Goal: Task Accomplishment & Management: Manage account settings

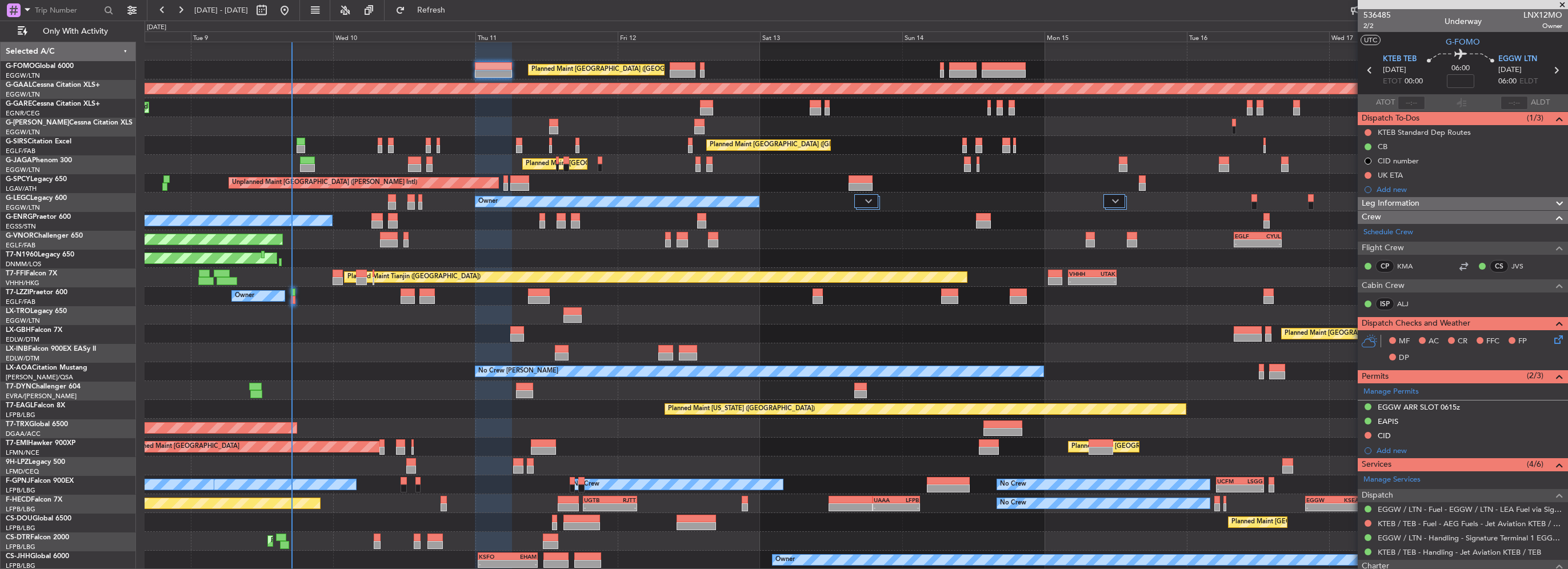
drag, startPoint x: 0, startPoint y: 0, endPoint x: 52, endPoint y: 375, distance: 378.6
click at [452, 9] on span "Refresh" at bounding box center [431, 9] width 48 height 8
click at [448, 4] on button "Refresh" at bounding box center [424, 10] width 68 height 19
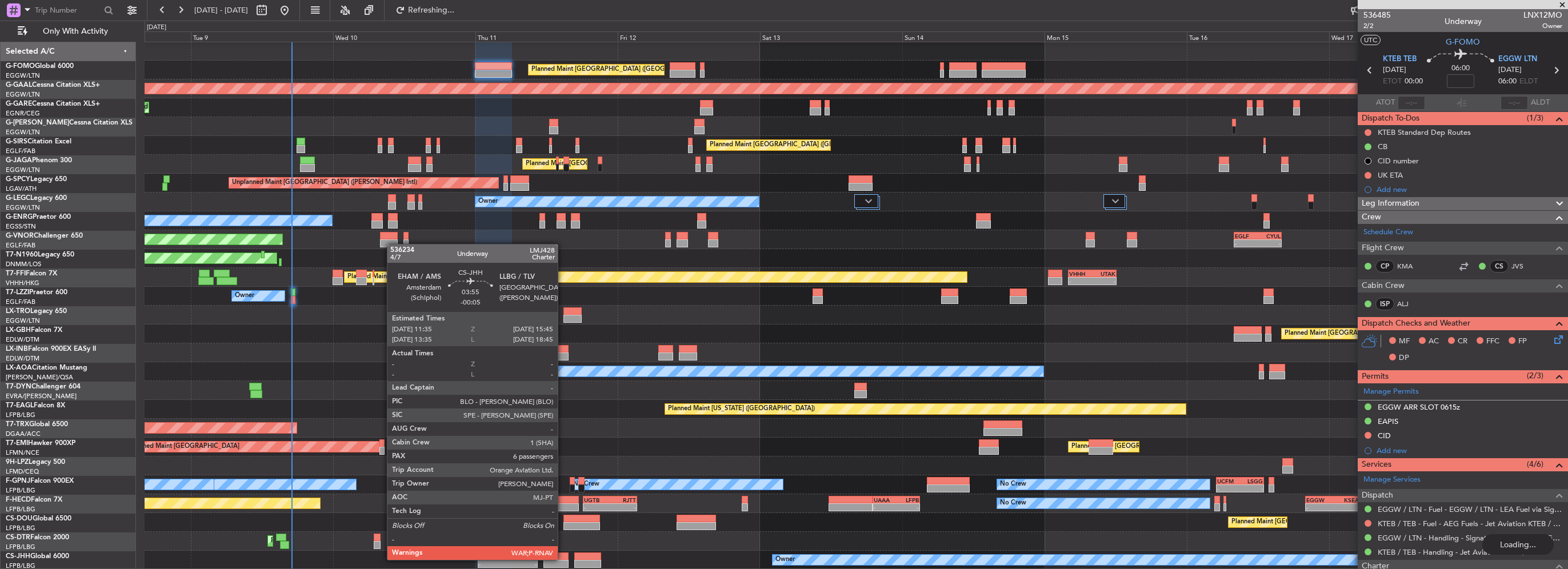
click at [563, 559] on div at bounding box center [556, 556] width 25 height 8
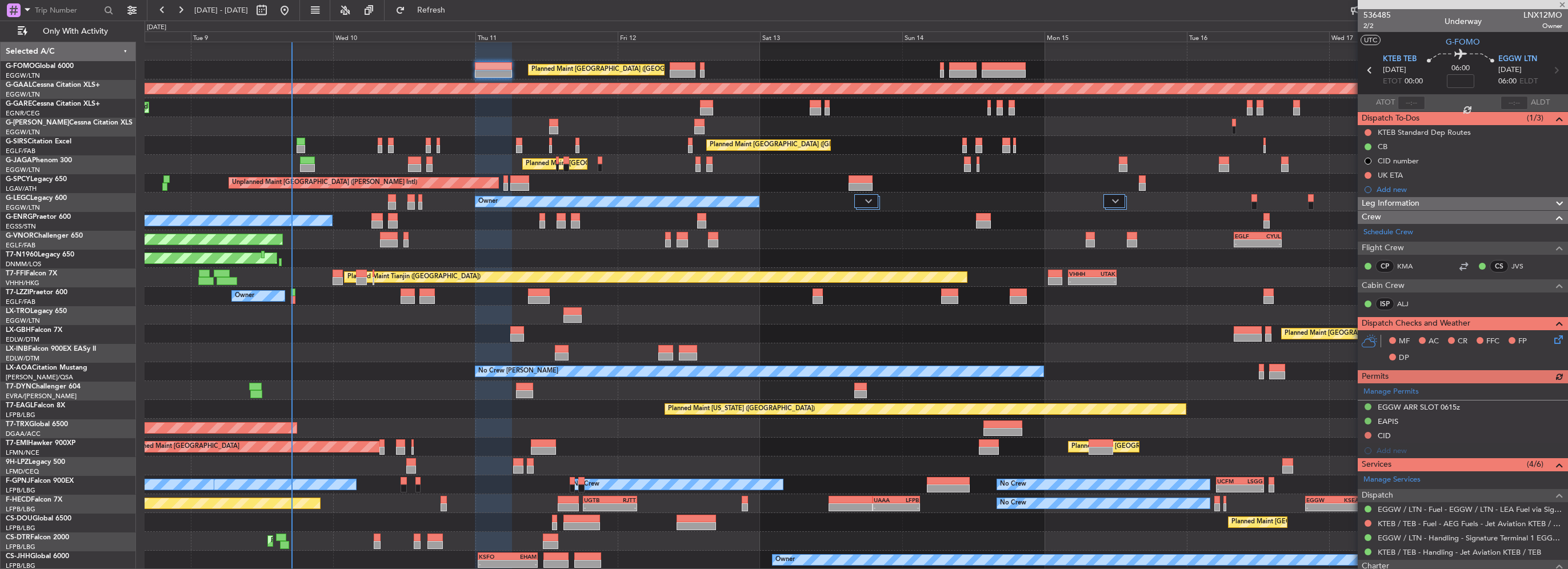
type input "-00:05"
type input "6"
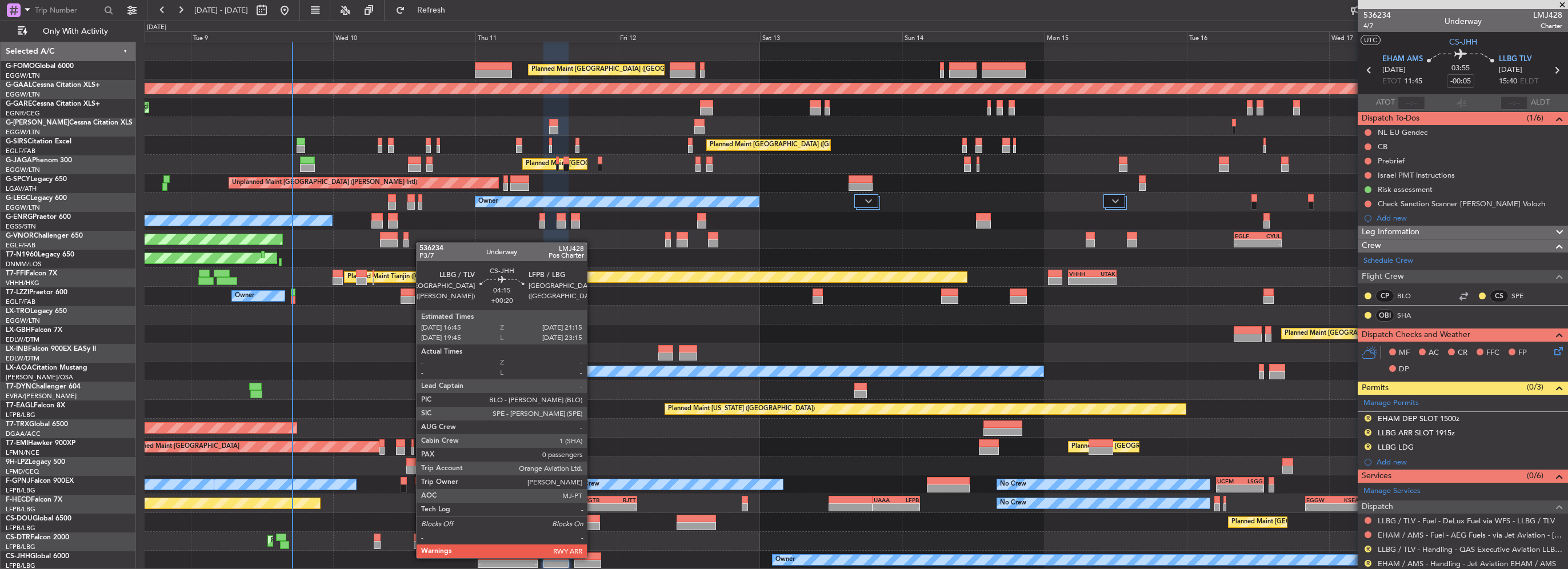
click at [592, 557] on div at bounding box center [588, 556] width 27 height 8
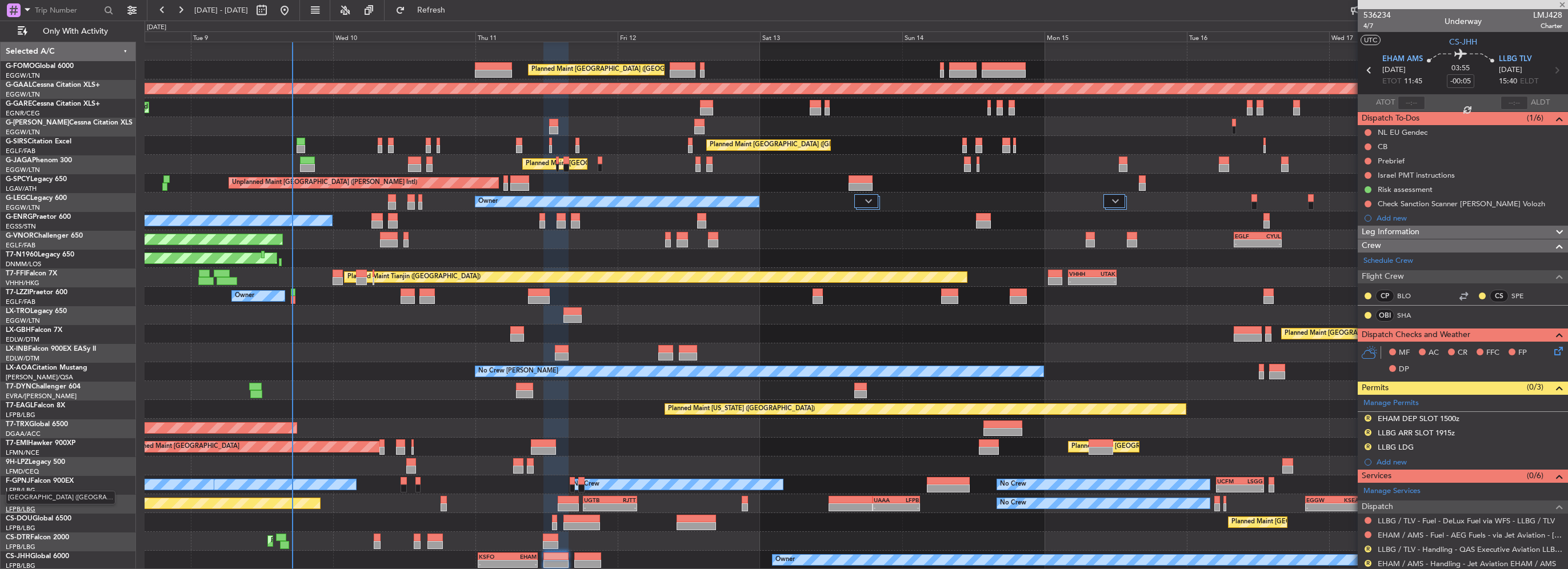
type input "+00:20"
type input "0"
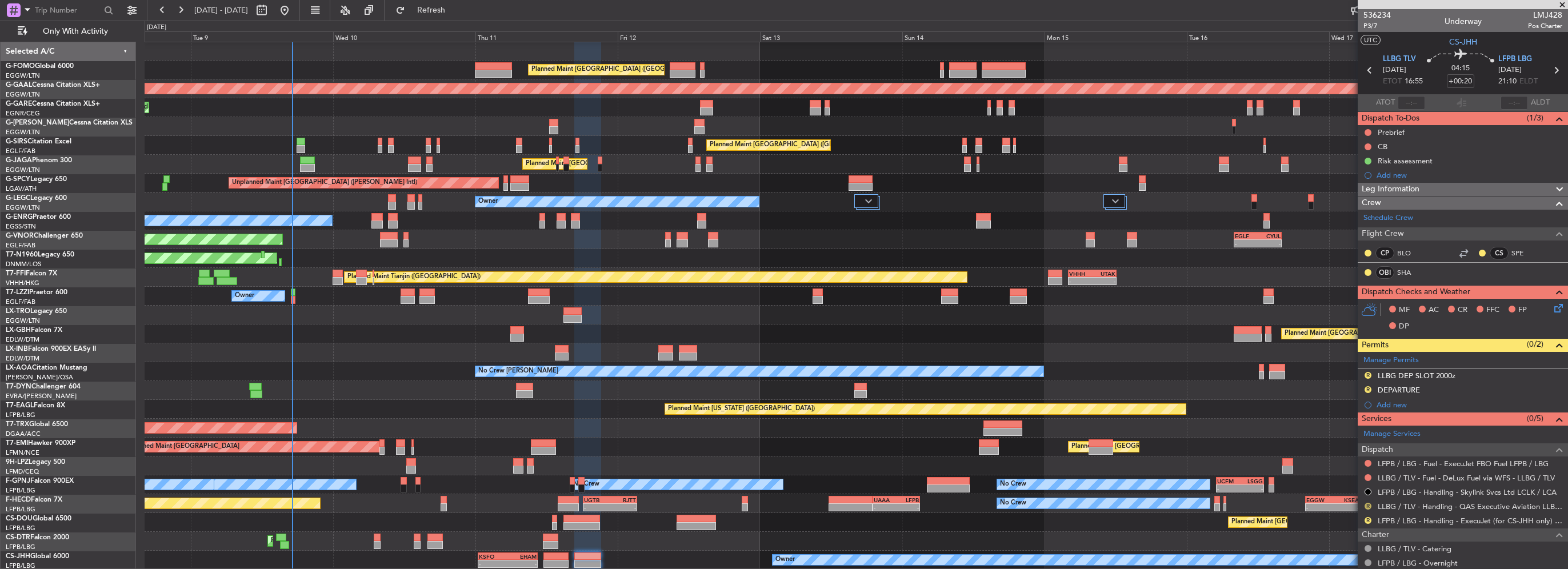
click at [1368, 504] on button "R" at bounding box center [1368, 507] width 7 height 7
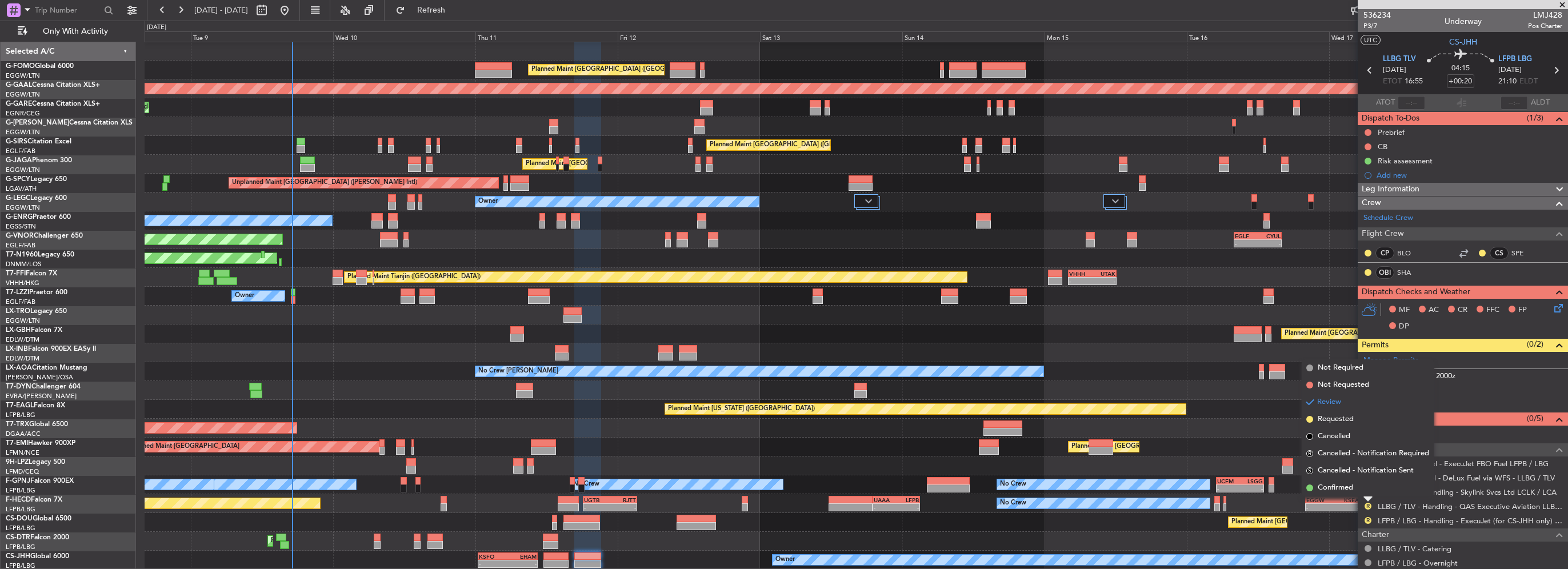
click at [1340, 422] on span "Requested" at bounding box center [1335, 420] width 36 height 12
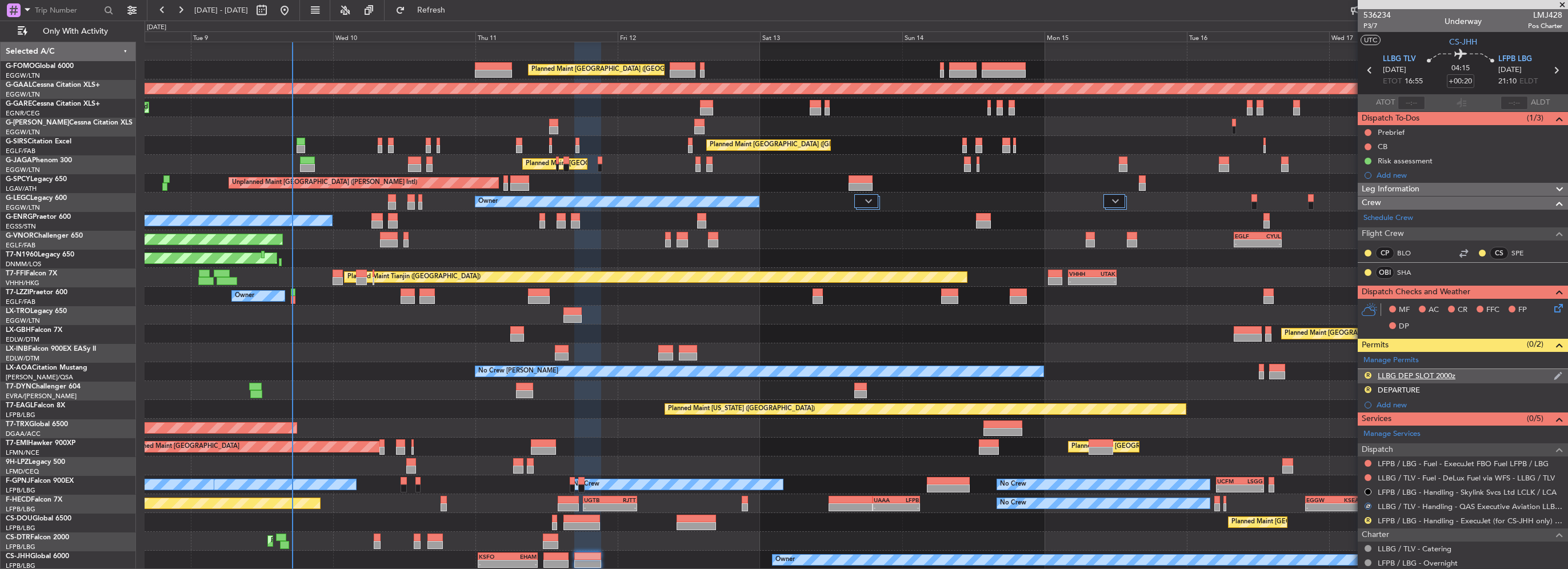
click at [1459, 375] on div "R LLBG DEP SLOT 2000z" at bounding box center [1463, 376] width 210 height 14
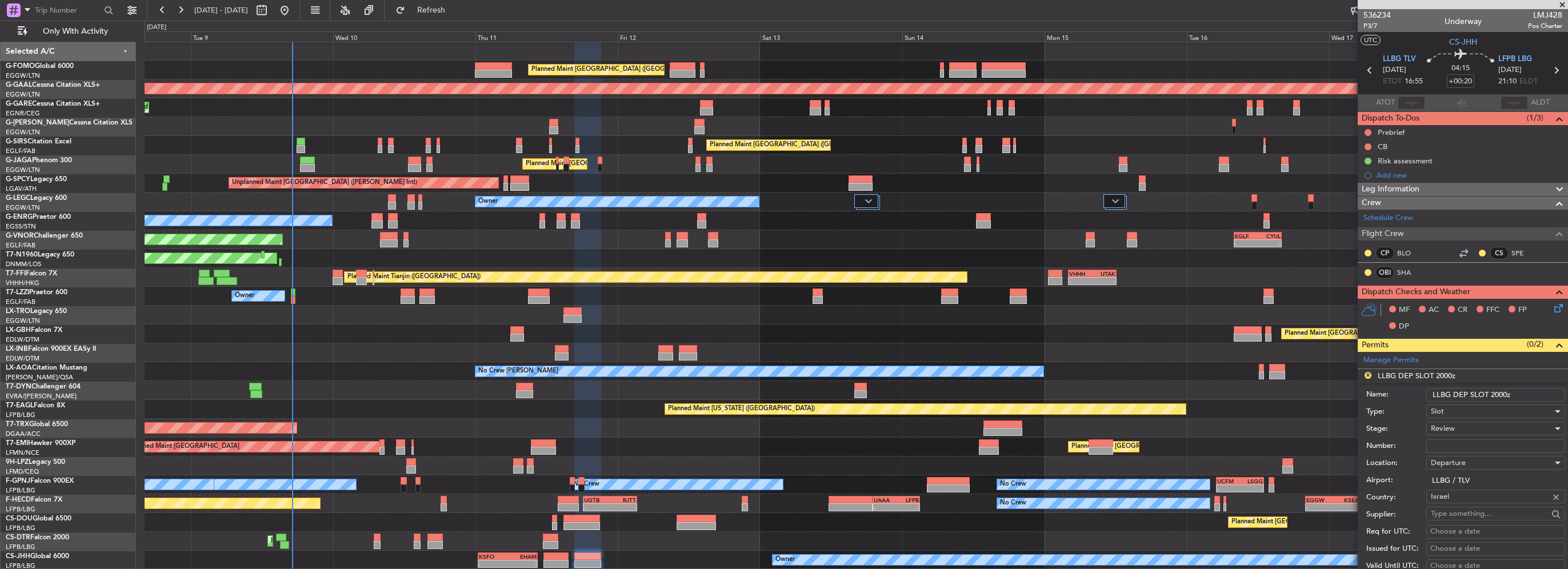
drag, startPoint x: 1504, startPoint y: 395, endPoint x: 1490, endPoint y: 395, distance: 14.0
click at [1490, 395] on input "LLBG DEP SLOT 2000z" at bounding box center [1496, 395] width 139 height 13
click at [1506, 395] on input "LLBG DEP SLOT 2000z" at bounding box center [1496, 395] width 139 height 13
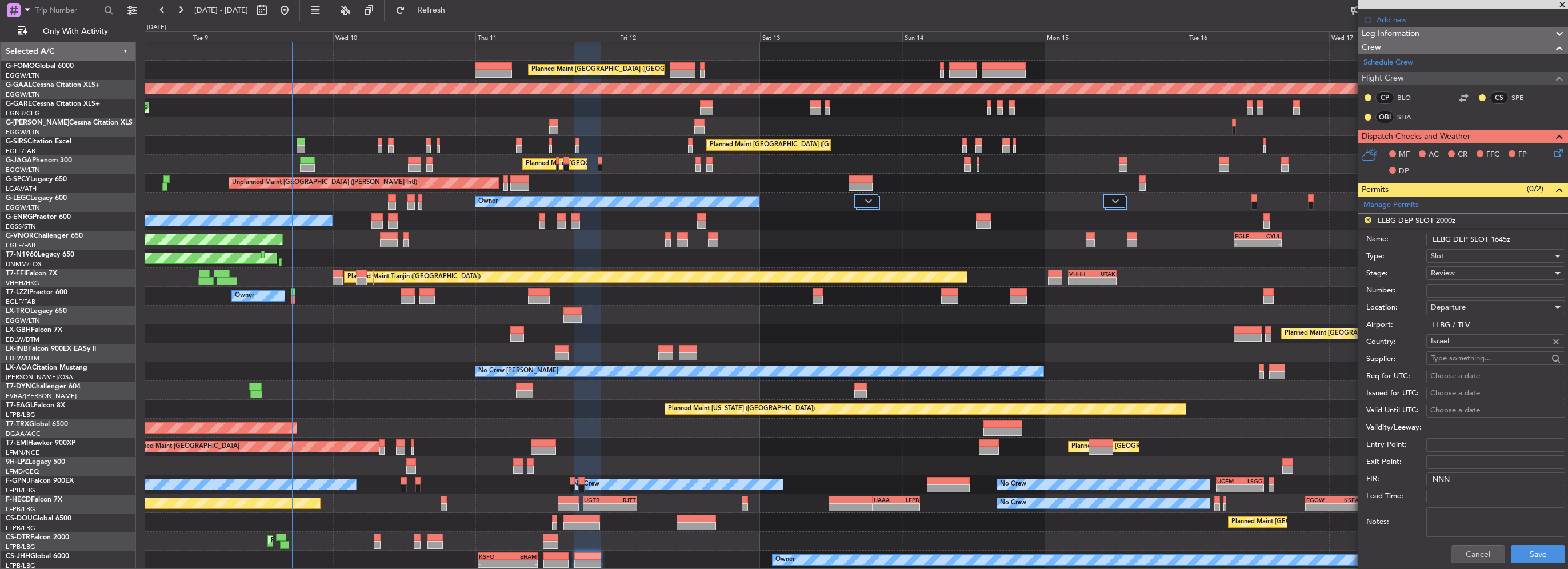
scroll to position [171, 0]
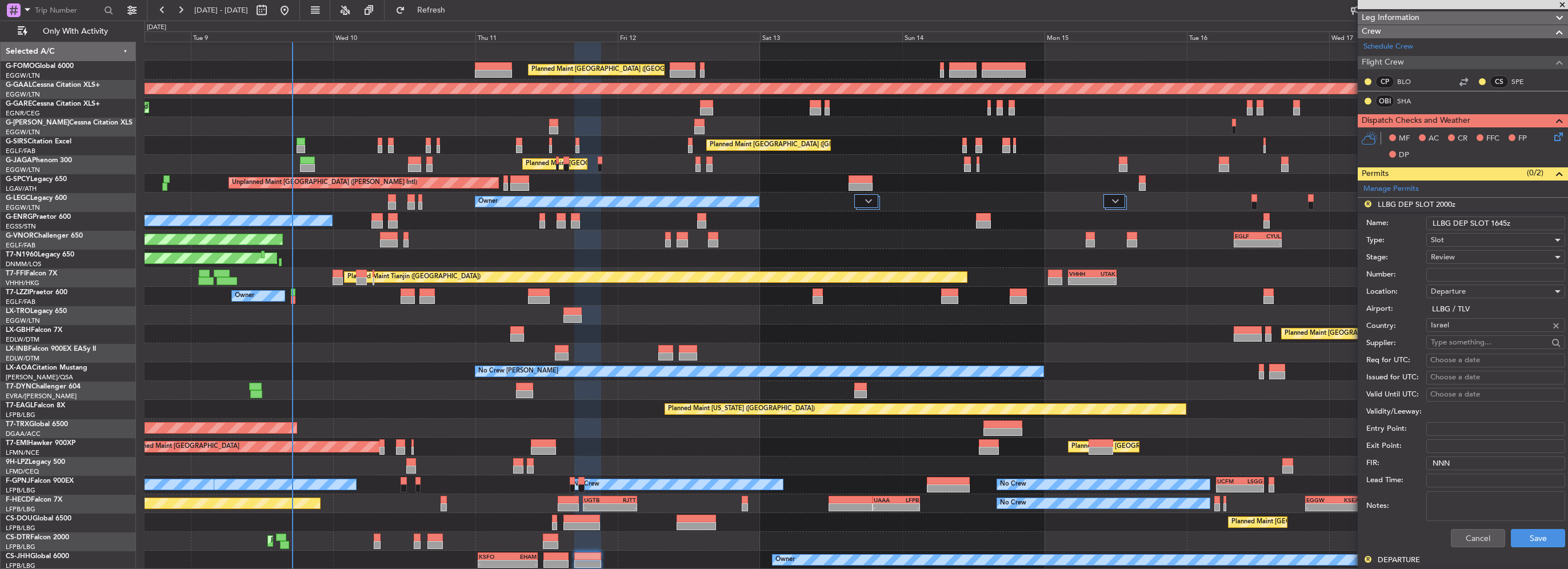
type input "LLBG DEP SLOT 1645z"
click at [1454, 249] on div "Review" at bounding box center [1492, 257] width 121 height 17
click at [1472, 330] on span "Requested" at bounding box center [1491, 330] width 120 height 17
click at [1524, 533] on button "Save" at bounding box center [1538, 539] width 54 height 19
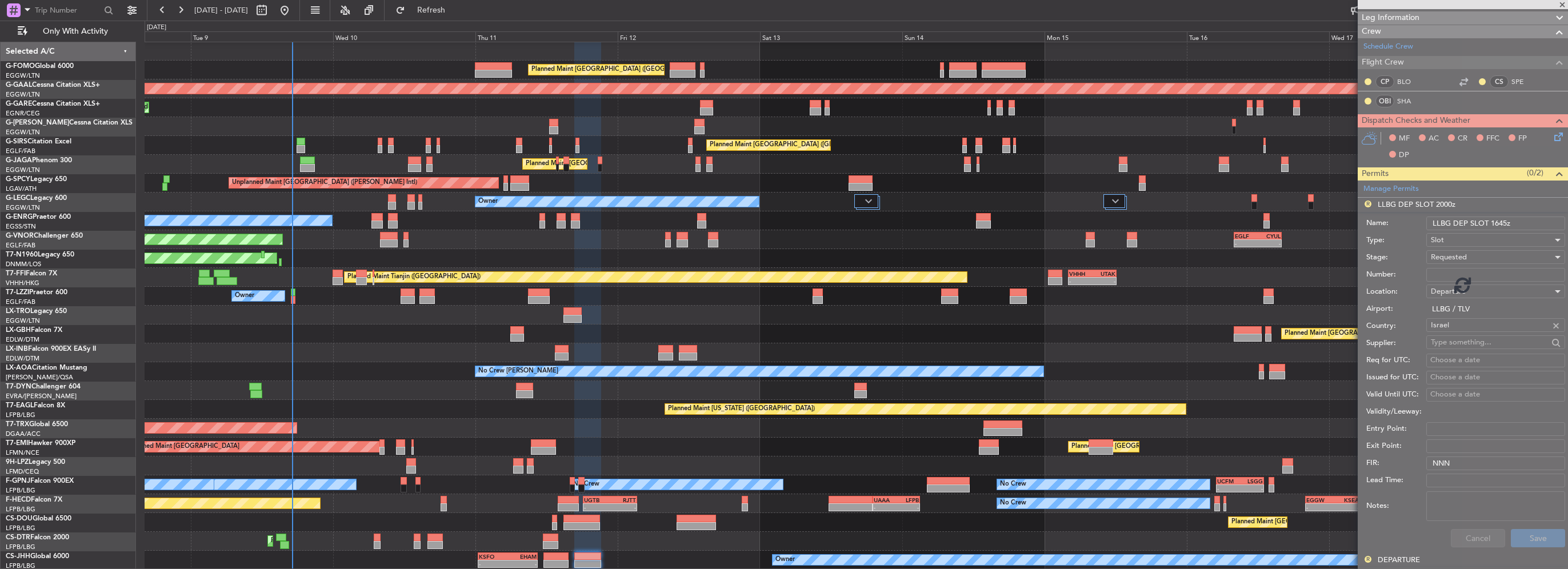
scroll to position [88, 0]
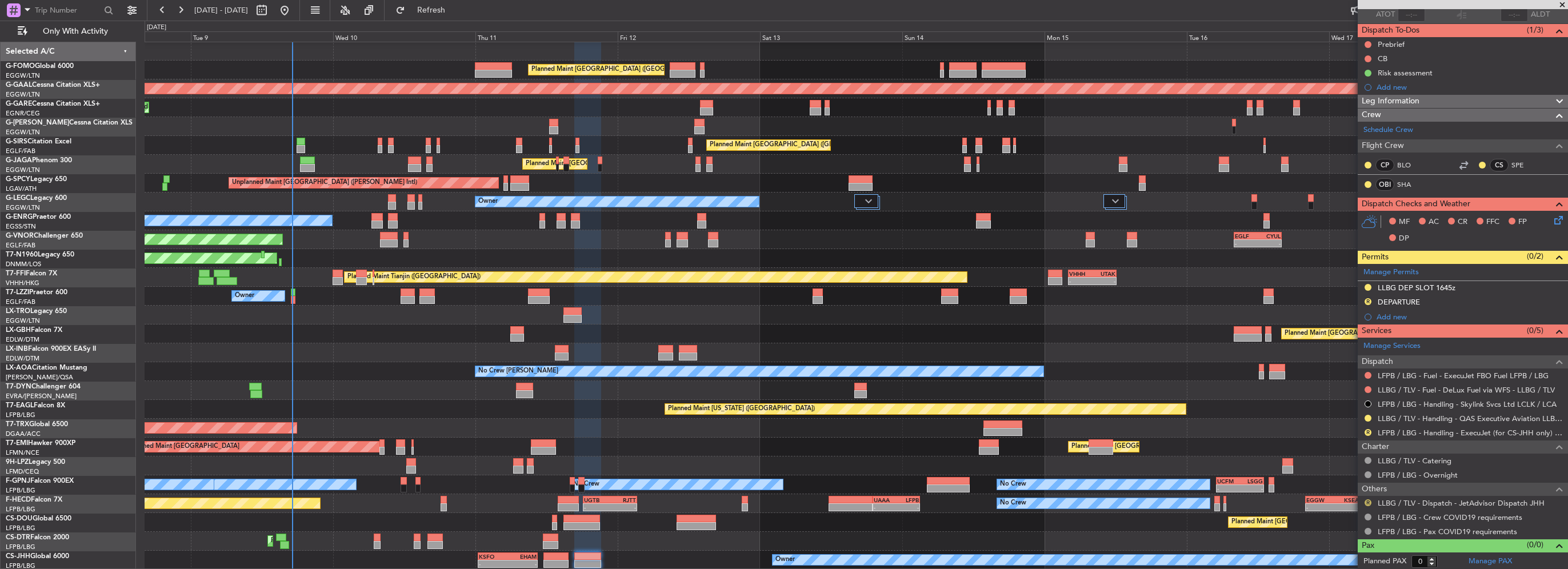
click at [1367, 502] on button "R" at bounding box center [1368, 503] width 7 height 7
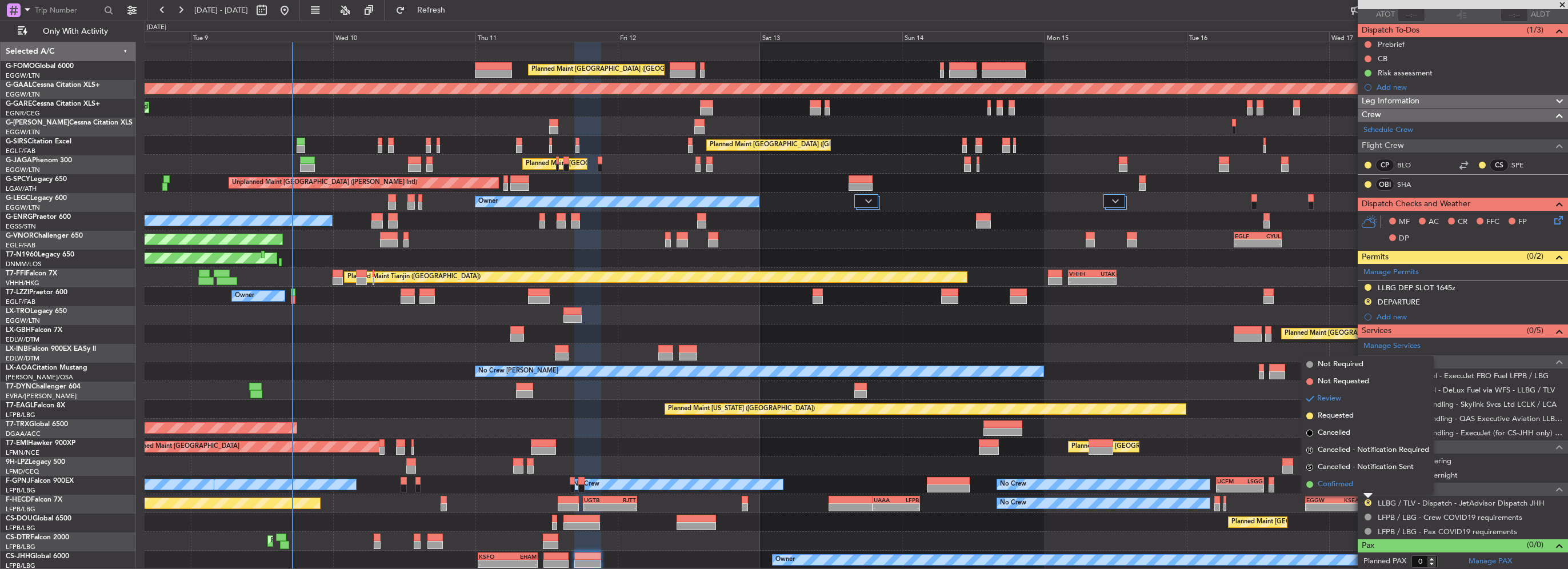
click at [1352, 481] on span "Confirmed" at bounding box center [1335, 485] width 35 height 12
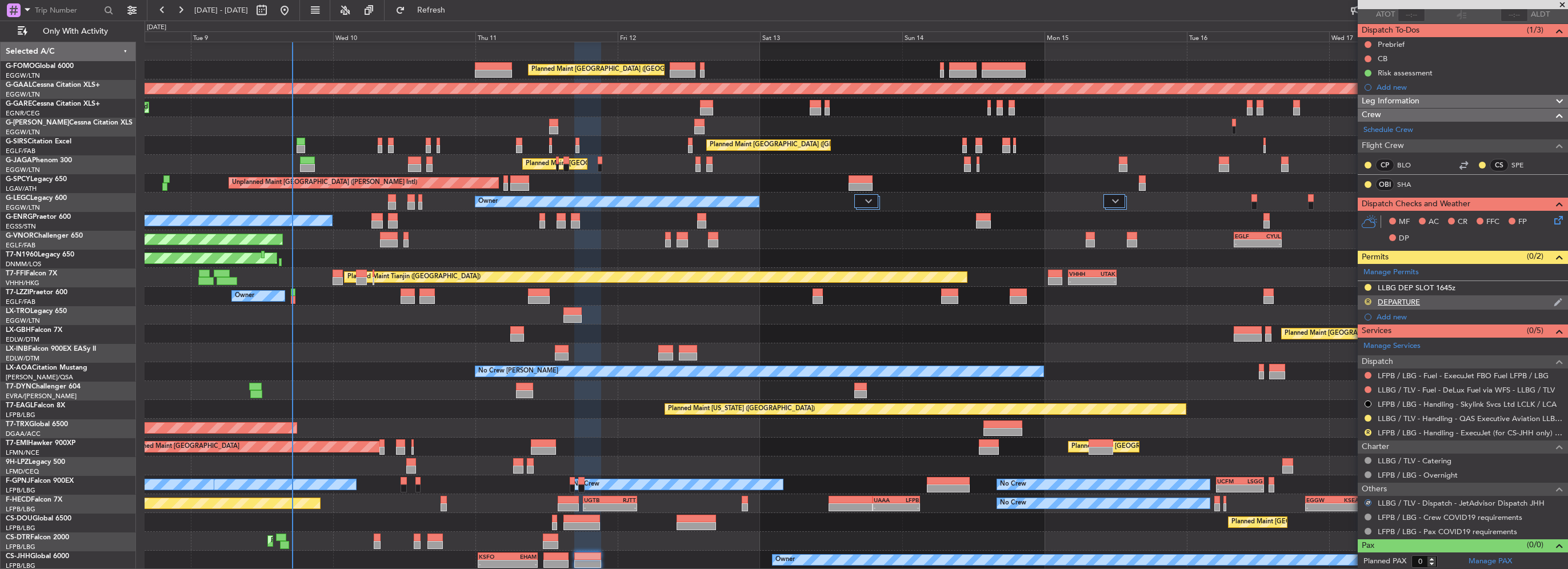
click at [1367, 300] on button "R" at bounding box center [1368, 302] width 7 height 7
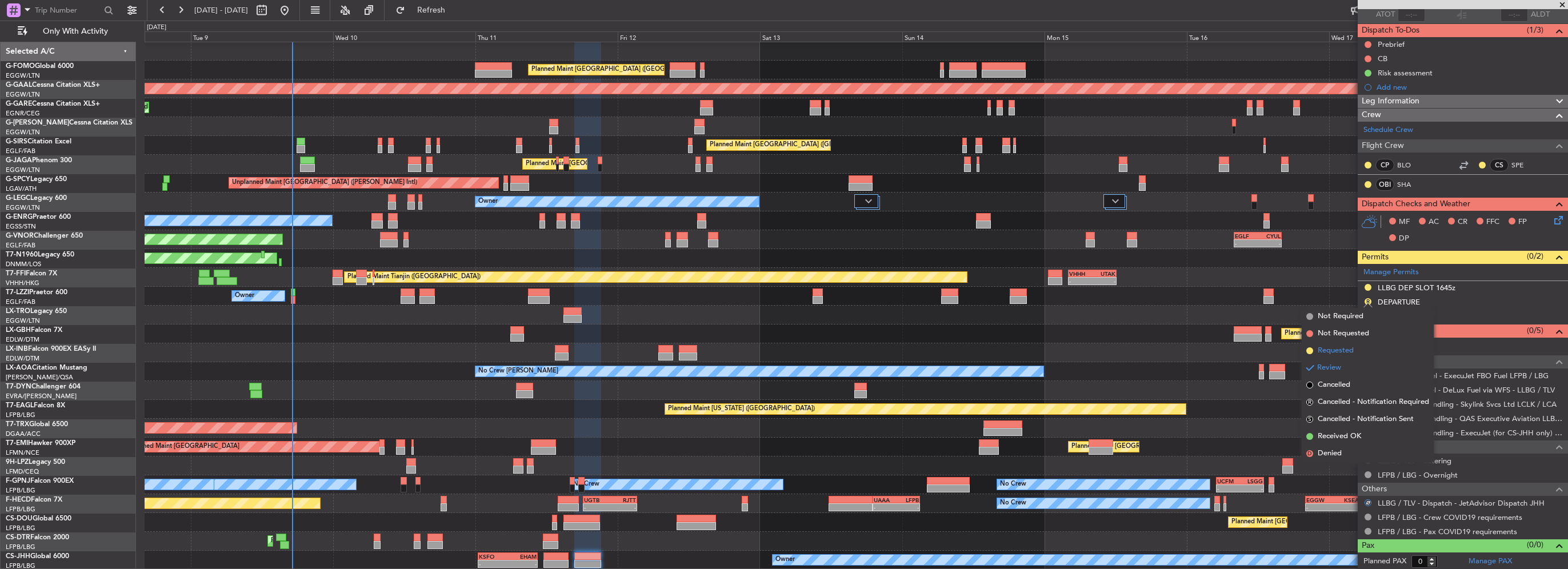
click at [1341, 354] on span "Requested" at bounding box center [1335, 351] width 36 height 12
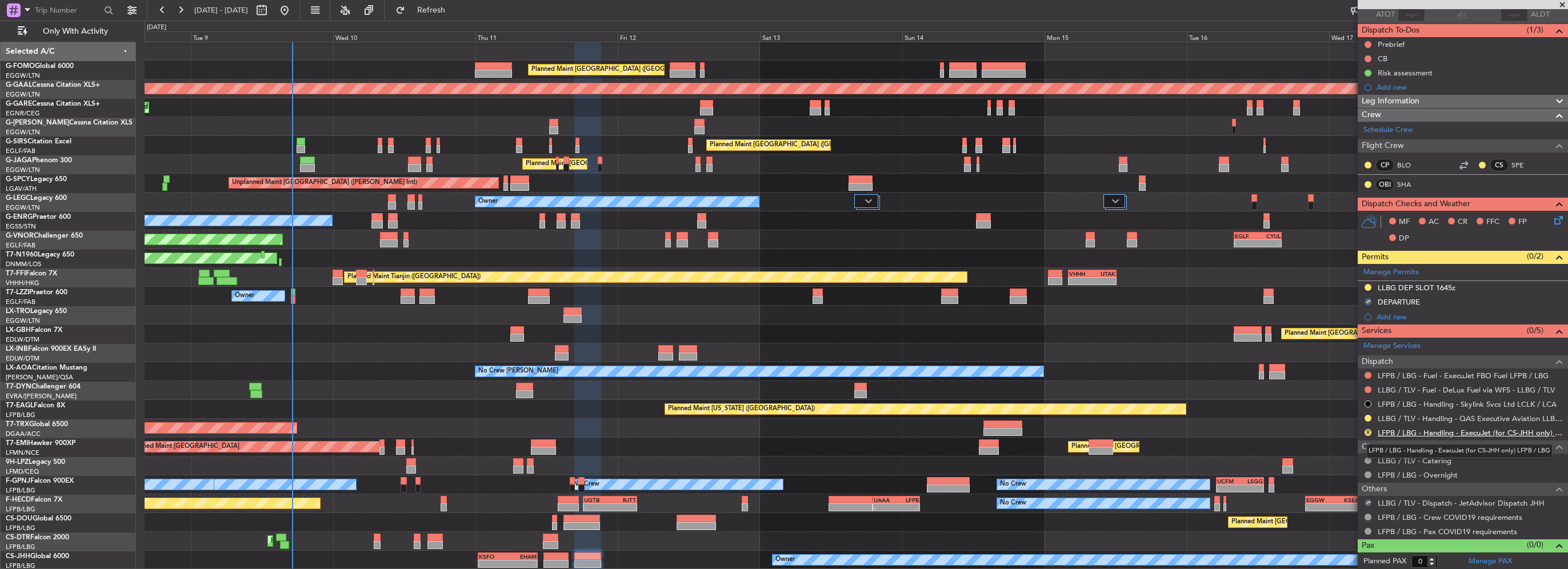
click at [1479, 428] on link "LFPB / LBG - Handling - ExecuJet (for CS-JHH only) LFPB / LBG" at bounding box center [1469, 433] width 185 height 10
click at [604, 563] on div "Planned Maint Paris (Le Bourget) Owner - - KSFO 00:30 Z EHAM 10:35 Z 14:00 Z 00…" at bounding box center [856, 561] width 1423 height 19
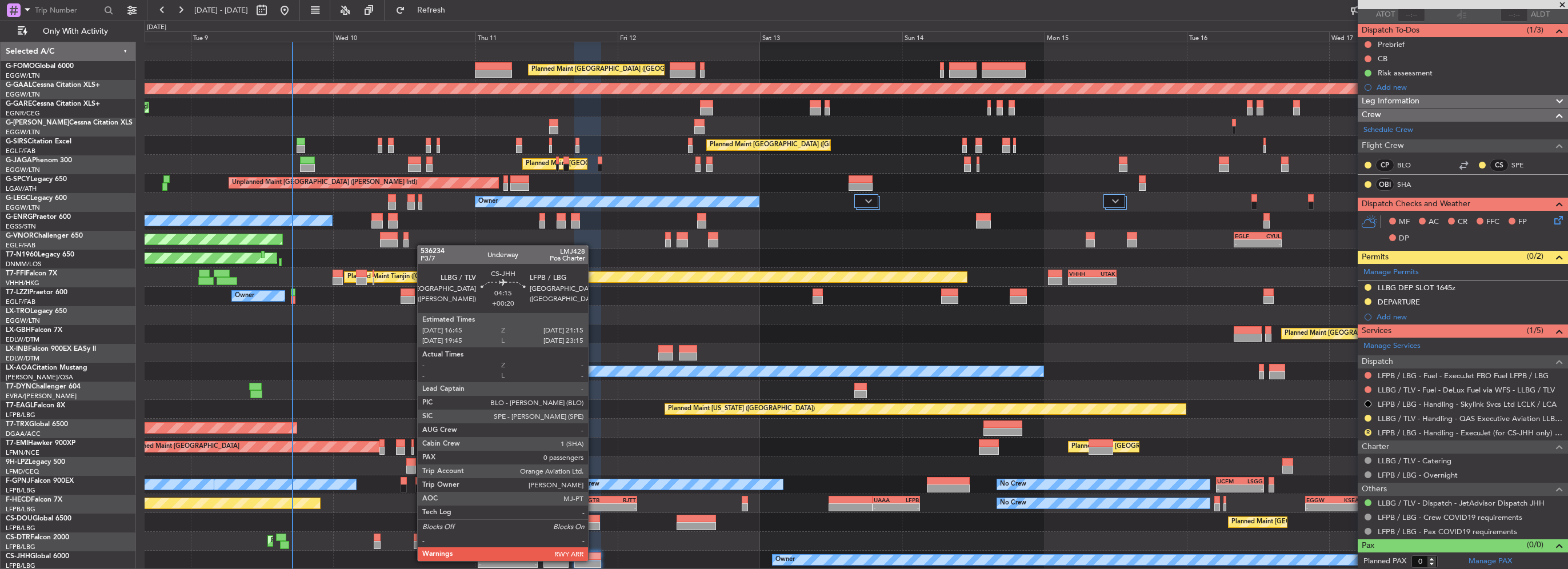
click at [593, 560] on div at bounding box center [588, 563] width 27 height 8
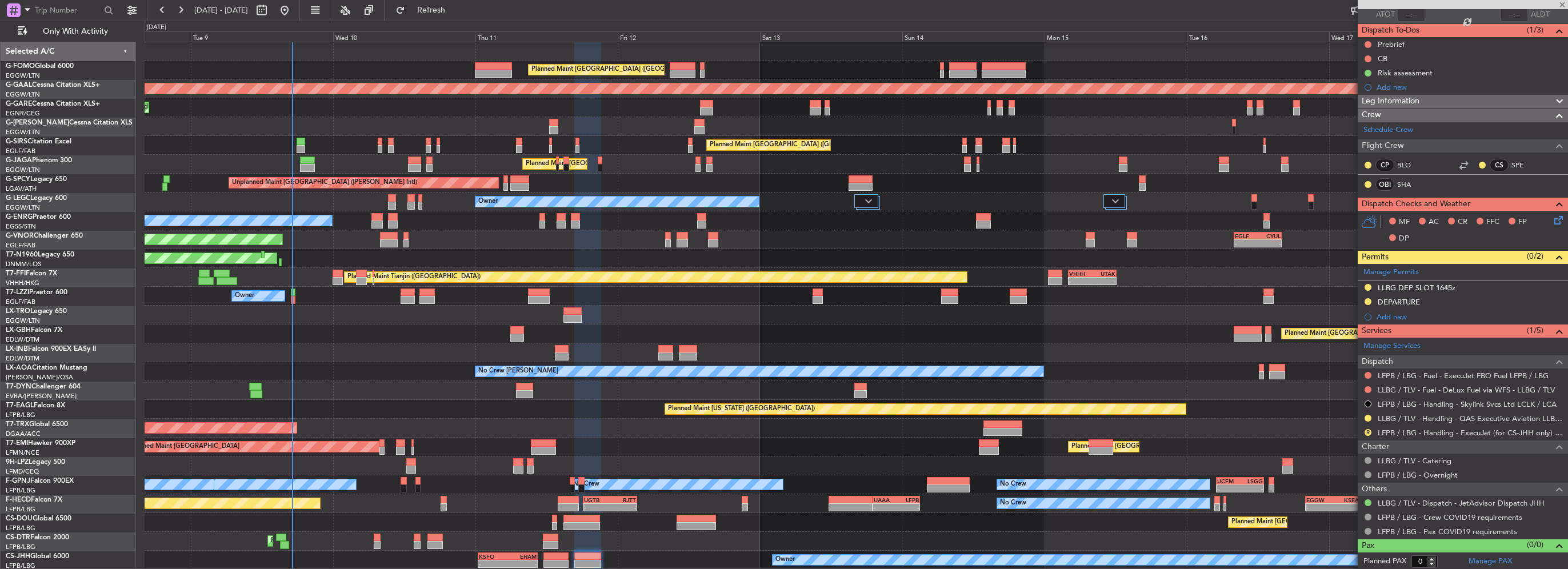
scroll to position [0, 0]
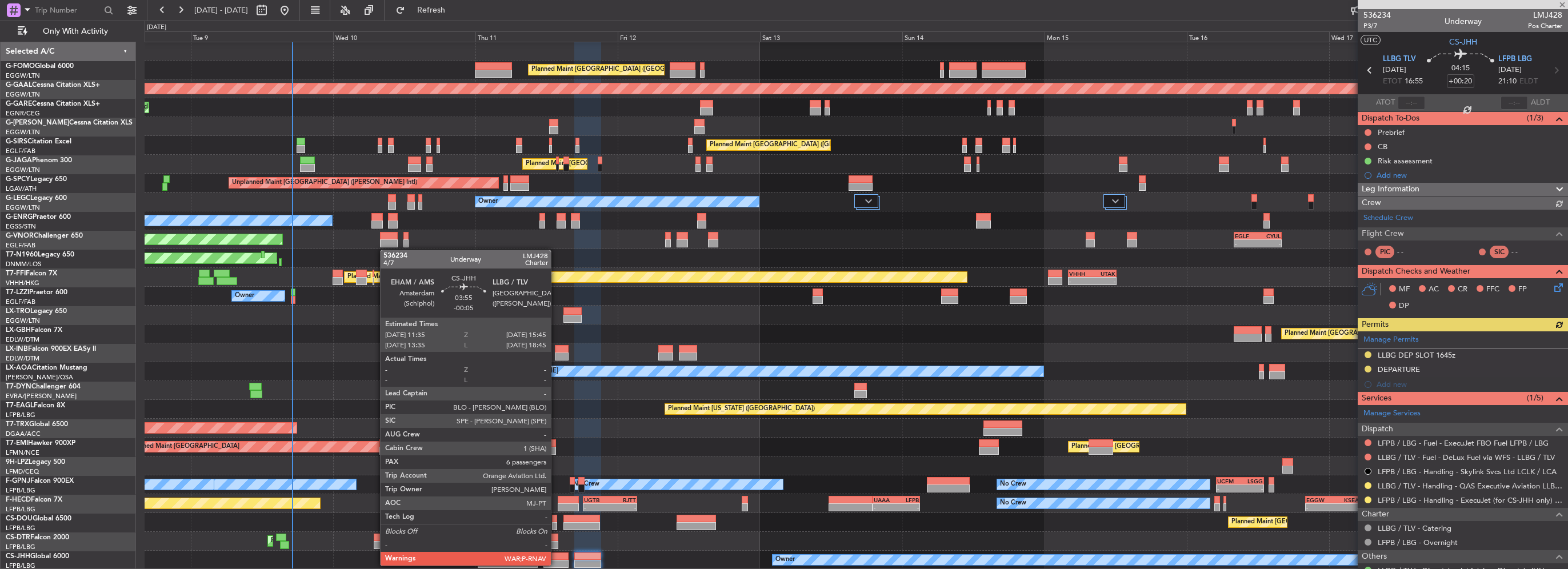
click at [556, 565] on div at bounding box center [556, 563] width 25 height 8
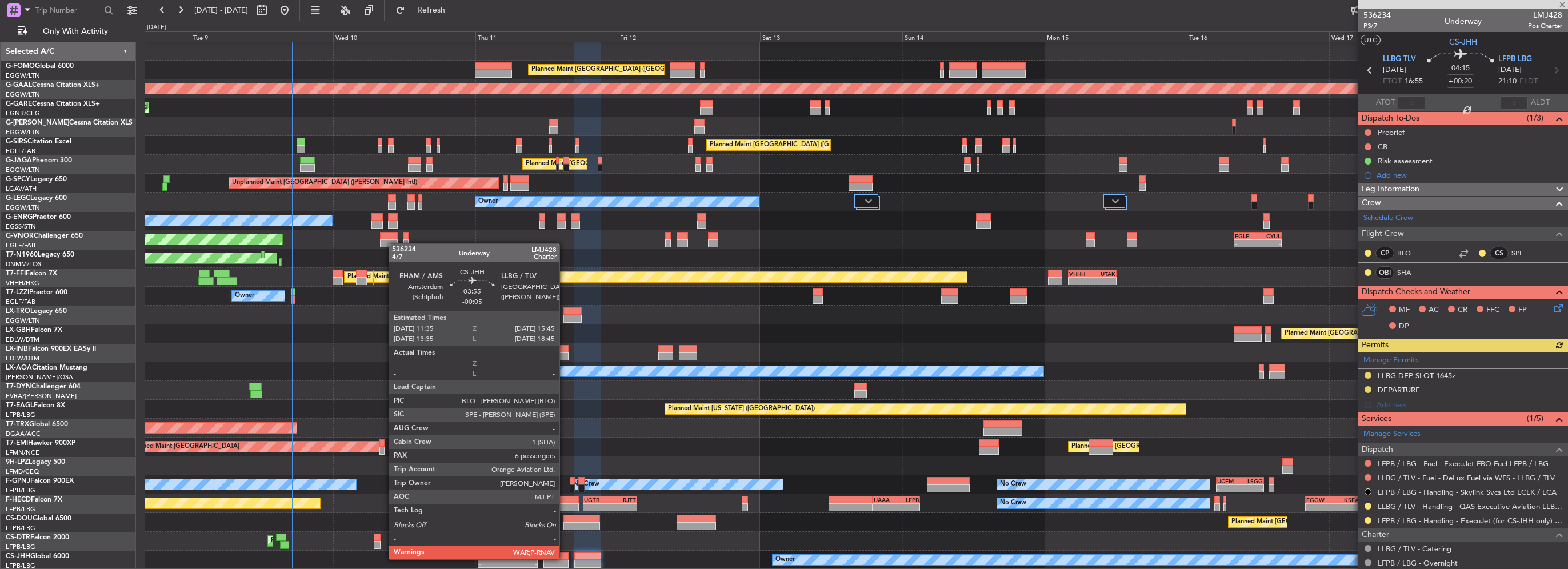
type input "-00:05"
type input "6"
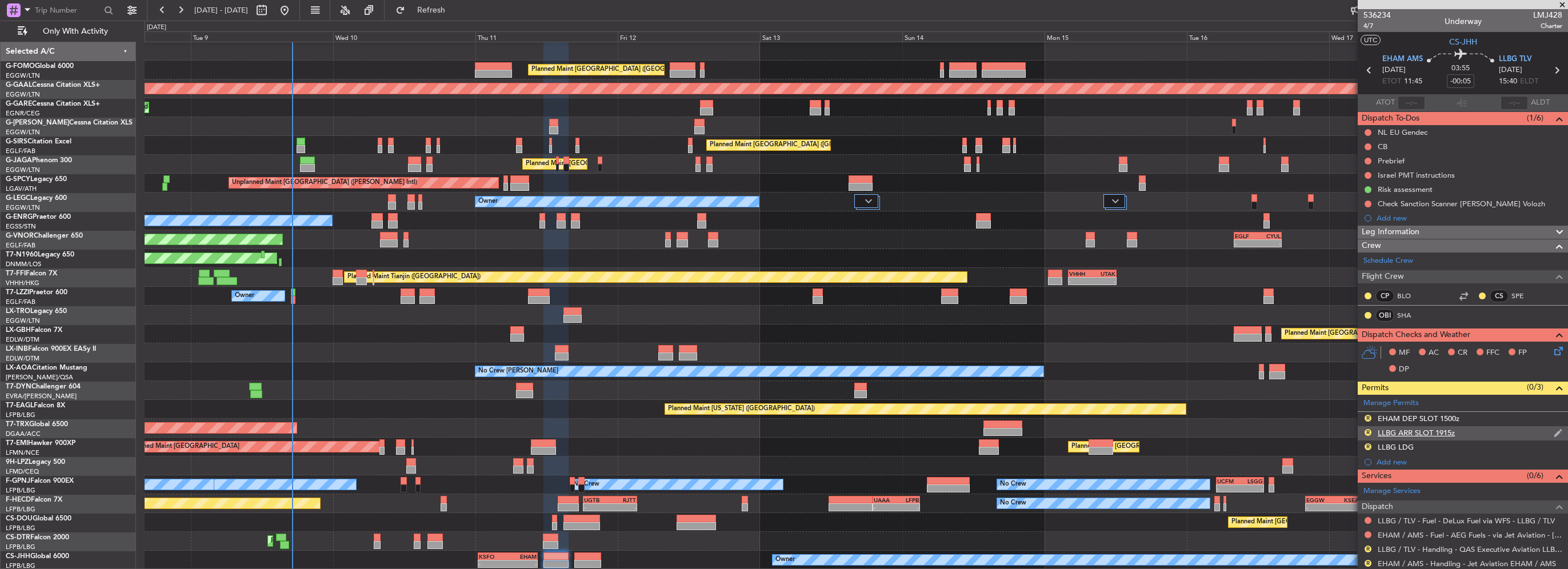
click at [1459, 436] on div "R LLBG ARR SLOT 1915z" at bounding box center [1463, 433] width 210 height 14
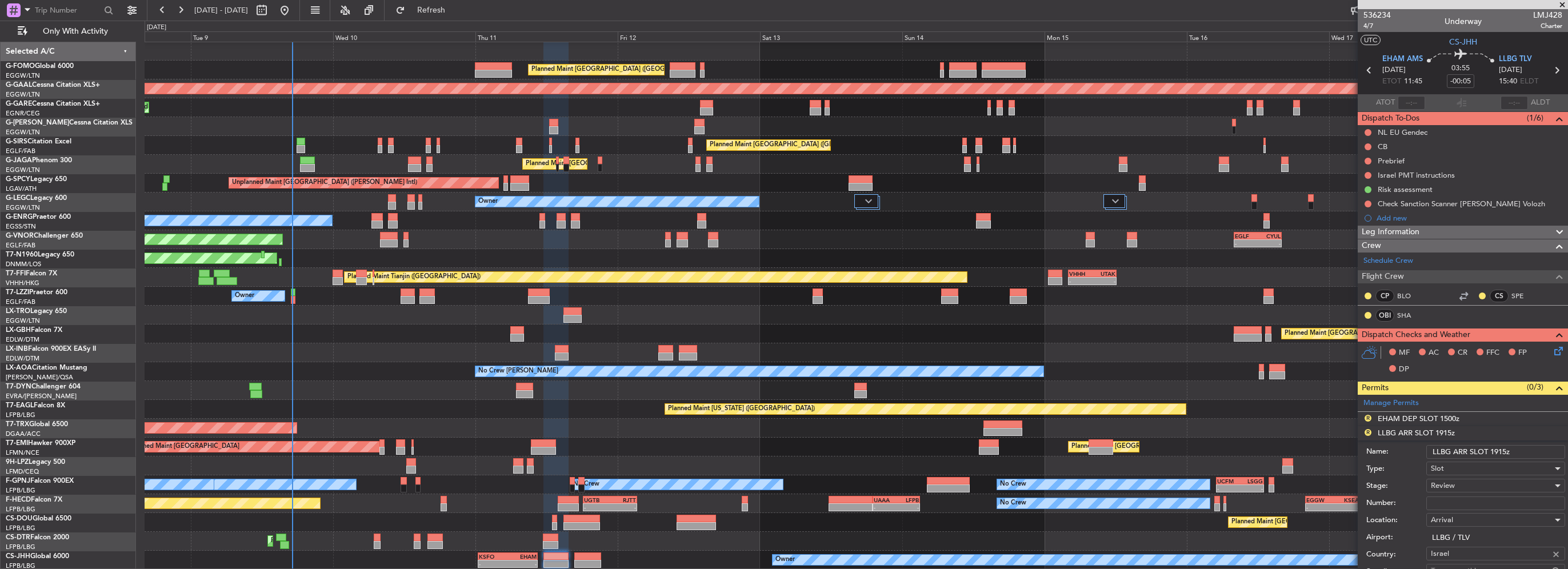
drag, startPoint x: 1502, startPoint y: 452, endPoint x: 1494, endPoint y: 452, distance: 8.0
click at [1494, 452] on input "LLBG ARR SLOT 1915z" at bounding box center [1496, 452] width 139 height 13
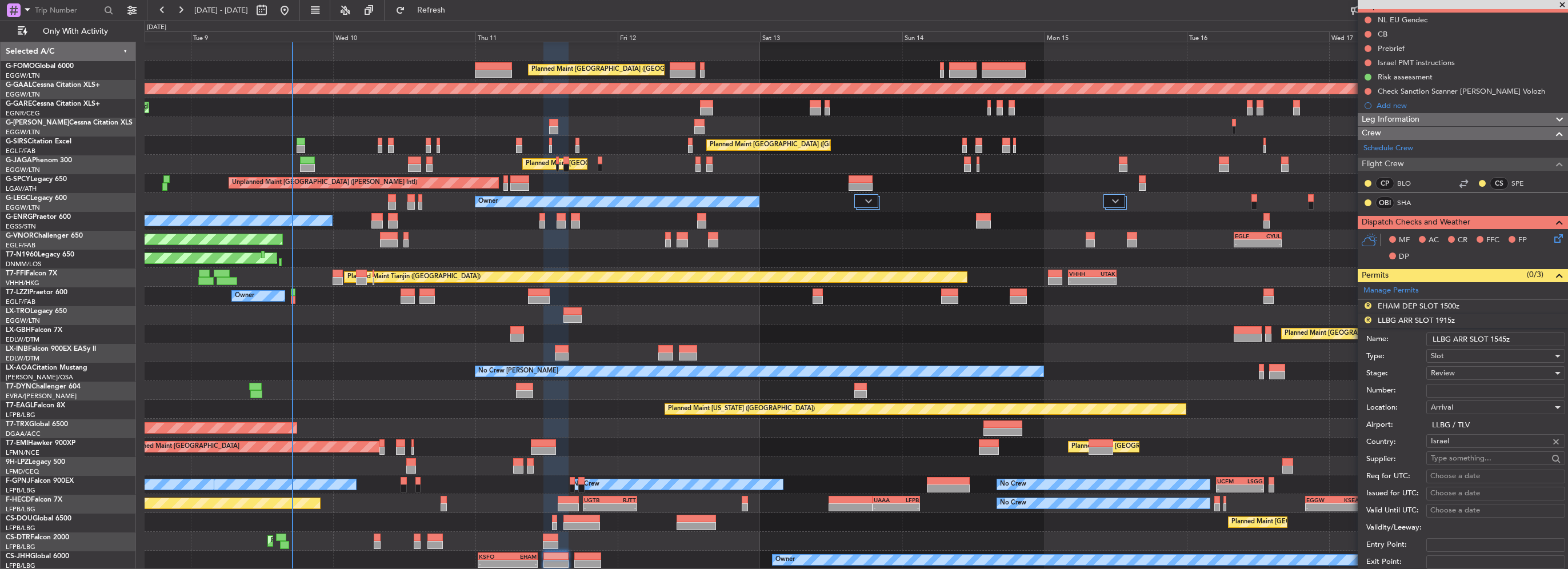
scroll to position [115, 0]
type input "LLBG ARR SLOT 1545z"
click at [1461, 370] on div "Review" at bounding box center [1492, 371] width 121 height 17
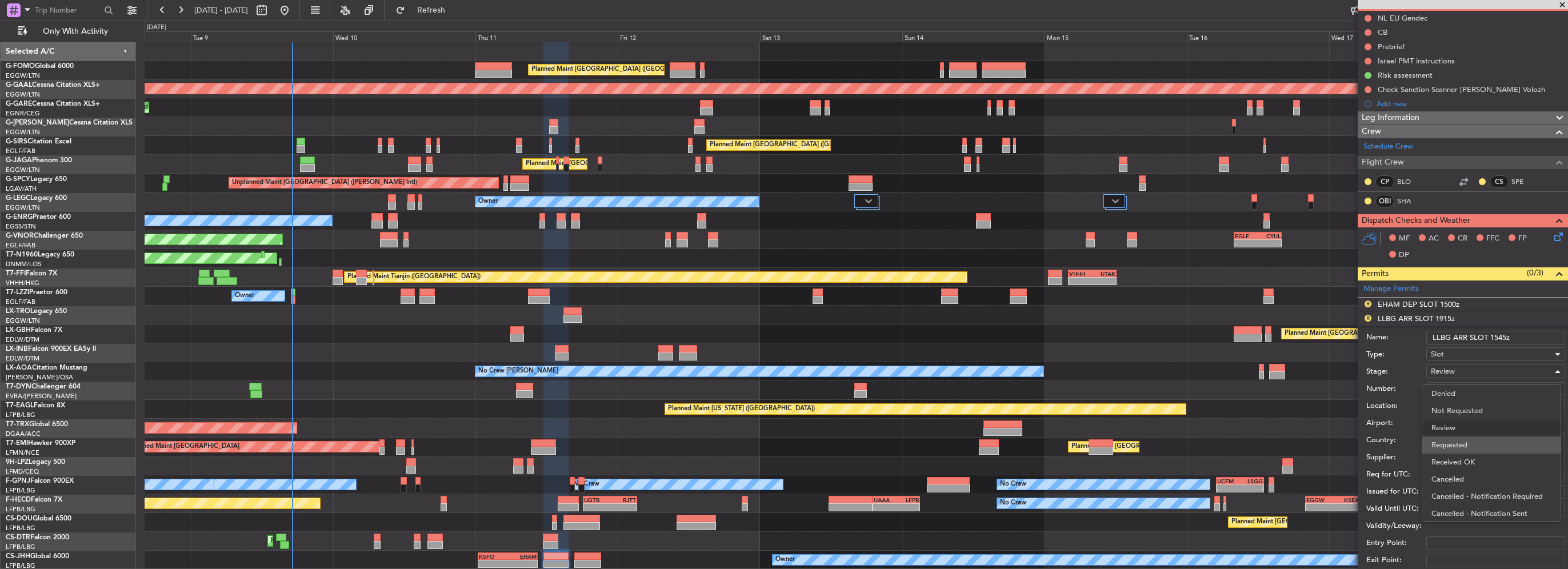
click at [1465, 446] on span "Requested" at bounding box center [1491, 445] width 120 height 17
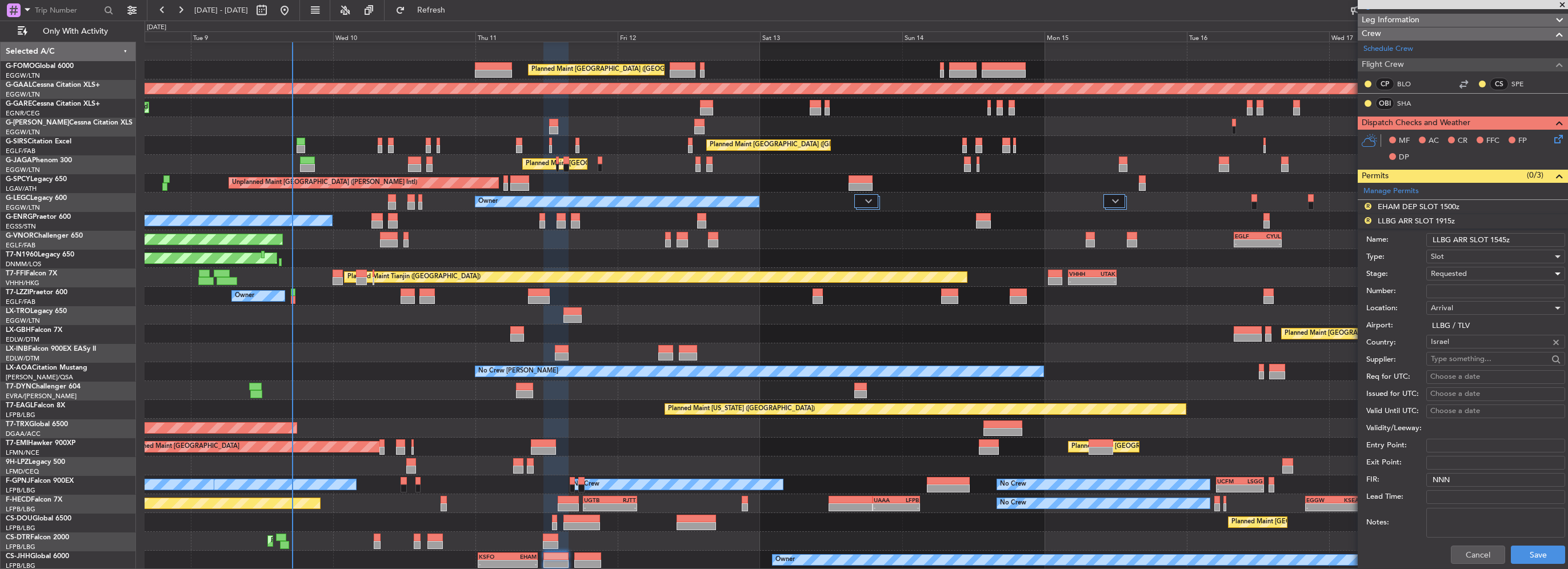
scroll to position [228, 0]
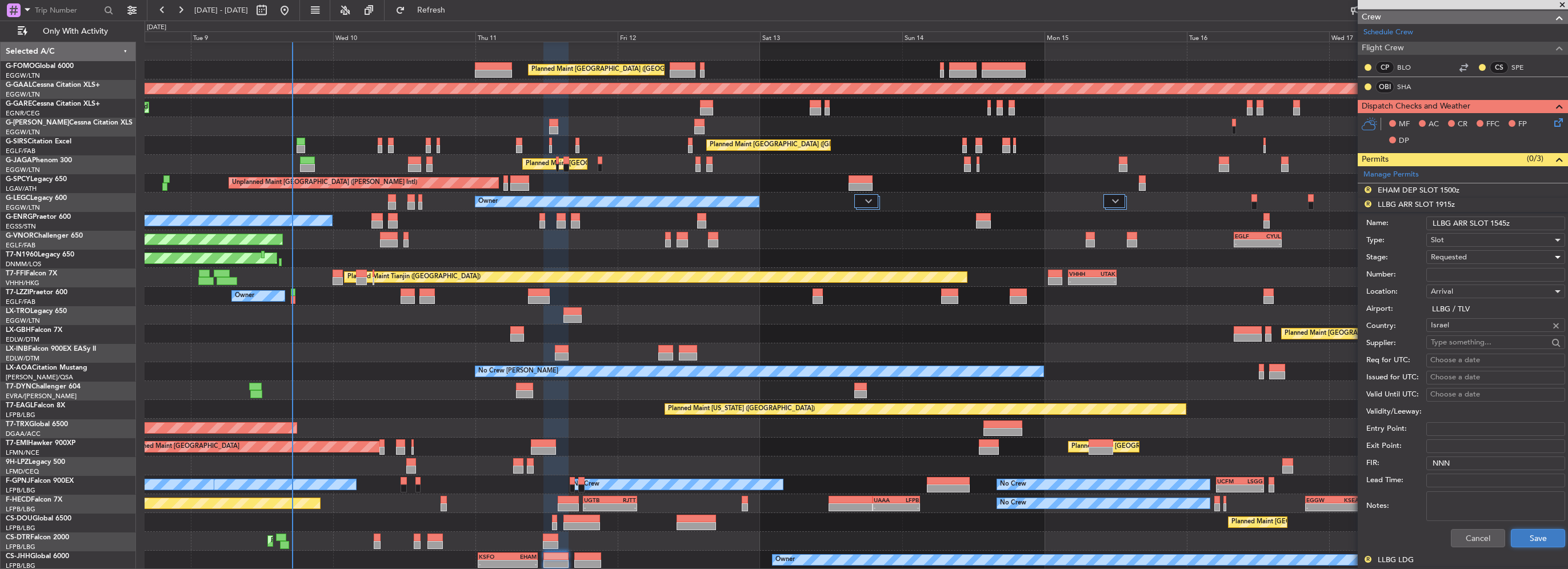
click at [1528, 541] on button "Save" at bounding box center [1538, 539] width 54 height 19
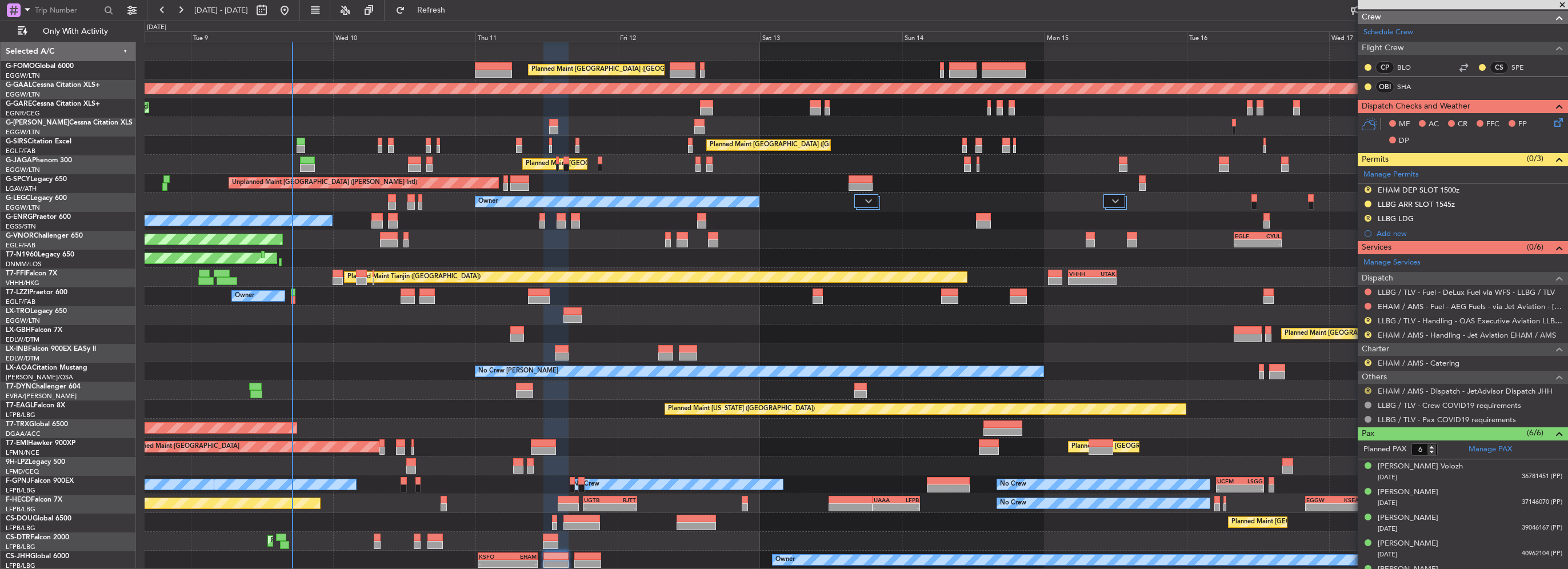
click at [1367, 388] on button "R" at bounding box center [1368, 391] width 7 height 7
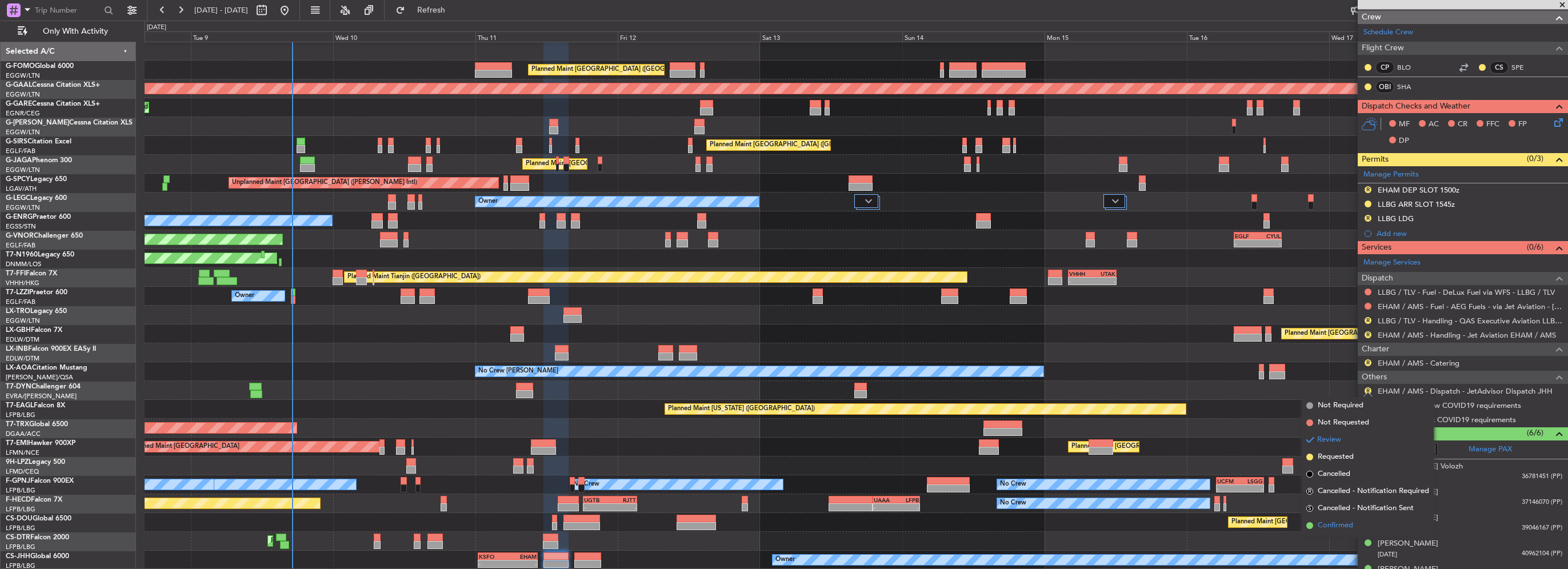
click at [1336, 523] on span "Confirmed" at bounding box center [1335, 526] width 35 height 12
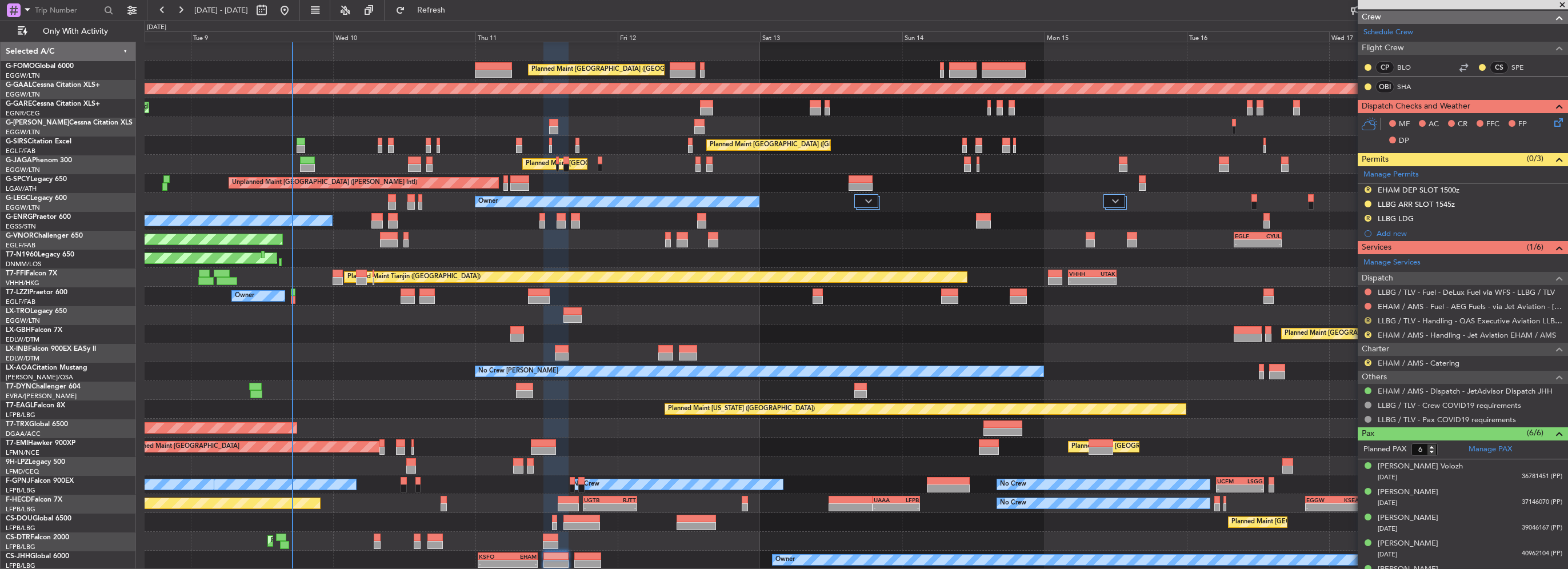
click at [1369, 321] on button "R" at bounding box center [1368, 320] width 7 height 7
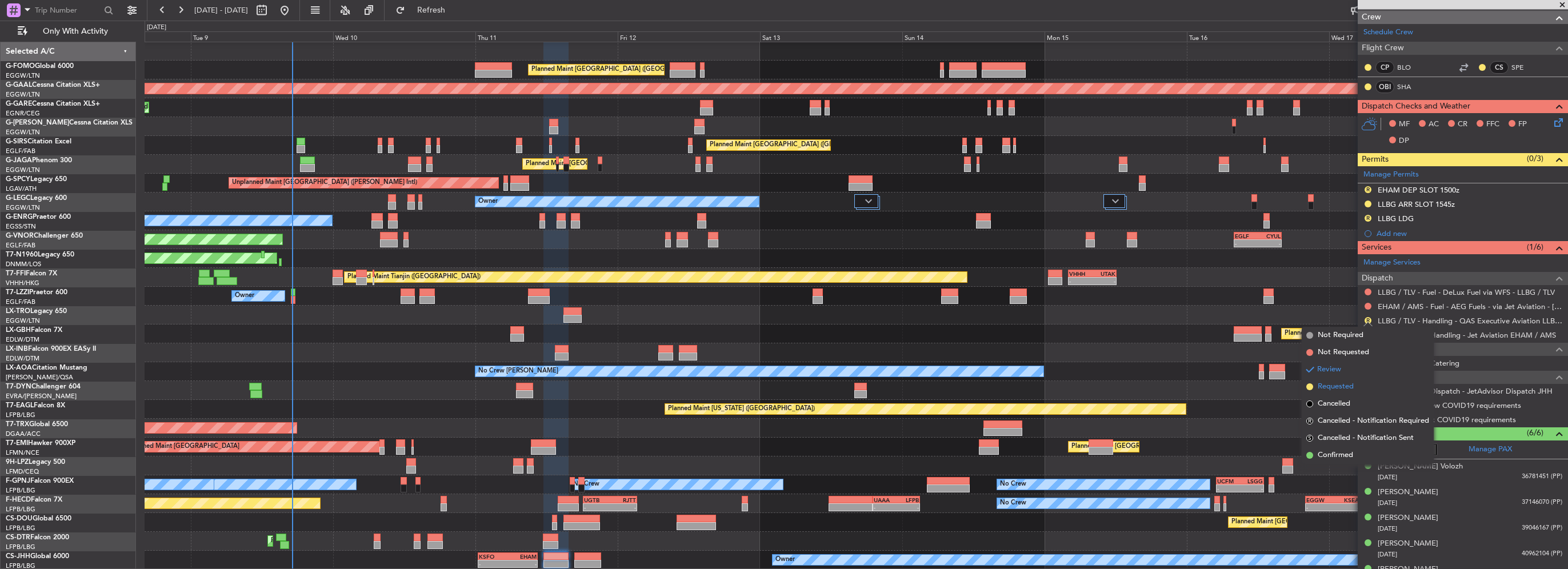
click at [1339, 391] on span "Requested" at bounding box center [1335, 387] width 36 height 12
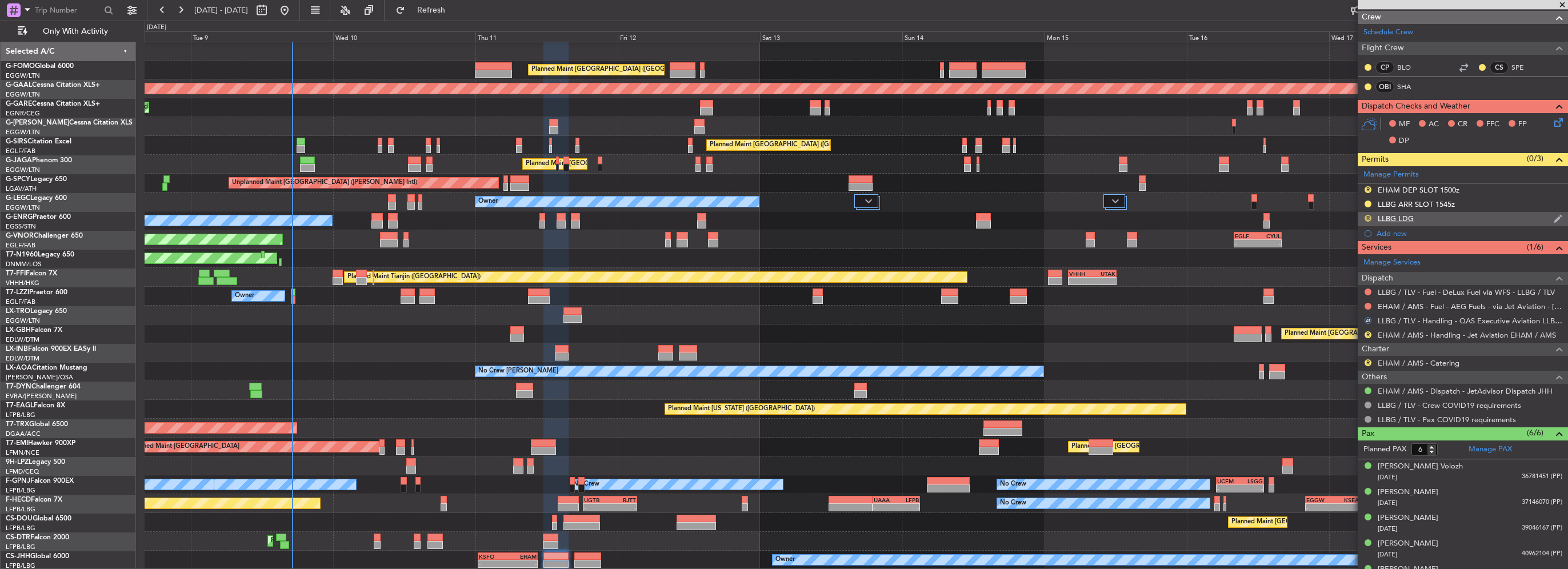
click at [1369, 217] on button "R" at bounding box center [1368, 218] width 7 height 7
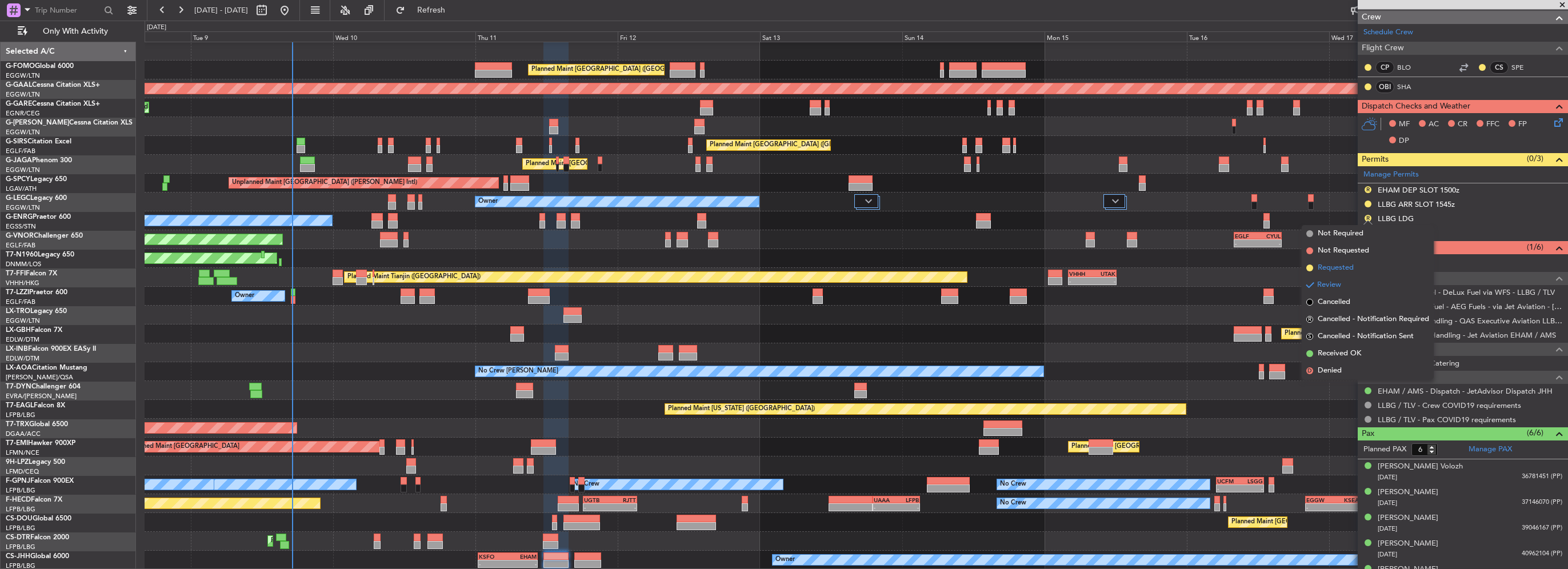
click at [1340, 273] on span "Requested" at bounding box center [1335, 268] width 36 height 12
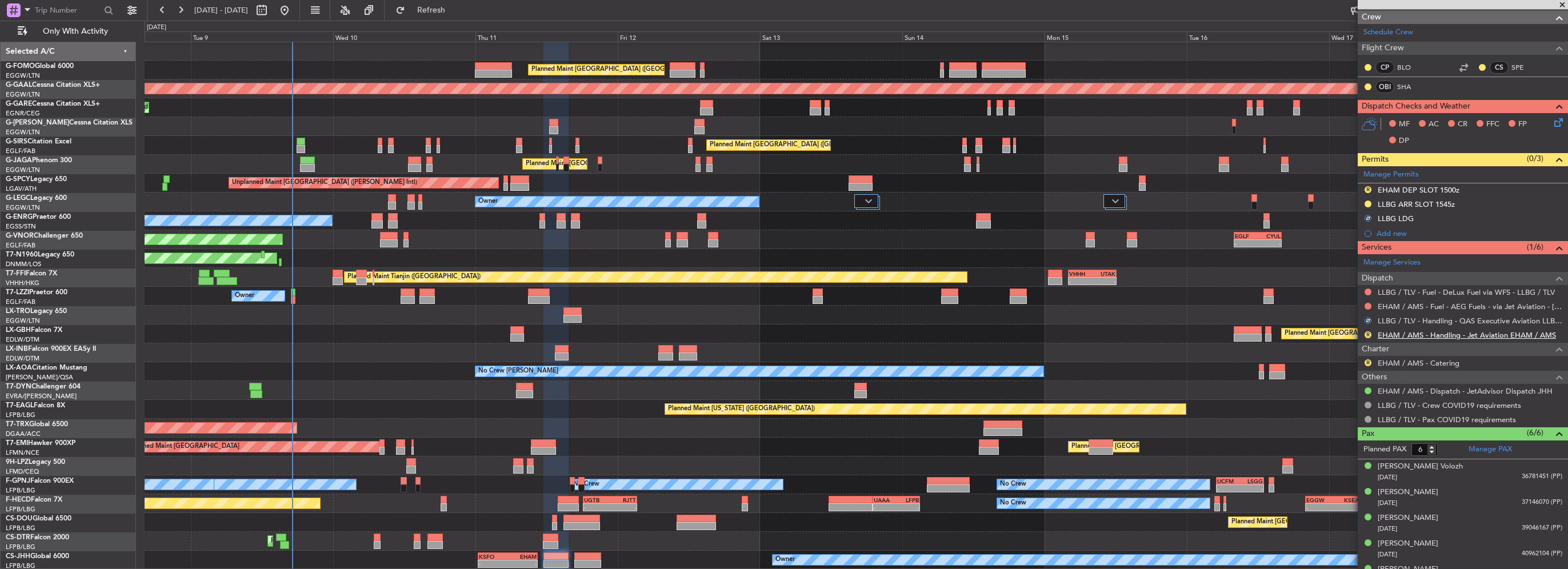
click at [1453, 334] on link "EHAM / AMS - Handling - Jet Aviation EHAM / AMS" at bounding box center [1467, 335] width 179 height 10
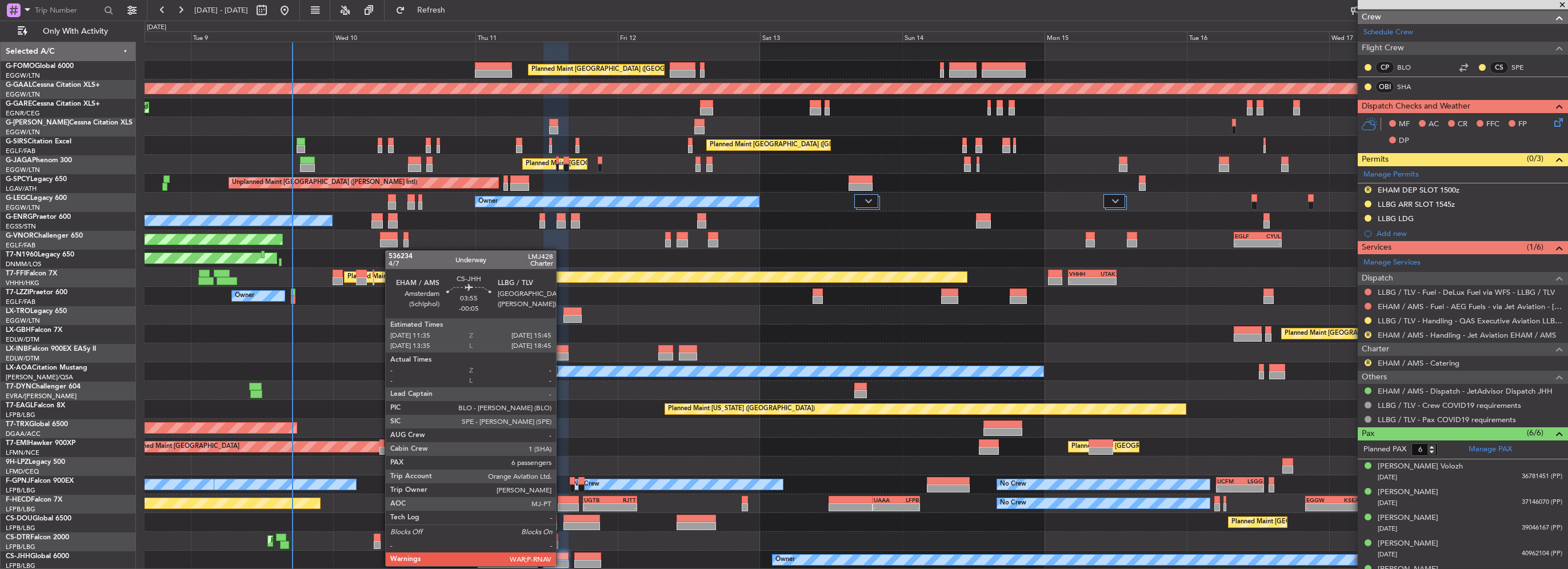
click at [561, 563] on div at bounding box center [556, 563] width 25 height 8
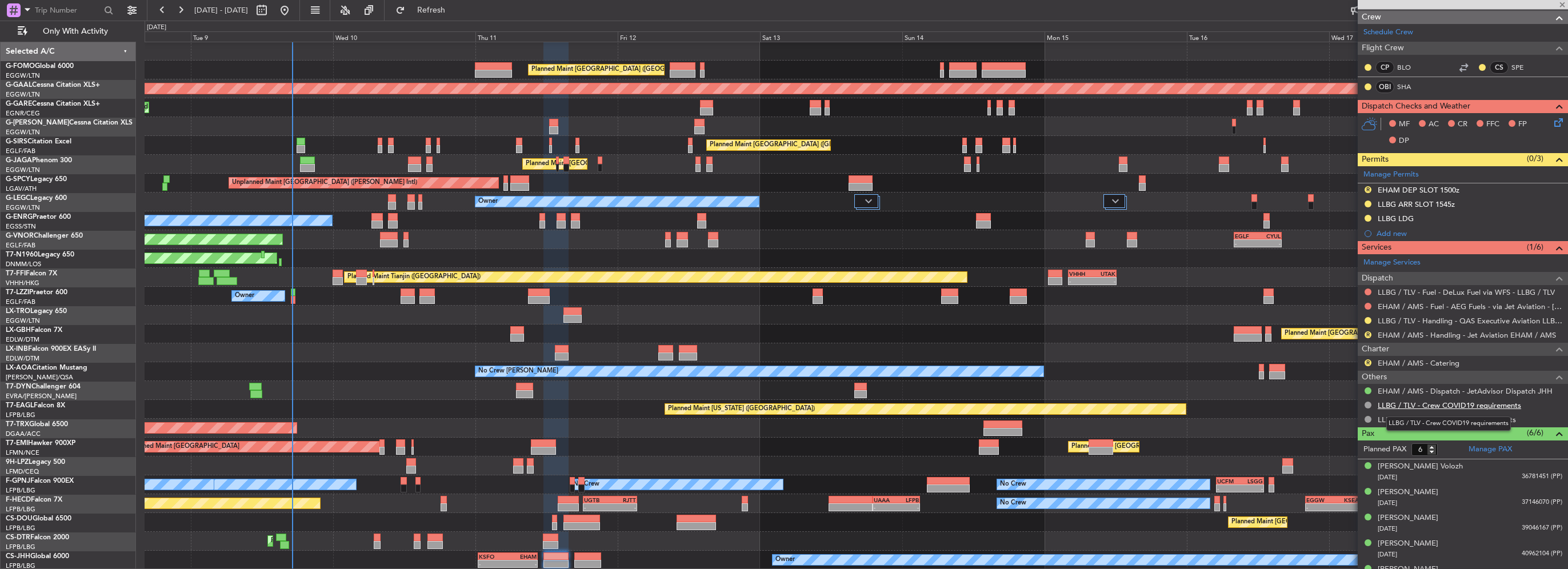
scroll to position [0, 0]
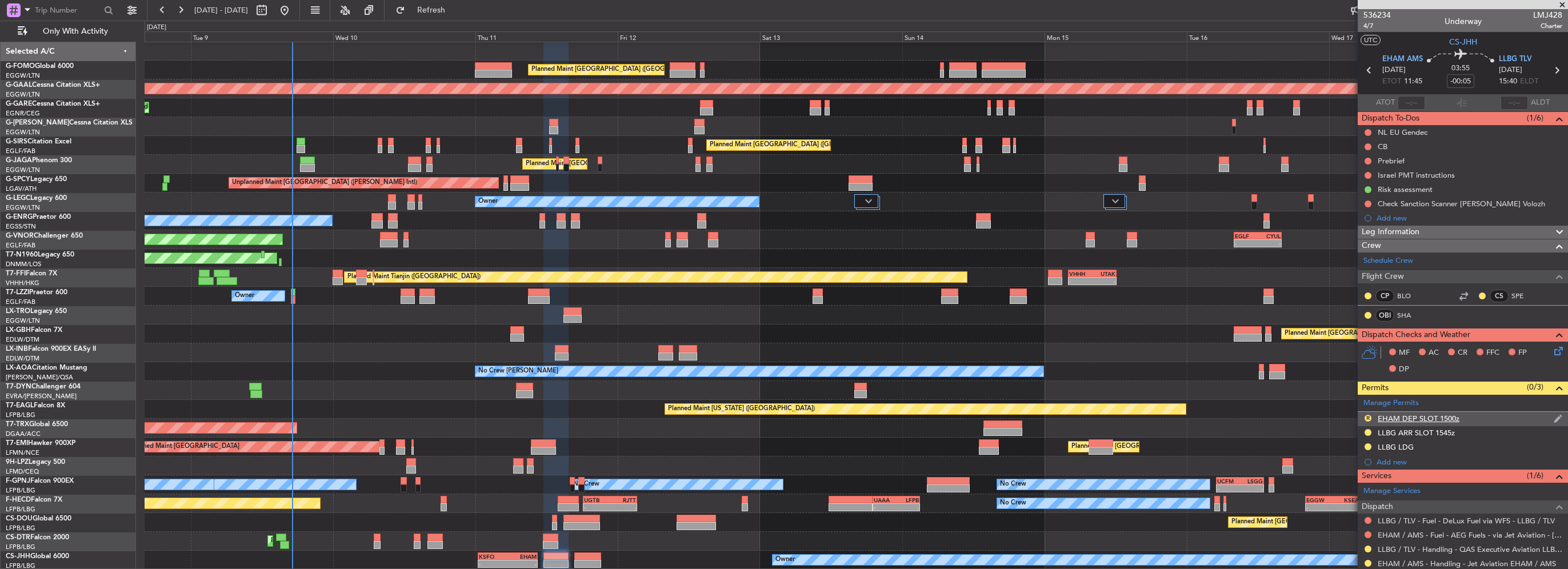
click at [1479, 422] on div "R EHAM DEP SLOT 1500z" at bounding box center [1463, 419] width 210 height 14
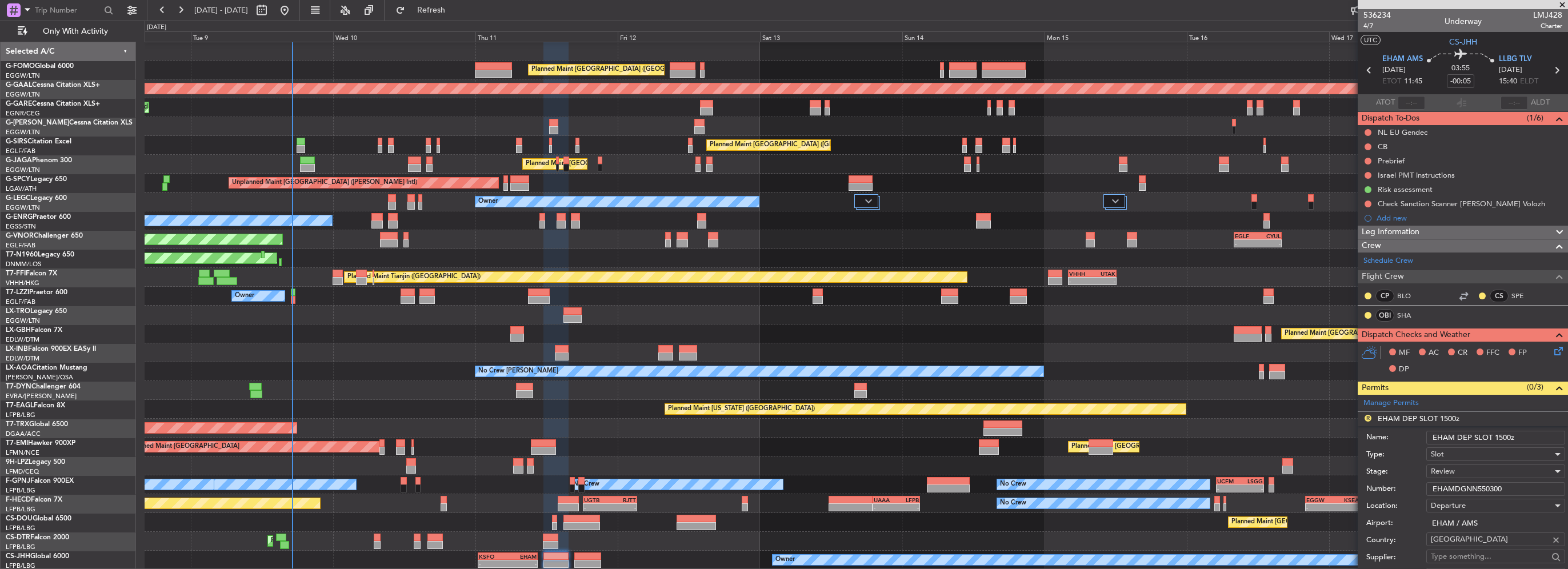
drag, startPoint x: 1509, startPoint y: 434, endPoint x: 1494, endPoint y: 437, distance: 15.3
click at [1494, 437] on input "EHAM DEP SLOT 1500z" at bounding box center [1496, 437] width 139 height 13
type input "EHAM DEP SLOT 1135z"
click at [1463, 468] on div "Review" at bounding box center [1492, 471] width 121 height 17
click at [1471, 542] on span "Requested" at bounding box center [1491, 545] width 120 height 17
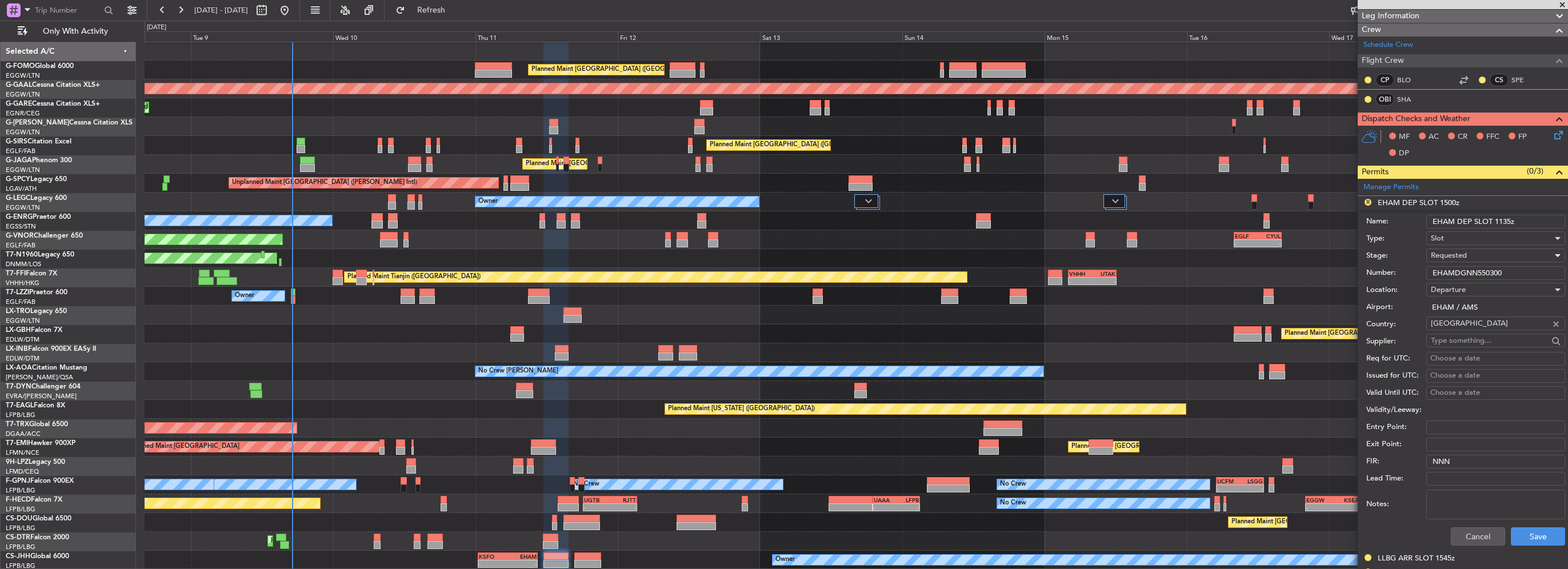
scroll to position [228, 0]
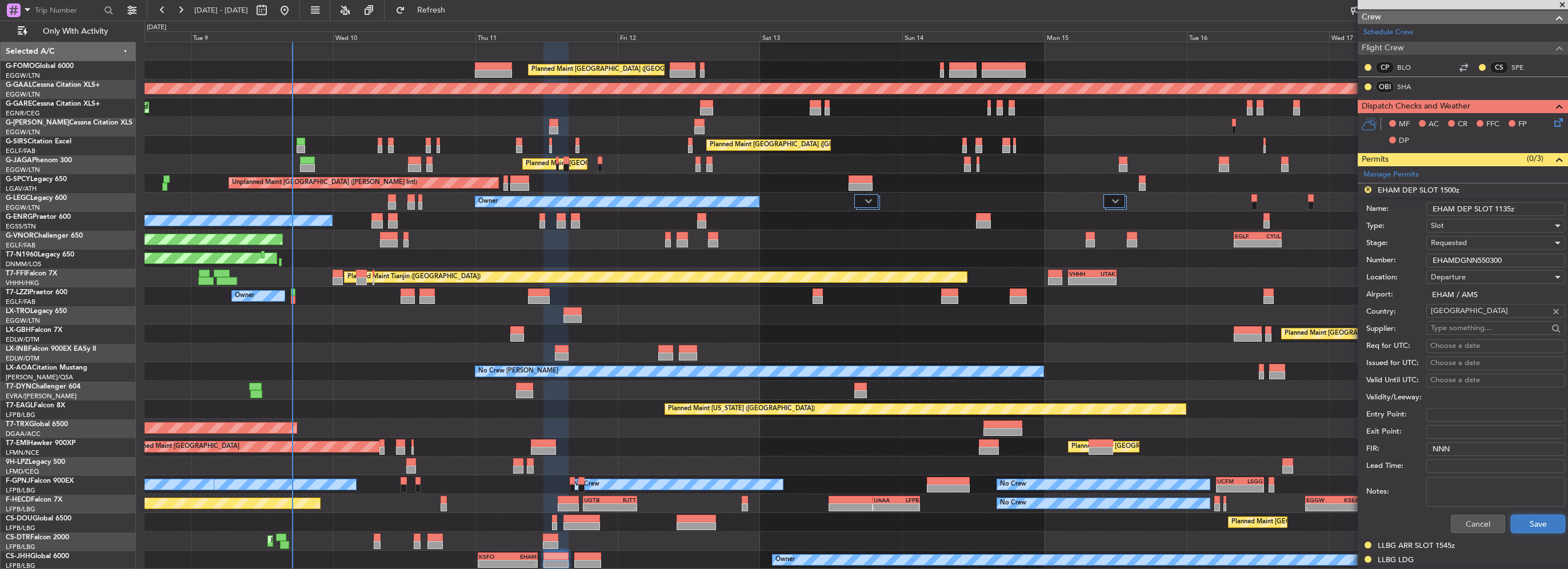
click at [1522, 515] on button "Save" at bounding box center [1538, 524] width 54 height 19
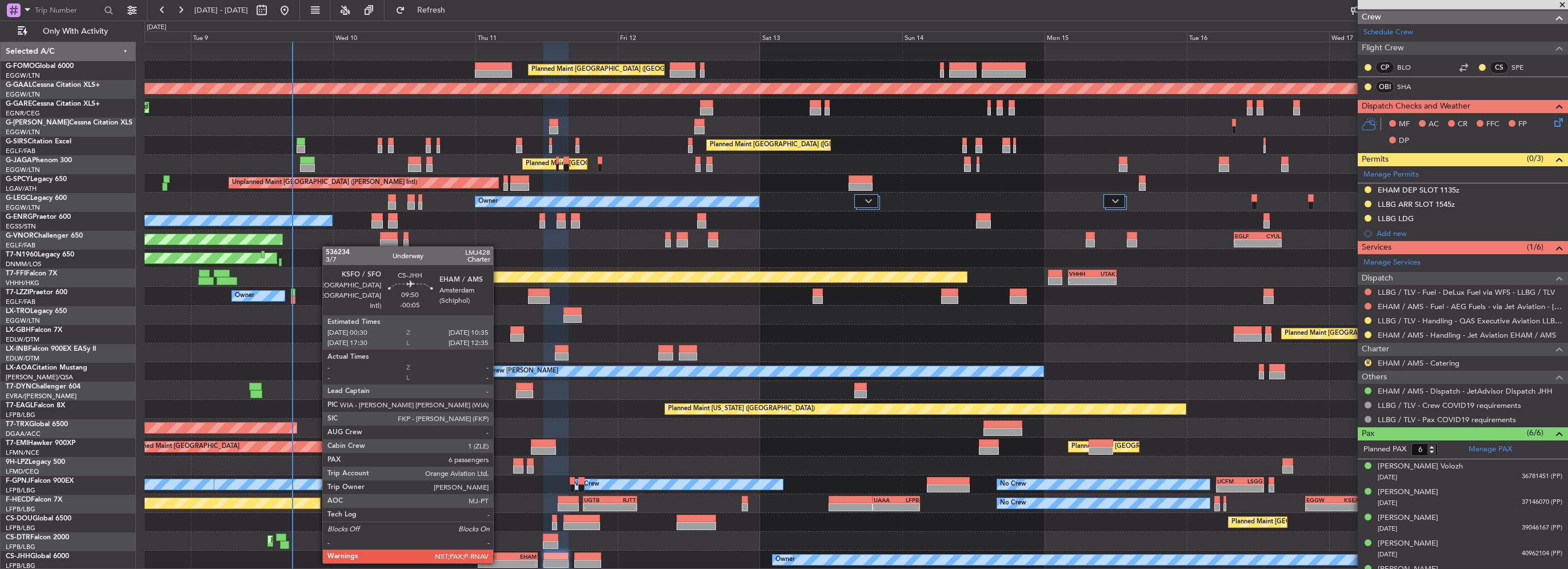
click at [496, 562] on div "-" at bounding box center [493, 564] width 30 height 7
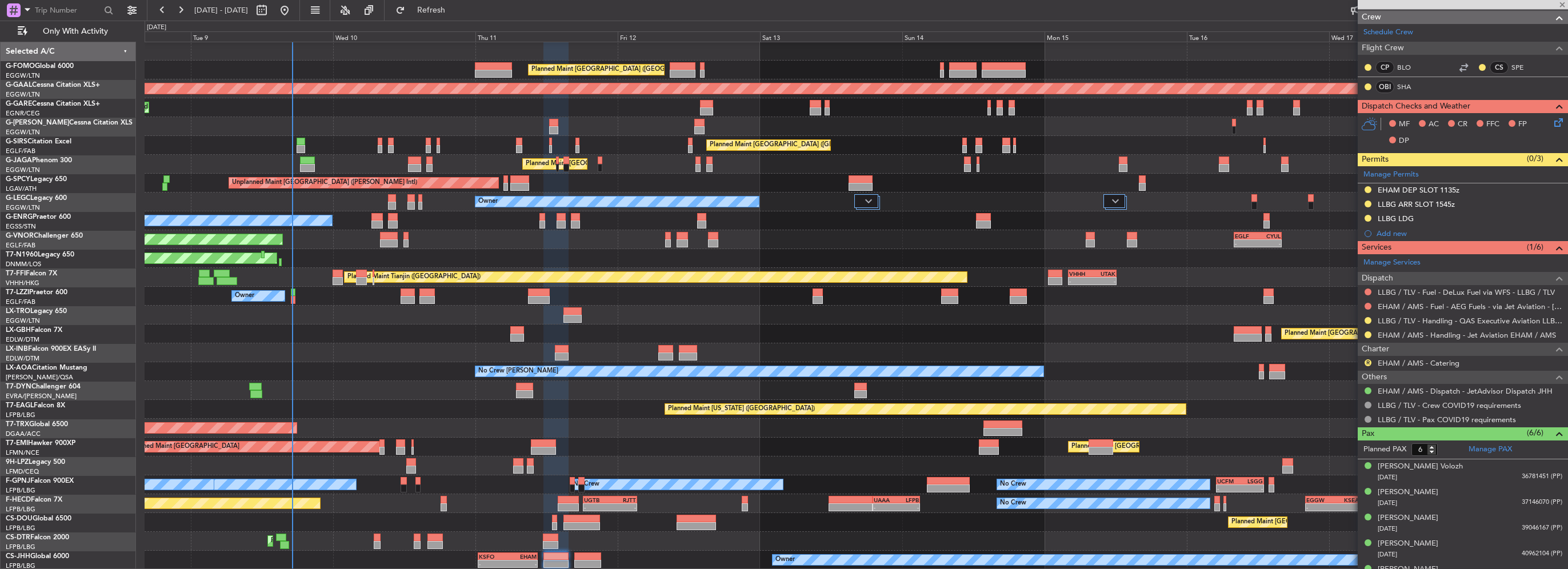
type input "7"
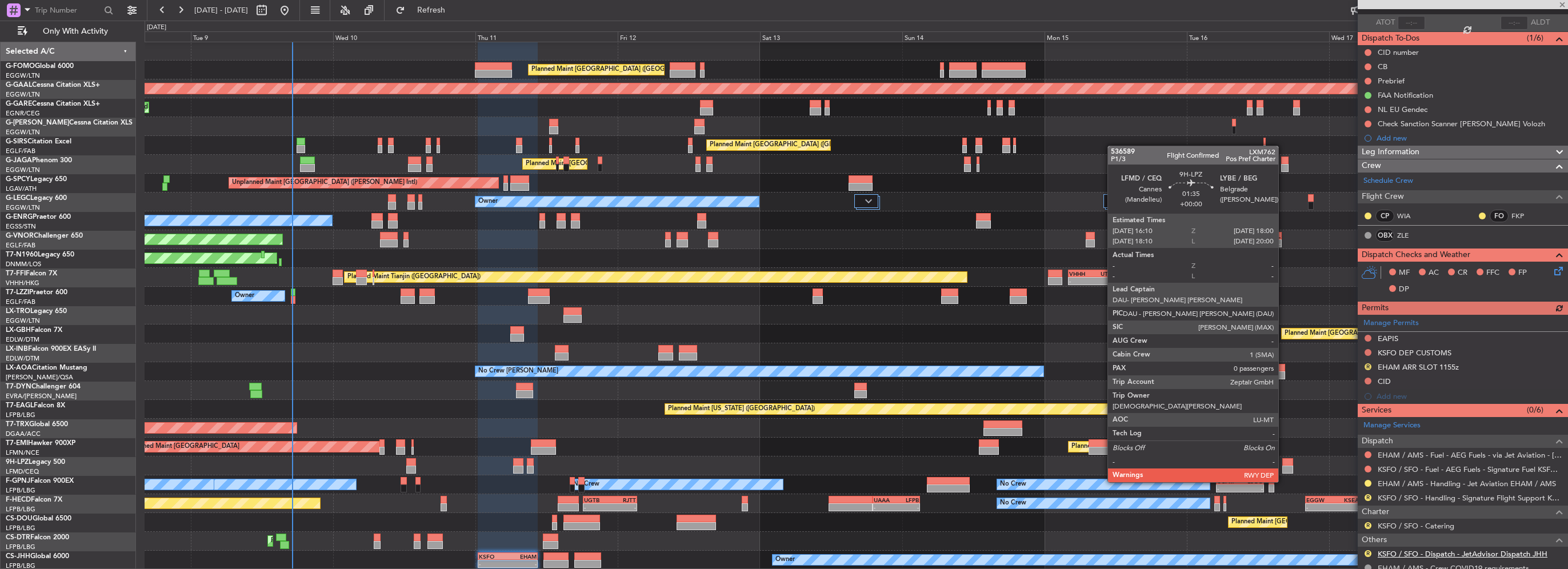
scroll to position [115, 0]
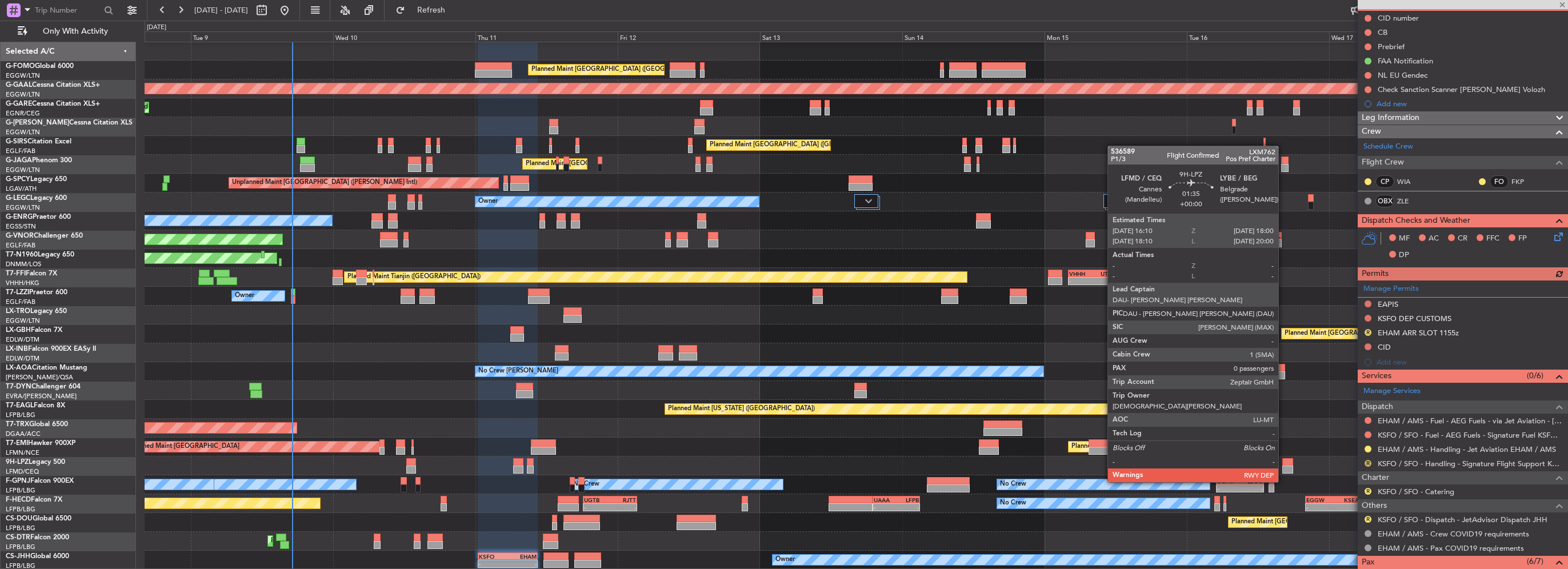
click at [1367, 464] on button "R" at bounding box center [1368, 464] width 7 height 7
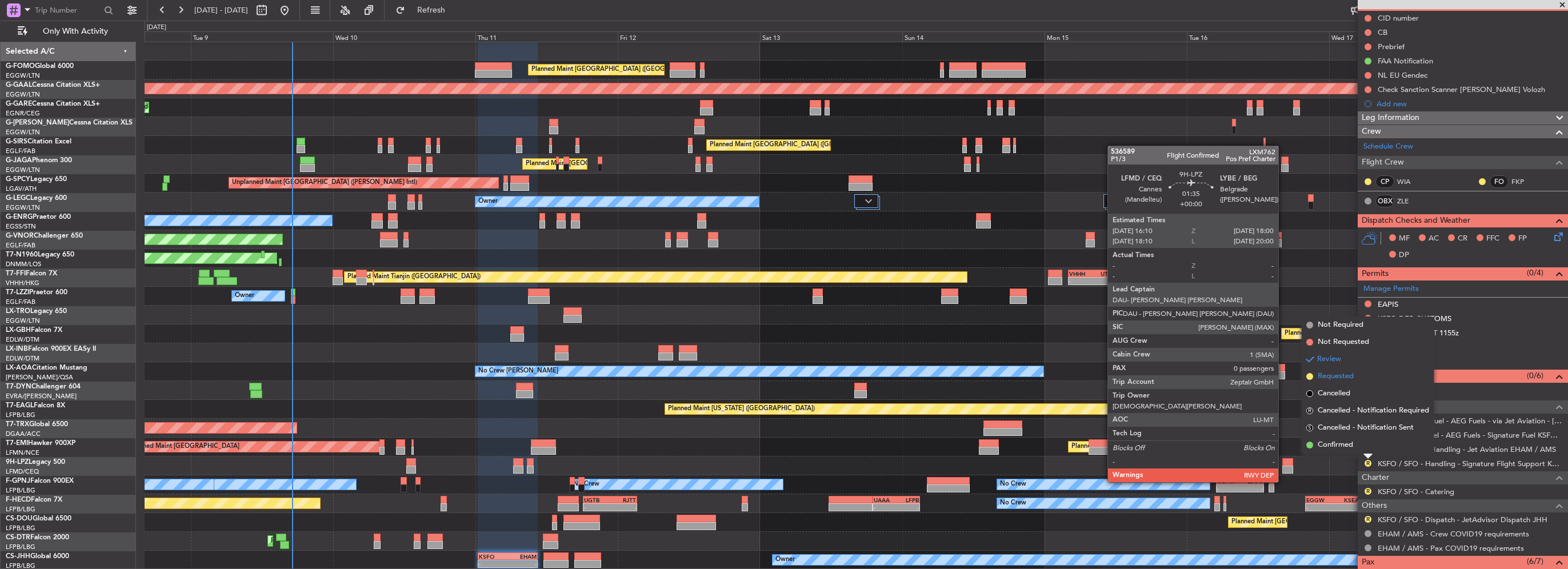
click at [1342, 378] on span "Requested" at bounding box center [1335, 377] width 36 height 12
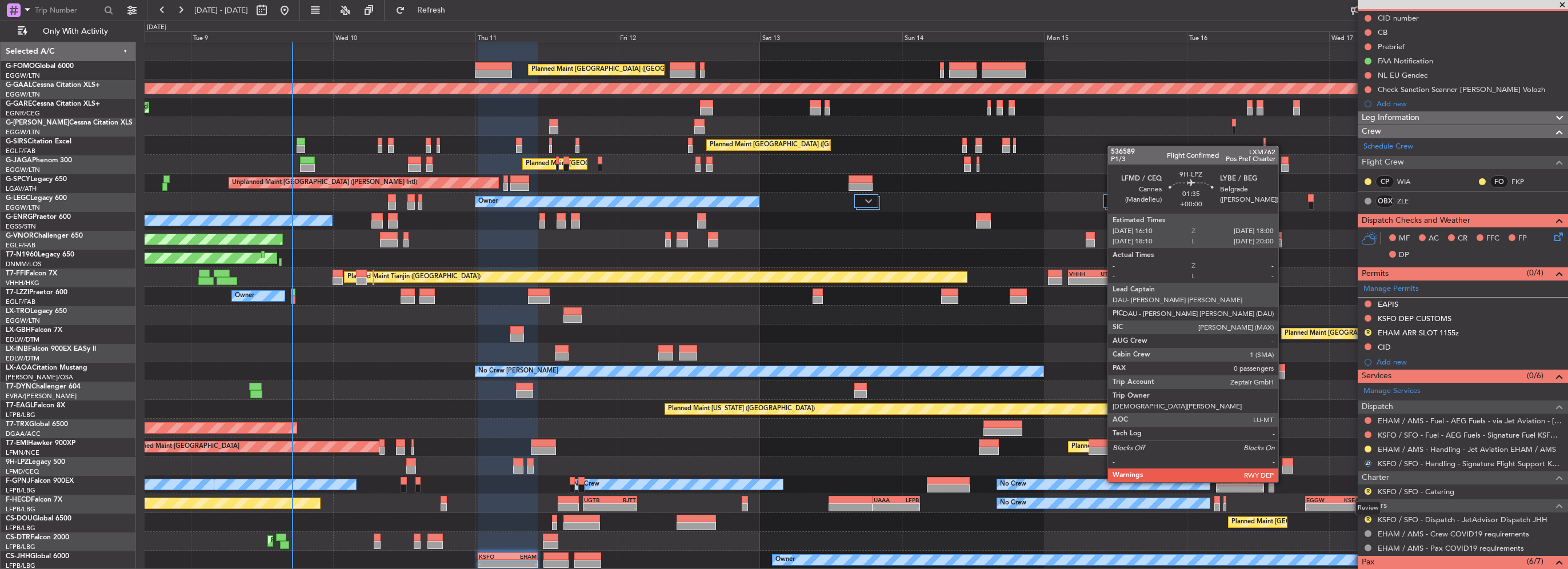
click at [1367, 514] on div "Review" at bounding box center [1368, 508] width 25 height 14
click at [1368, 518] on mat-tooltip-component "Review" at bounding box center [1368, 508] width 41 height 30
click at [1367, 521] on button "R" at bounding box center [1368, 519] width 7 height 7
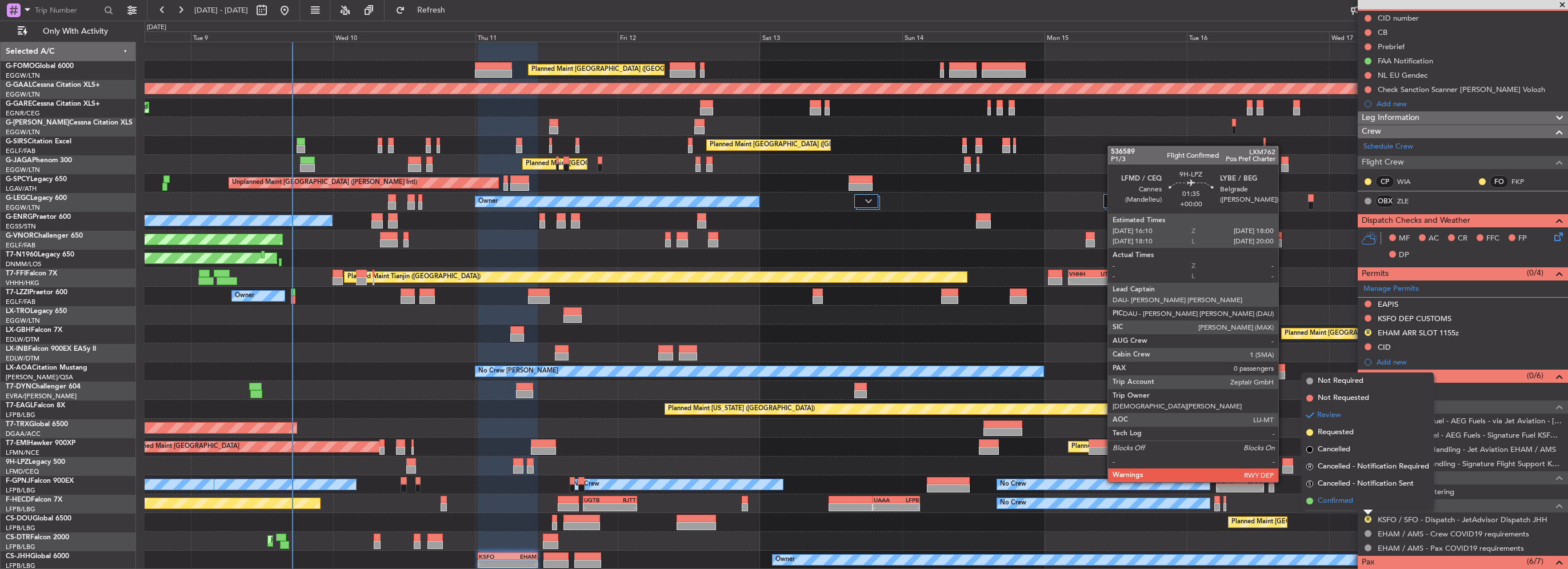
click at [1353, 503] on span "Confirmed" at bounding box center [1335, 502] width 35 height 12
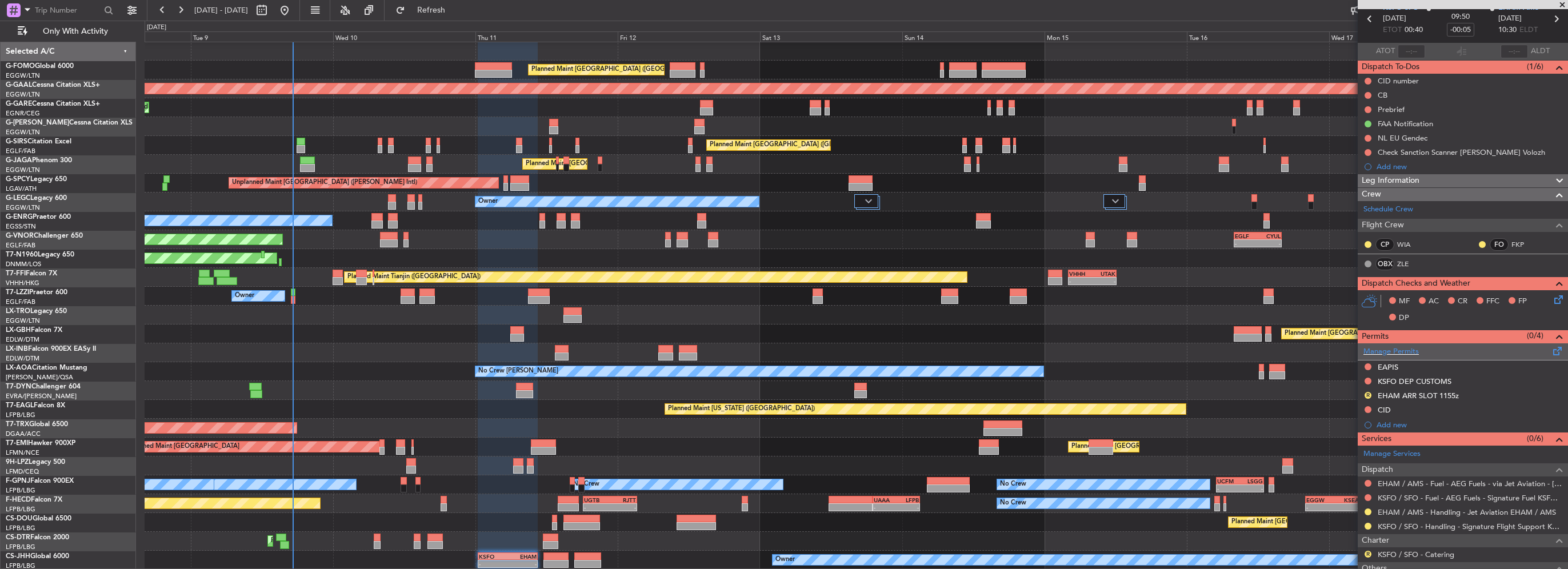
scroll to position [0, 0]
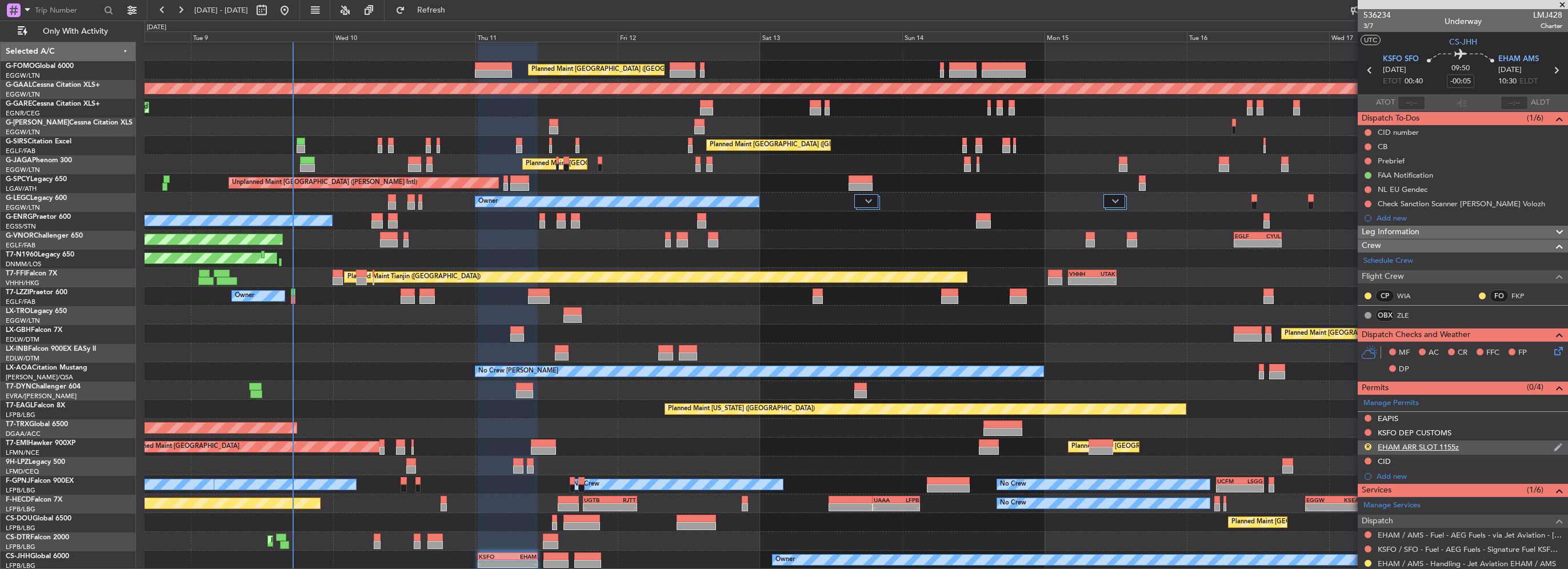
click at [1460, 448] on div "R EHAM ARR SLOT 1155z" at bounding box center [1463, 448] width 210 height 14
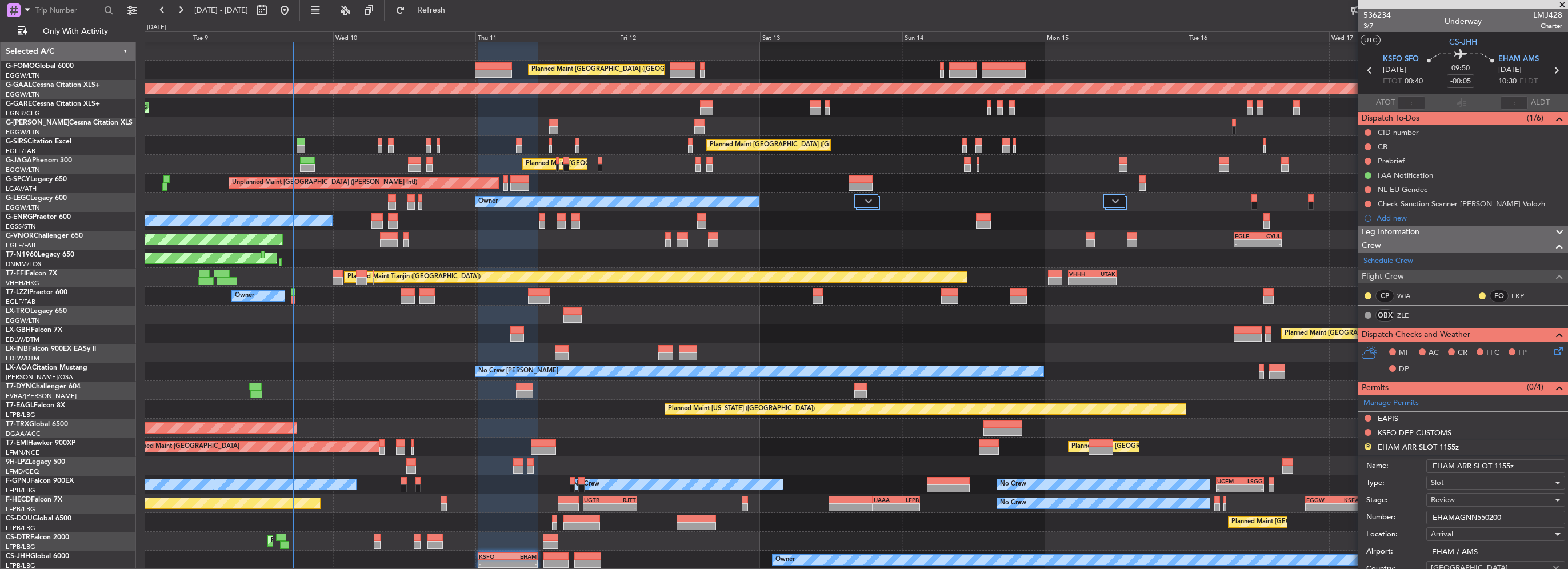
drag, startPoint x: 1510, startPoint y: 466, endPoint x: 1496, endPoint y: 466, distance: 14.0
click at [1496, 466] on input "EHAM ARR SLOT 1155z" at bounding box center [1496, 466] width 139 height 13
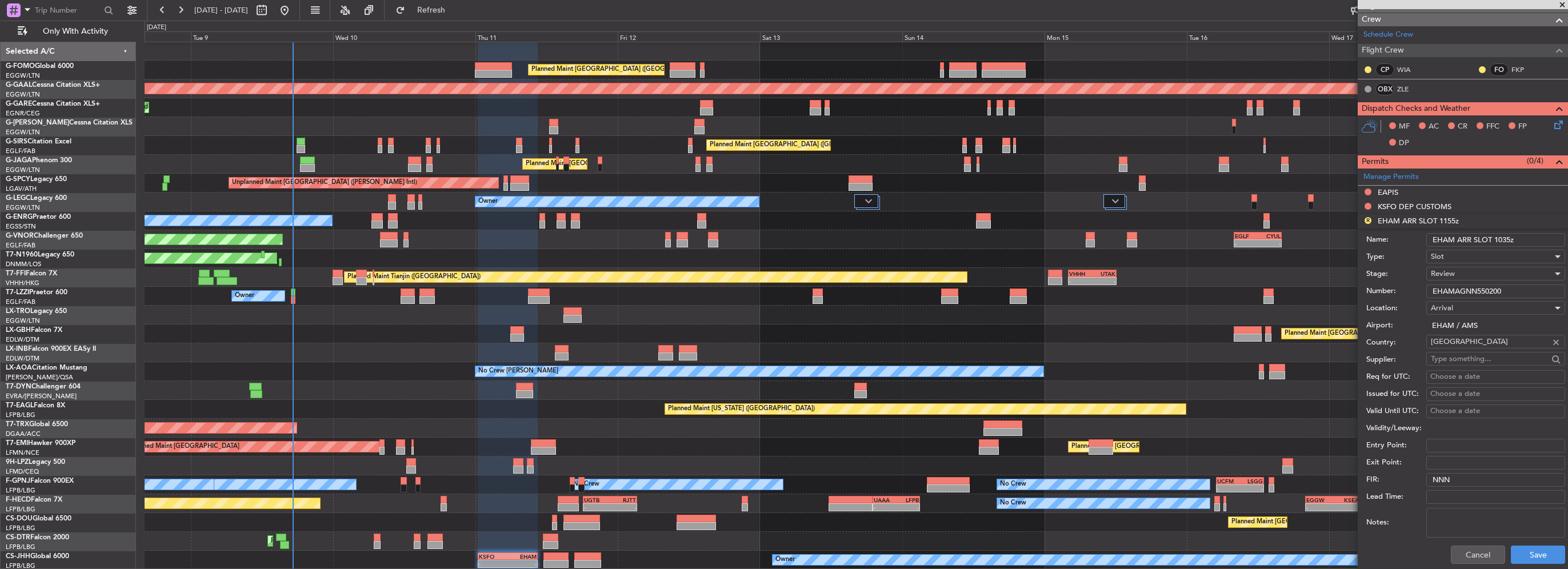
scroll to position [228, 0]
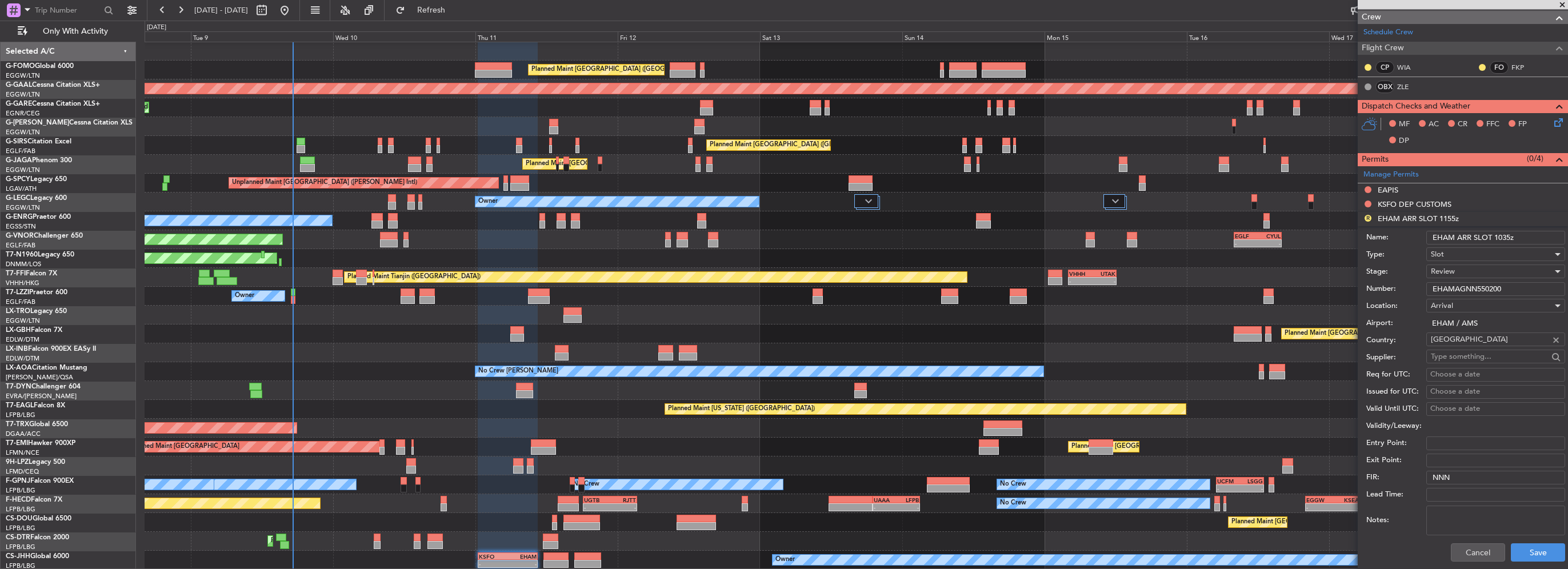
type input "EHAM ARR SLOT 1035z"
click at [1458, 271] on div "Review" at bounding box center [1492, 271] width 121 height 17
click at [1462, 349] on span "Requested" at bounding box center [1491, 345] width 120 height 17
click at [1529, 545] on button "Save" at bounding box center [1538, 553] width 54 height 19
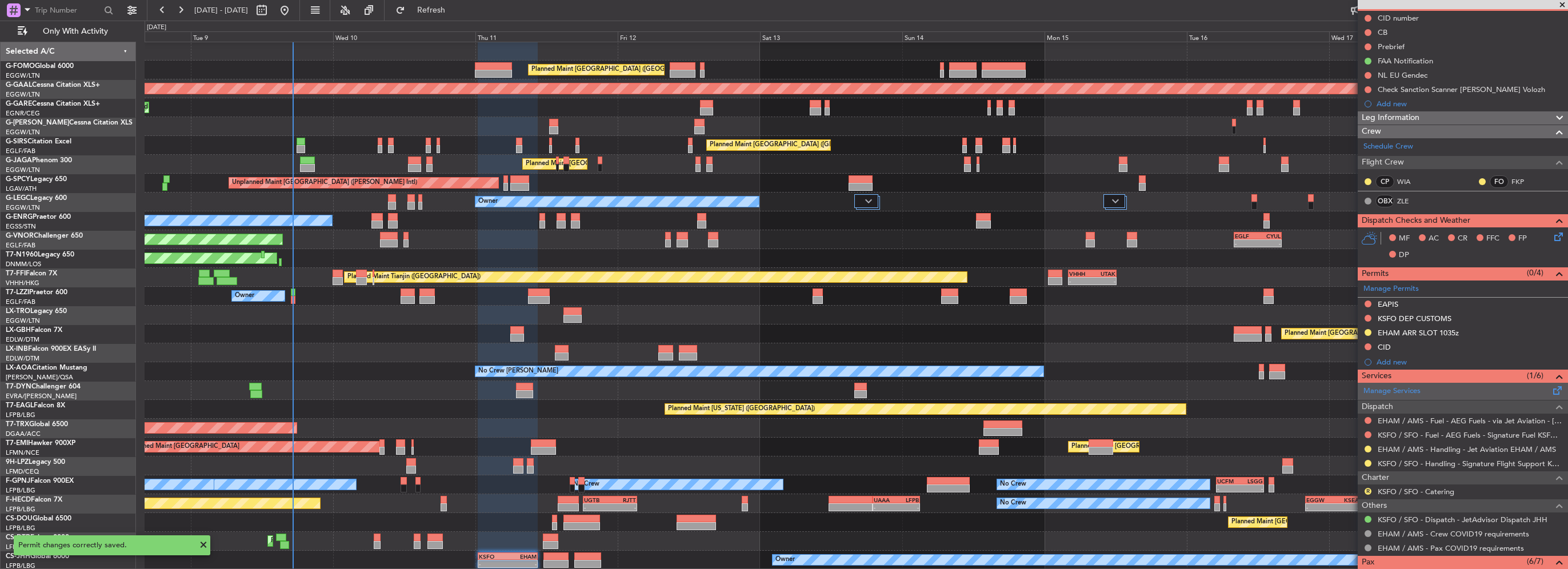
scroll to position [0, 0]
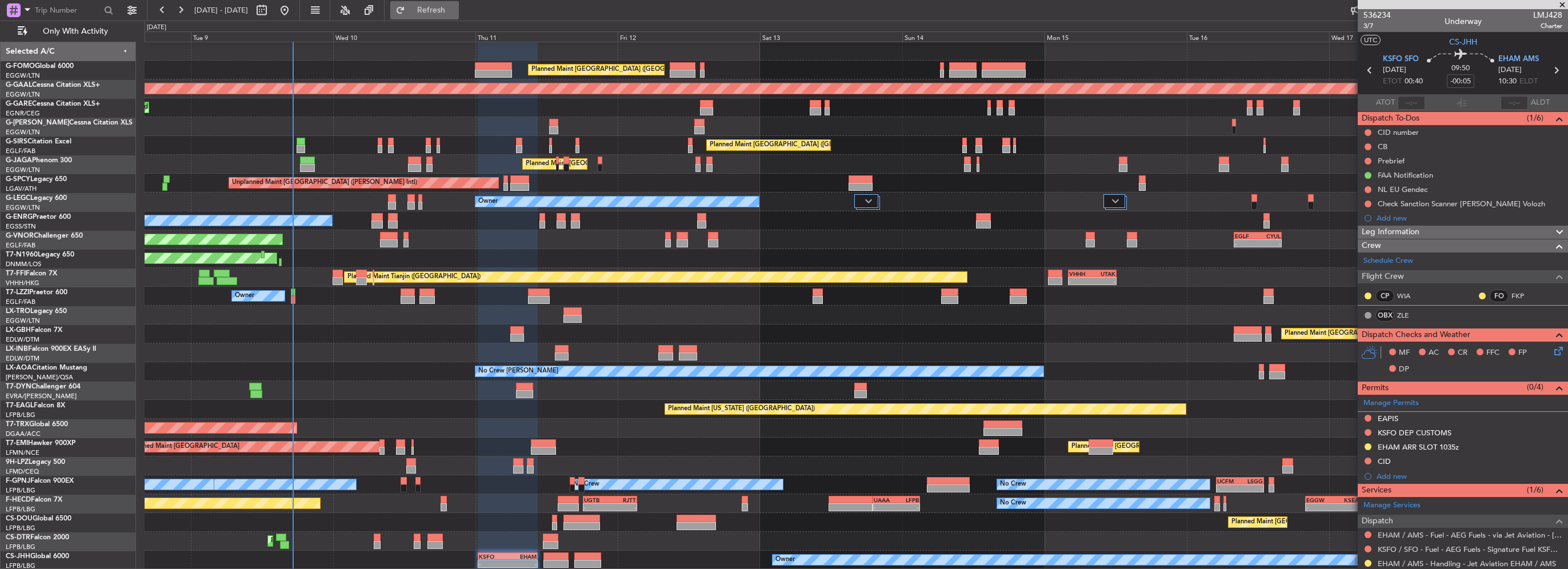
click at [455, 8] on span "Refresh" at bounding box center [431, 9] width 48 height 8
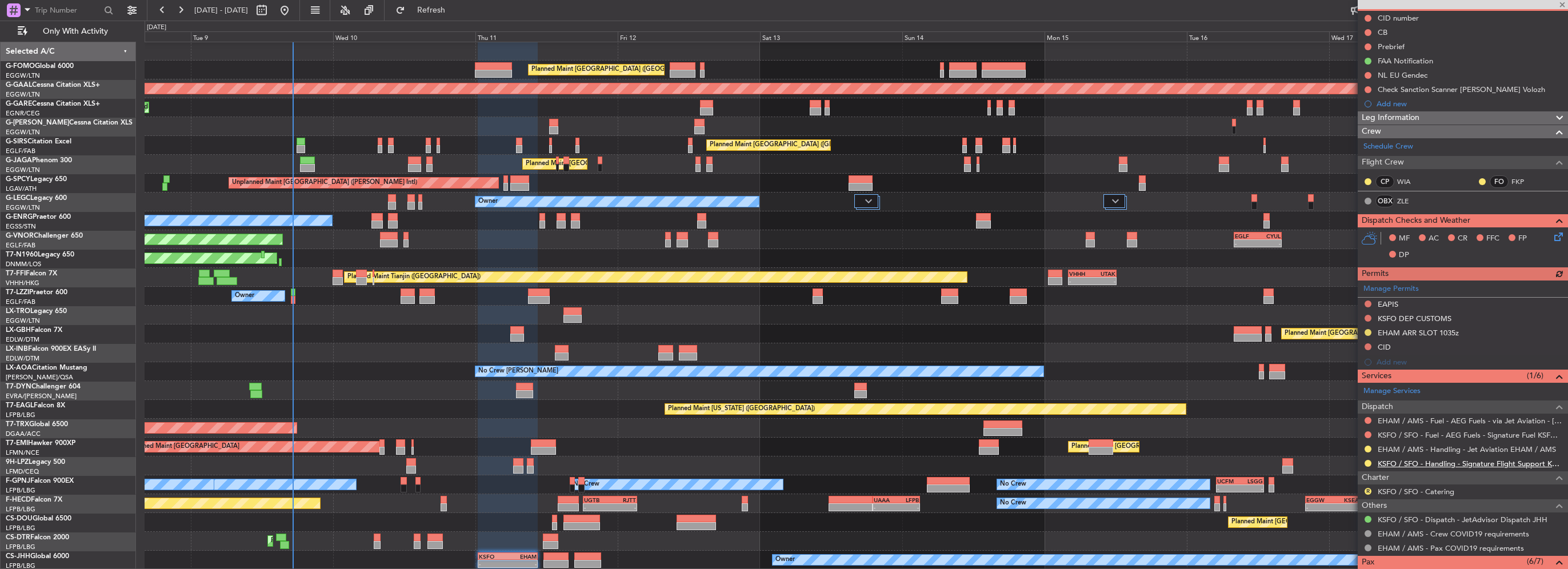
click at [1422, 464] on link "KSFO / SFO - Handling - Signature Flight Support KSFO / SFO" at bounding box center [1469, 464] width 185 height 10
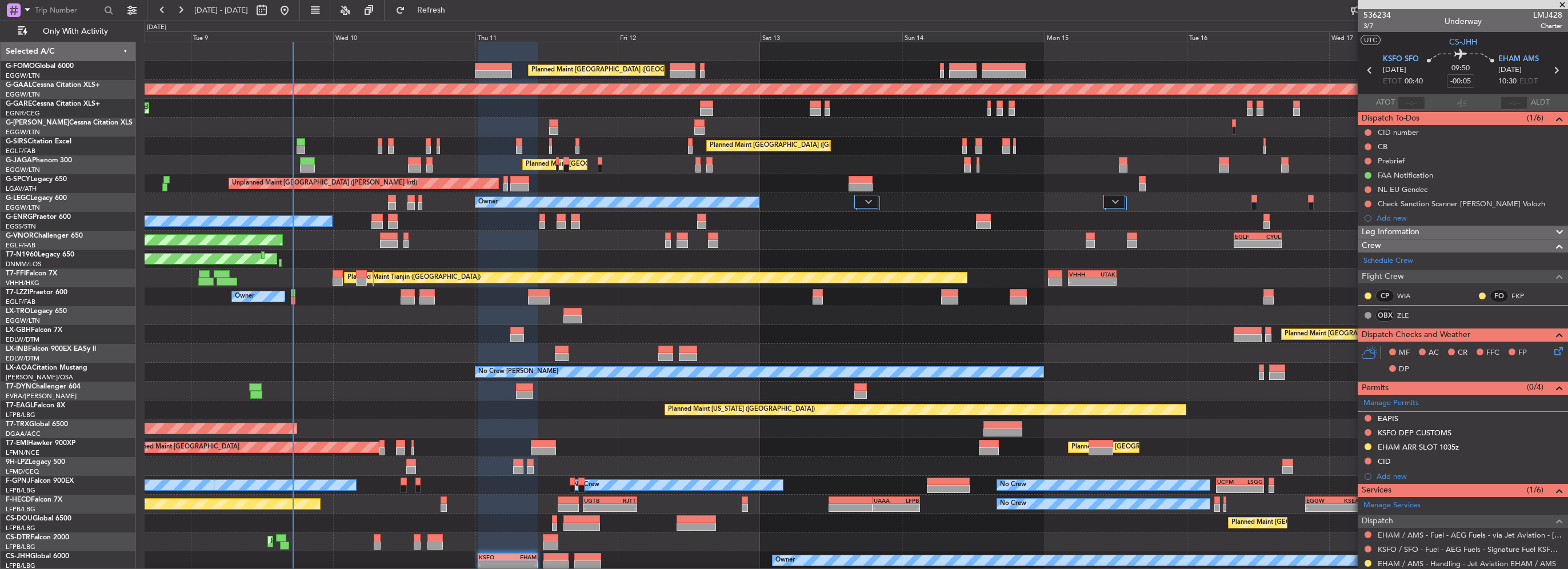
scroll to position [0, 0]
drag, startPoint x: 466, startPoint y: 8, endPoint x: 437, endPoint y: 1, distance: 29.8
click at [455, 8] on span "Refresh" at bounding box center [431, 9] width 48 height 8
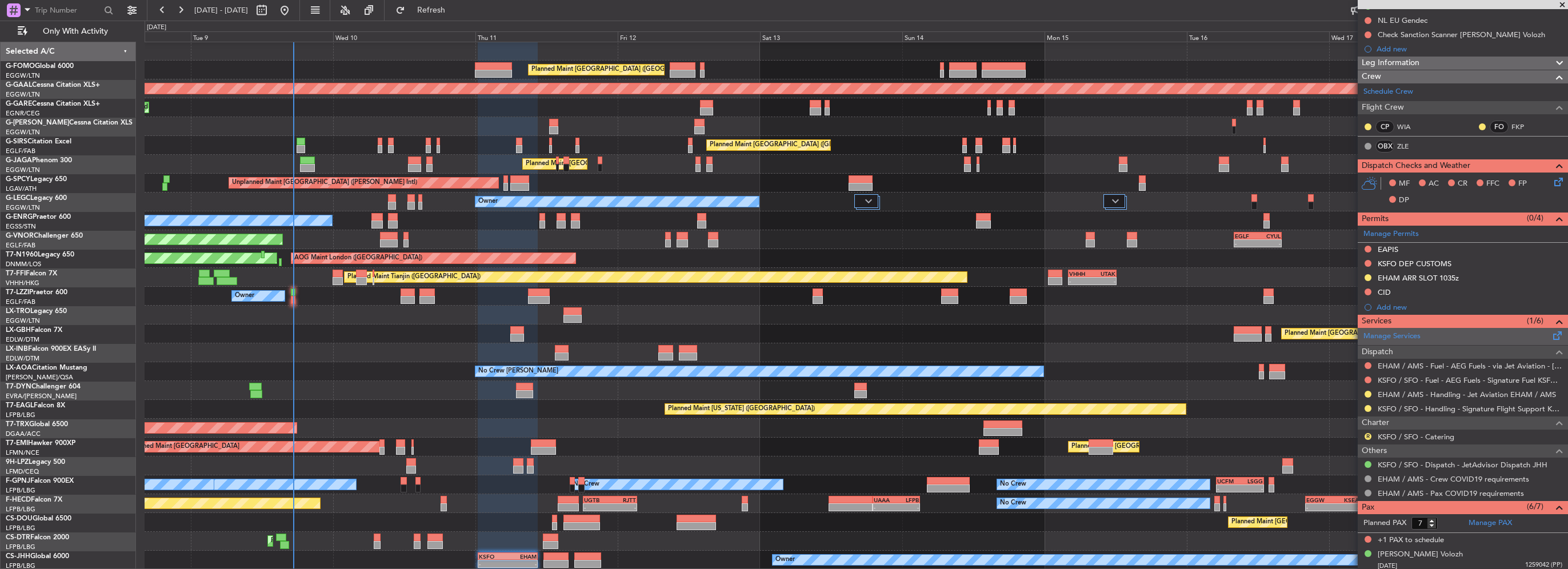
scroll to position [171, 0]
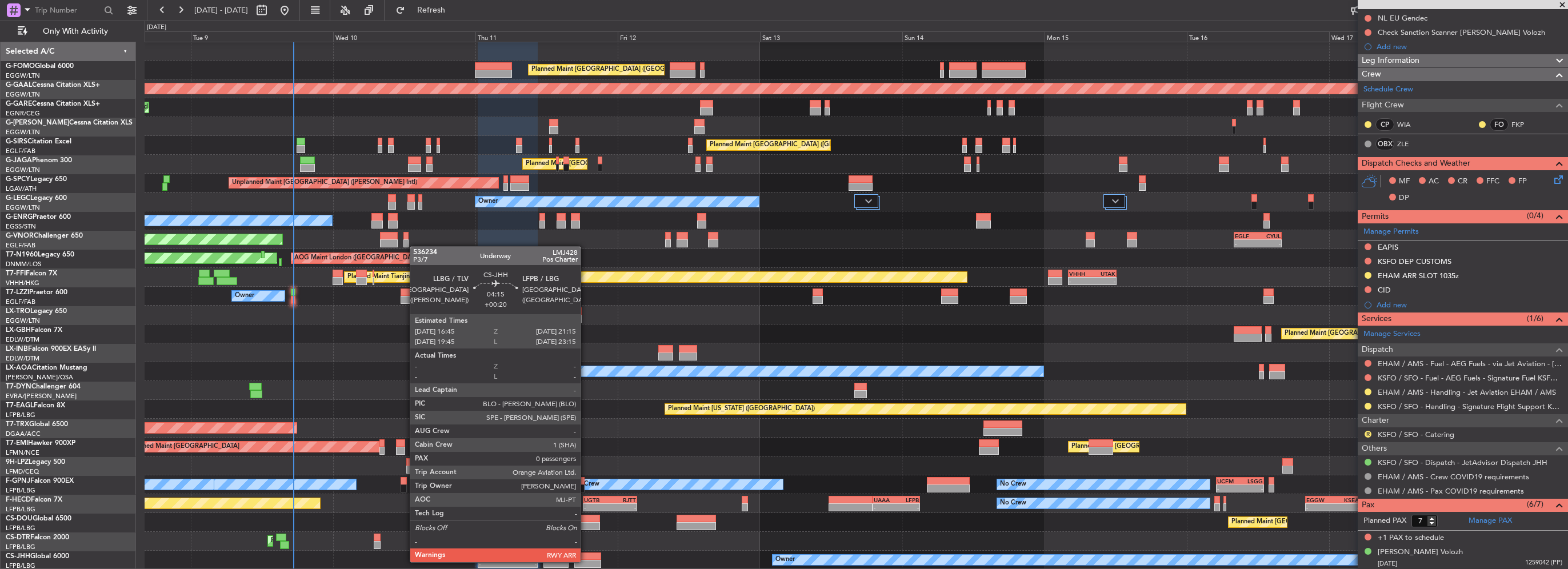
click at [586, 561] on div at bounding box center [588, 563] width 27 height 8
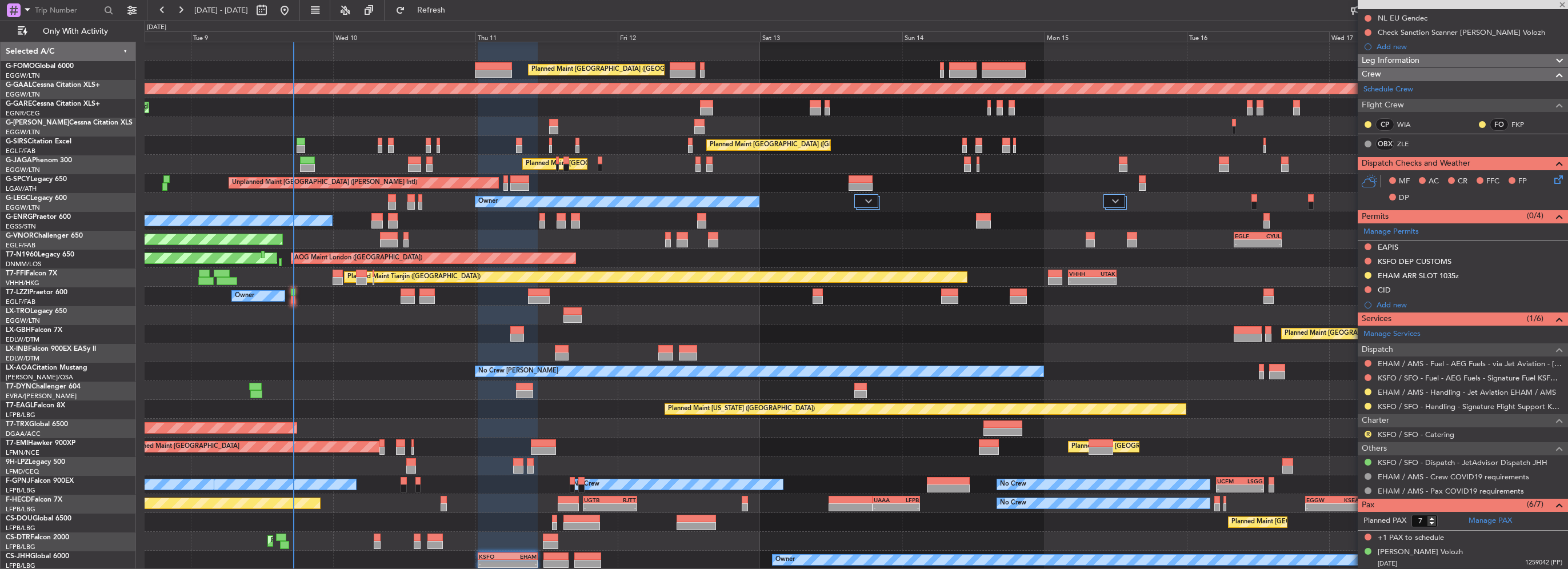
type input "+00:20"
type input "0"
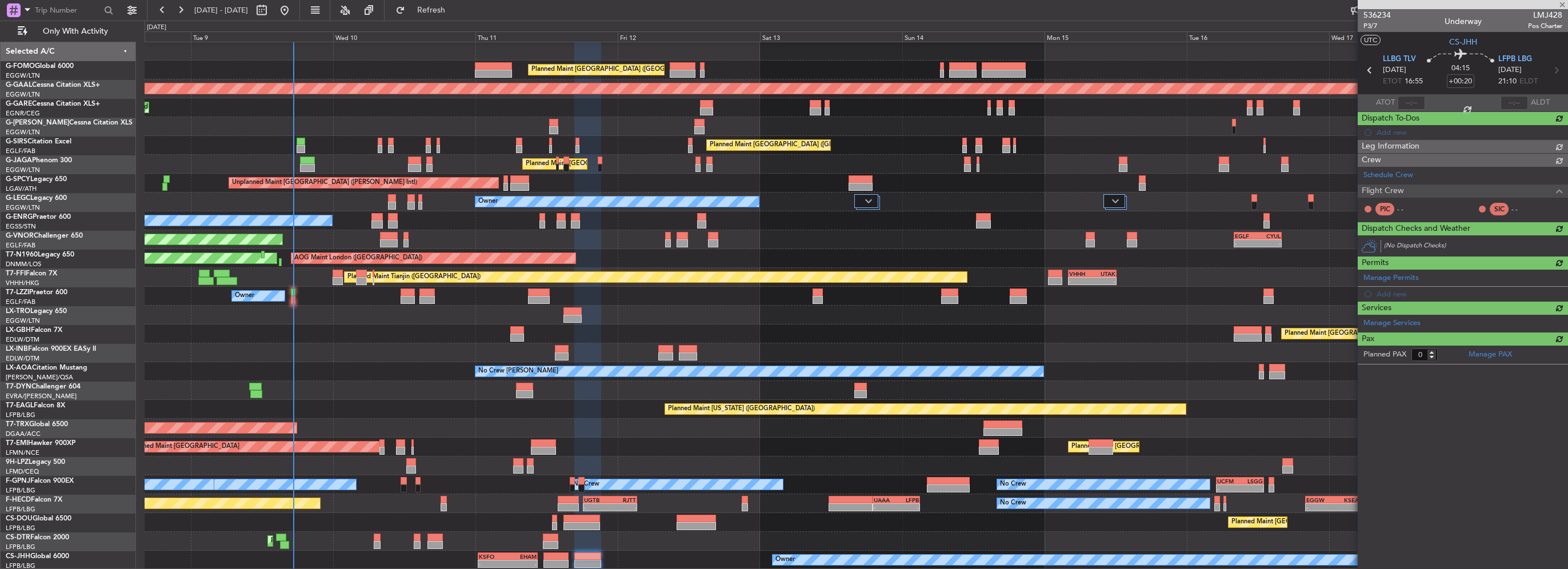
scroll to position [0, 0]
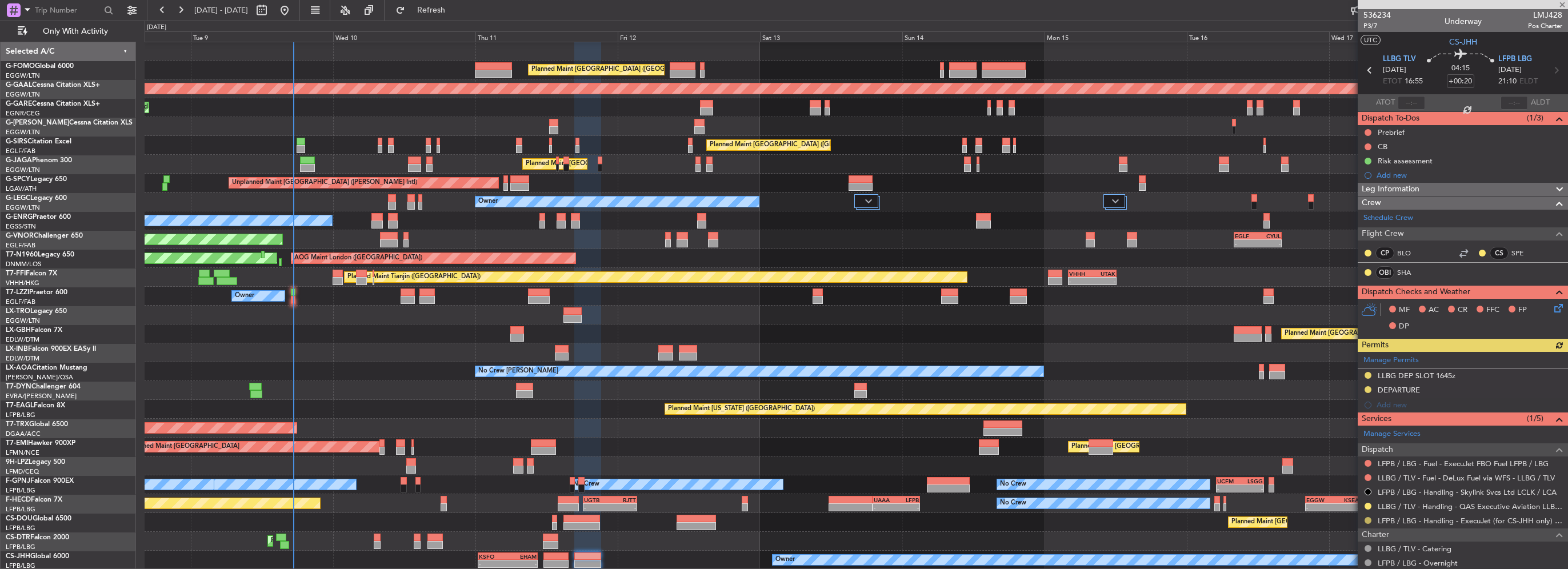
click at [1367, 519] on button at bounding box center [1368, 521] width 7 height 7
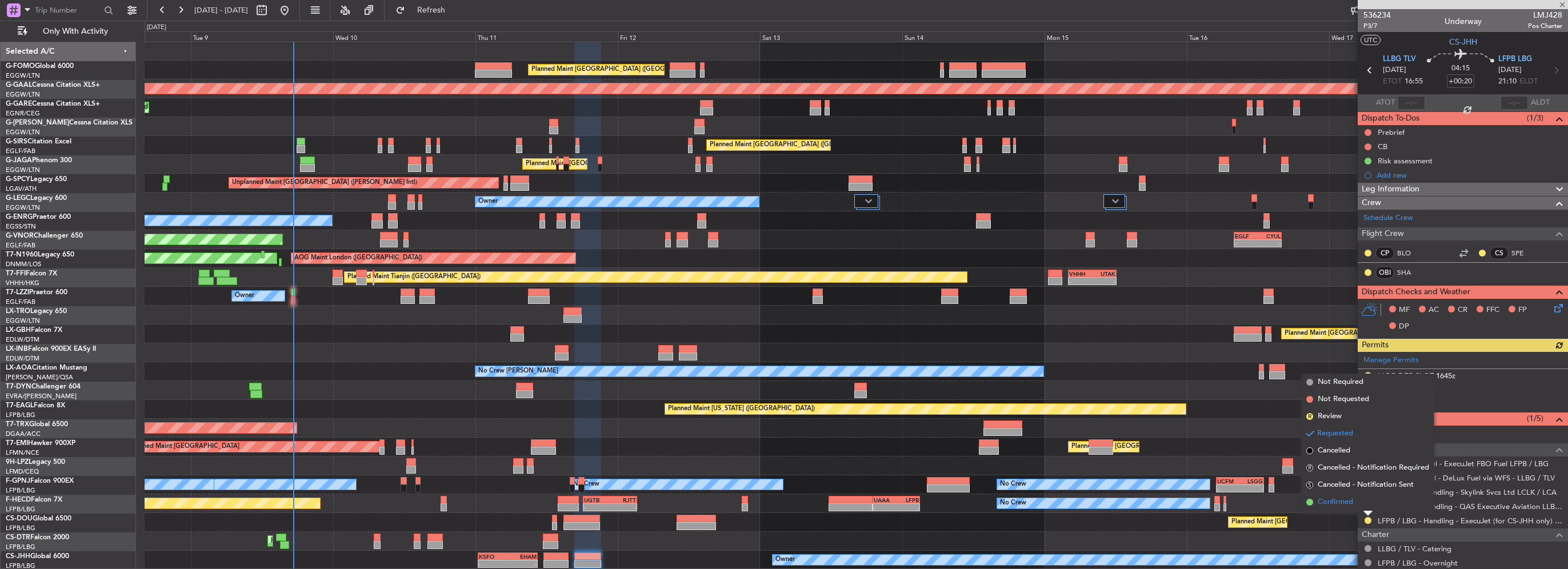
click at [1346, 508] on li "Confirmed" at bounding box center [1367, 502] width 132 height 17
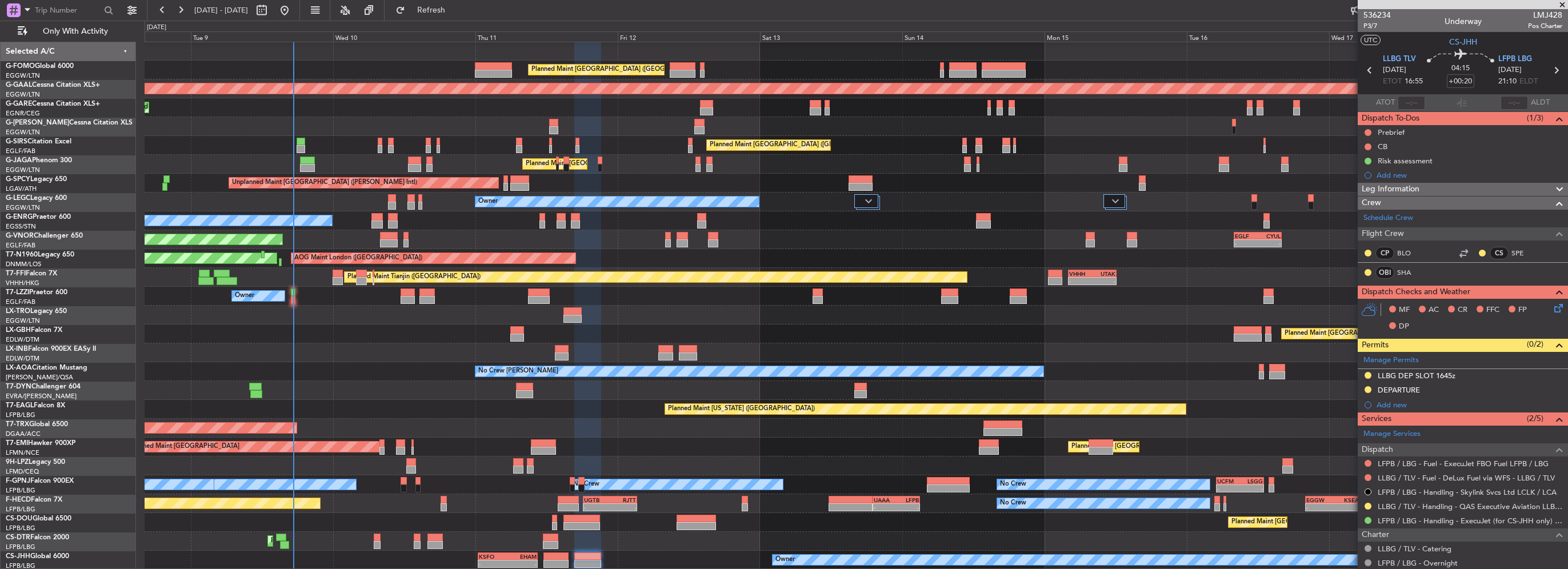
scroll to position [88, 0]
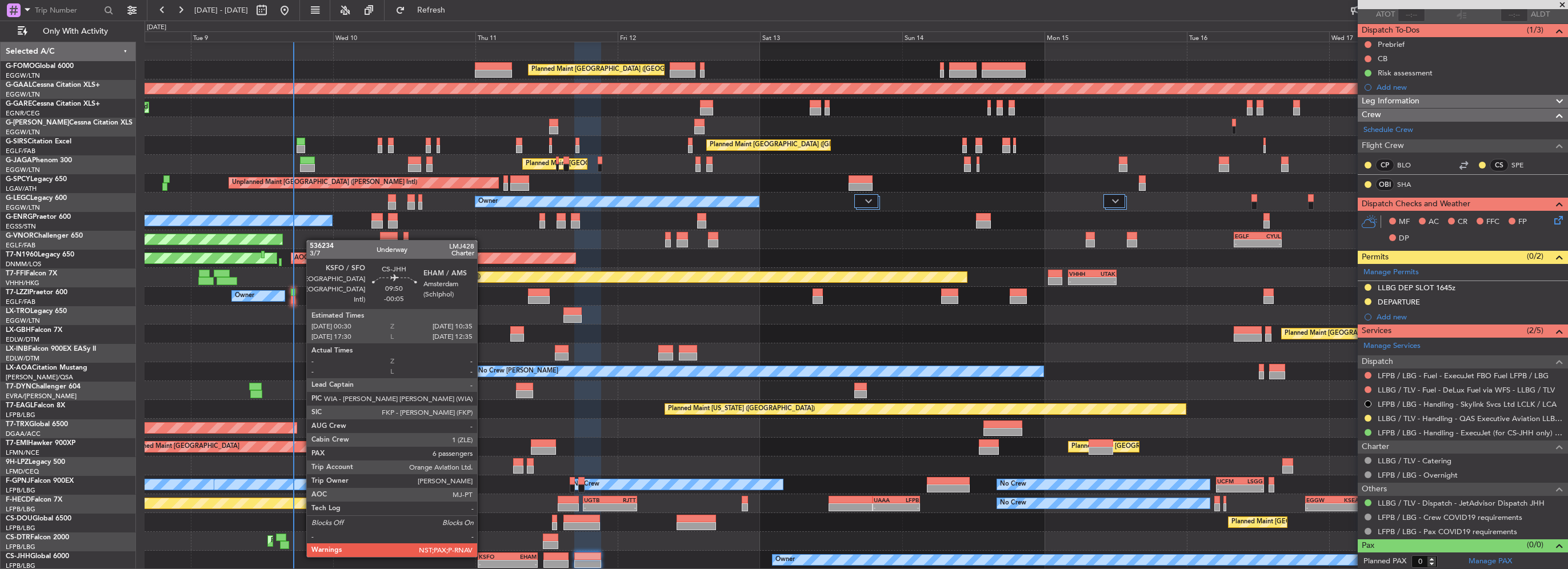
click at [482, 556] on div "KSFO" at bounding box center [493, 556] width 30 height 7
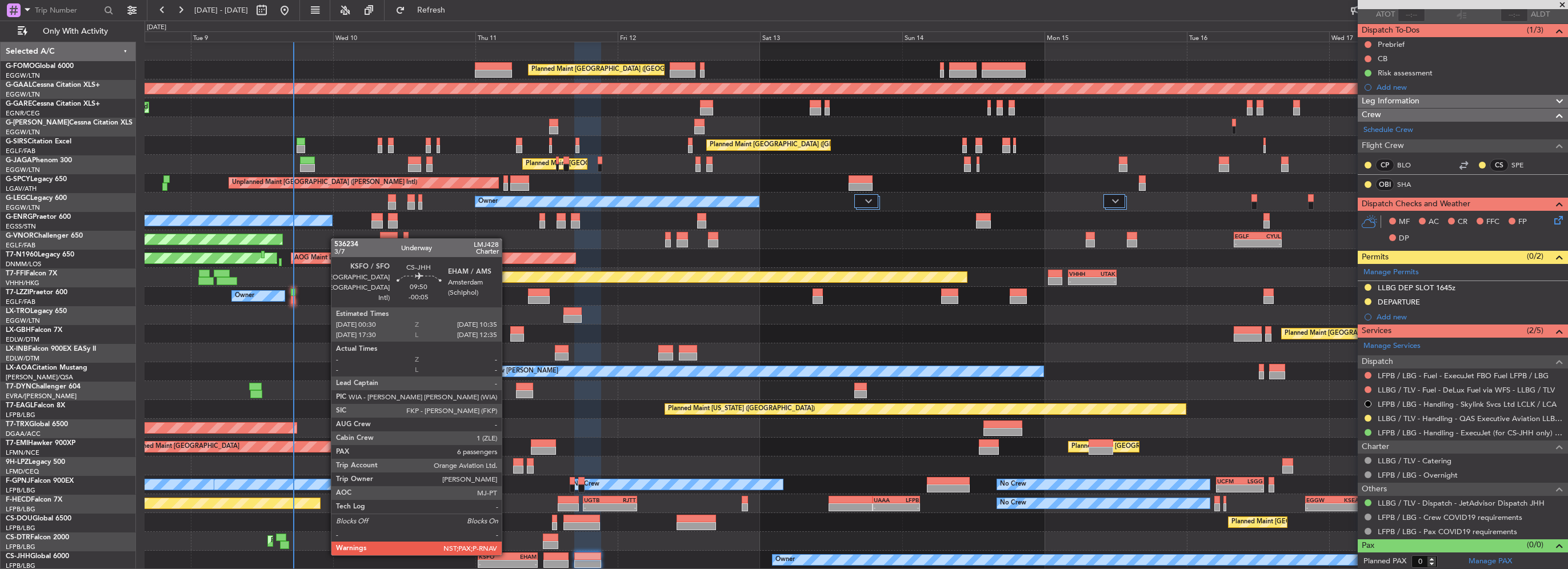
click at [507, 555] on div "KSFO" at bounding box center [493, 556] width 30 height 7
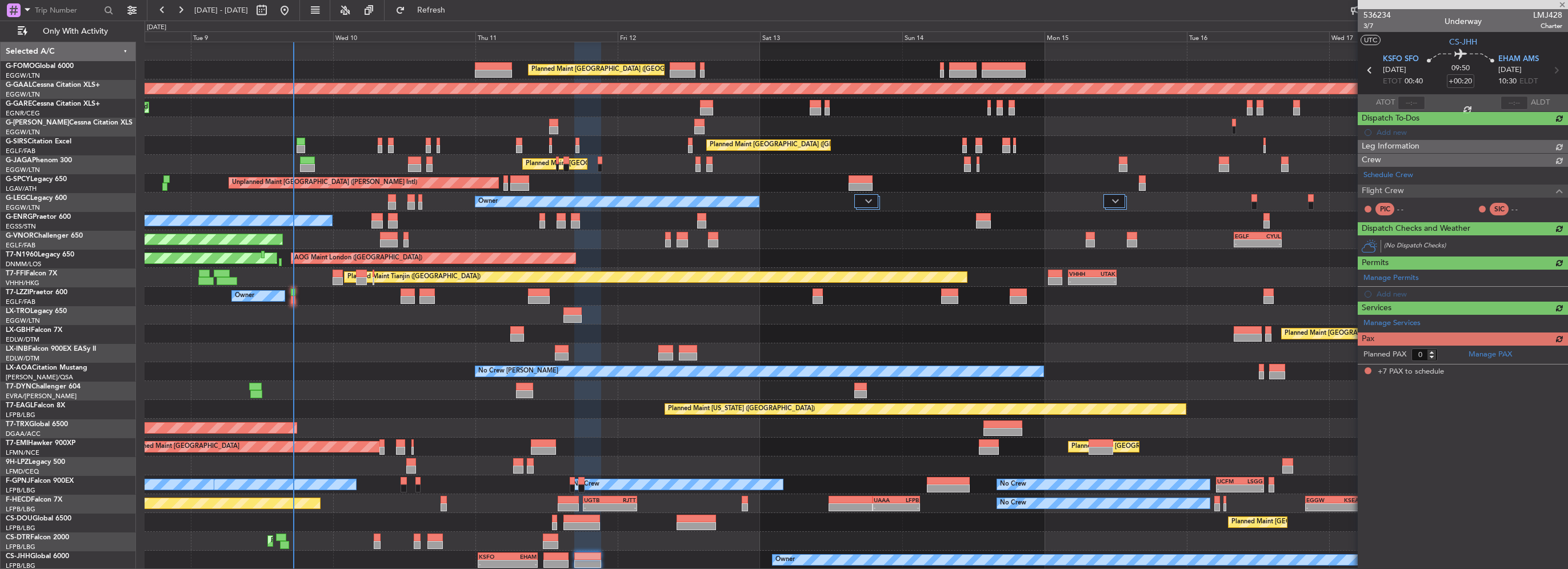
type input "-00:05"
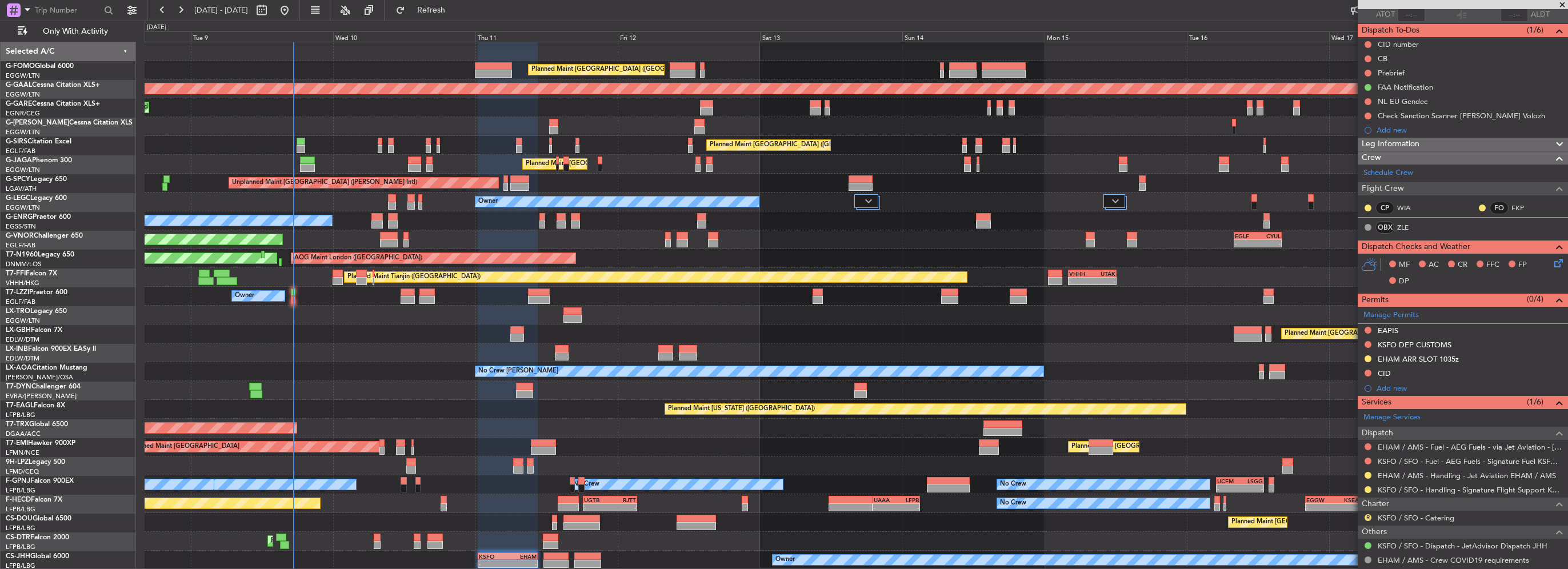
scroll to position [0, 0]
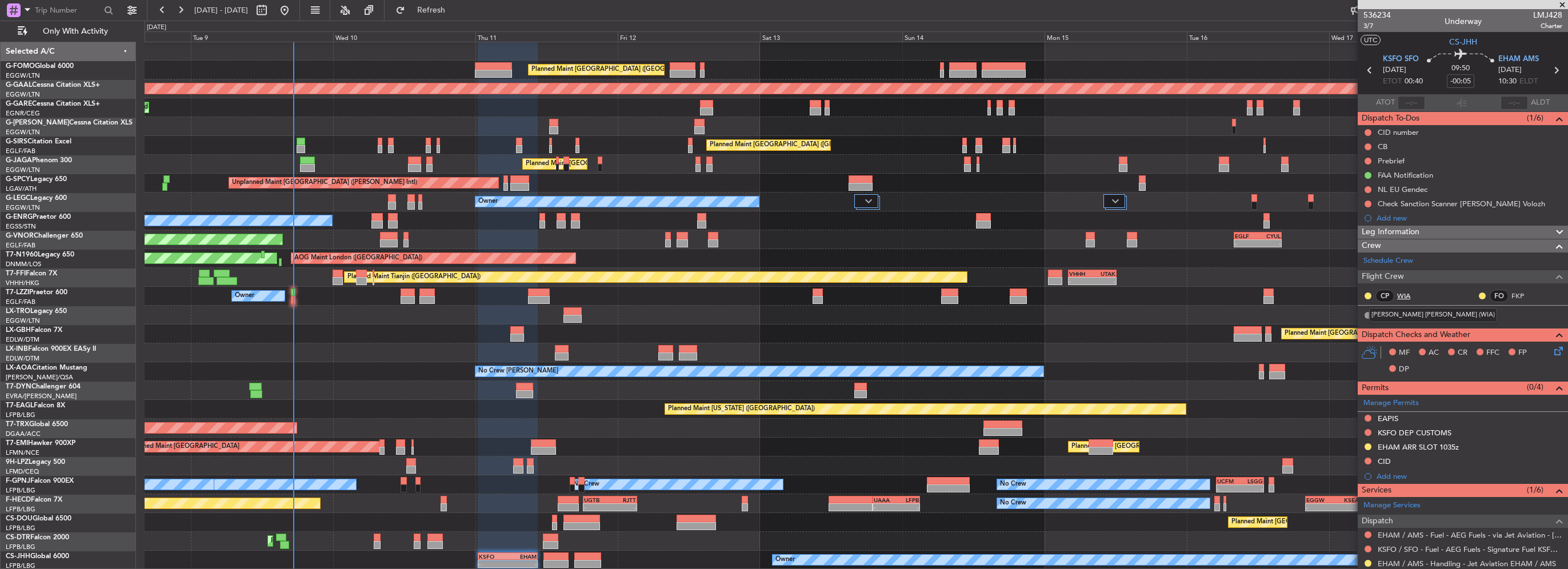
click at [1402, 292] on link "WIA" at bounding box center [1410, 296] width 26 height 10
click at [1520, 291] on link "FKP" at bounding box center [1524, 296] width 26 height 10
click at [1400, 311] on mat-tooltip-component "[PERSON_NAME] [PERSON_NAME] (WIA)" at bounding box center [1433, 315] width 144 height 30
click at [1404, 314] on link "ZLE" at bounding box center [1410, 315] width 26 height 10
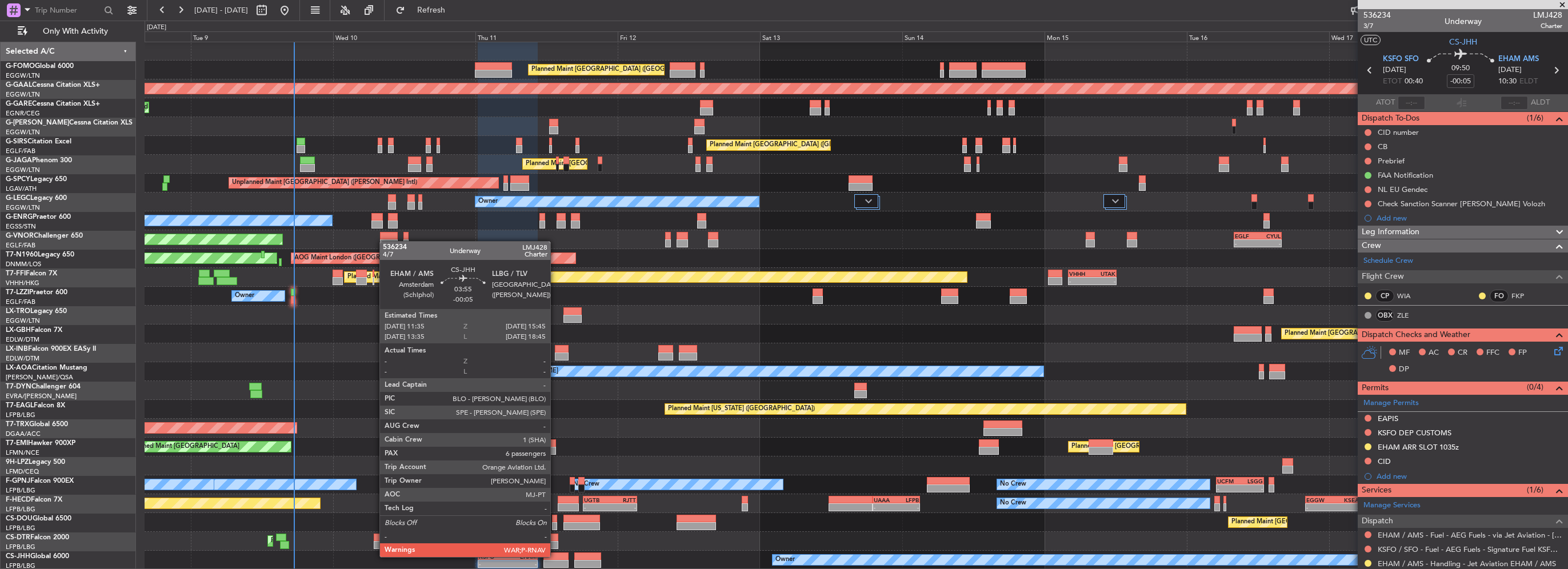
click at [556, 556] on div at bounding box center [556, 556] width 25 height 8
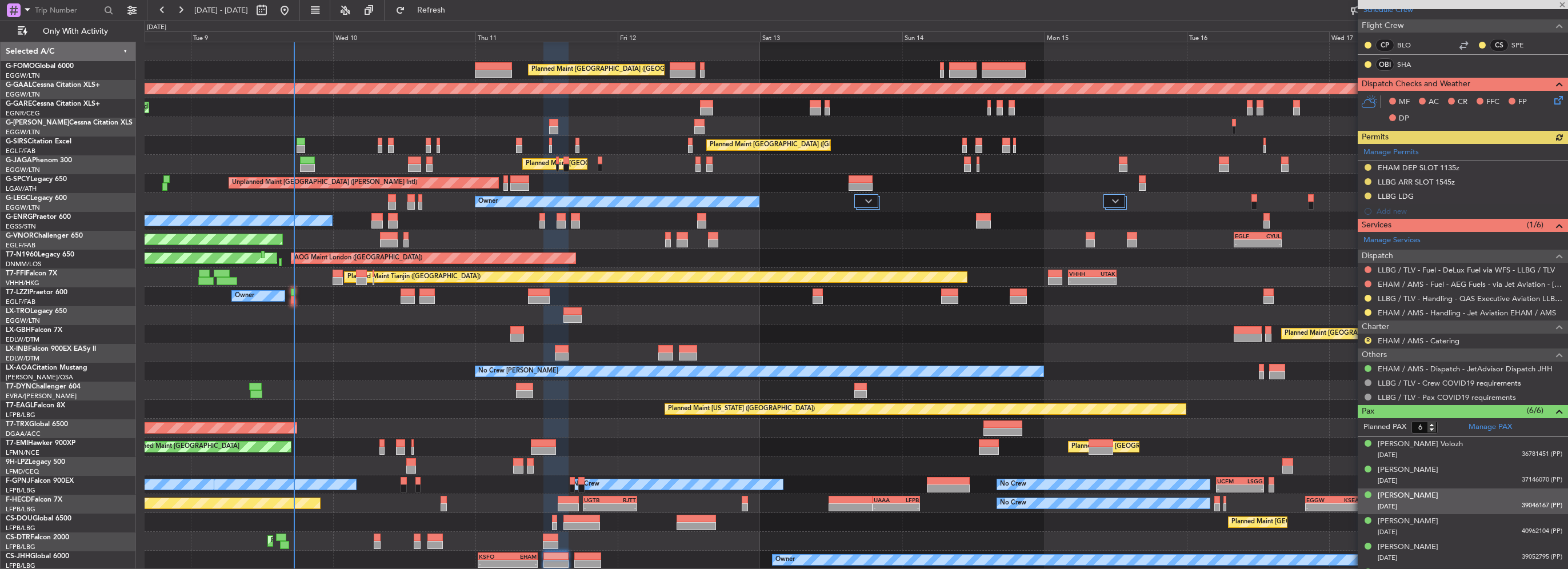
scroll to position [271, 0]
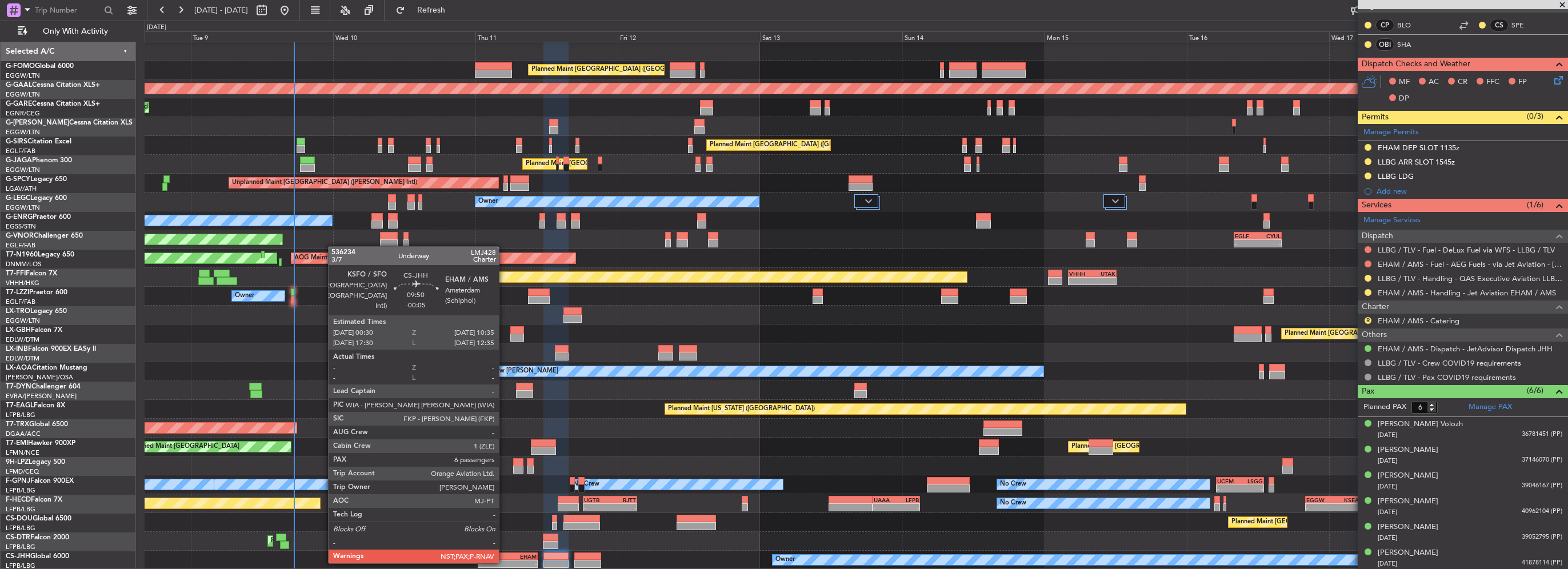
click at [504, 562] on div "-" at bounding box center [493, 564] width 30 height 7
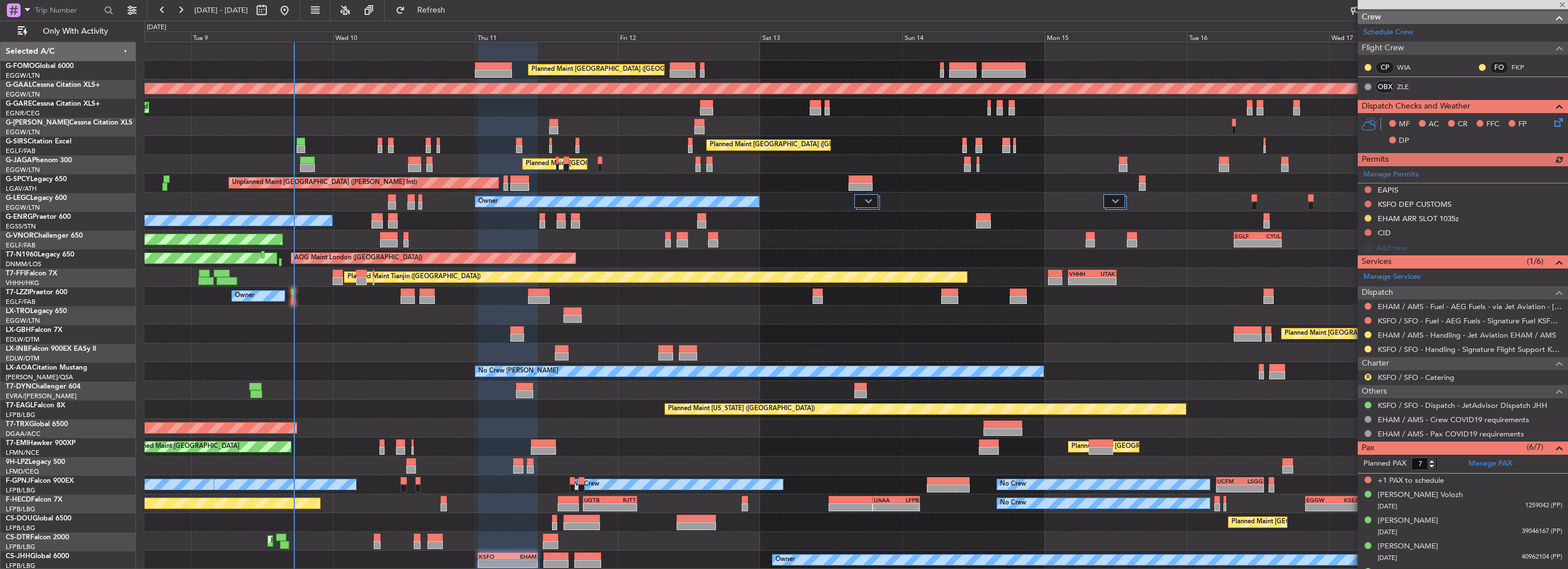
scroll to position [299, 0]
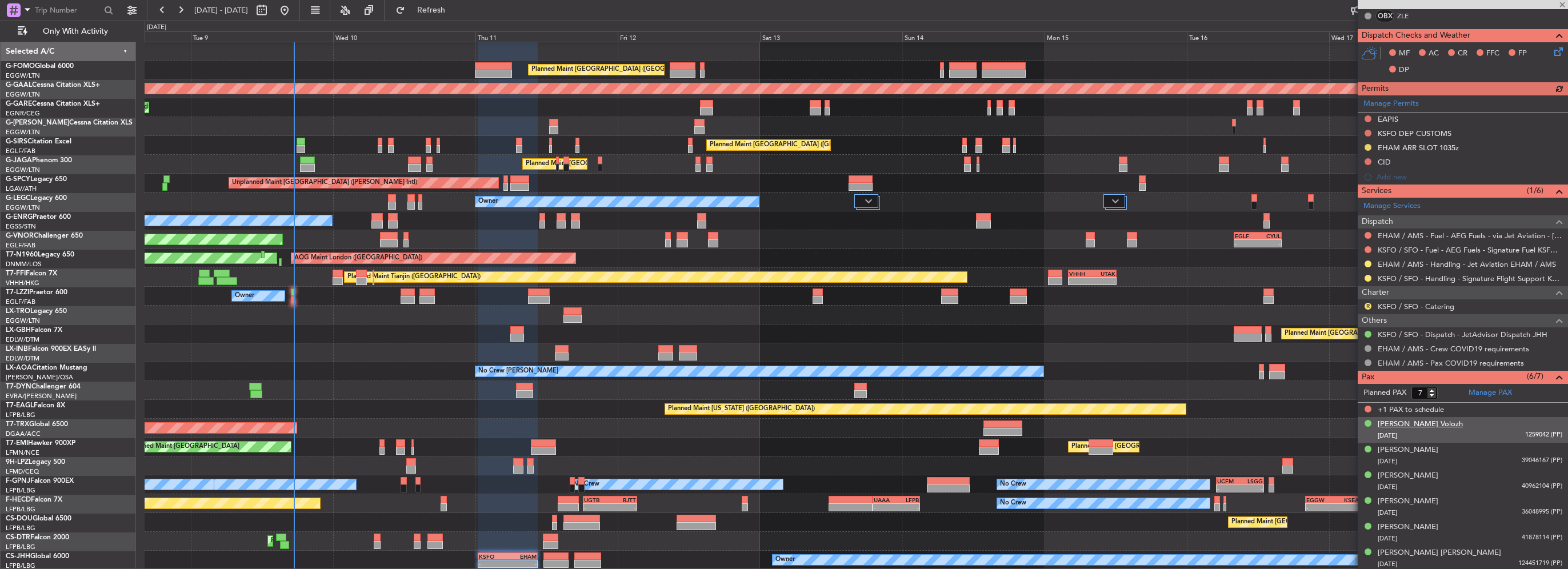
click at [1407, 422] on div "[PERSON_NAME] Volozh" at bounding box center [1420, 425] width 85 height 12
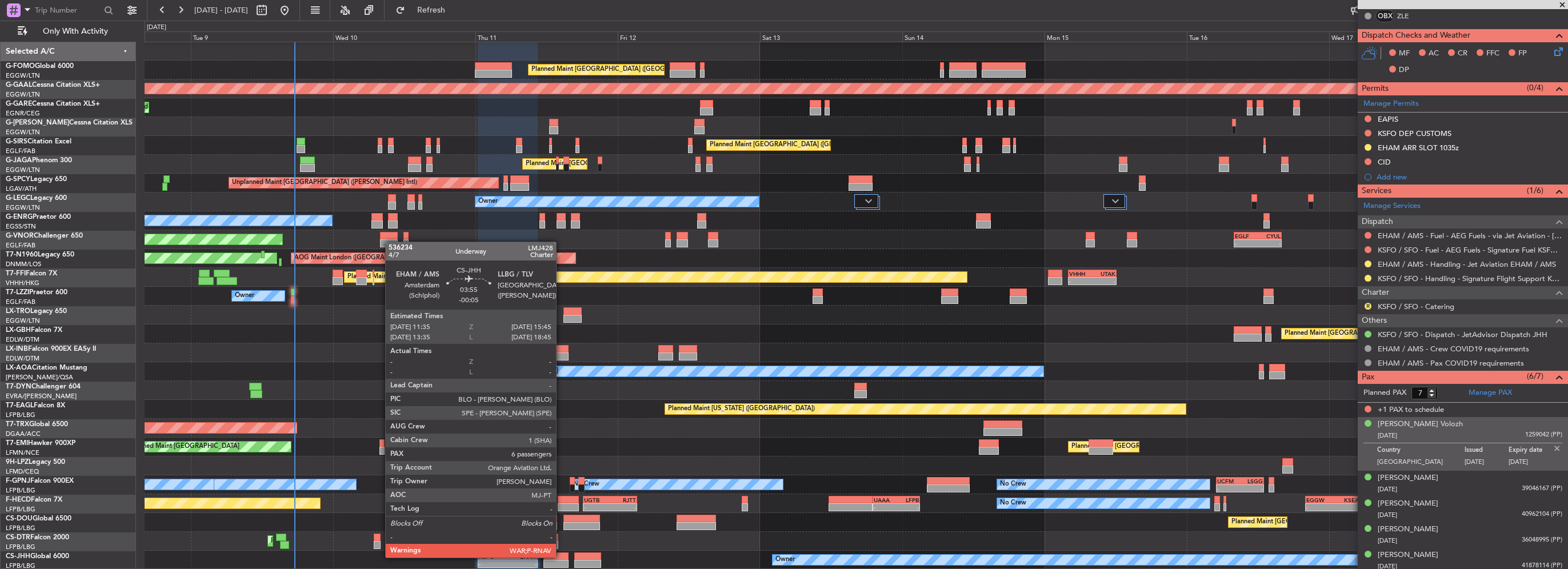
click at [561, 556] on div at bounding box center [556, 556] width 25 height 8
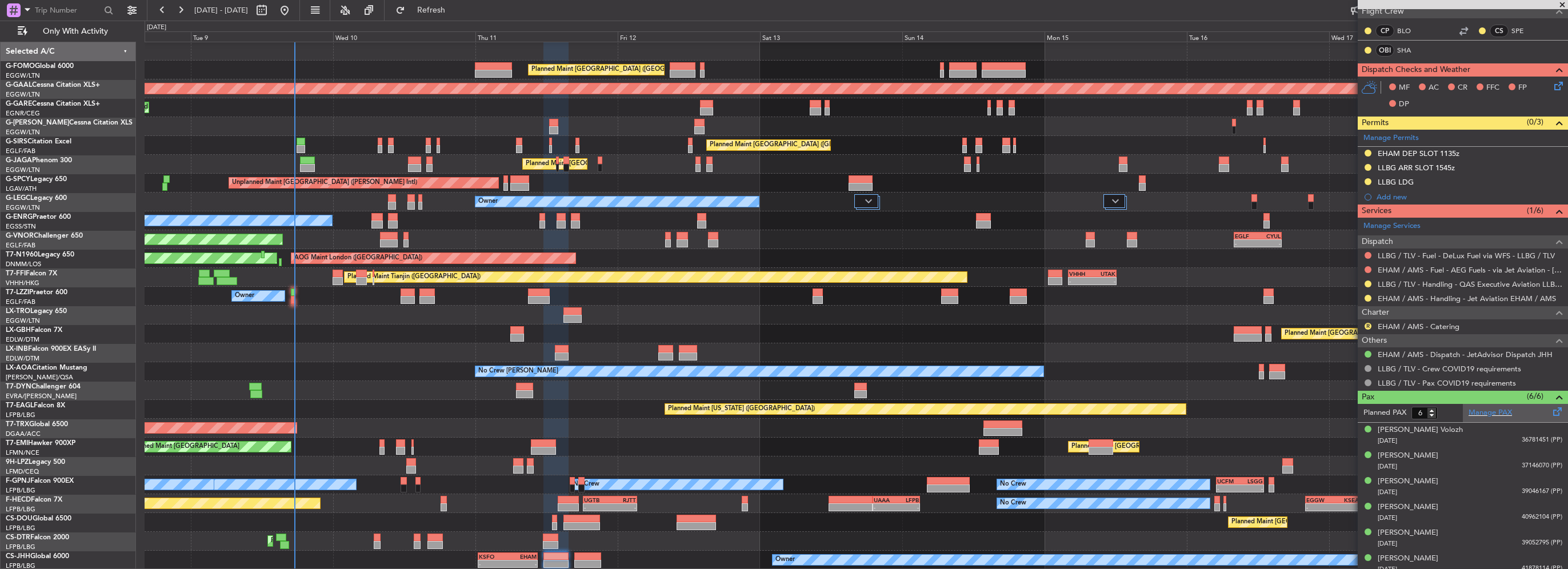
scroll to position [271, 0]
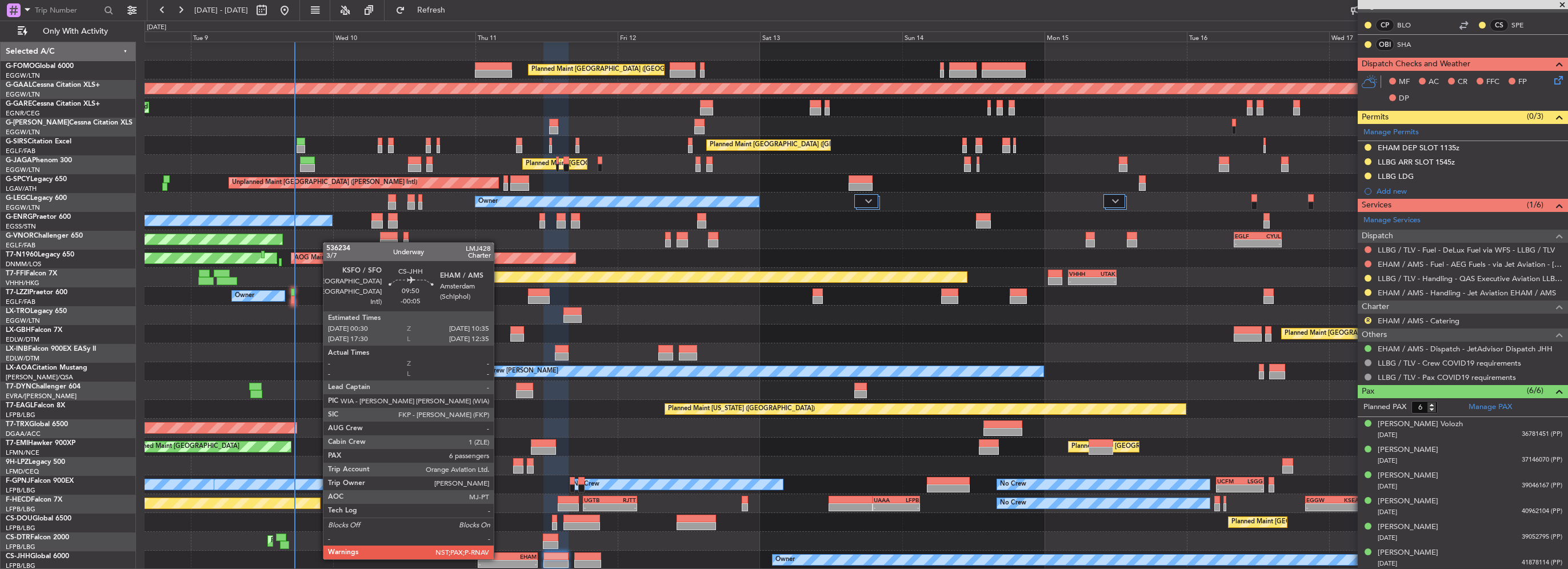
click at [505, 558] on div "KSFO" at bounding box center [493, 556] width 30 height 7
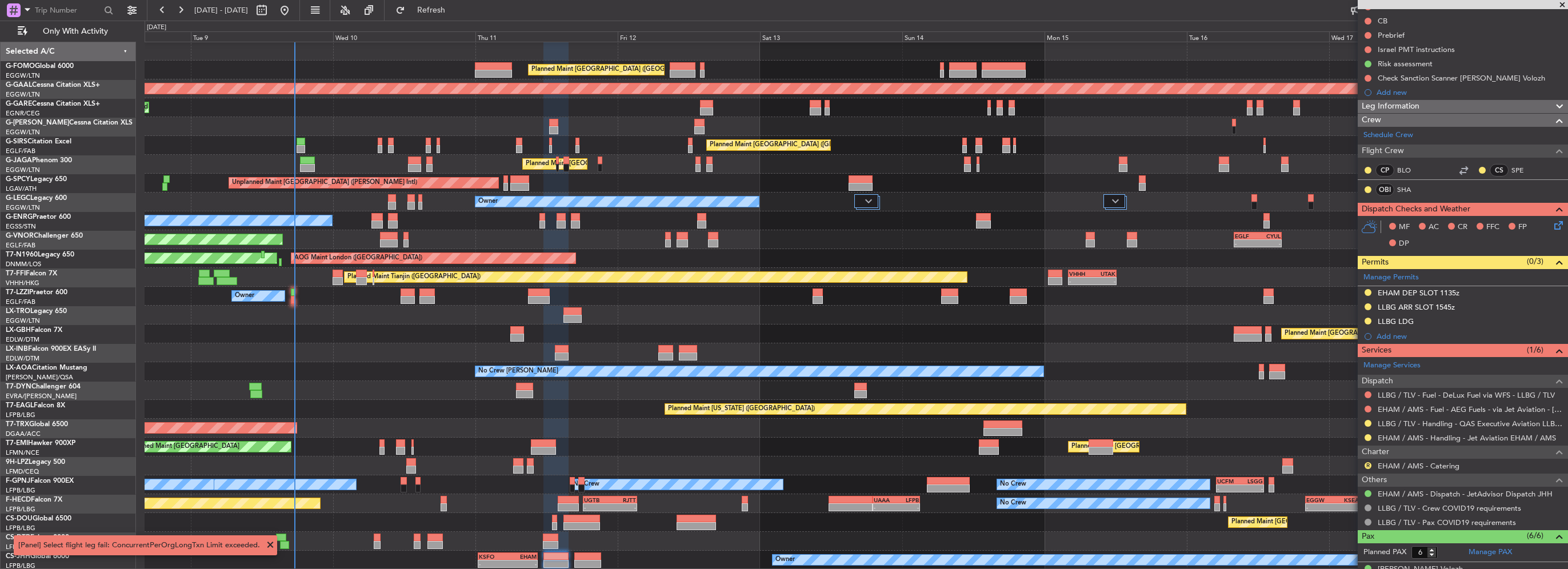
scroll to position [99, 0]
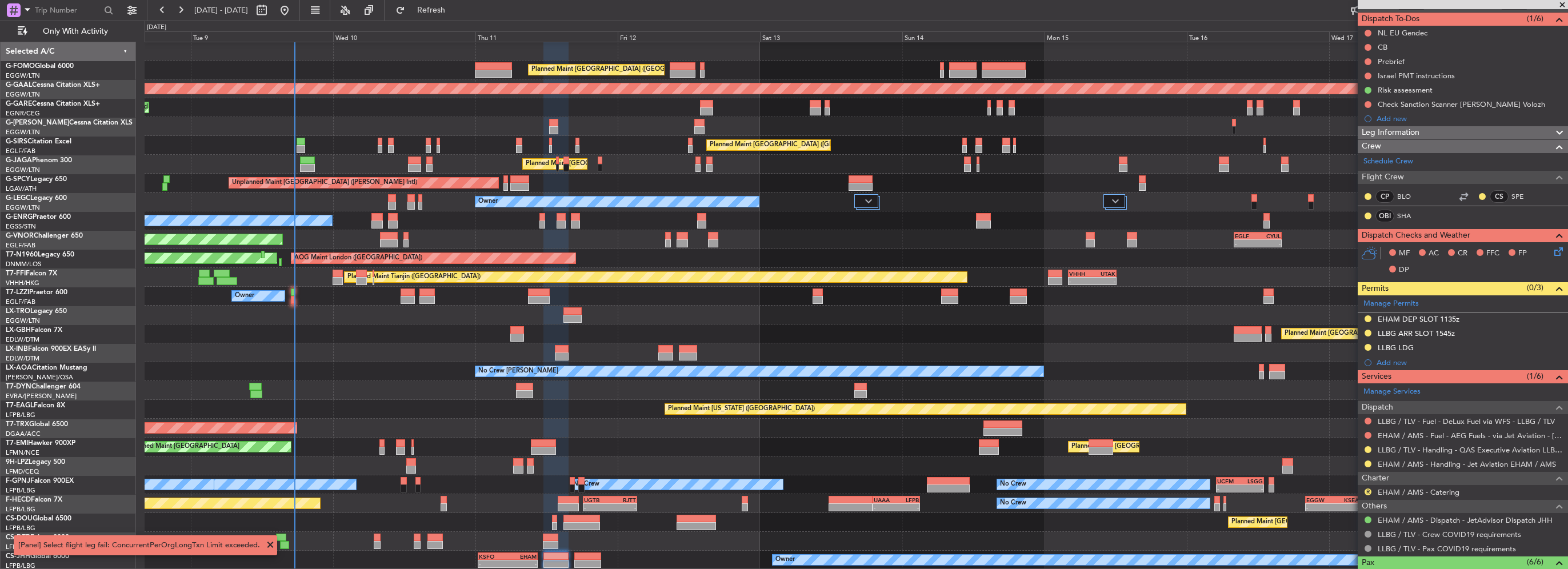
click at [1563, 4] on span at bounding box center [1563, 5] width 12 height 10
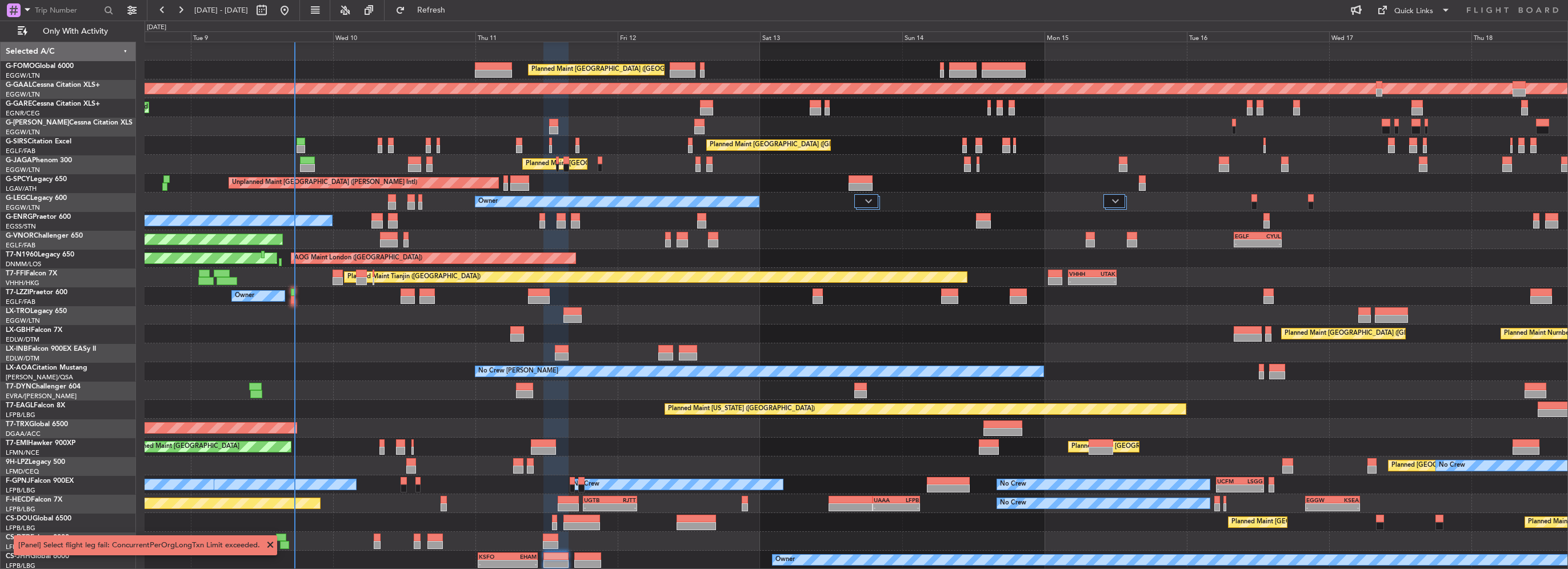
type input "0"
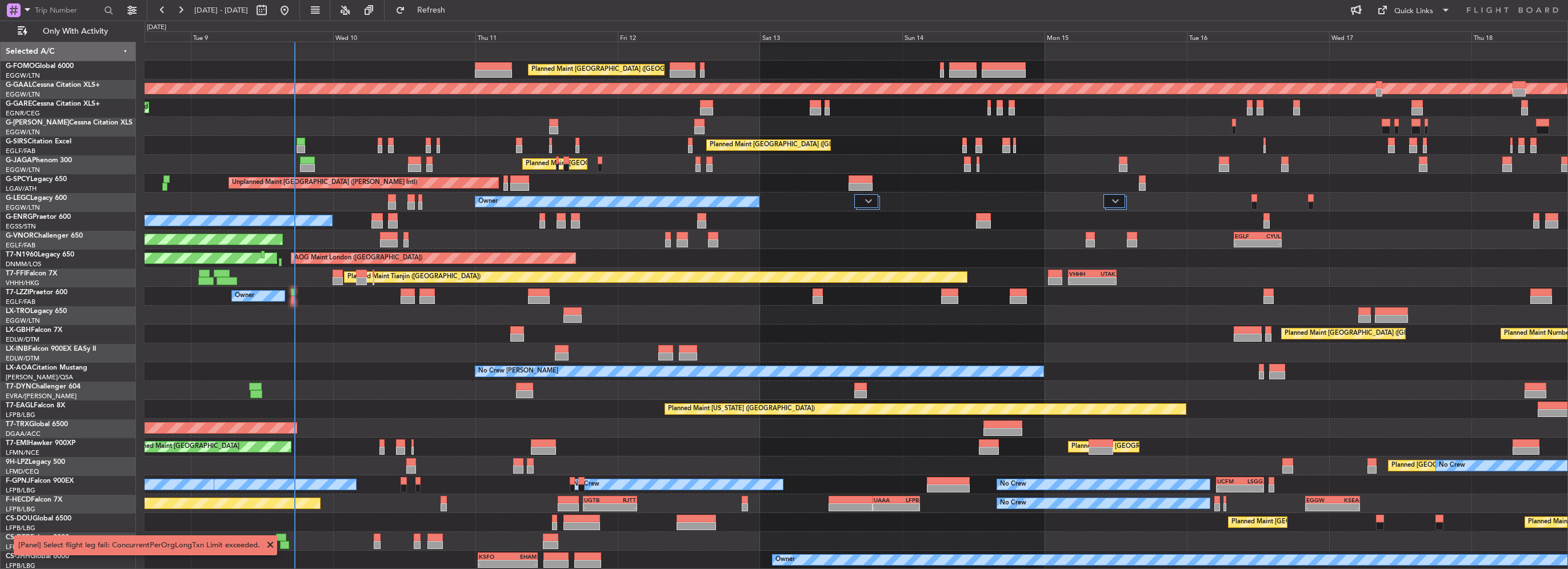
scroll to position [0, 0]
click at [431, 4] on button "Refresh" at bounding box center [424, 10] width 68 height 19
click at [267, 542] on span at bounding box center [271, 545] width 13 height 13
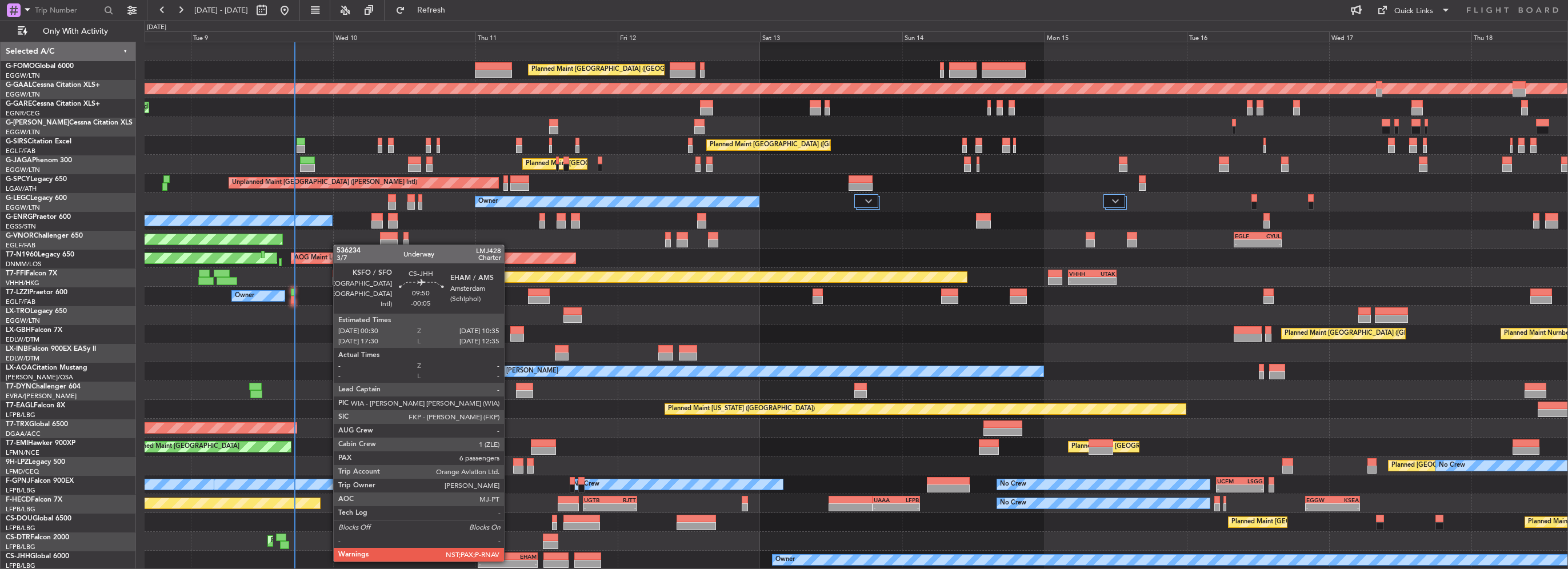
click at [509, 561] on div "-" at bounding box center [523, 564] width 30 height 7
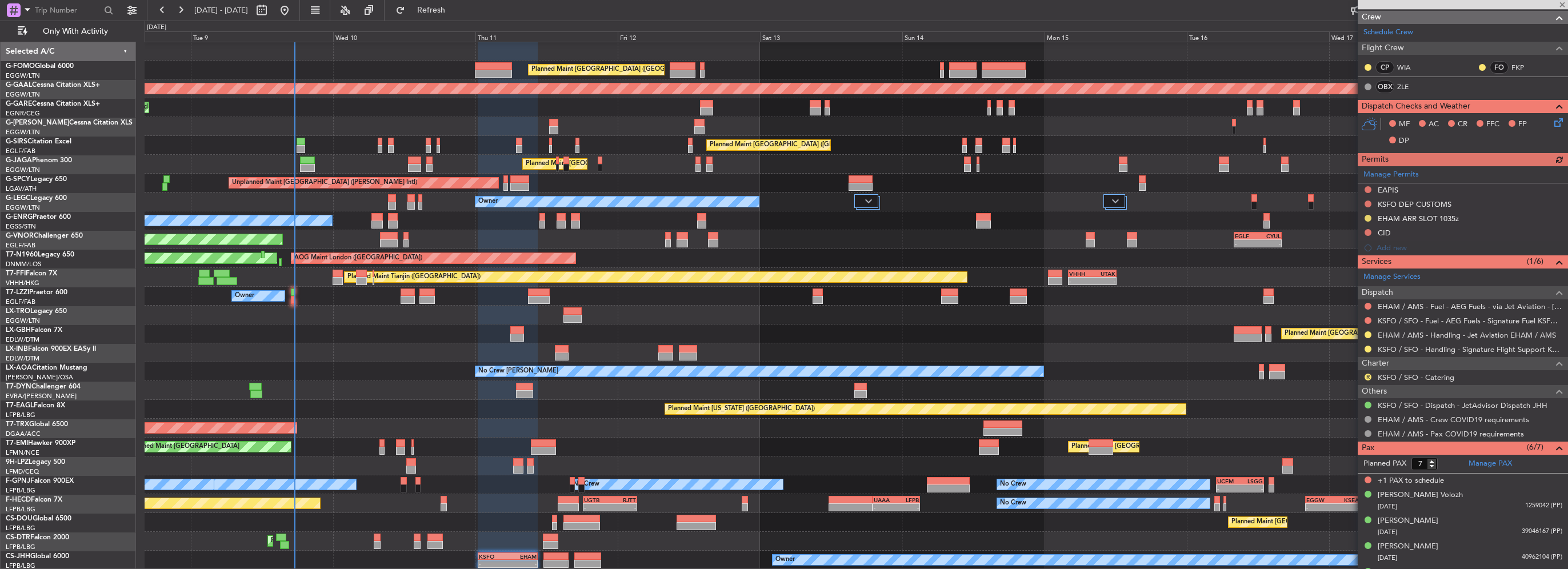
scroll to position [299, 0]
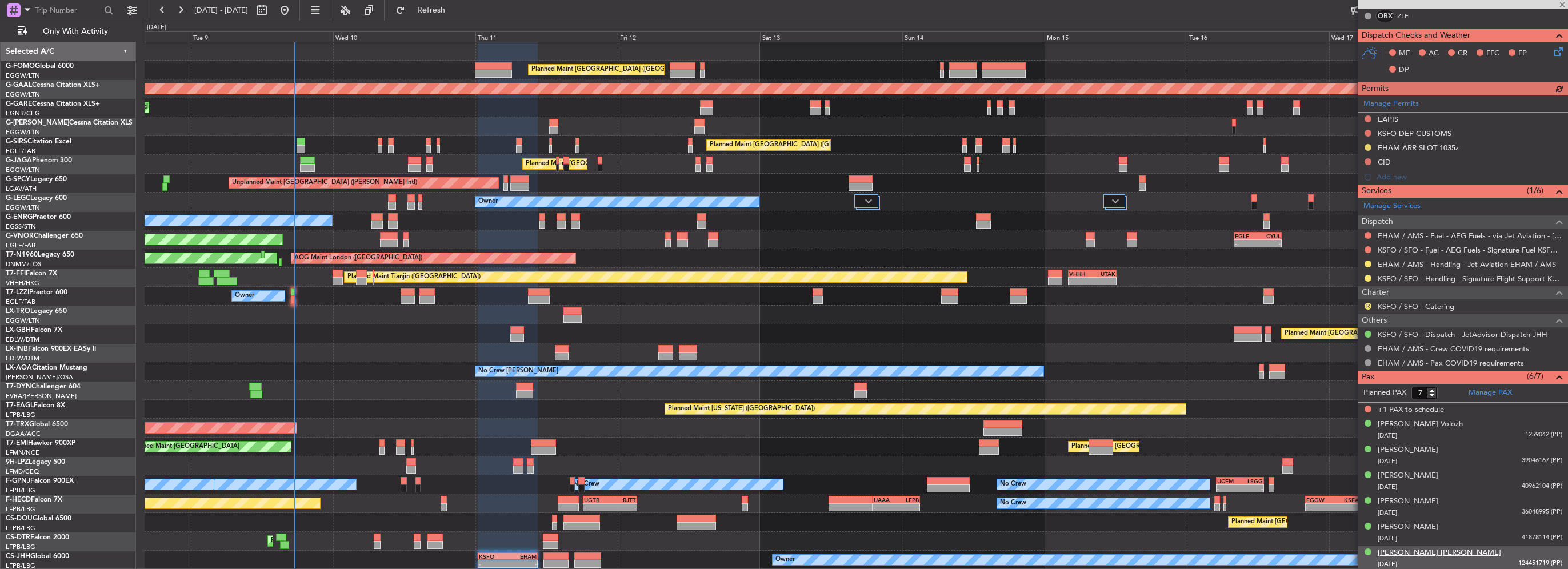
click at [1435, 549] on div "[PERSON_NAME] [PERSON_NAME]" at bounding box center [1439, 553] width 123 height 12
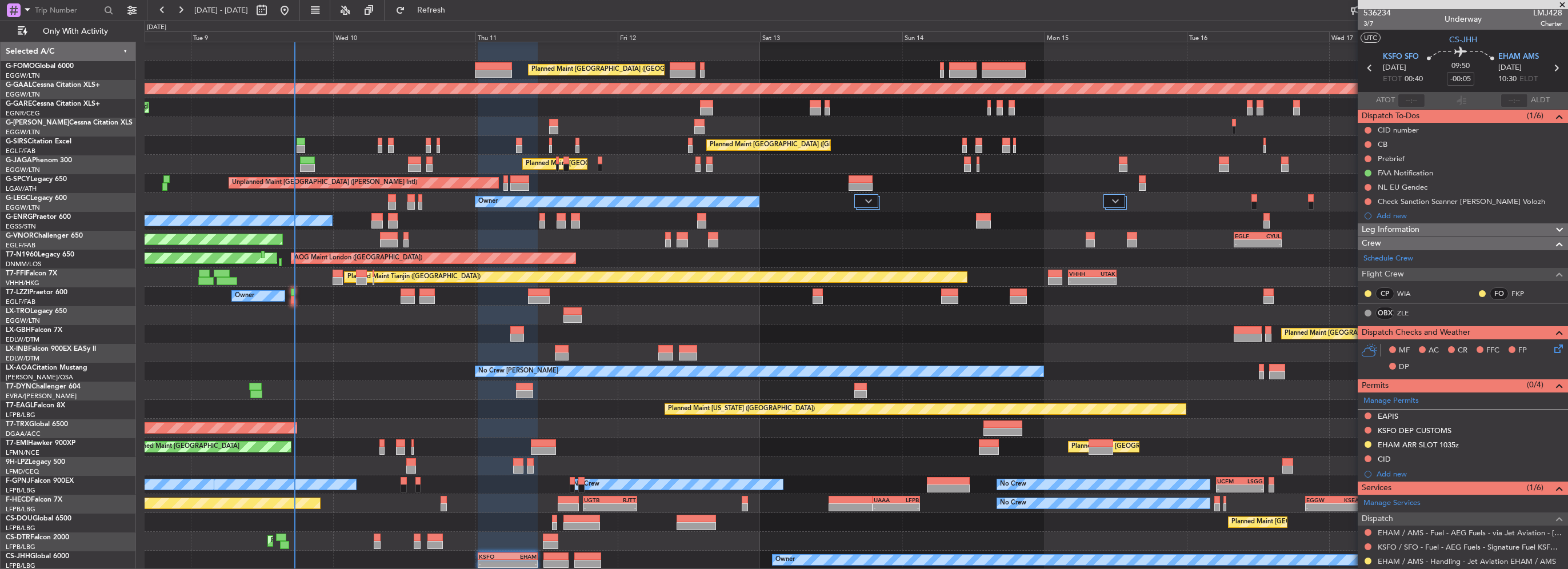
scroll to position [0, 0]
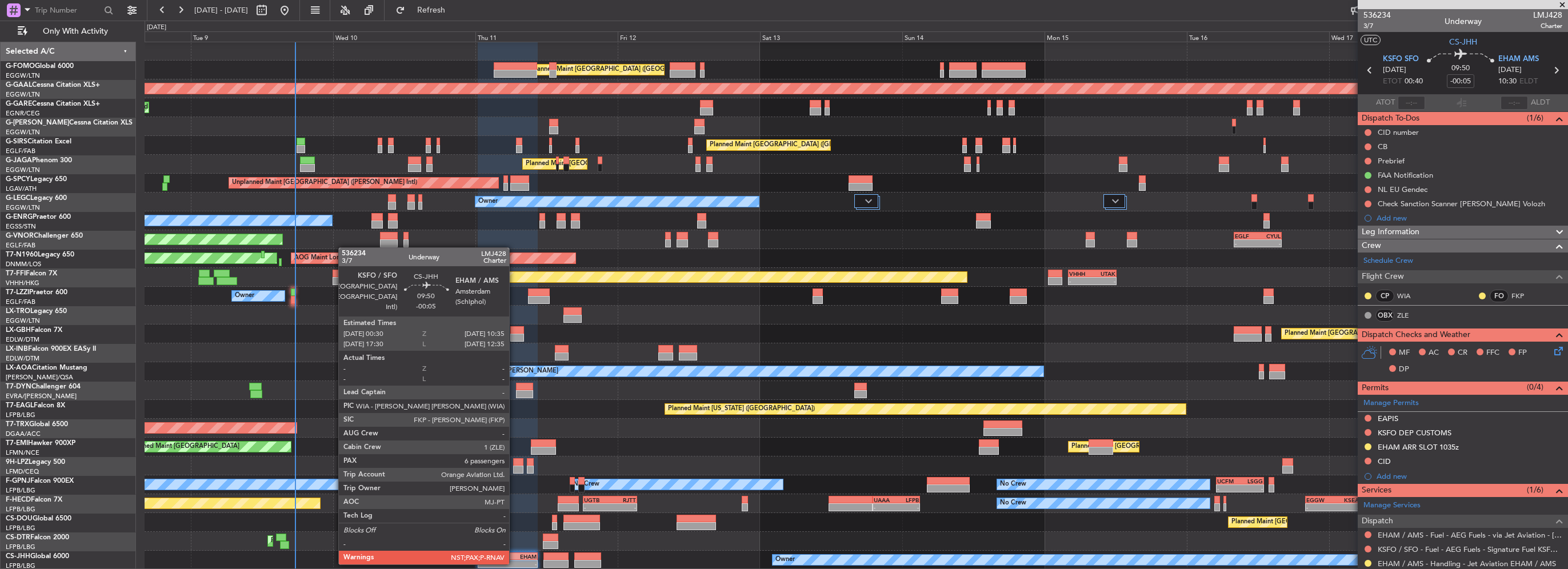
click at [514, 563] on div "-" at bounding box center [523, 564] width 30 height 7
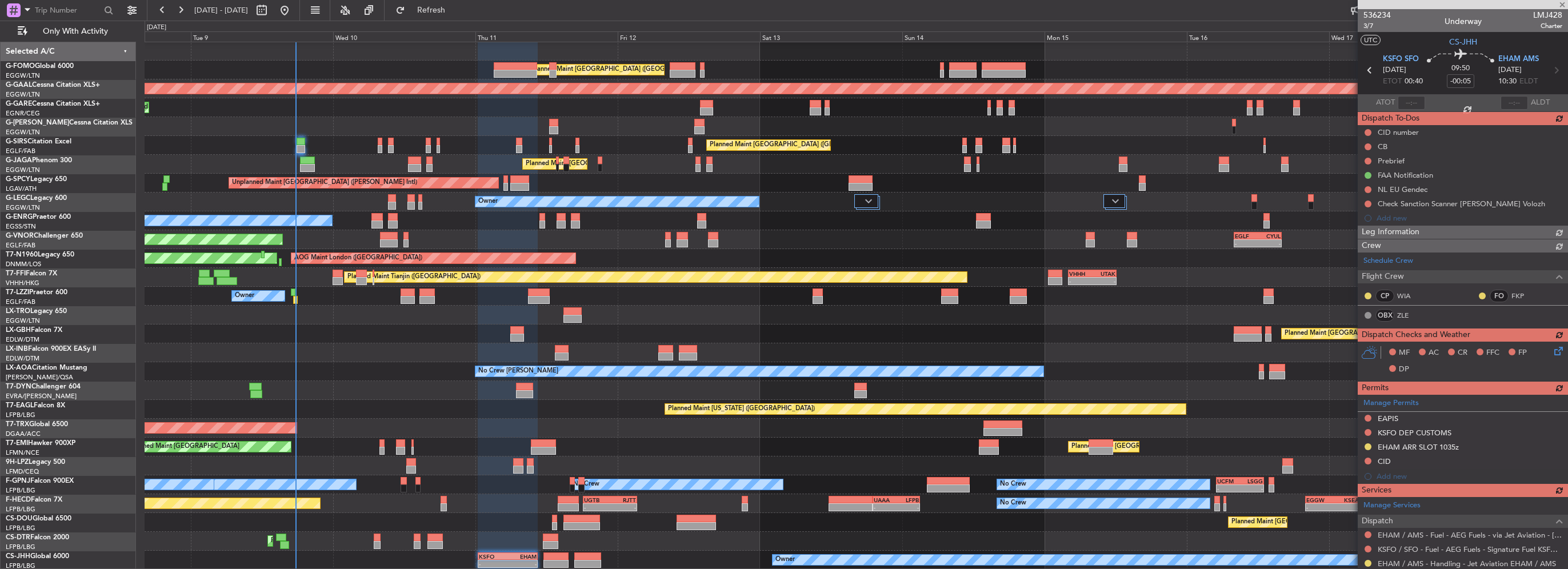
type input "6"
click at [1406, 232] on mat-tooltip-component "Check Sanction Scanner [PERSON_NAME] Volozh" at bounding box center [1459, 223] width 164 height 30
click at [1436, 230] on div "Leg Information" at bounding box center [1463, 233] width 210 height 13
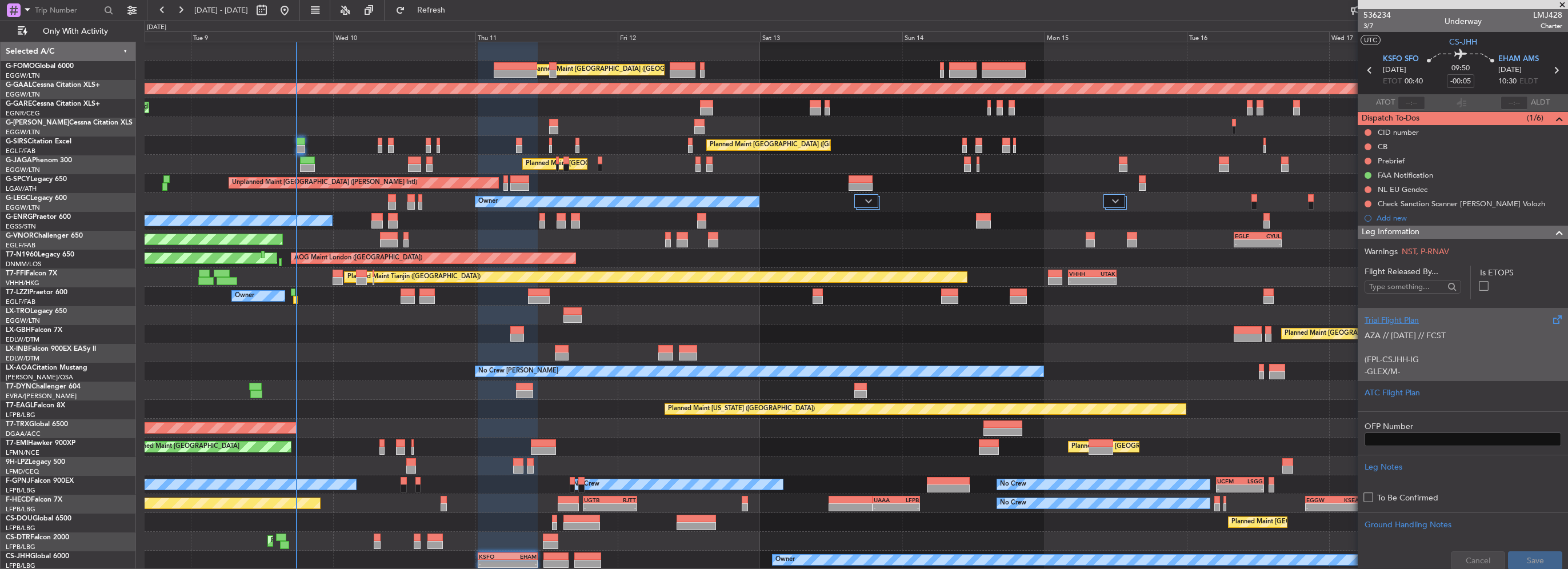
click at [1399, 320] on div "Trial Flight Plan" at bounding box center [1463, 320] width 196 height 12
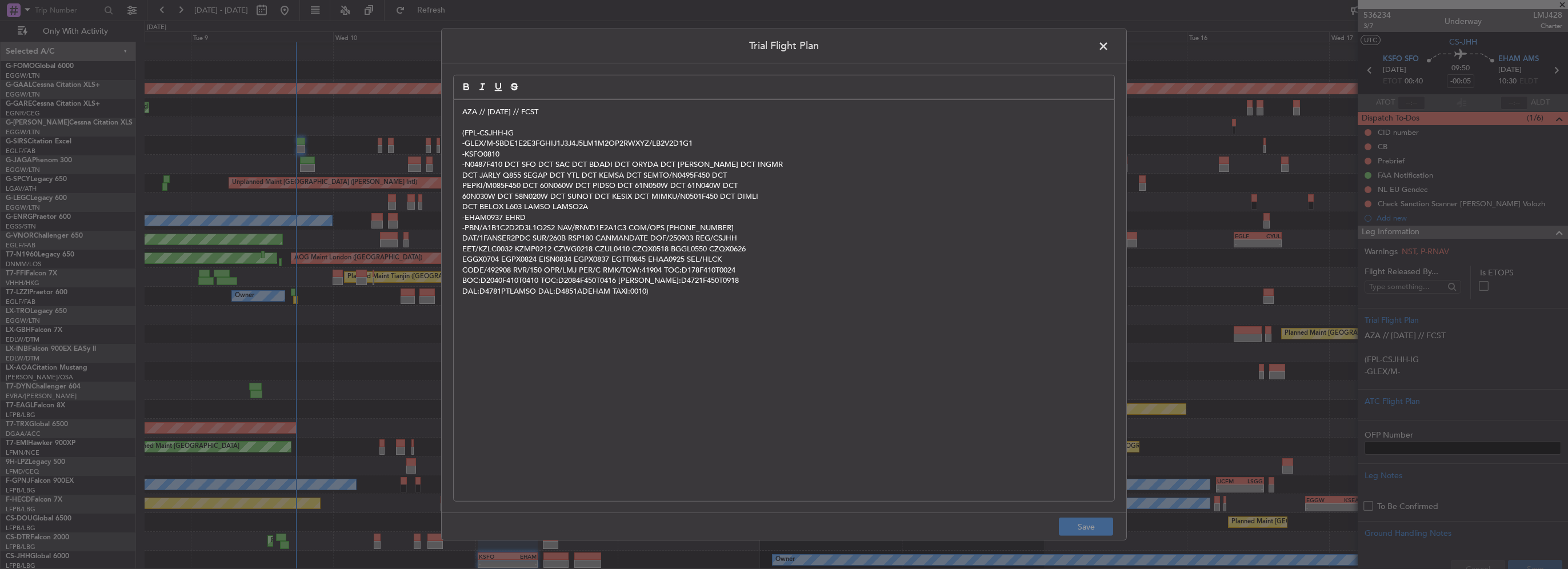
click at [457, 110] on div "AZA // 03SEP // FCST (FPL-CSJHH-IG -GLEX/M-SBDE1E2E3FGHIJ1J3J4J5LM1M2OP2RWXYZ/L…" at bounding box center [784, 301] width 661 height 401
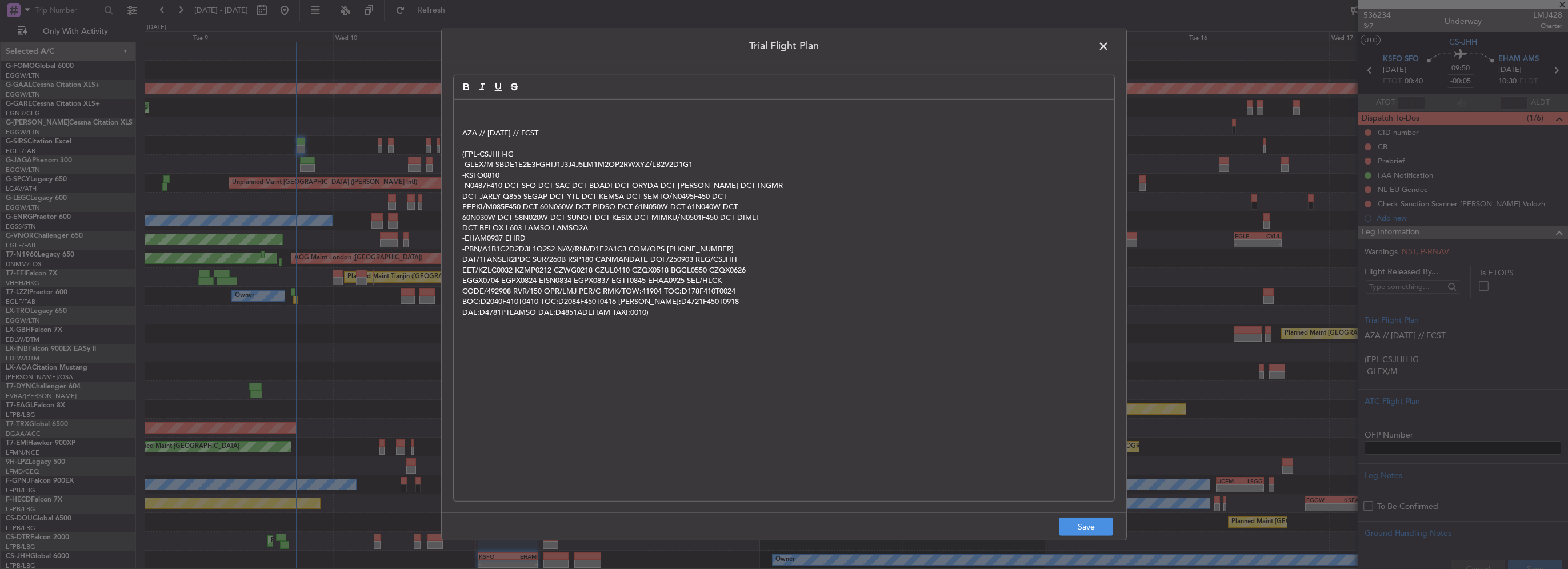
click at [457, 110] on div "AZA // 03SEP // FCST (FPL-CSJHH-IG -GLEX/M-SBDE1E2E3FGHIJ1J3J4J5LM1M2OP2RWXYZ/L…" at bounding box center [784, 301] width 661 height 401
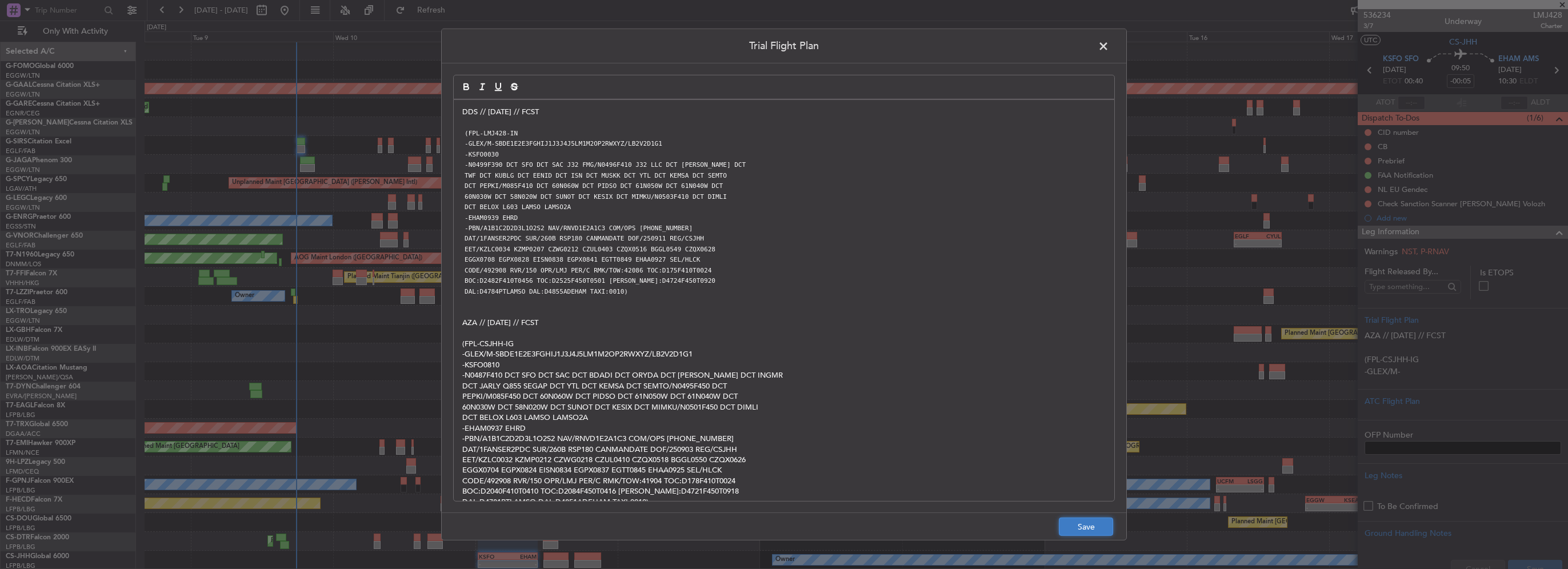
click at [1093, 524] on button "Save" at bounding box center [1086, 527] width 54 height 19
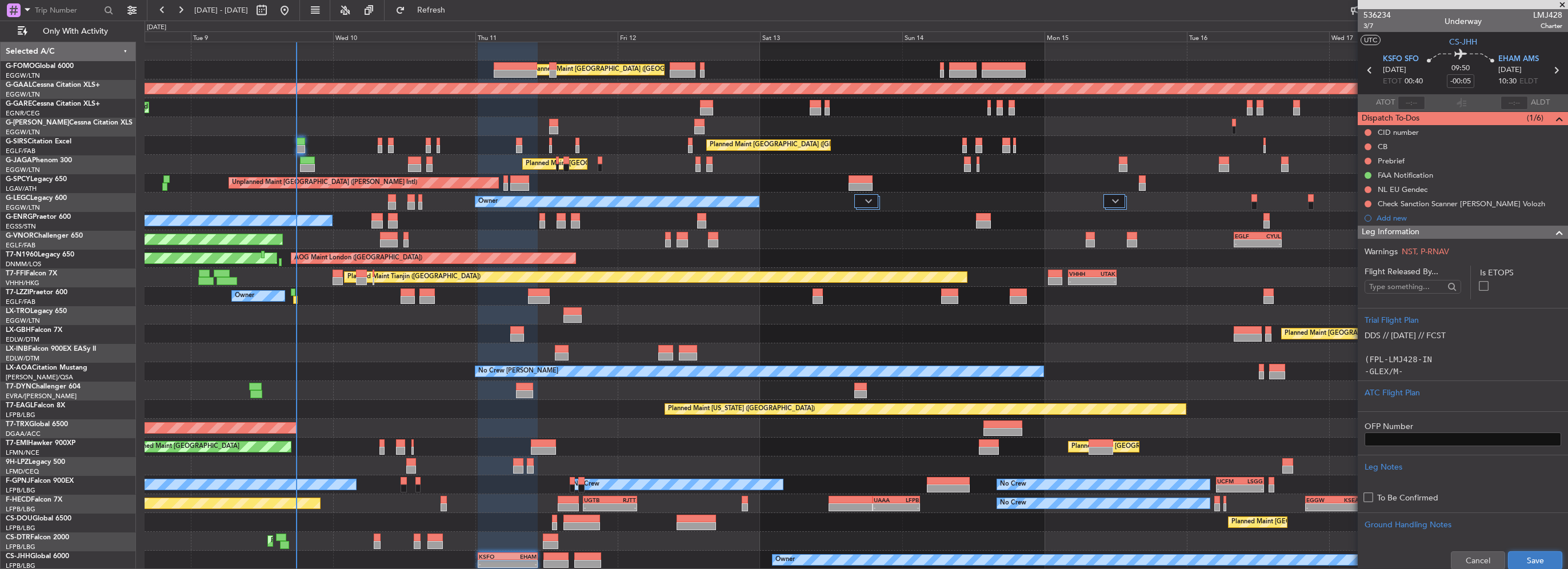
click at [1539, 558] on button "Save" at bounding box center [1535, 561] width 54 height 19
click at [1461, 81] on input "-00:05" at bounding box center [1460, 81] width 28 height 13
click at [1466, 78] on input "-00:05" at bounding box center [1460, 81] width 28 height 13
click at [1463, 81] on input "-00:05" at bounding box center [1460, 81] width 28 height 13
type input "-00:15"
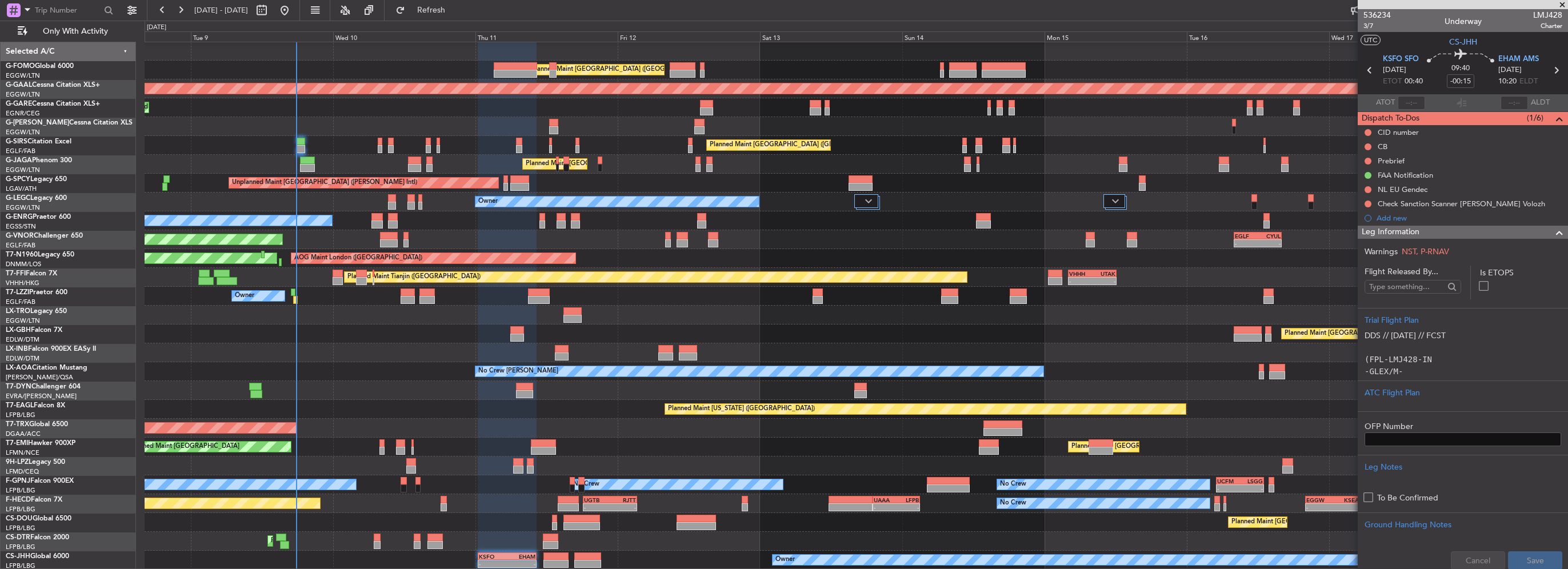
click at [1553, 235] on span at bounding box center [1560, 233] width 13 height 13
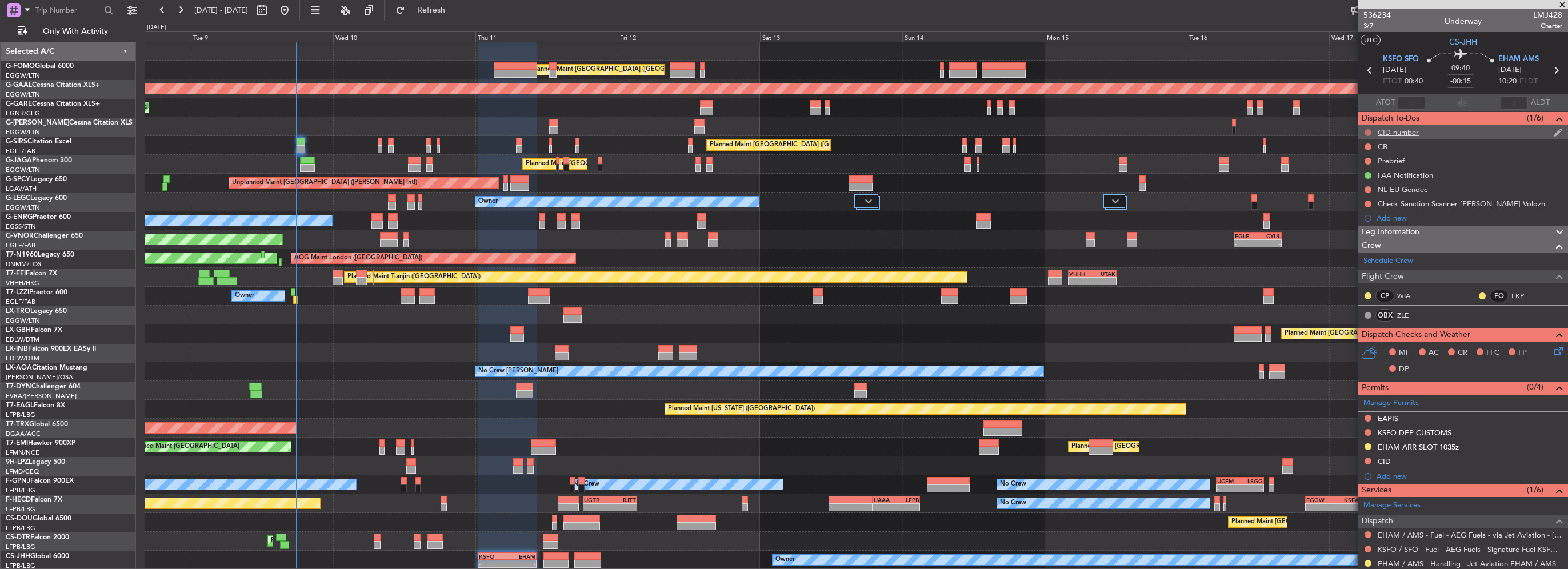
click at [1367, 131] on button at bounding box center [1368, 132] width 7 height 7
click at [1365, 200] on span "Cancelled" at bounding box center [1371, 200] width 33 height 12
click at [1367, 143] on button at bounding box center [1368, 147] width 7 height 7
click at [1369, 194] on span "Completed" at bounding box center [1373, 197] width 38 height 12
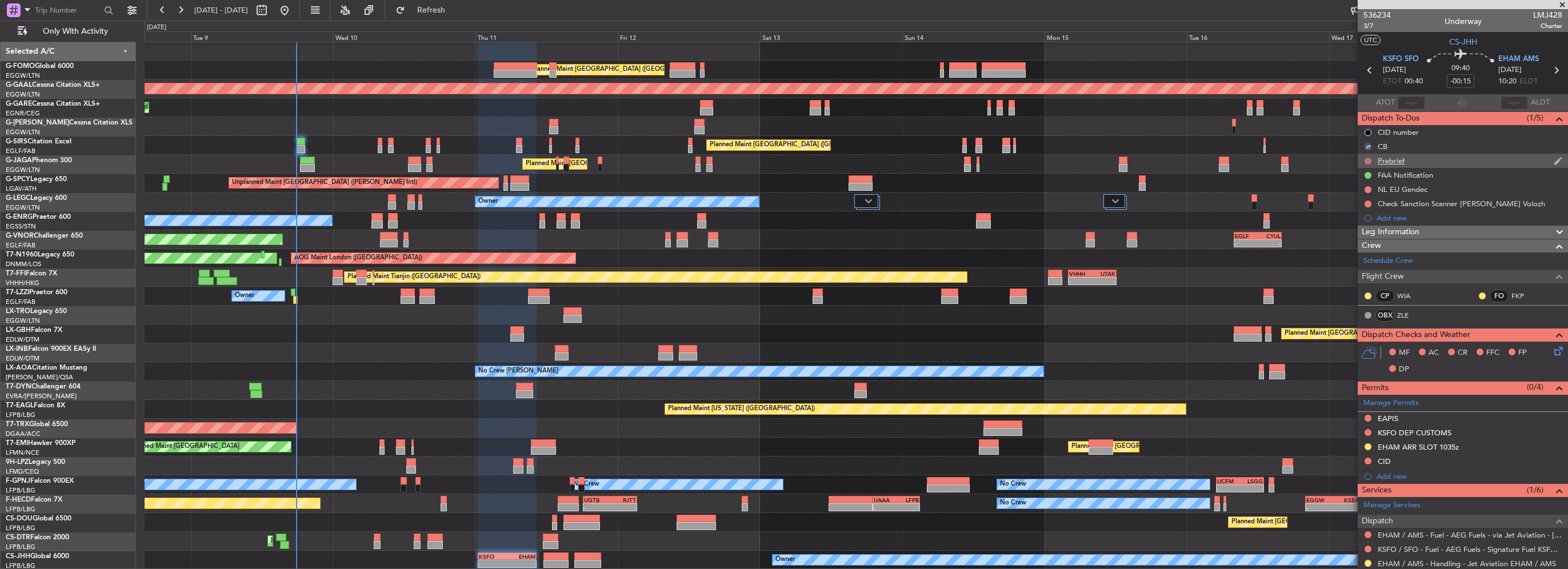
click at [1367, 160] on button at bounding box center [1368, 161] width 7 height 7
click at [1363, 194] on span "In Progress" at bounding box center [1374, 195] width 39 height 12
click at [1552, 345] on icon at bounding box center [1556, 349] width 9 height 9
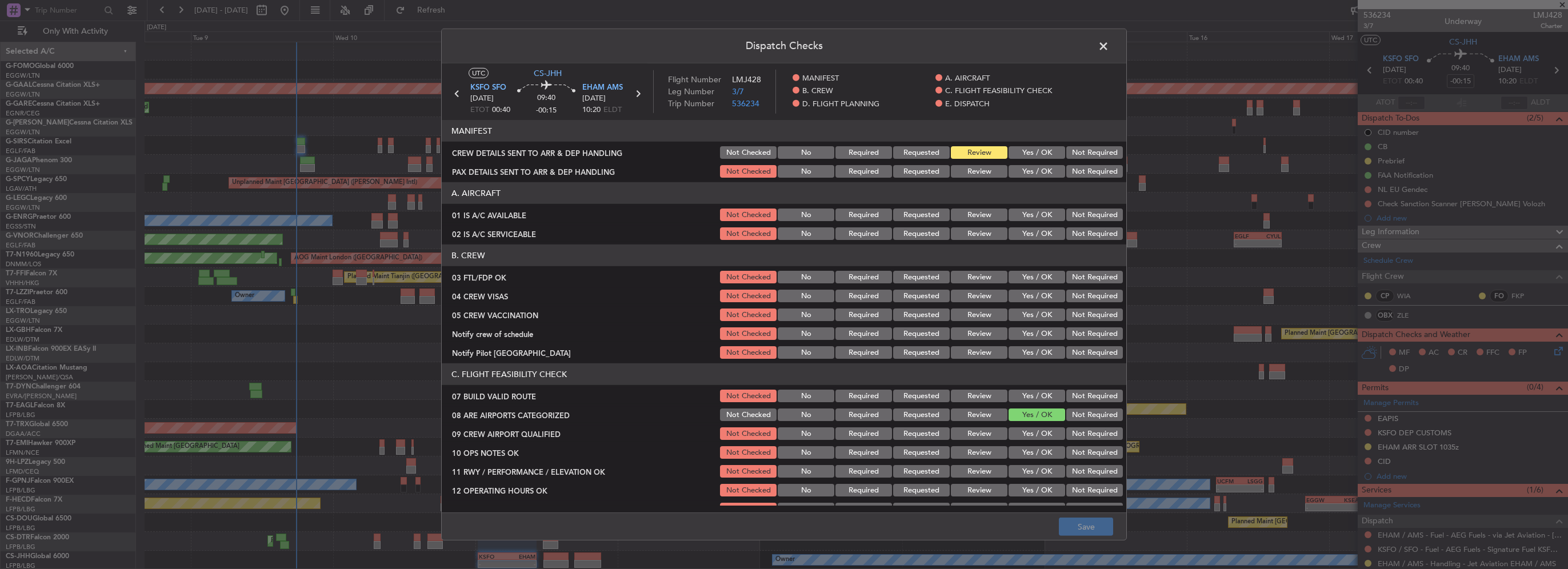
click at [1041, 217] on button "Yes / OK" at bounding box center [1037, 214] width 56 height 13
click at [1041, 234] on button "Yes / OK" at bounding box center [1037, 234] width 56 height 13
click at [1043, 276] on button "Yes / OK" at bounding box center [1037, 276] width 56 height 13
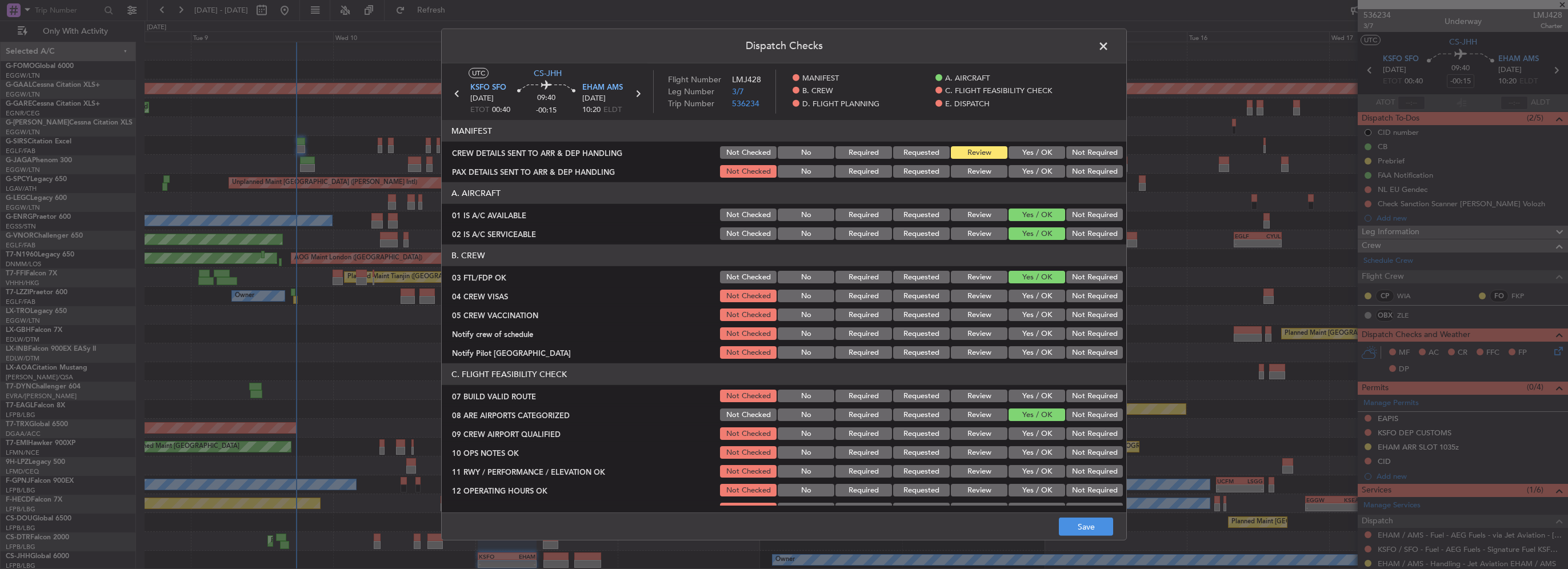
click at [1077, 290] on button "Not Required" at bounding box center [1094, 296] width 56 height 13
click at [1076, 309] on button "Not Required" at bounding box center [1094, 314] width 56 height 13
click at [757, 276] on button "Not Checked" at bounding box center [748, 276] width 56 height 13
drag, startPoint x: 754, startPoint y: 290, endPoint x: 754, endPoint y: 309, distance: 19.0
click at [754, 290] on button "Not Checked" at bounding box center [748, 296] width 56 height 13
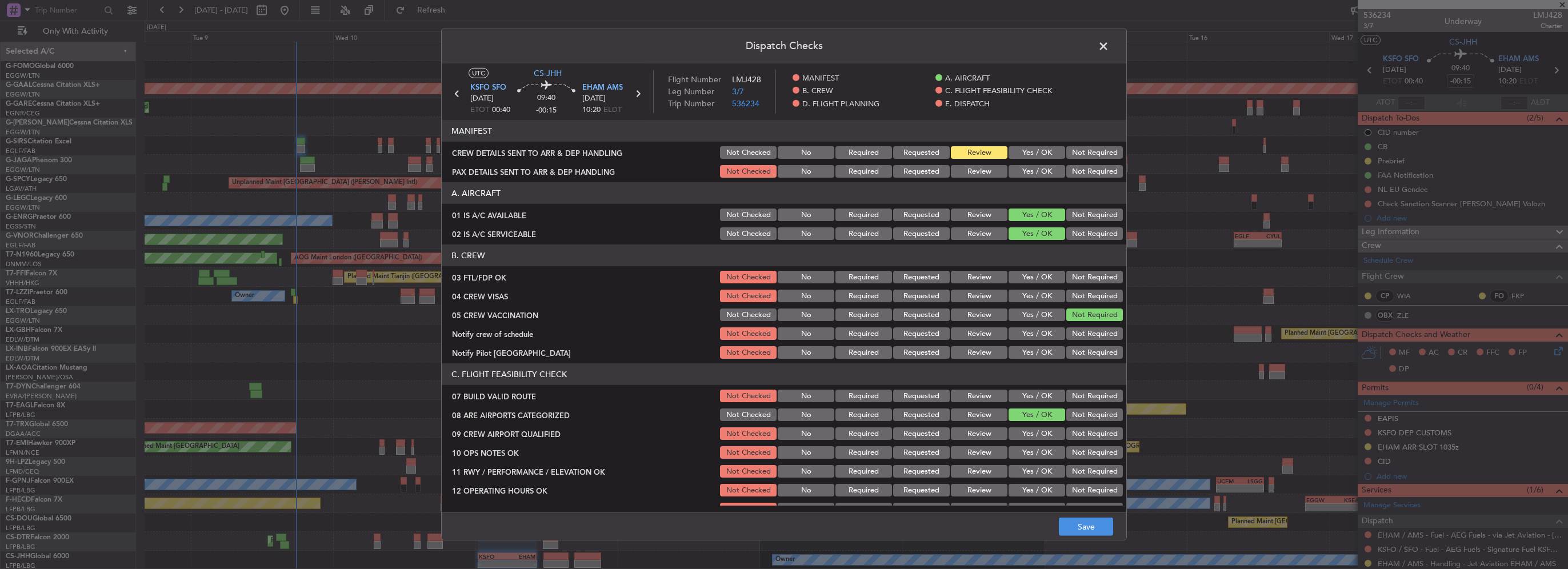
click at [753, 314] on button "Not Checked" at bounding box center [748, 314] width 56 height 13
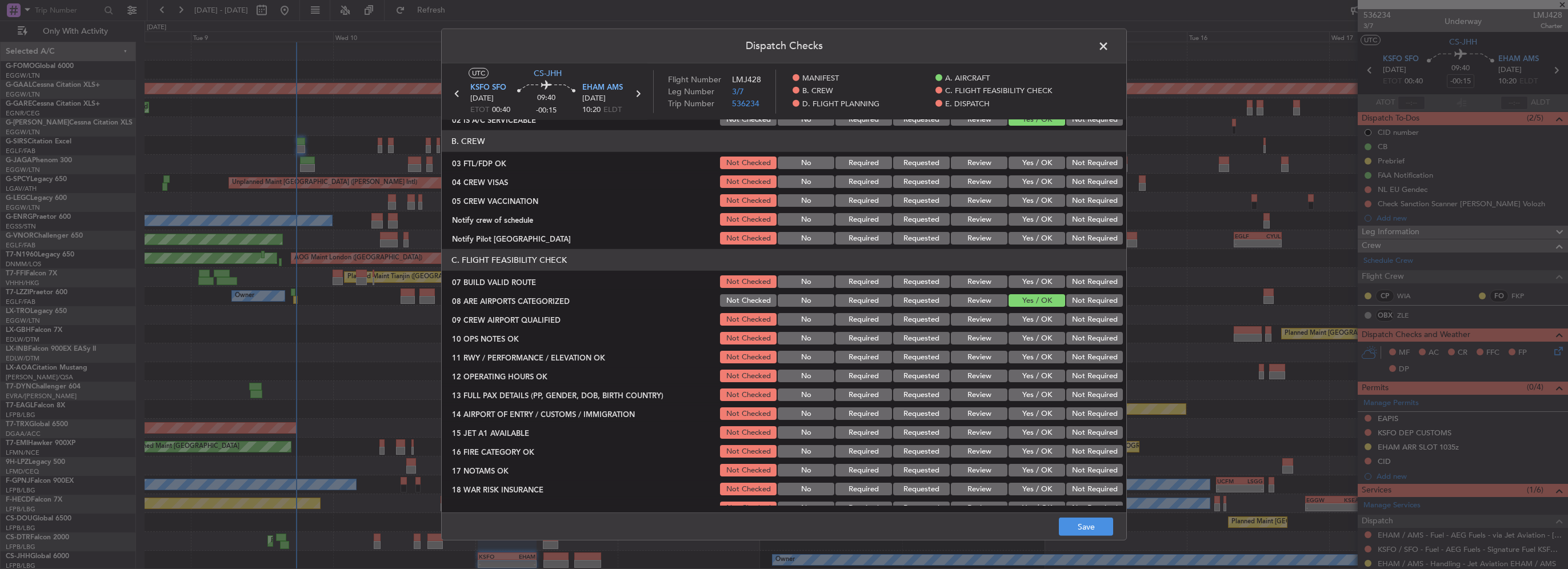
click at [1027, 277] on button "Yes / OK" at bounding box center [1037, 282] width 56 height 13
click at [1037, 341] on button "Yes / OK" at bounding box center [1037, 338] width 56 height 13
drag, startPoint x: 1036, startPoint y: 354, endPoint x: 1037, endPoint y: 382, distance: 28.0
click at [1036, 356] on button "Yes / OK" at bounding box center [1037, 357] width 56 height 13
click at [1037, 382] on div "Yes / OK" at bounding box center [1035, 376] width 57 height 16
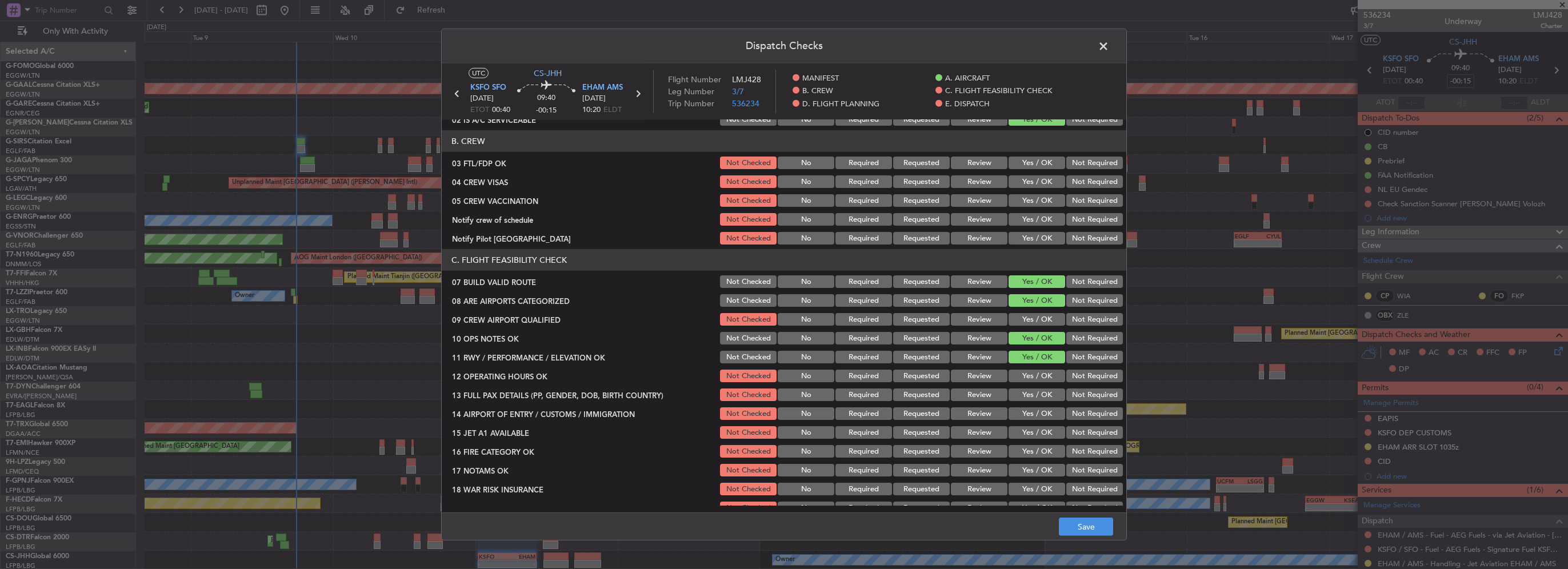
click at [1039, 379] on button "Yes / OK" at bounding box center [1037, 376] width 56 height 13
click at [1039, 395] on button "Yes / OK" at bounding box center [1037, 395] width 56 height 13
click at [1040, 419] on button "Yes / OK" at bounding box center [1037, 413] width 56 height 13
click at [1039, 441] on section "C. FLIGHT FEASIBILITY CHECK 07 BUILD VALID ROUTE Not Checked No Required Reques…" at bounding box center [784, 401] width 685 height 304
drag, startPoint x: 1039, startPoint y: 443, endPoint x: 1047, endPoint y: 471, distance: 29.1
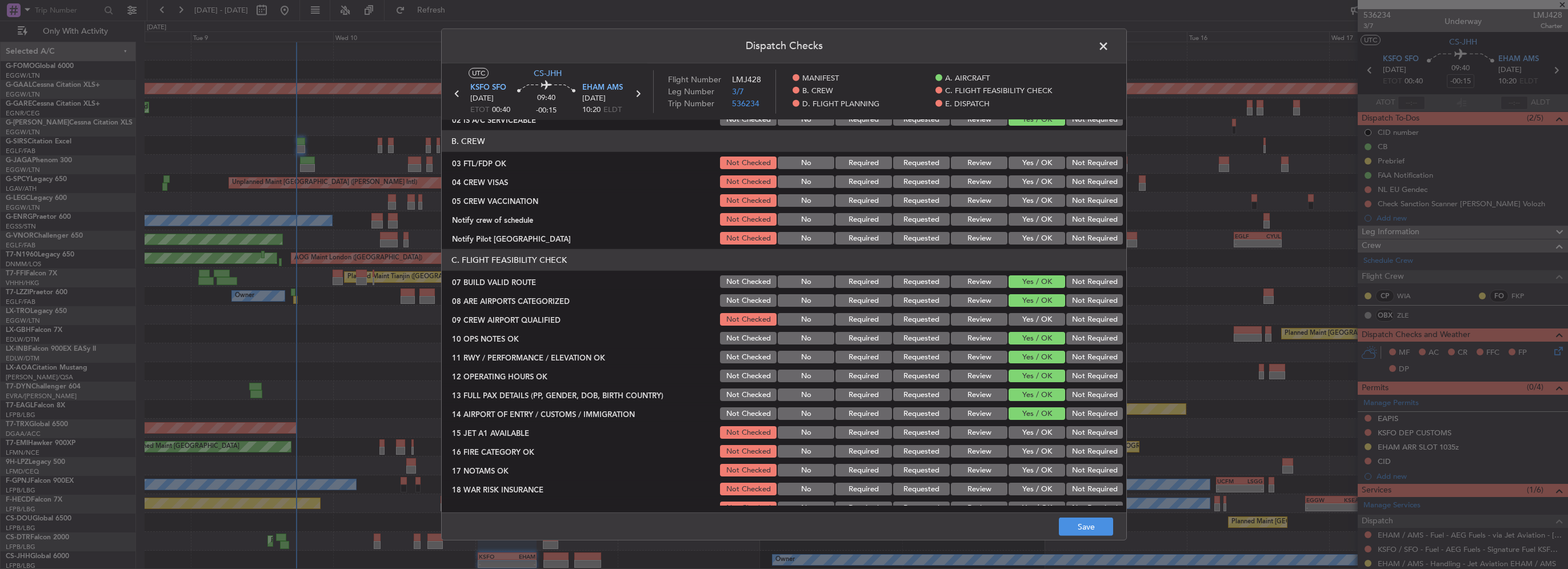
click at [1045, 460] on section "C. FLIGHT FEASIBILITY CHECK 07 BUILD VALID ROUTE Not Checked No Required Reques…" at bounding box center [784, 401] width 685 height 304
click at [1041, 439] on div "Yes / OK" at bounding box center [1035, 432] width 57 height 16
drag, startPoint x: 1040, startPoint y: 459, endPoint x: 1039, endPoint y: 430, distance: 29.0
click at [1040, 450] on div "Yes / OK" at bounding box center [1035, 451] width 57 height 16
click at [1039, 430] on button "Yes / OK" at bounding box center [1037, 432] width 56 height 13
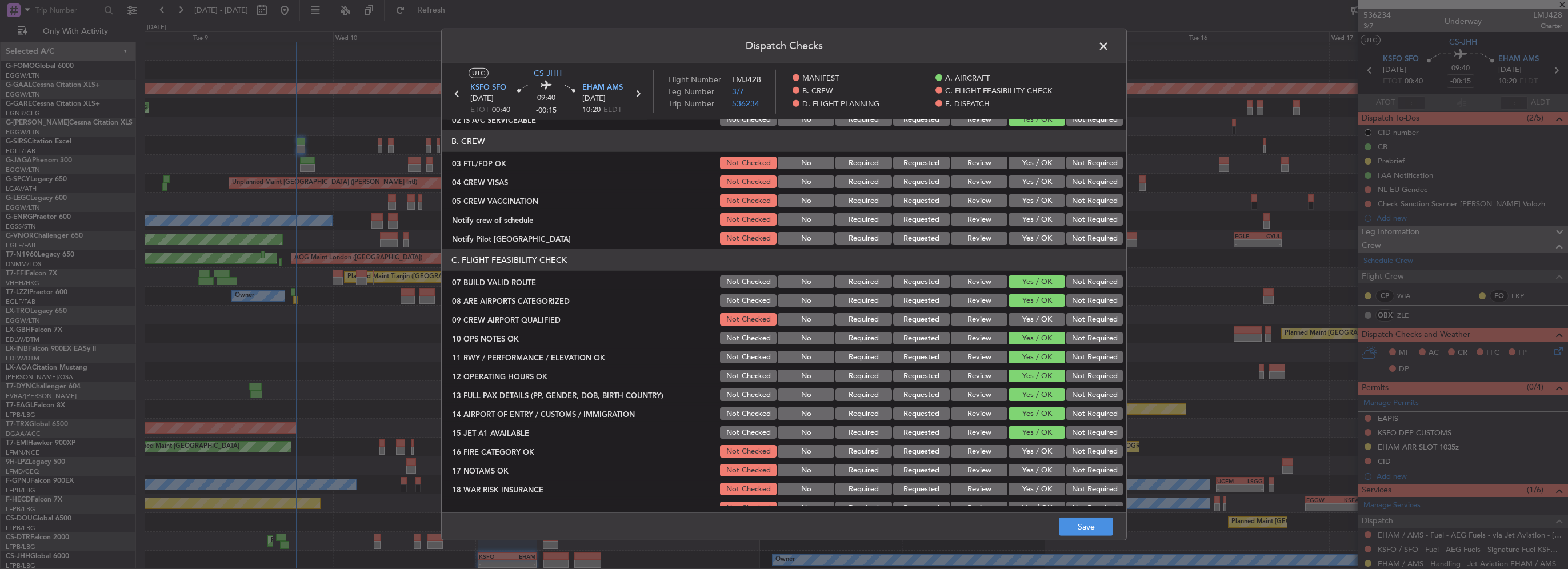
click at [1040, 454] on button "Yes / OK" at bounding box center [1037, 451] width 56 height 13
drag, startPoint x: 1040, startPoint y: 471, endPoint x: 1043, endPoint y: 487, distance: 16.3
click at [1040, 473] on button "Yes / OK" at bounding box center [1037, 470] width 56 height 13
click at [1043, 487] on button "Yes / OK" at bounding box center [1037, 489] width 56 height 13
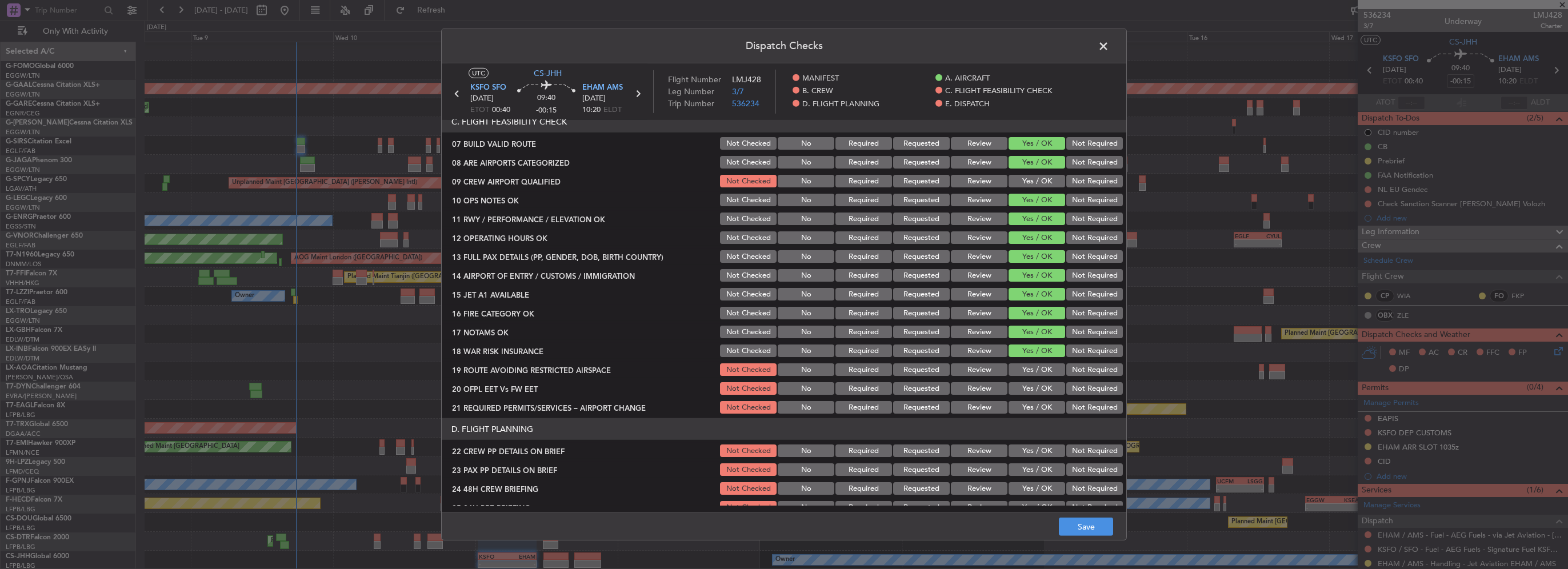
scroll to position [286, 0]
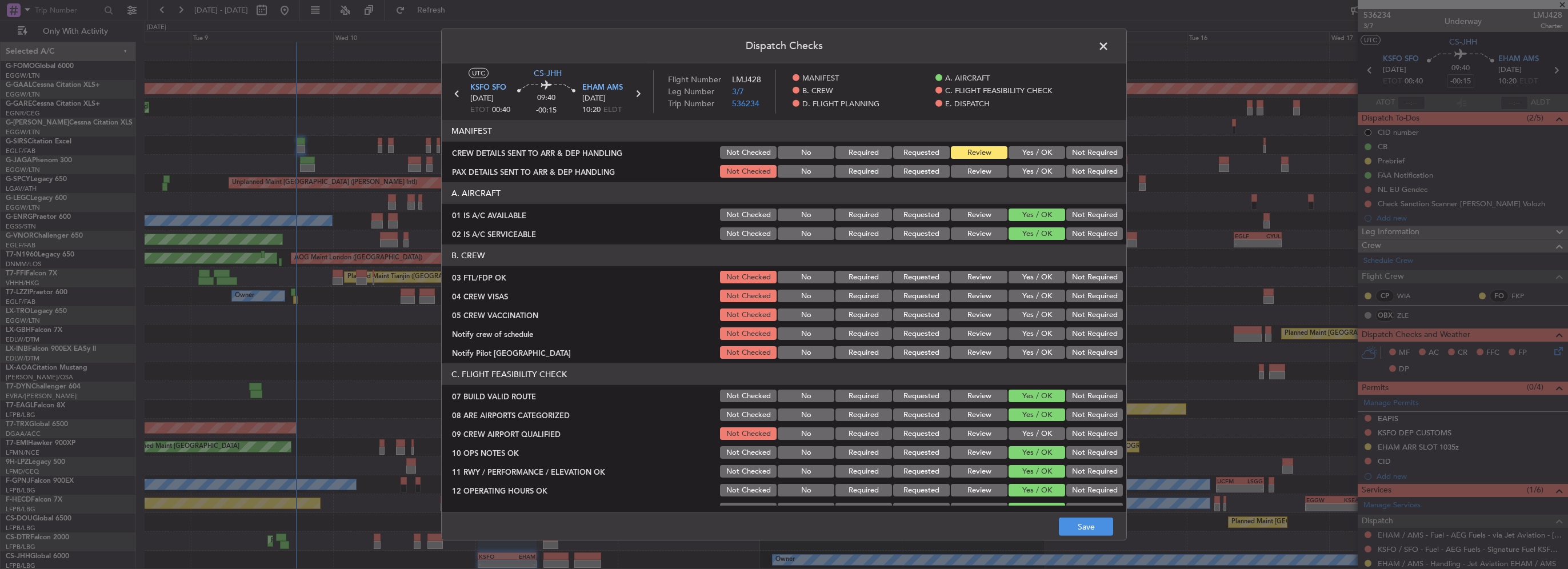
scroll to position [286, 0]
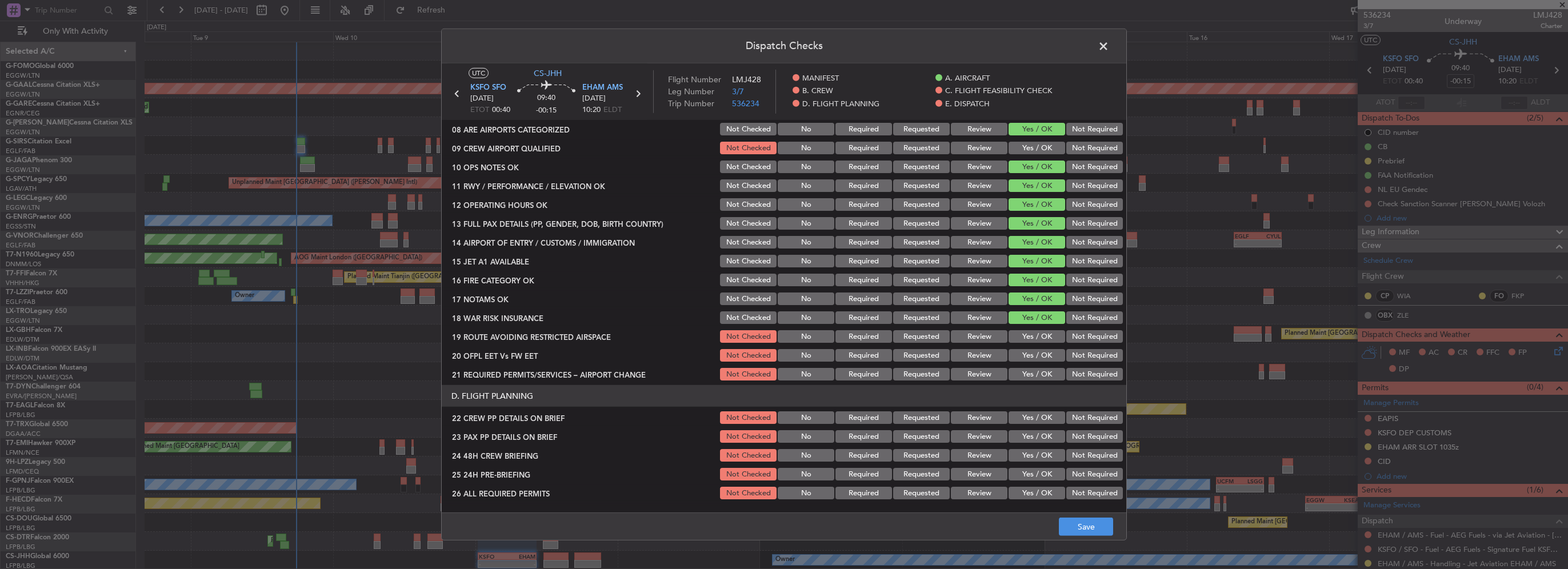
click at [1026, 331] on button "Yes / OK" at bounding box center [1037, 336] width 56 height 13
click at [1030, 352] on button "Yes / OK" at bounding box center [1037, 355] width 56 height 13
click at [1035, 373] on button "Yes / OK" at bounding box center [1037, 374] width 56 height 13
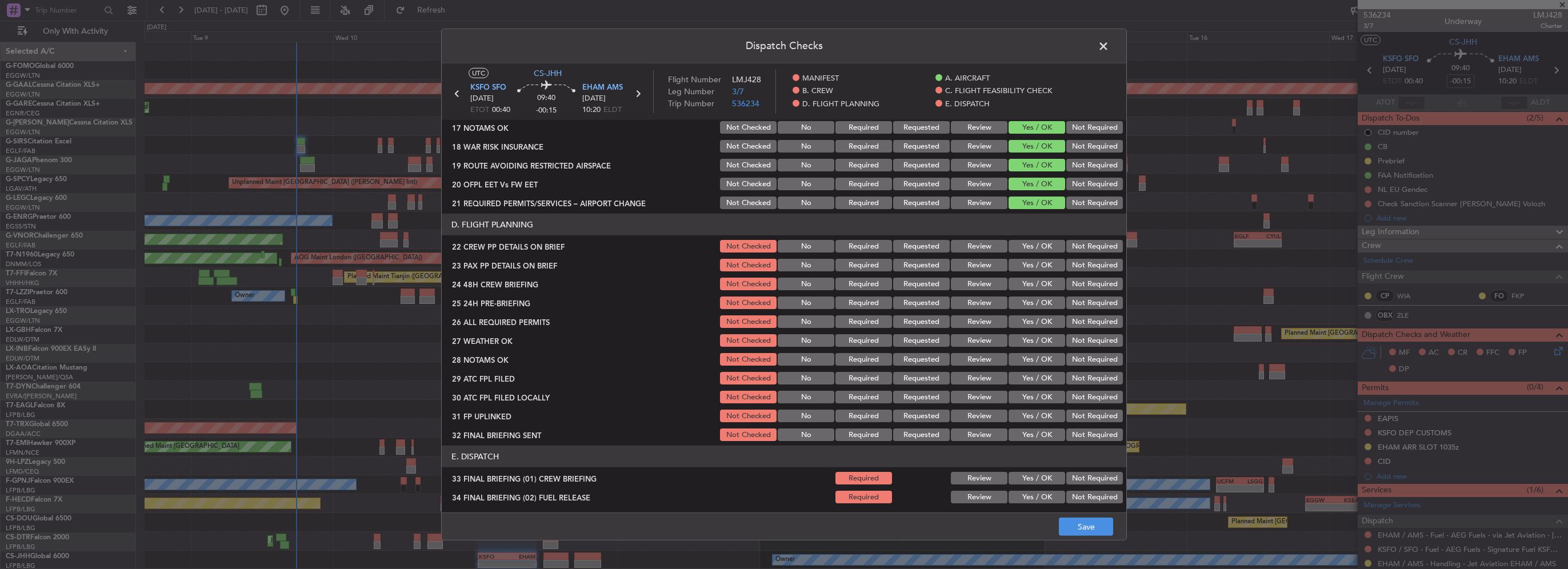
click at [1039, 250] on button "Yes / OK" at bounding box center [1037, 246] width 56 height 13
click at [1039, 270] on button "Yes / OK" at bounding box center [1037, 265] width 56 height 13
click at [1021, 287] on button "Yes / OK" at bounding box center [1037, 283] width 56 height 13
click at [1069, 309] on div "Not Required" at bounding box center [1093, 303] width 57 height 16
click at [1076, 303] on button "Not Required" at bounding box center [1094, 303] width 56 height 13
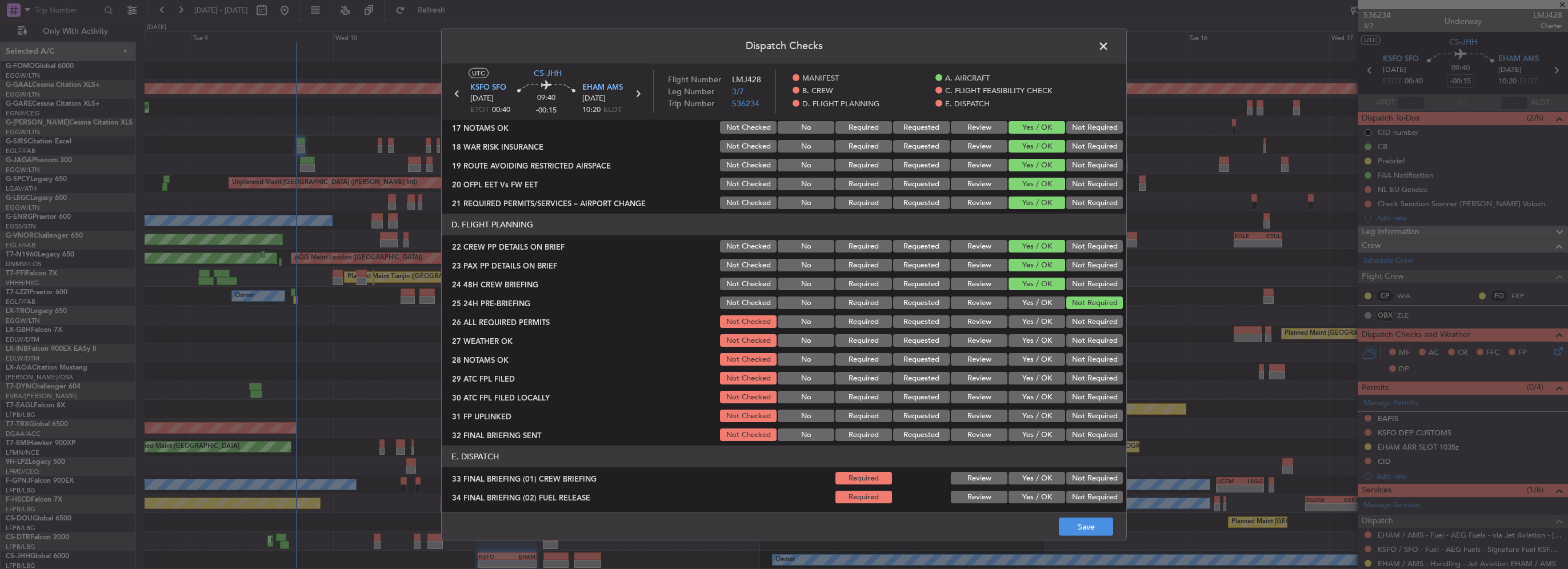
click at [1040, 327] on button "Yes / OK" at bounding box center [1037, 321] width 56 height 13
drag, startPoint x: 1040, startPoint y: 333, endPoint x: 1040, endPoint y: 352, distance: 19.0
click at [1040, 335] on div "Yes / OK" at bounding box center [1035, 341] width 57 height 16
click at [1040, 352] on div "Yes / OK" at bounding box center [1035, 359] width 57 height 16
drag, startPoint x: 1040, startPoint y: 340, endPoint x: 1040, endPoint y: 362, distance: 22.0
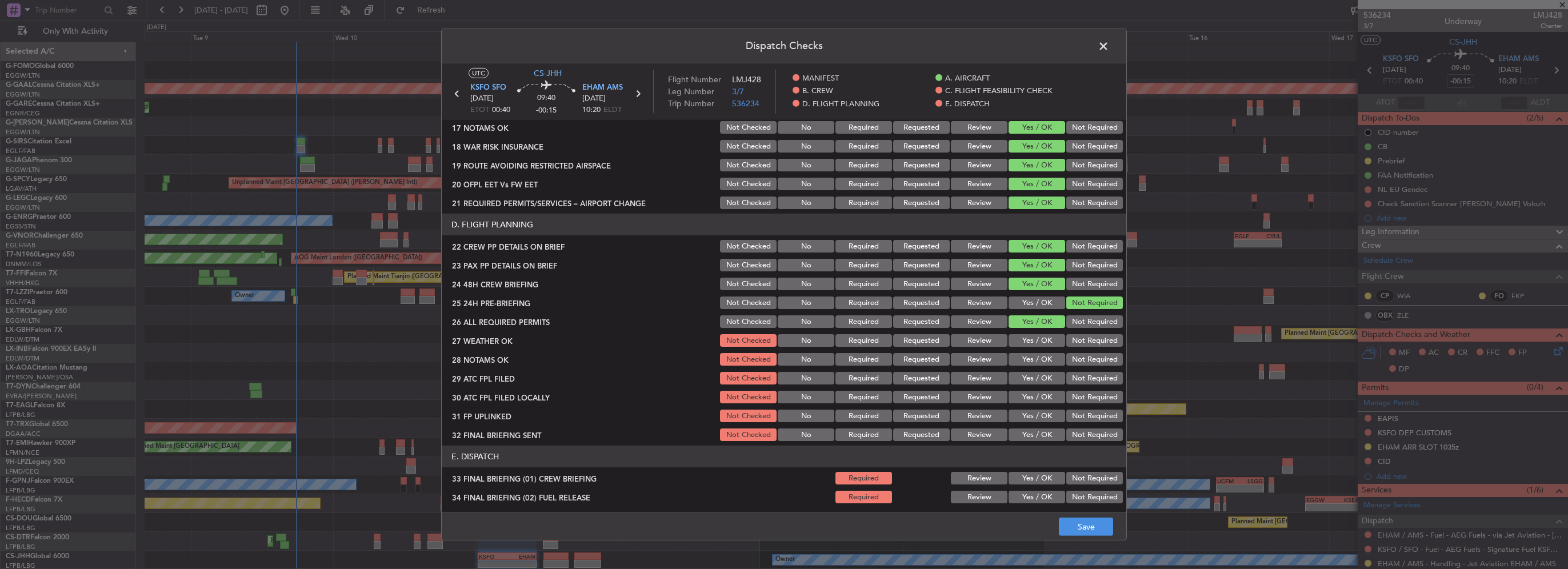
click at [1040, 341] on button "Yes / OK" at bounding box center [1037, 341] width 56 height 13
drag, startPoint x: 1040, startPoint y: 362, endPoint x: 1038, endPoint y: 370, distance: 8.2
click at [1040, 363] on button "Yes / OK" at bounding box center [1037, 359] width 56 height 13
click at [1037, 377] on button "Yes / OK" at bounding box center [1037, 378] width 56 height 13
click at [1028, 401] on button "Yes / OK" at bounding box center [1037, 397] width 56 height 13
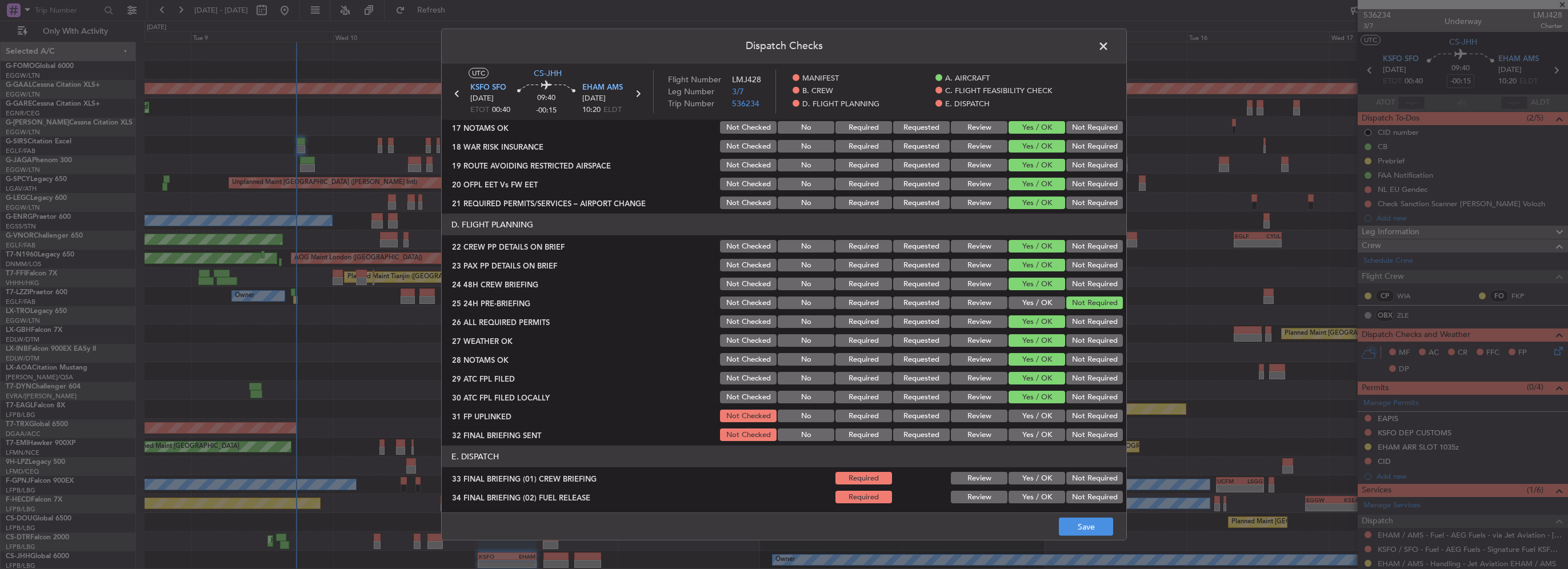
click at [738, 393] on button "Not Checked" at bounding box center [748, 397] width 56 height 13
click at [748, 365] on button "Not Checked" at bounding box center [748, 359] width 56 height 13
drag, startPoint x: 745, startPoint y: 377, endPoint x: 746, endPoint y: 368, distance: 9.1
click at [744, 377] on button "Not Checked" at bounding box center [748, 378] width 56 height 13
click at [744, 340] on button "Not Checked" at bounding box center [748, 341] width 56 height 13
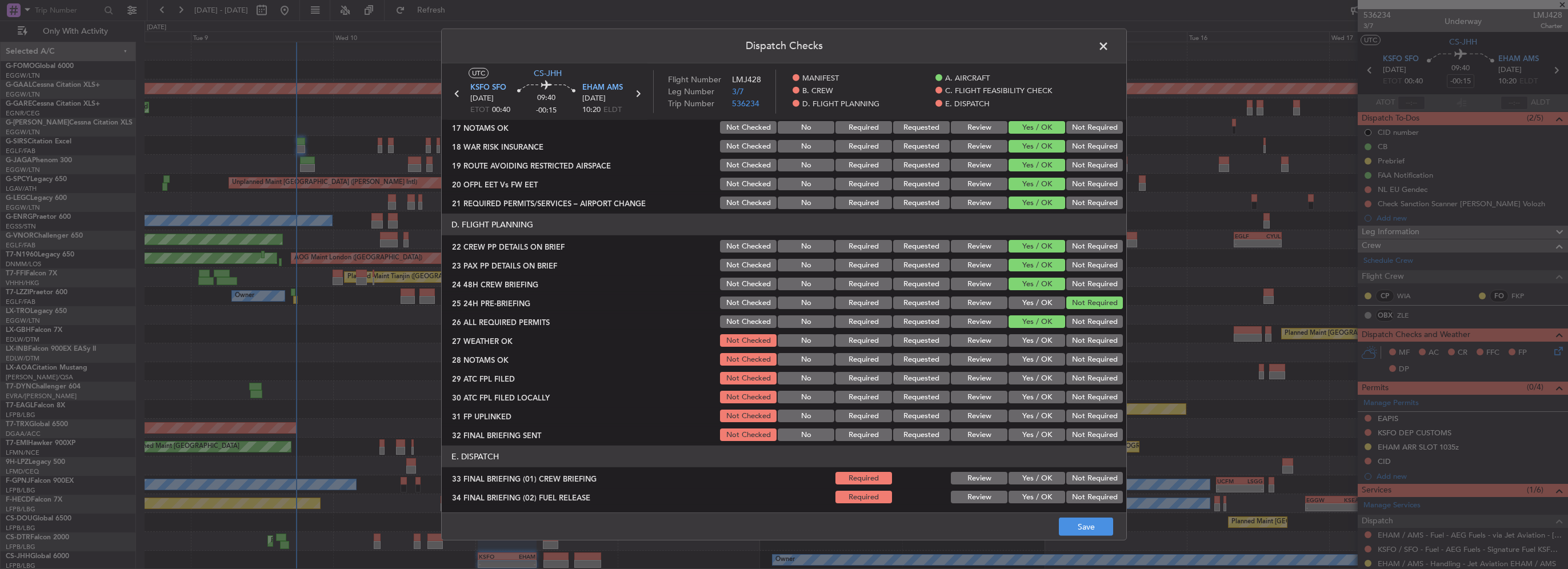
click at [749, 322] on button "Not Checked" at bounding box center [748, 321] width 56 height 13
click at [1092, 529] on button "Save" at bounding box center [1086, 527] width 54 height 19
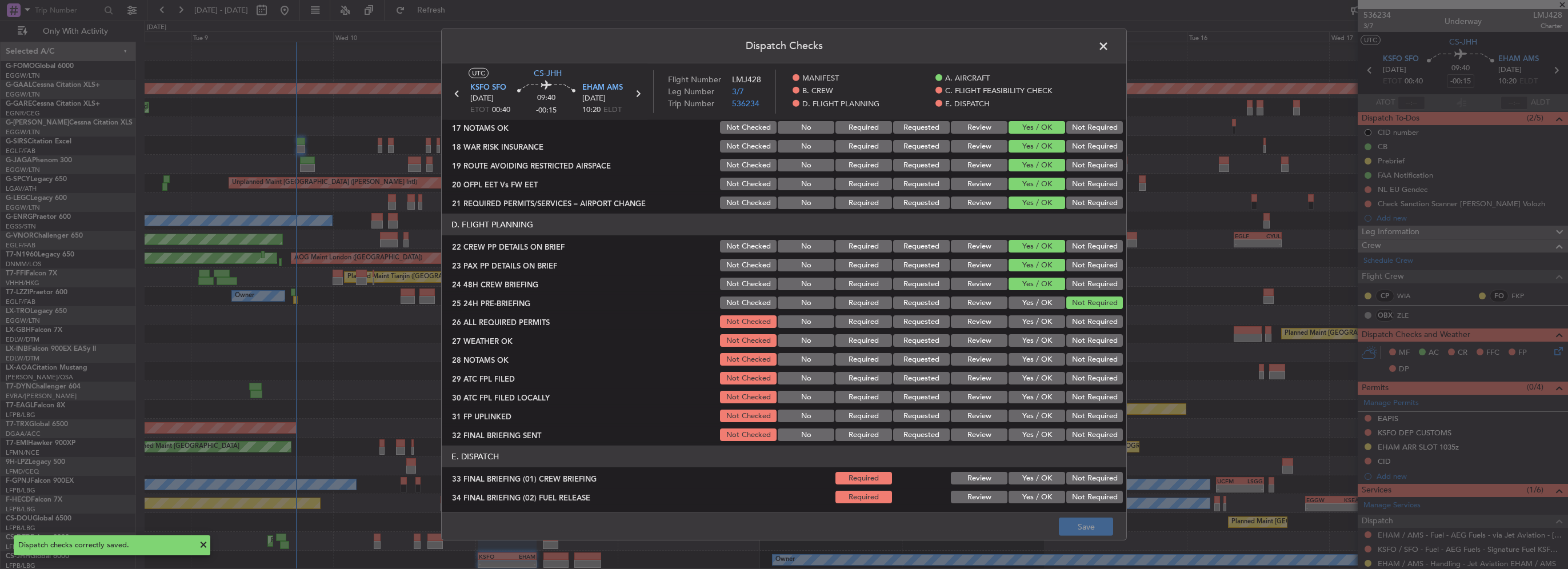
click at [1109, 46] on span at bounding box center [1109, 49] width 0 height 23
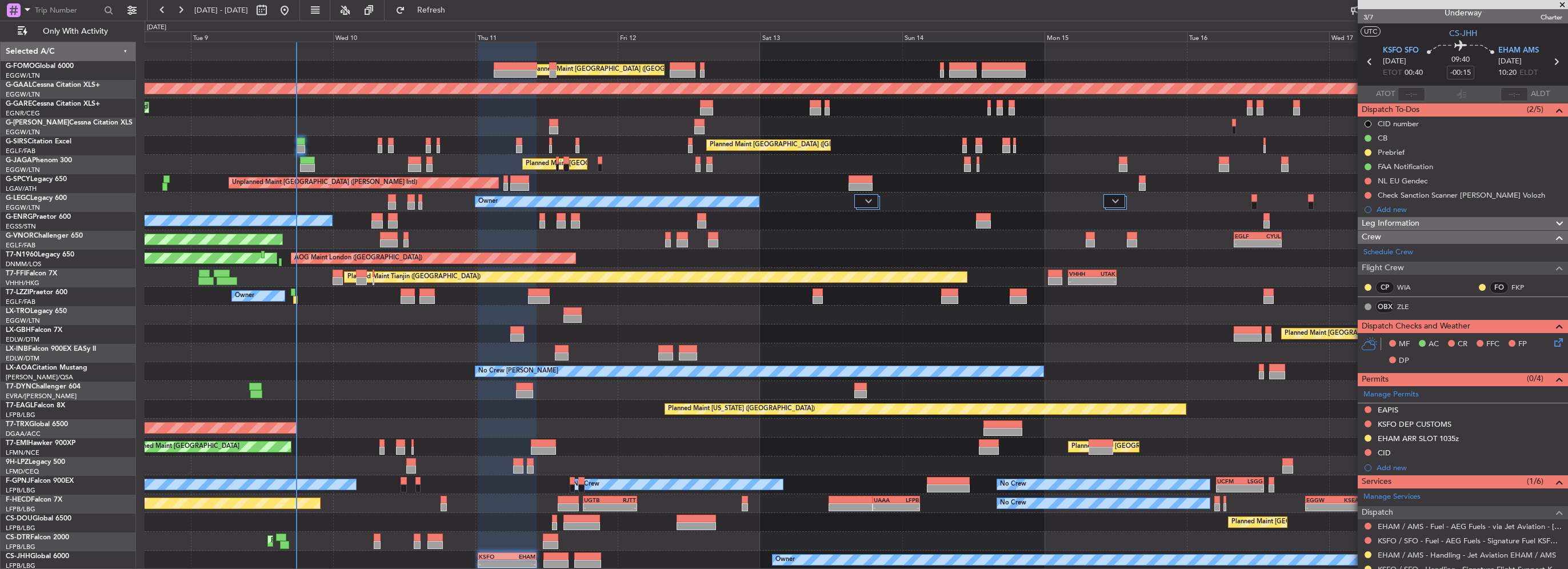
scroll to position [0, 0]
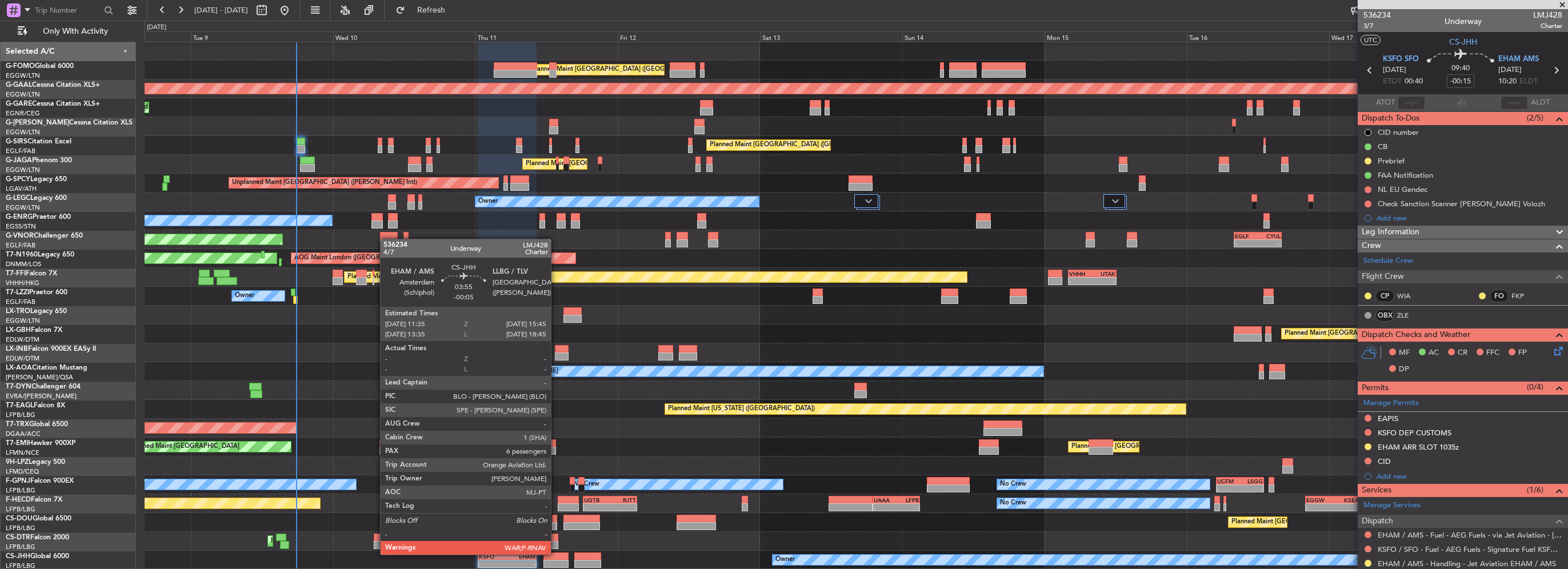
click at [556, 554] on div at bounding box center [556, 556] width 25 height 8
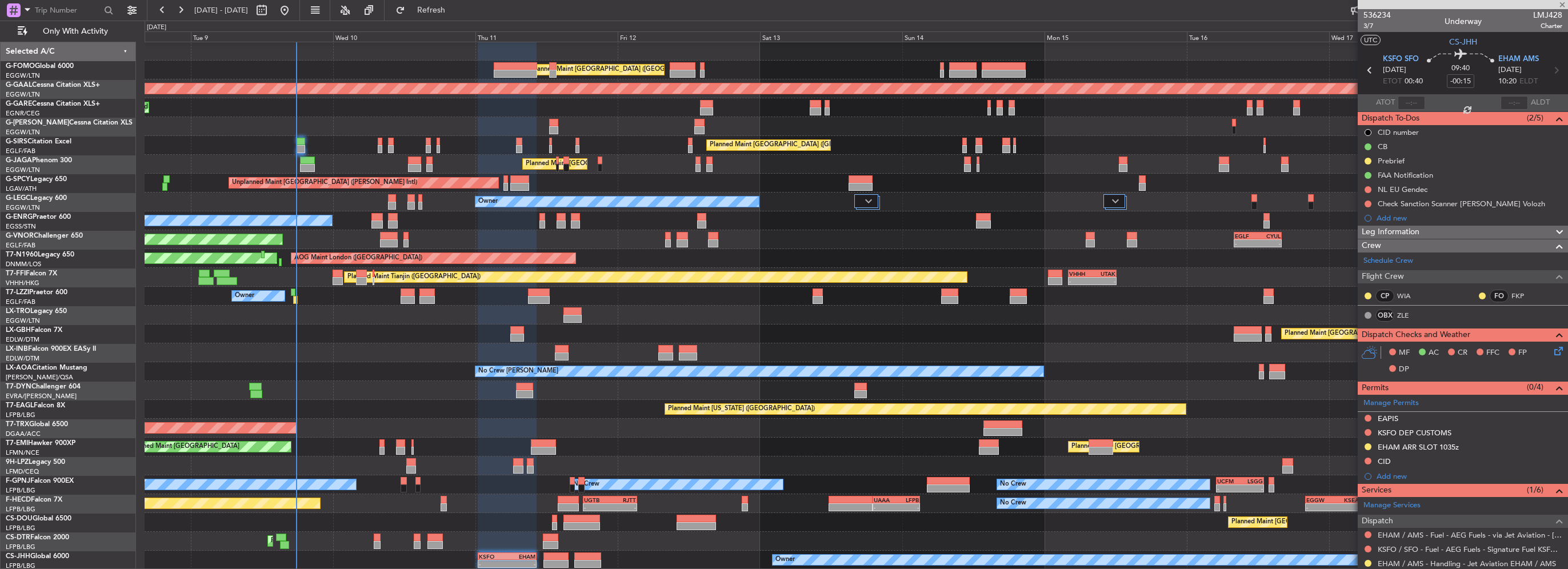
type input "-00:05"
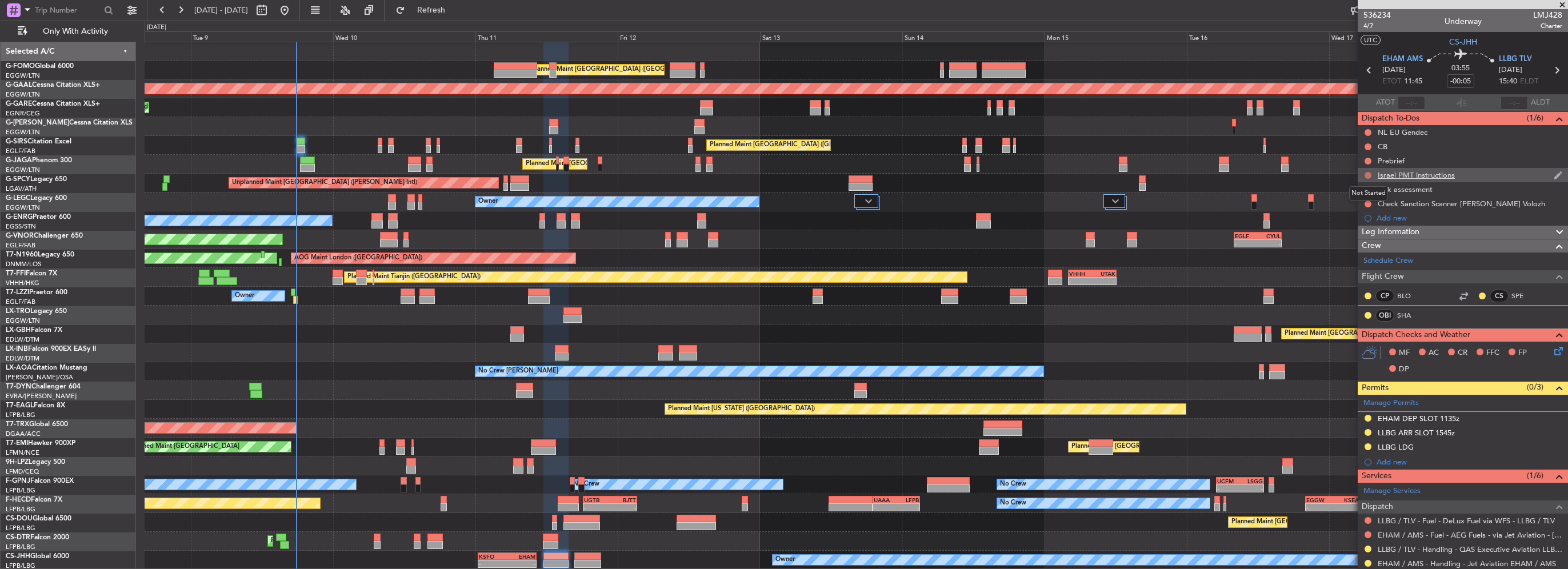
click at [1365, 176] on button at bounding box center [1368, 175] width 7 height 7
click at [1367, 149] on div at bounding box center [1368, 147] width 9 height 9
click at [1369, 147] on button at bounding box center [1368, 147] width 7 height 7
click at [1368, 196] on span "Completed" at bounding box center [1373, 197] width 38 height 12
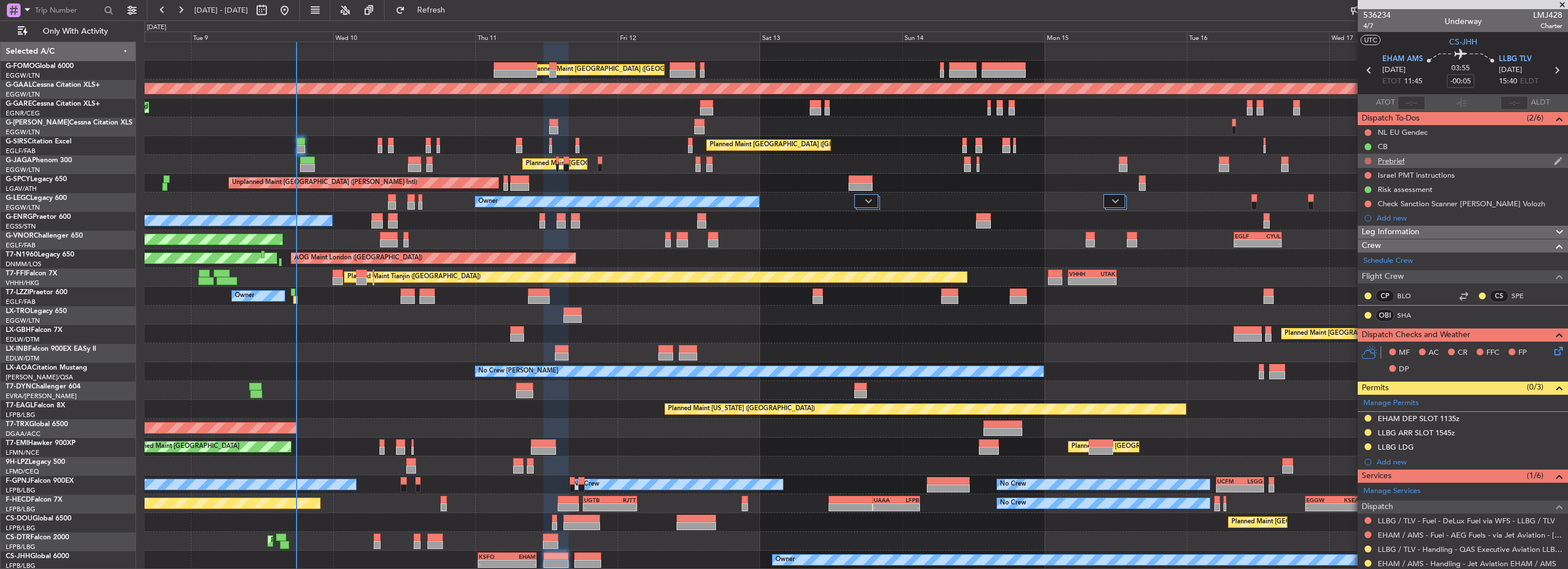
click at [1367, 162] on button at bounding box center [1368, 161] width 7 height 7
click at [1368, 196] on span "In Progress" at bounding box center [1374, 195] width 39 height 12
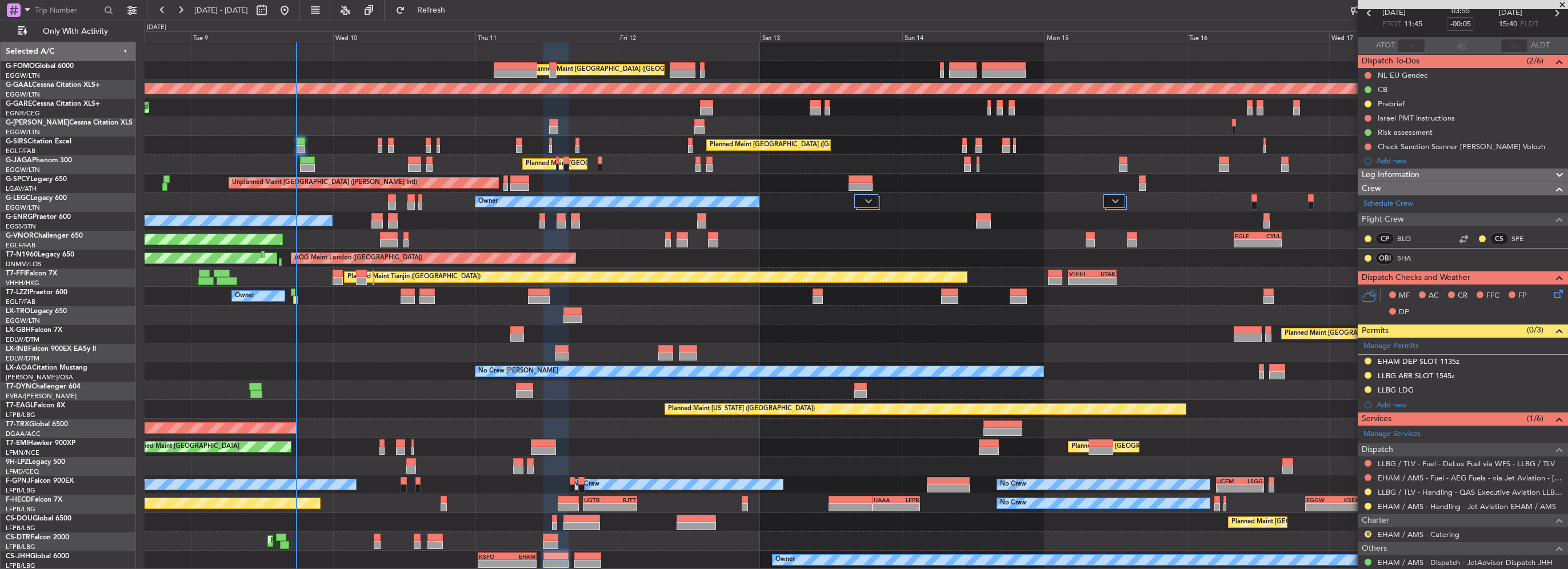
click at [1555, 290] on icon at bounding box center [1556, 292] width 9 height 9
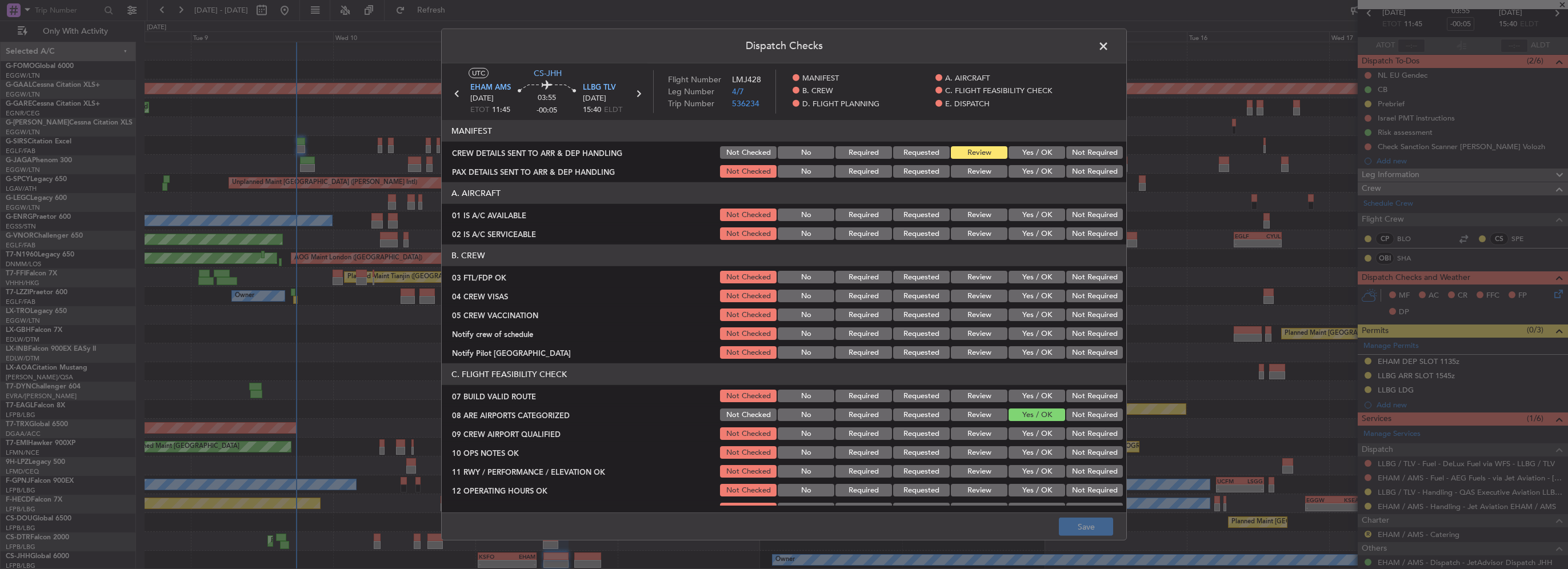
click at [1039, 210] on button "Yes / OK" at bounding box center [1037, 214] width 56 height 13
click at [1040, 239] on button "Yes / OK" at bounding box center [1037, 234] width 56 height 13
click at [1037, 393] on button "Yes / OK" at bounding box center [1037, 395] width 56 height 13
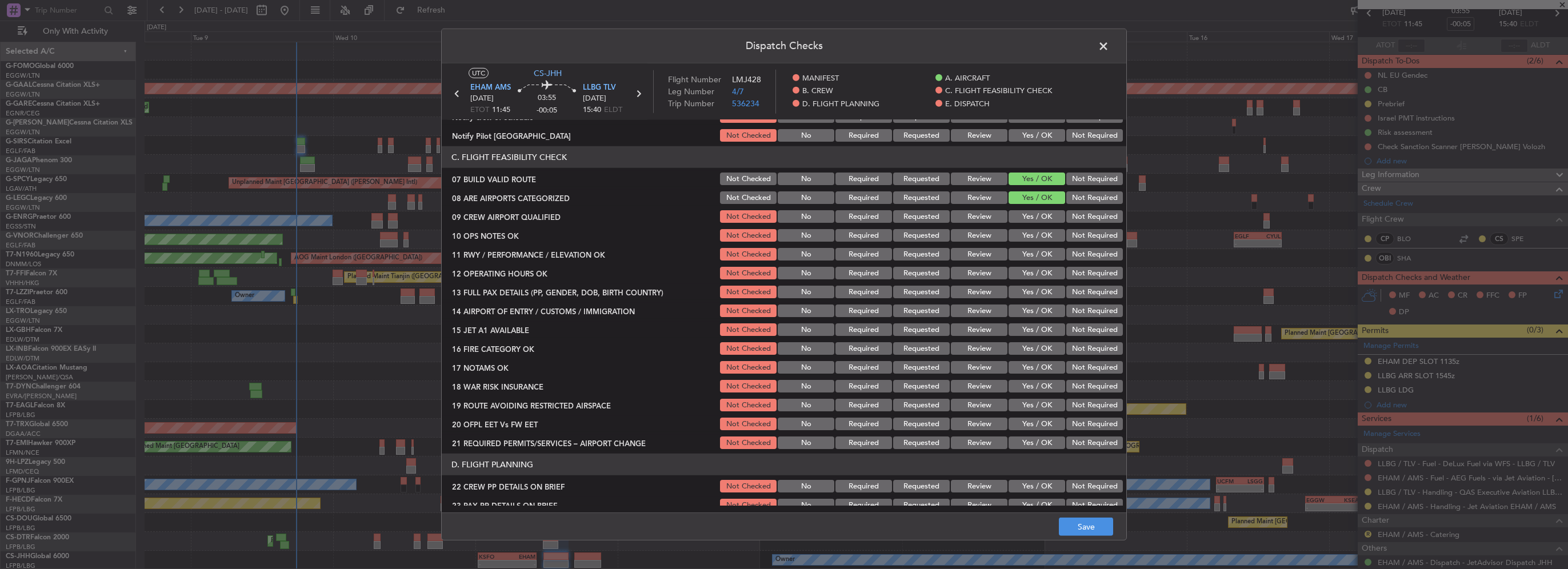
scroll to position [228, 0]
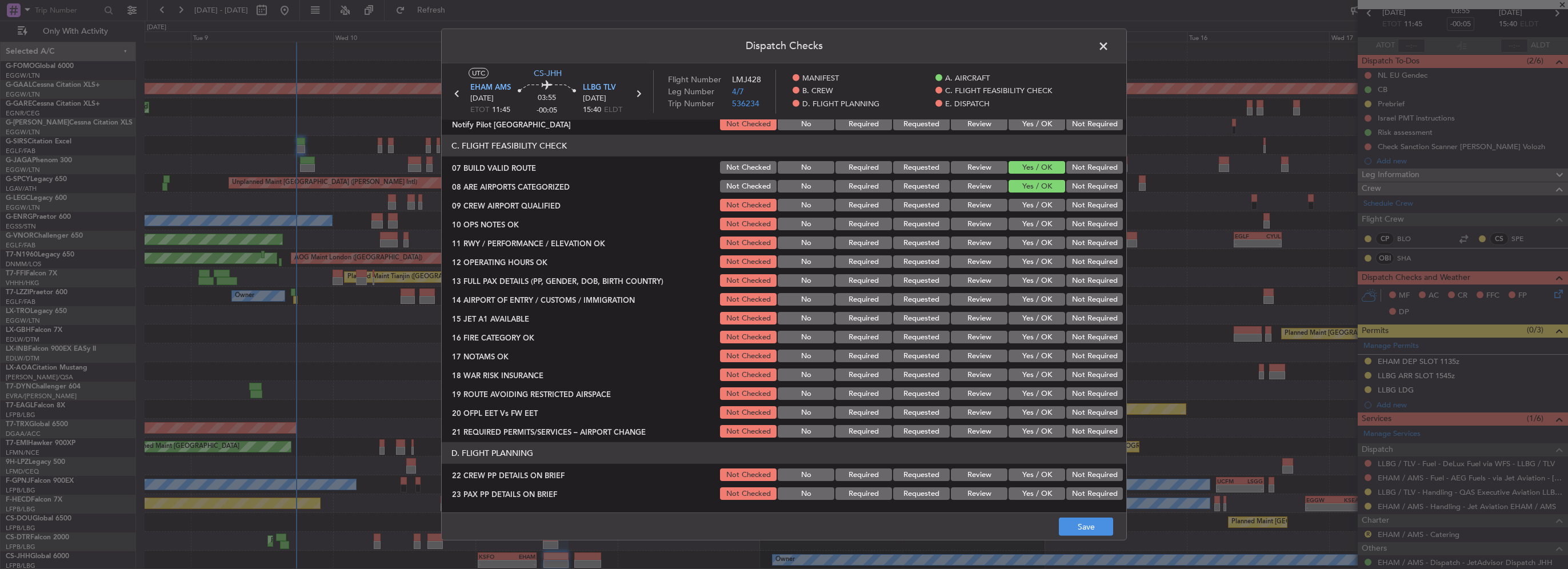
click at [1039, 224] on button "Yes / OK" at bounding box center [1037, 223] width 56 height 13
click at [1039, 240] on button "Yes / OK" at bounding box center [1037, 243] width 56 height 13
click at [1039, 255] on button "Yes / OK" at bounding box center [1037, 261] width 56 height 13
click at [1039, 274] on button "Yes / OK" at bounding box center [1037, 280] width 56 height 13
click at [1041, 298] on button "Yes / OK" at bounding box center [1037, 299] width 56 height 13
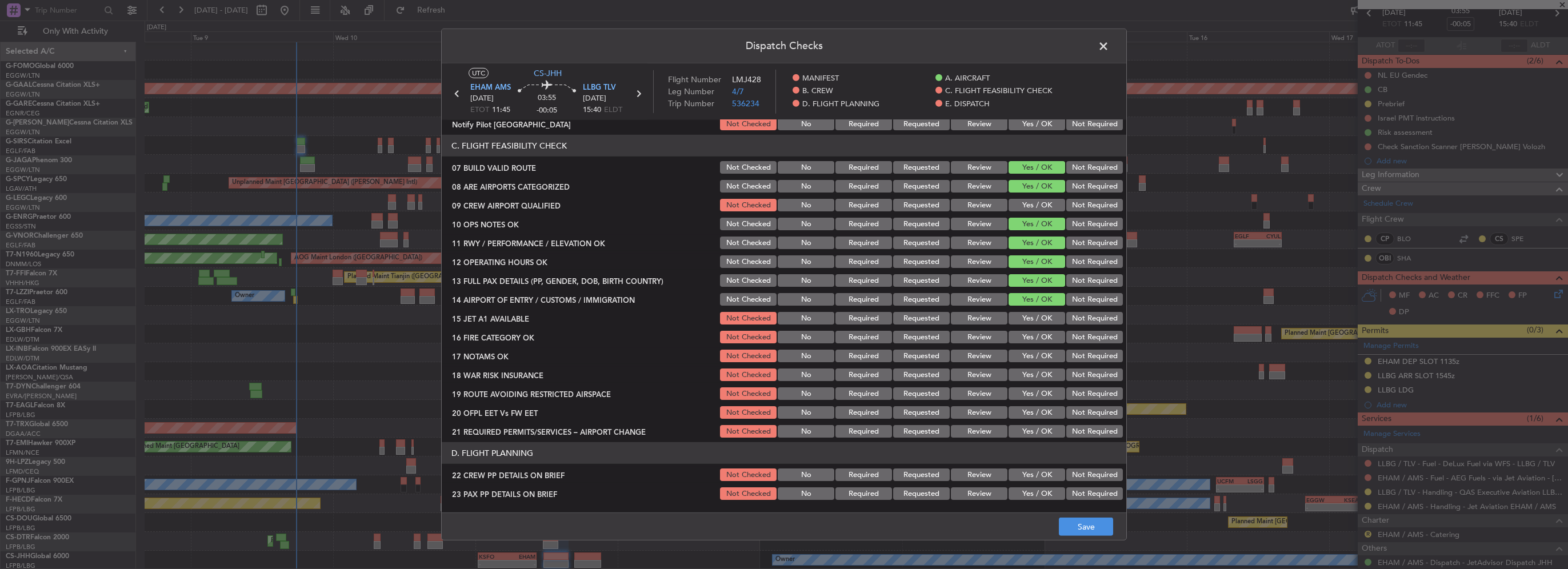
click at [1043, 309] on section "C. FLIGHT FEASIBILITY CHECK 07 BUILD VALID ROUTE Not Checked No Required Reques…" at bounding box center [784, 287] width 685 height 304
click at [1043, 335] on button "Yes / OK" at bounding box center [1037, 337] width 56 height 13
click at [1044, 320] on button "Yes / OK" at bounding box center [1037, 318] width 56 height 13
click at [1032, 366] on section "C. FLIGHT FEASIBILITY CHECK 07 BUILD VALID ROUTE Not Checked No Required Reques…" at bounding box center [784, 287] width 685 height 304
click at [1030, 356] on button "Yes / OK" at bounding box center [1037, 356] width 56 height 13
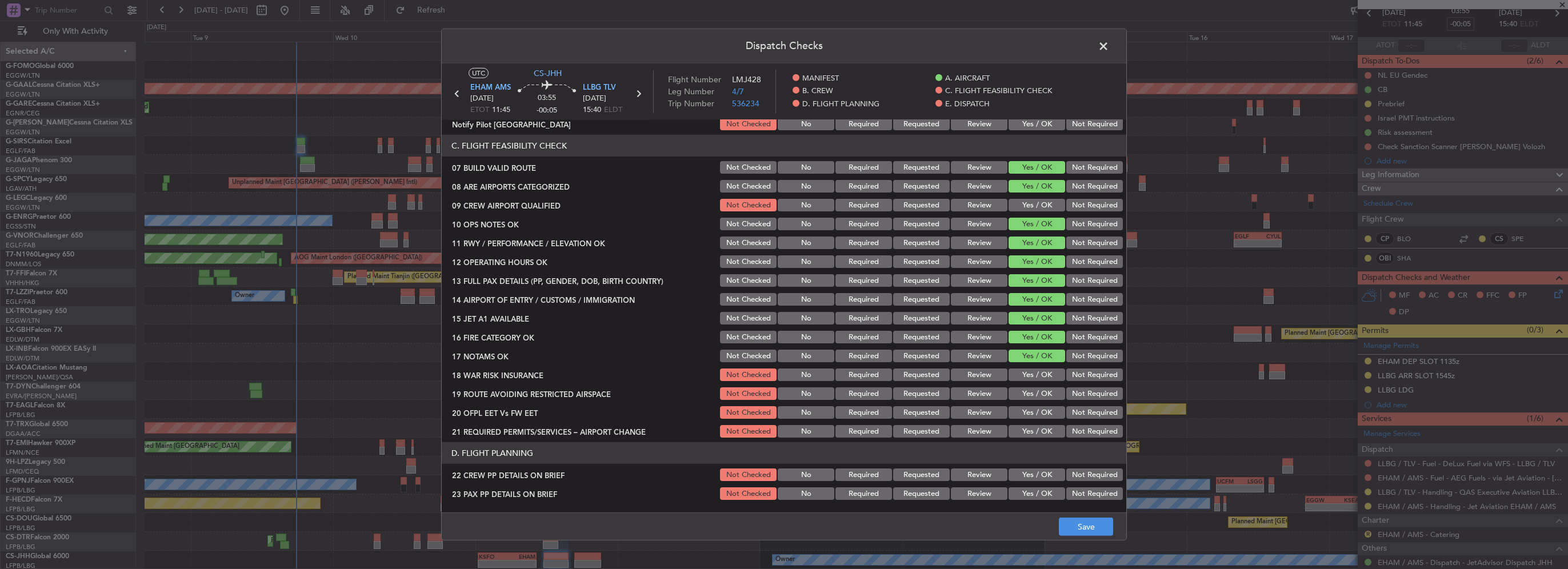
click at [1037, 384] on section "C. FLIGHT FEASIBILITY CHECK 07 BUILD VALID ROUTE Not Checked No Required Reques…" at bounding box center [784, 287] width 685 height 304
click at [1046, 375] on button "Yes / OK" at bounding box center [1037, 374] width 56 height 13
click at [1042, 400] on button "Yes / OK" at bounding box center [1037, 394] width 56 height 13
click at [1043, 416] on button "Yes / OK" at bounding box center [1037, 412] width 56 height 13
click at [1044, 432] on button "Yes / OK" at bounding box center [1037, 431] width 56 height 13
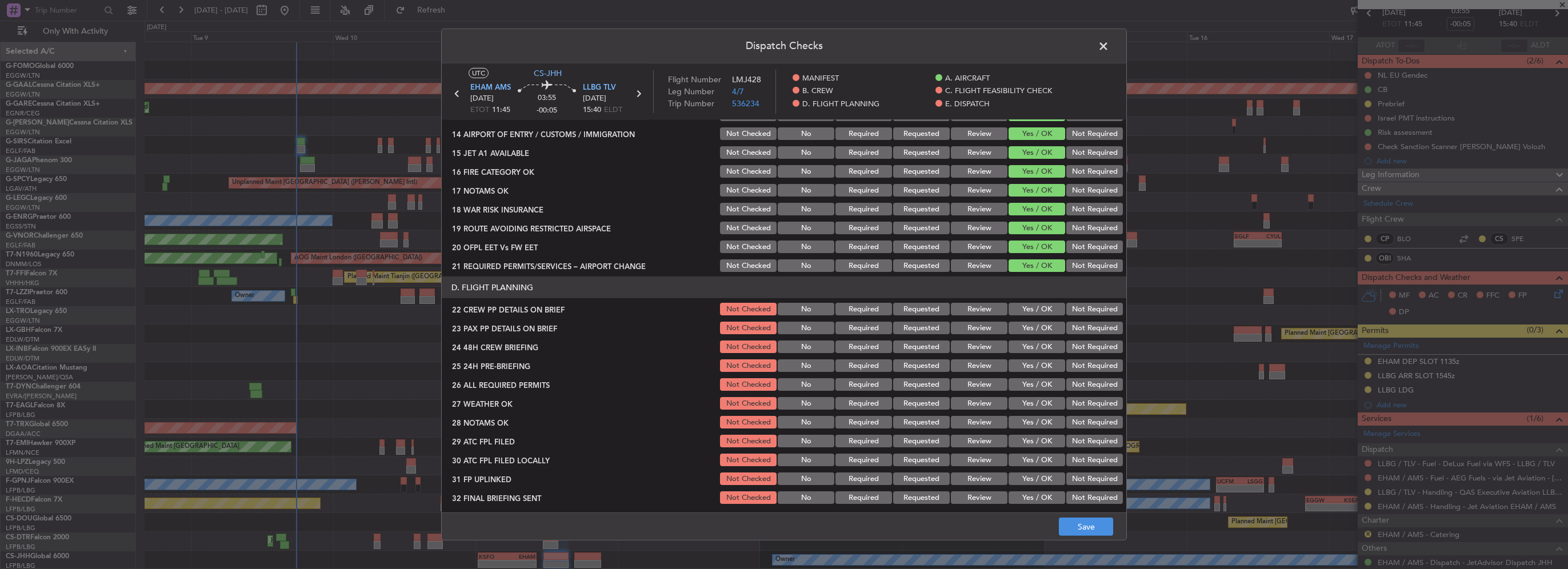
scroll to position [400, 0]
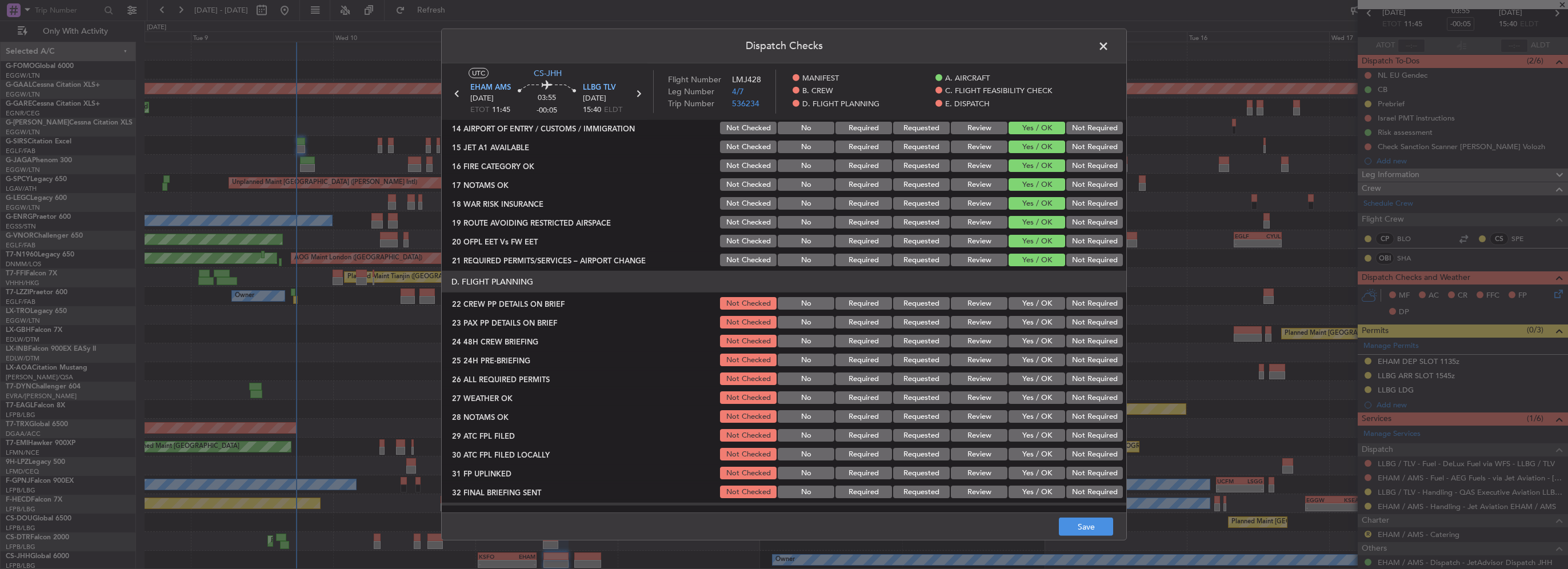
click at [1044, 307] on button "Yes / OK" at bounding box center [1037, 303] width 56 height 13
click at [1042, 325] on button "Yes / OK" at bounding box center [1037, 322] width 56 height 13
drag, startPoint x: 1041, startPoint y: 340, endPoint x: 1074, endPoint y: 355, distance: 36.2
click at [1042, 340] on button "Yes / OK" at bounding box center [1037, 341] width 56 height 13
click at [1075, 357] on button "Not Required" at bounding box center [1094, 360] width 56 height 13
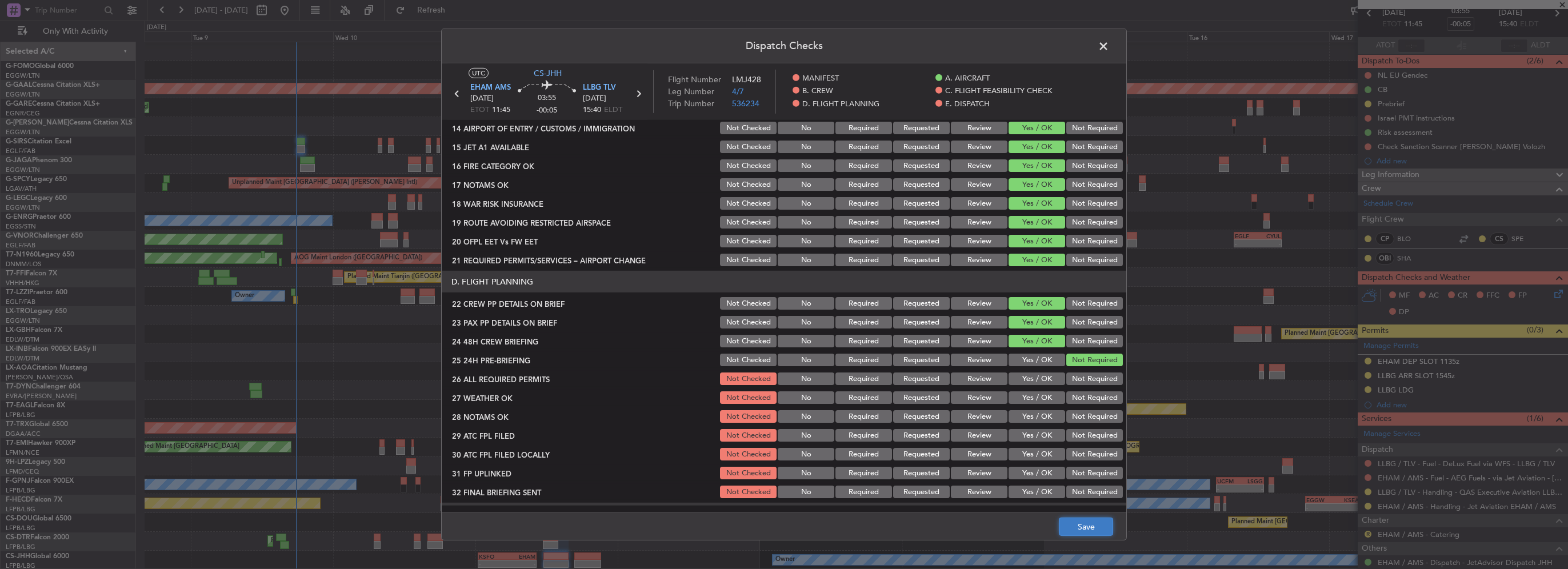
drag, startPoint x: 1099, startPoint y: 535, endPoint x: 1104, endPoint y: 528, distance: 8.6
click at [1099, 535] on button "Save" at bounding box center [1086, 527] width 54 height 19
click at [1109, 49] on span at bounding box center [1109, 49] width 0 height 23
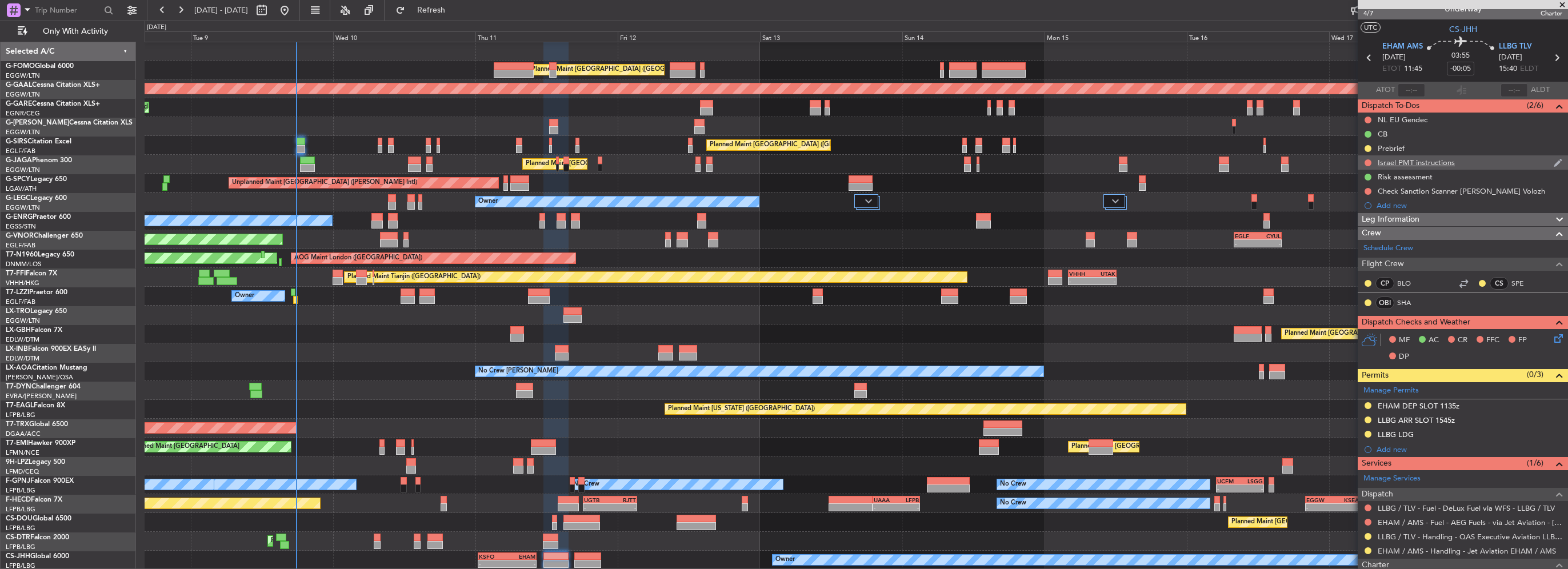
scroll to position [0, 0]
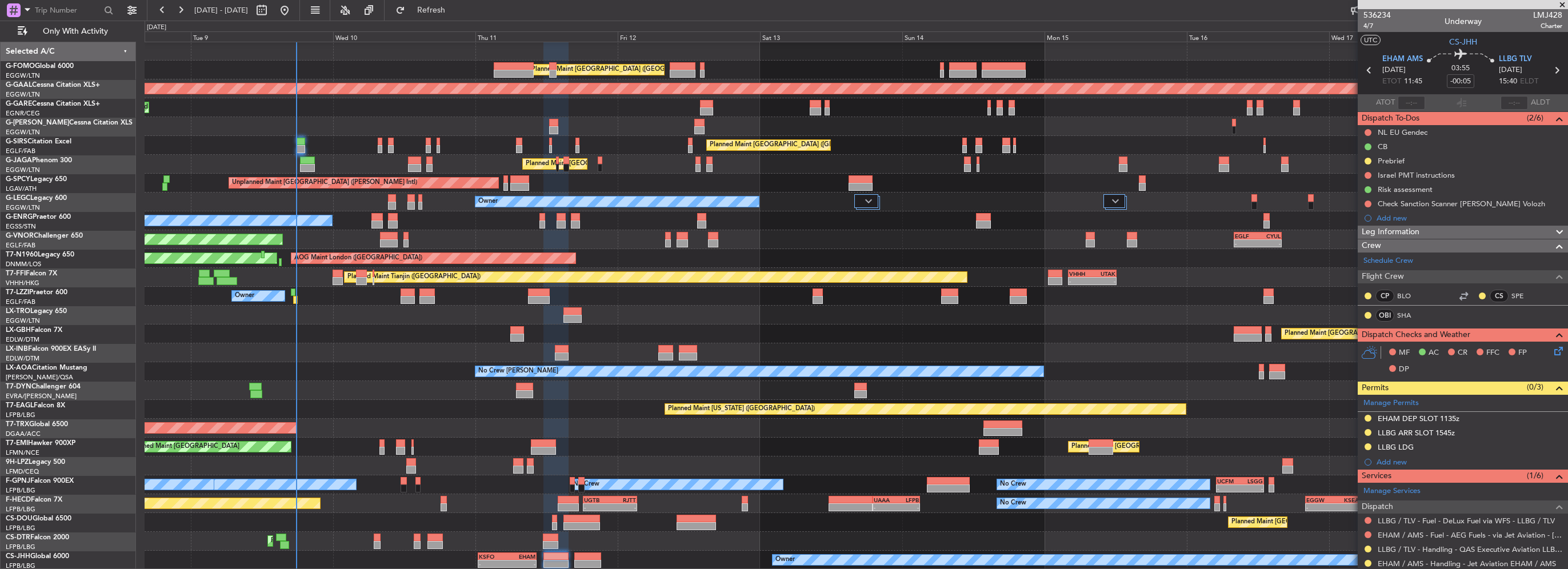
click at [1415, 230] on span "Leg Information" at bounding box center [1390, 233] width 57 height 13
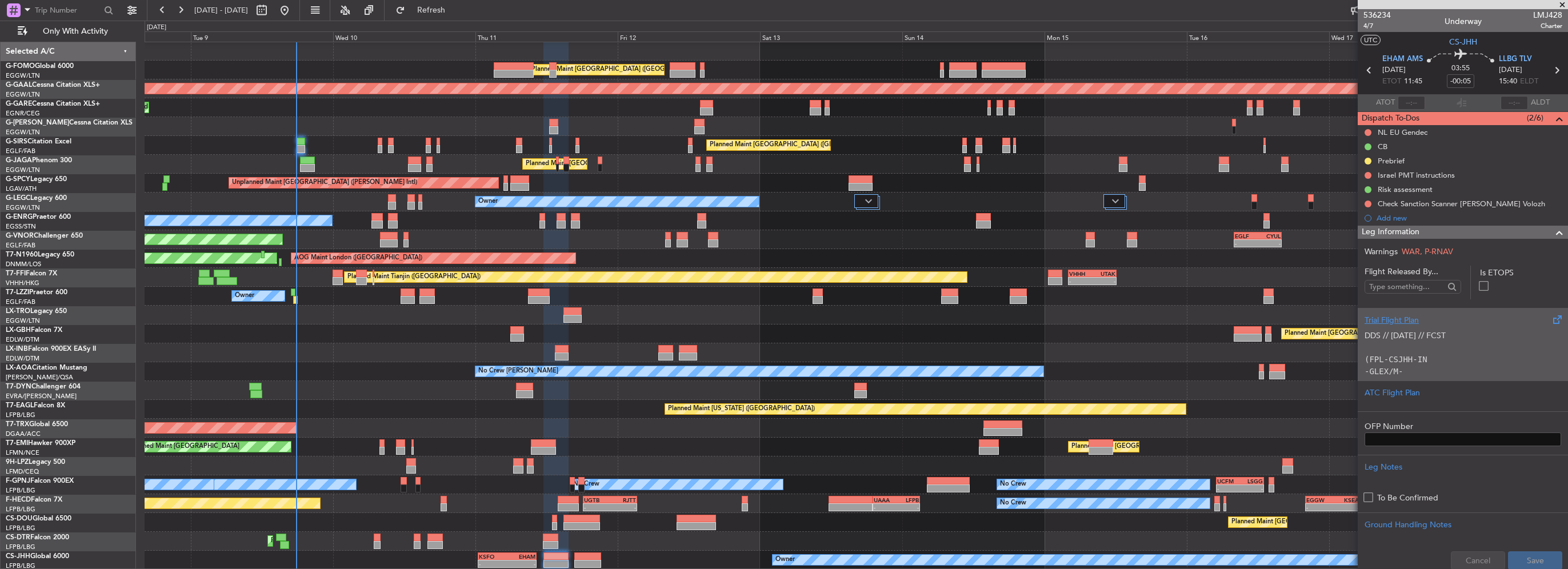
click at [1401, 324] on div "Trial Flight Plan" at bounding box center [1463, 320] width 196 height 12
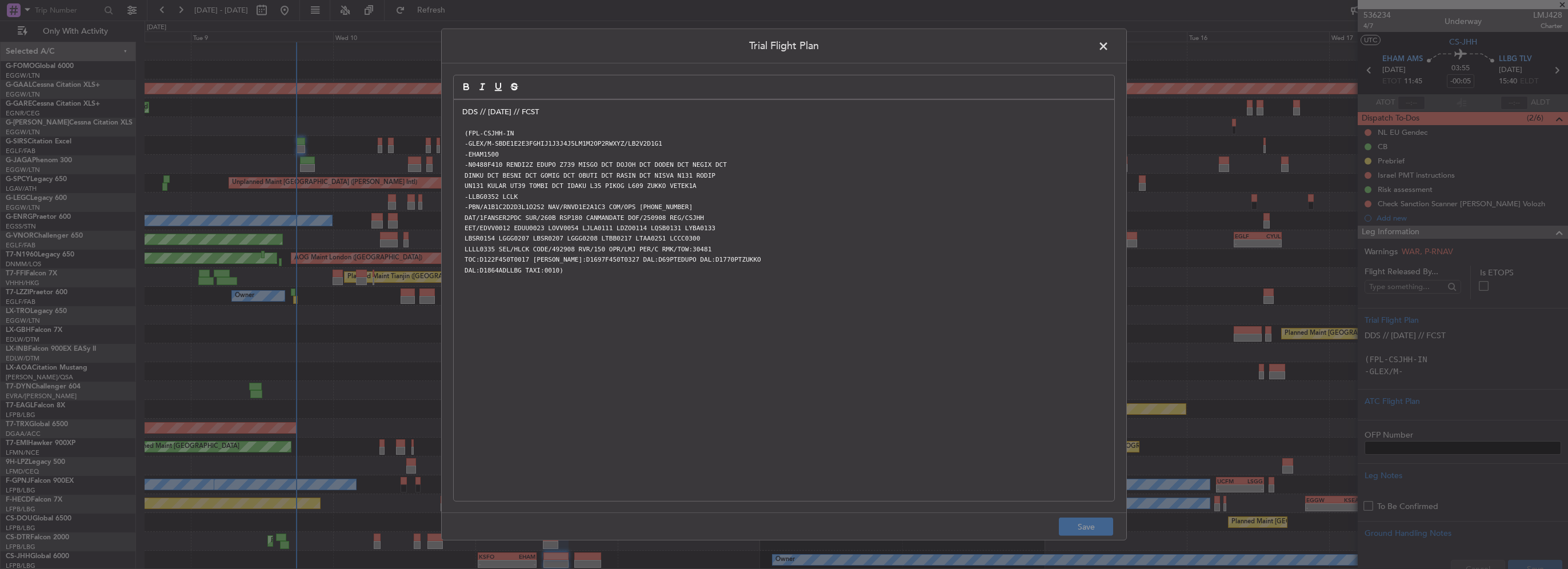
click at [457, 107] on div "DDS // [DATE] // FCST (FPL-CSJHH-IN -GLEX/M-SBDE1E2E3FGHIJ1J3J4J5LM1M2OP2RWXYZ/…" at bounding box center [784, 301] width 661 height 401
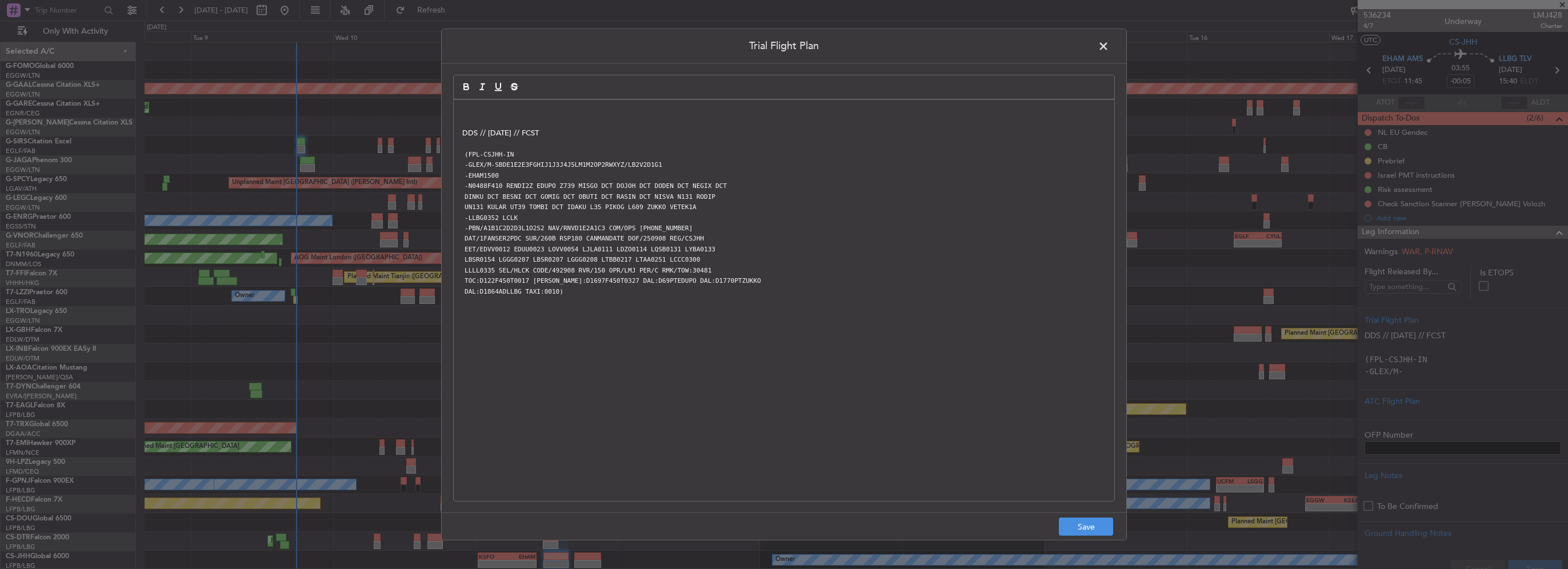
click at [472, 110] on p at bounding box center [783, 112] width 643 height 10
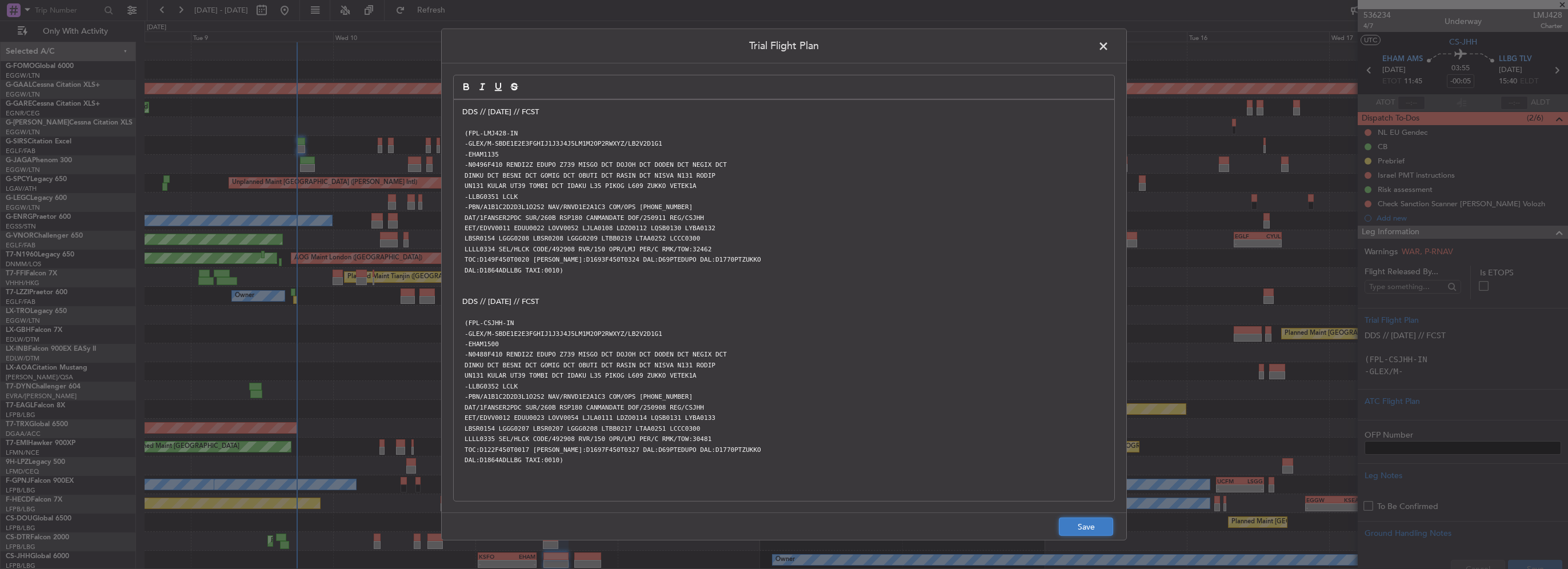
click at [1104, 528] on button "Save" at bounding box center [1086, 527] width 54 height 19
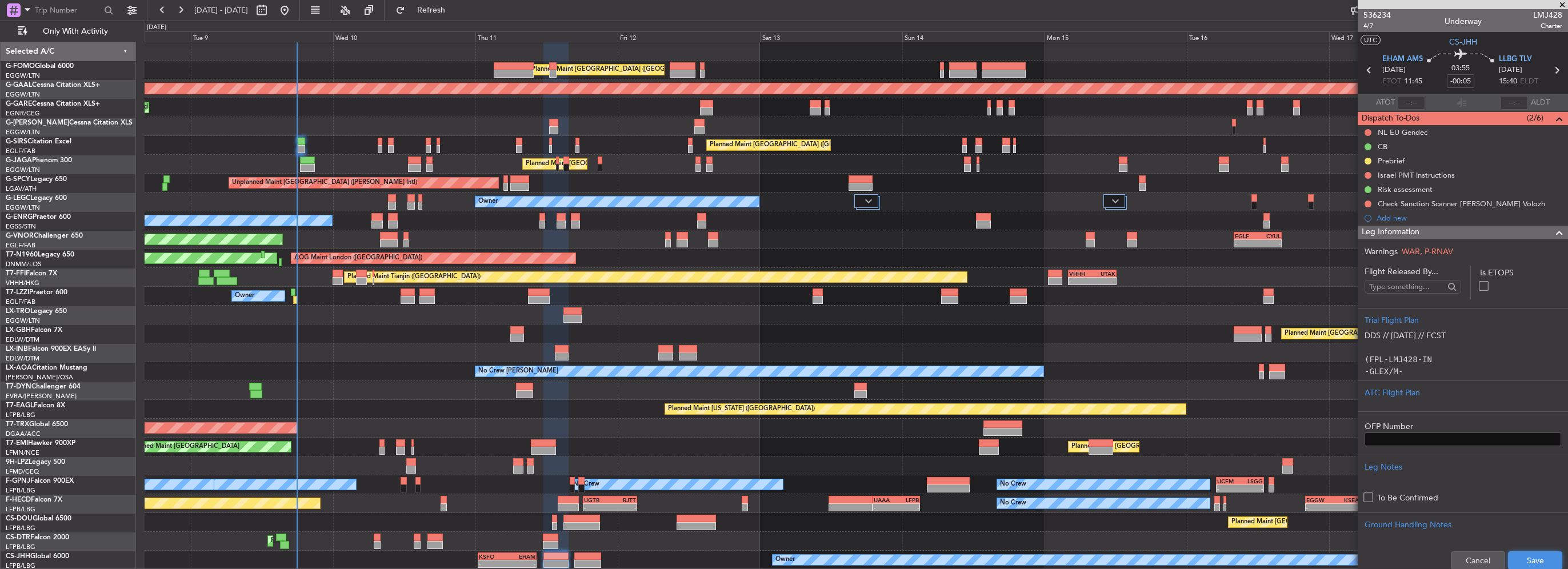
click at [1520, 556] on button "Save" at bounding box center [1535, 561] width 54 height 19
click at [1553, 226] on span at bounding box center [1560, 233] width 13 height 13
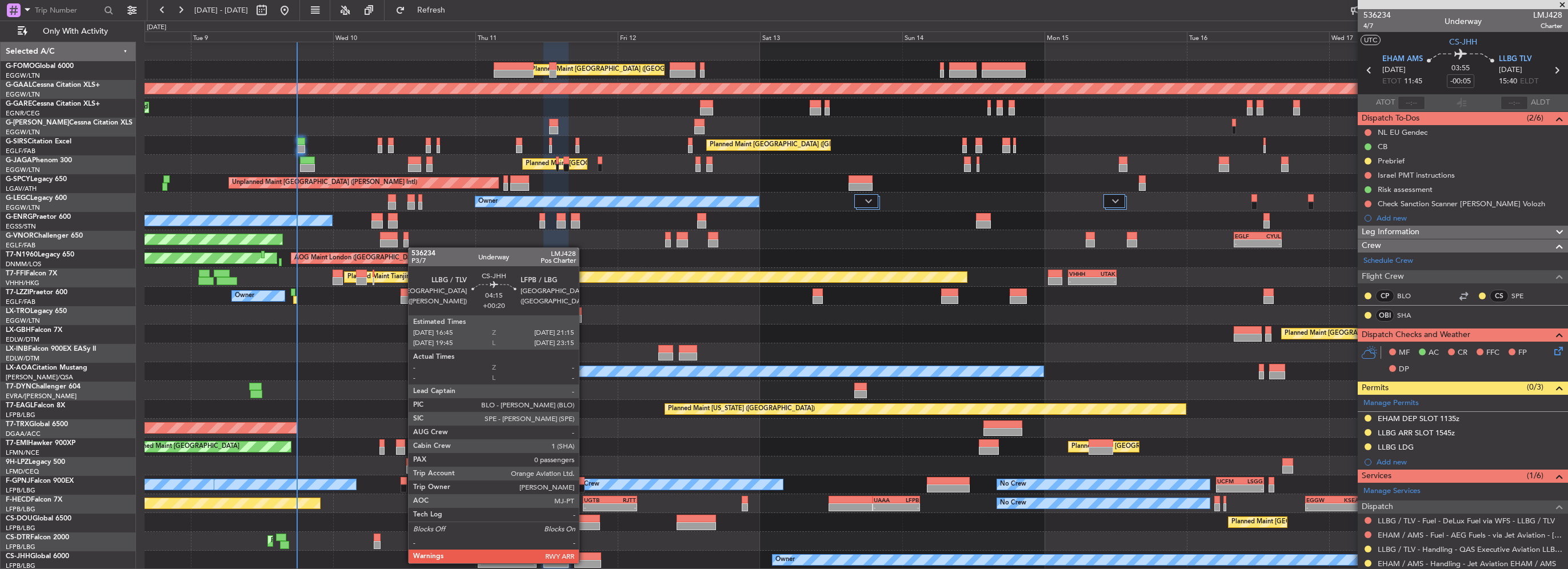
click at [584, 562] on div at bounding box center [588, 563] width 27 height 8
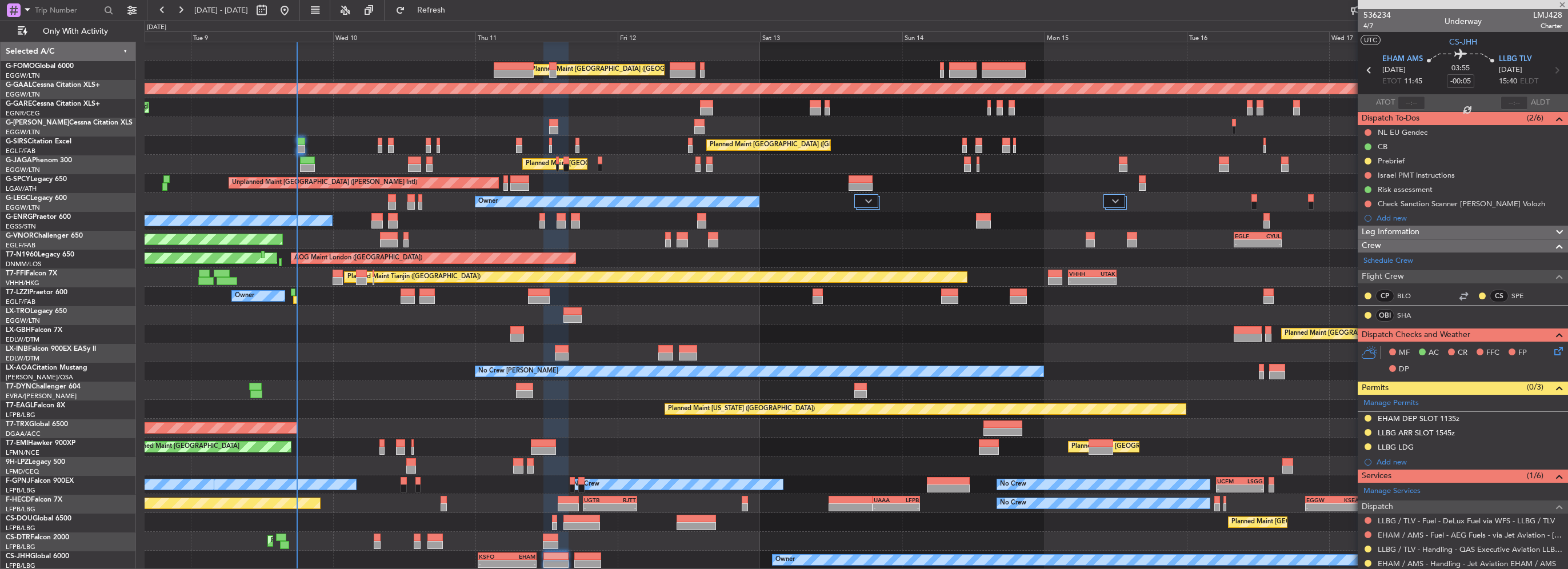
type input "+00:20"
type input "0"
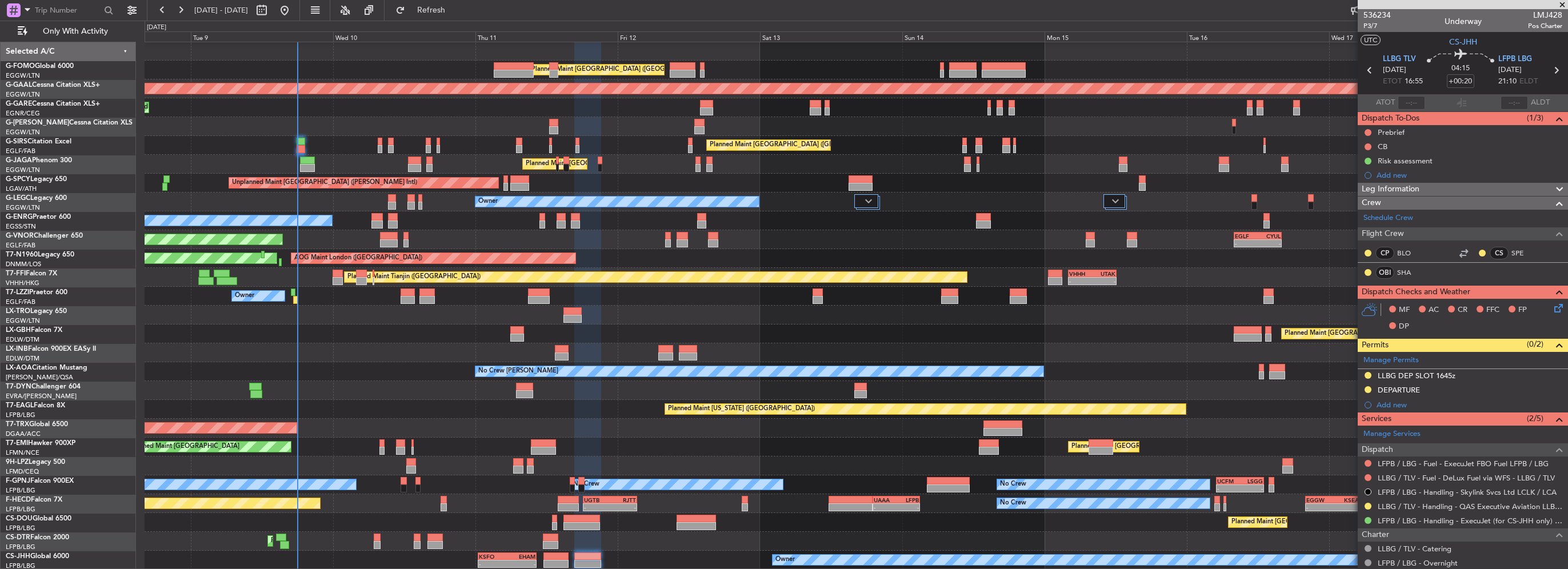
click at [1424, 193] on div "Leg Information" at bounding box center [1463, 190] width 210 height 13
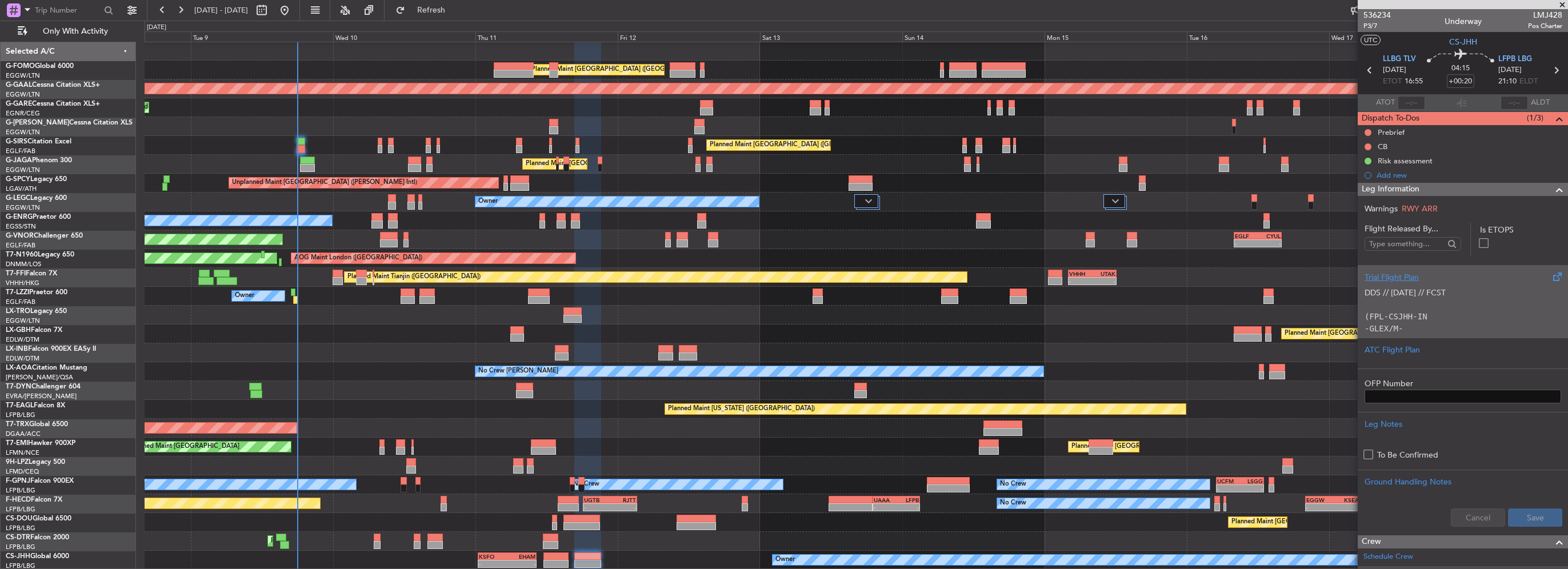
click at [1420, 277] on div "Trial Flight Plan" at bounding box center [1463, 277] width 196 height 12
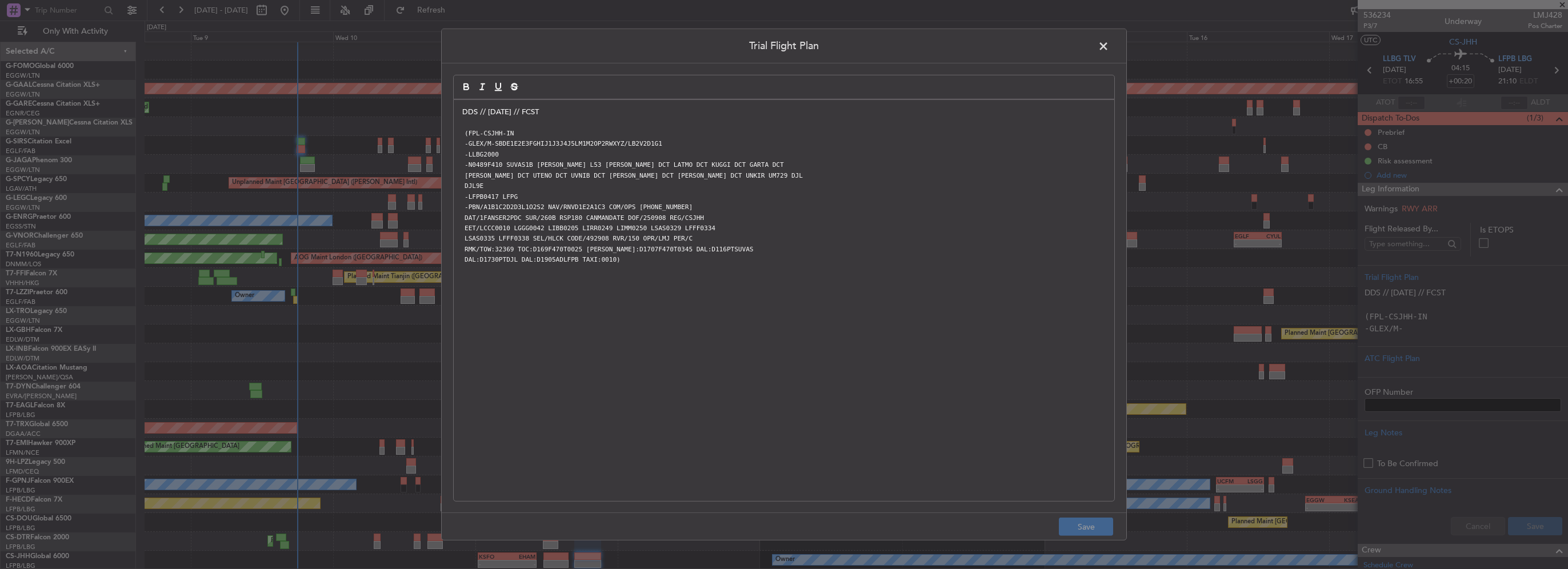
click at [461, 112] on div "DDS // [DATE] // FCST (FPL-CSJHH-IN -GLEX/M-SBDE1E2E3FGHIJ1J3J4J5LM1M2OP2RWXYZ/…" at bounding box center [784, 301] width 661 height 401
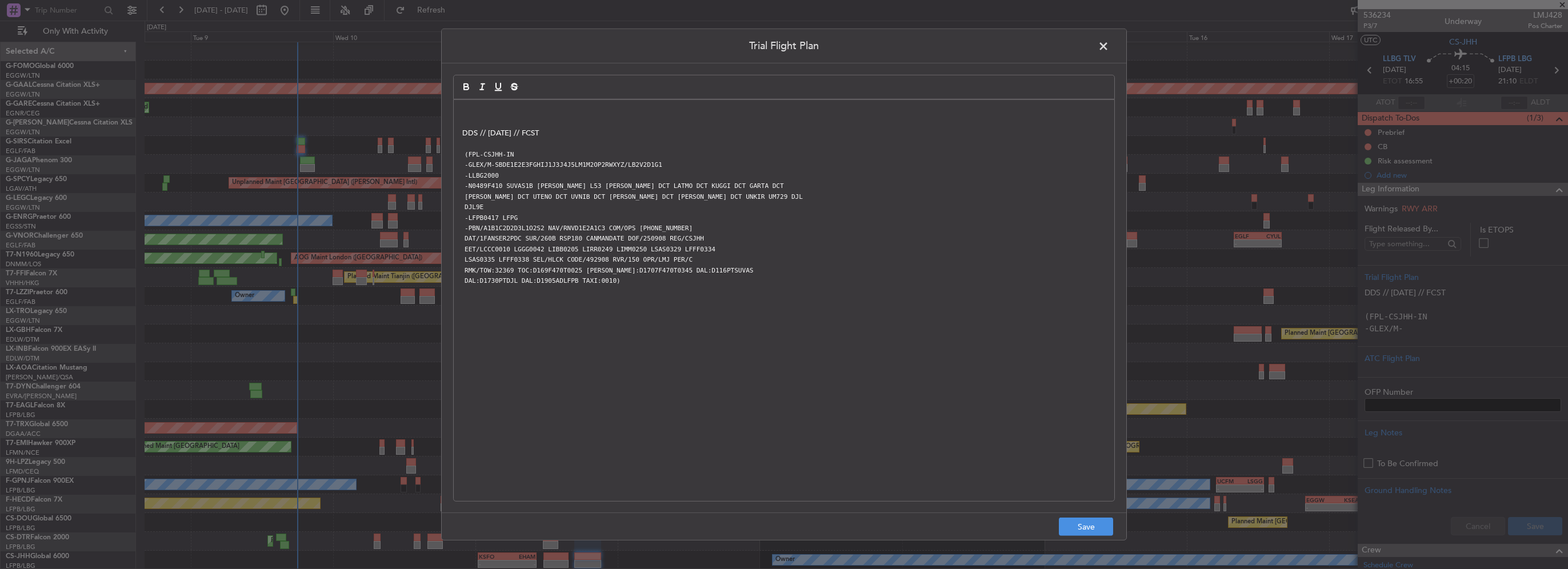
click at [466, 110] on p at bounding box center [783, 112] width 643 height 10
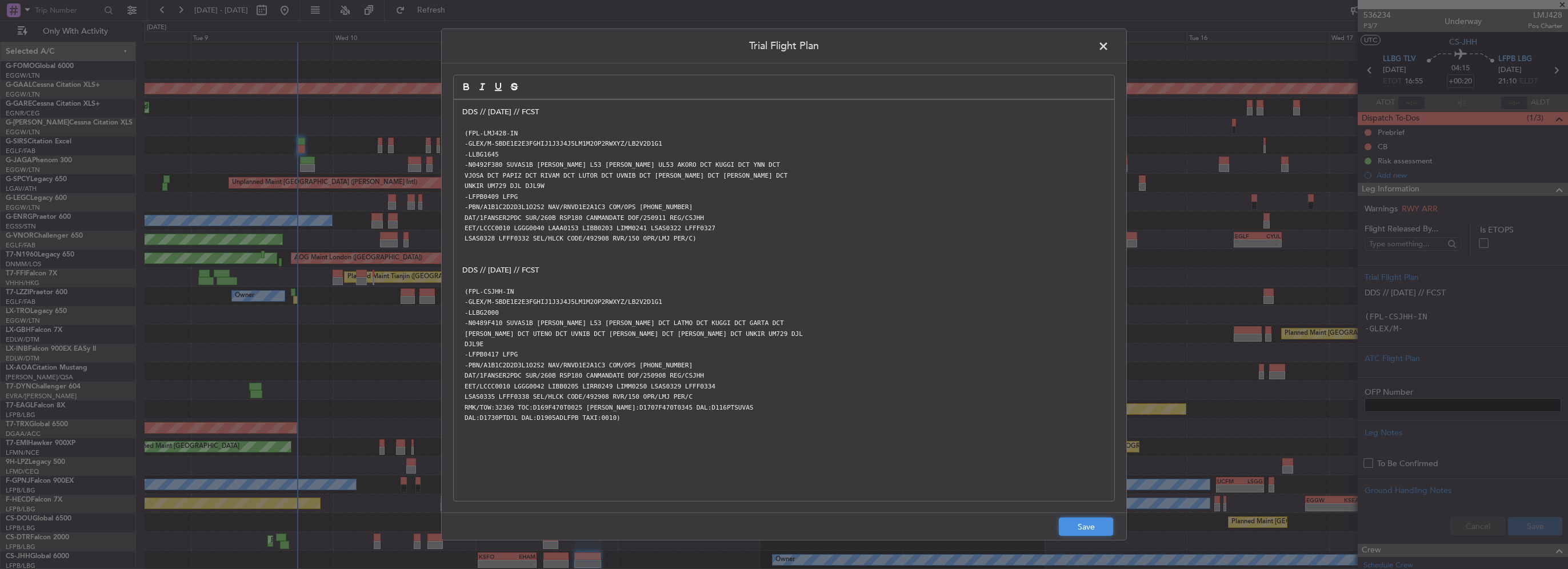
drag, startPoint x: 1093, startPoint y: 524, endPoint x: 1098, endPoint y: 523, distance: 5.1
click at [1093, 524] on button "Save" at bounding box center [1086, 527] width 54 height 19
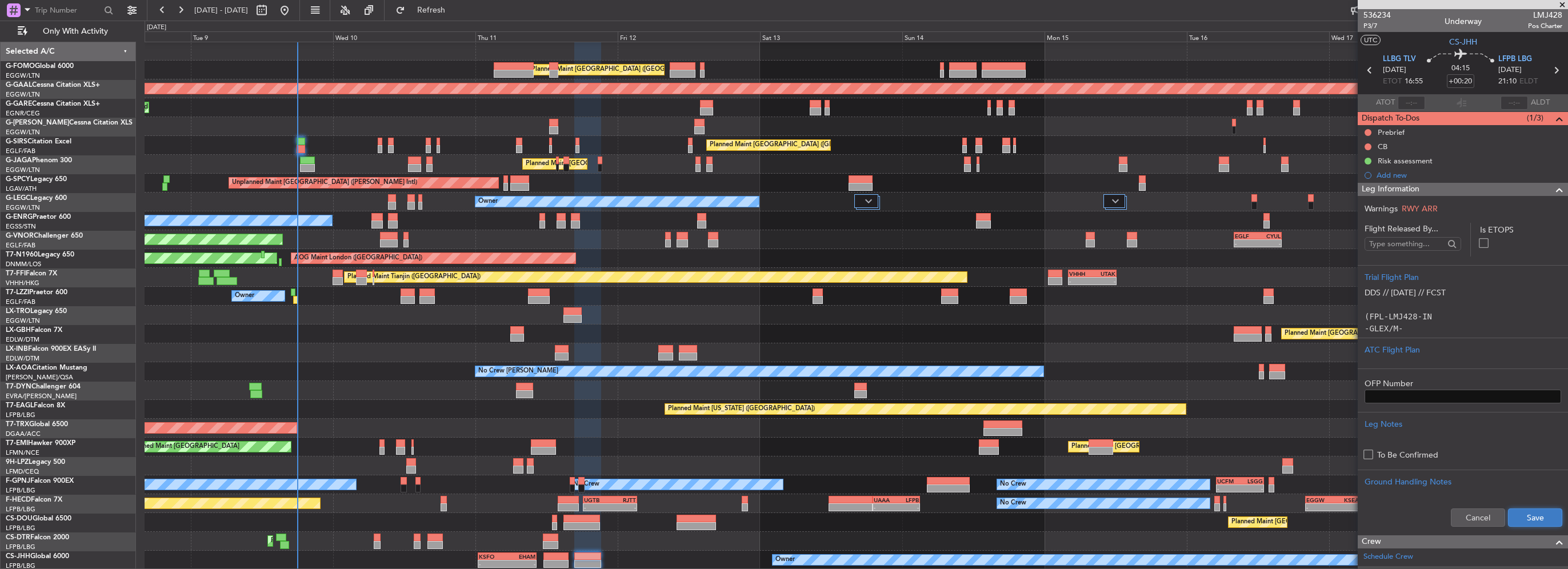
click at [1528, 520] on button "Save" at bounding box center [1535, 518] width 54 height 19
click at [1467, 84] on input "+00:20" at bounding box center [1460, 81] width 28 height 13
click at [1468, 81] on input "+00:20" at bounding box center [1460, 81] width 28 height 13
drag, startPoint x: 1461, startPoint y: 80, endPoint x: 1470, endPoint y: 81, distance: 9.1
click at [1470, 81] on input "+00:20" at bounding box center [1460, 81] width 28 height 13
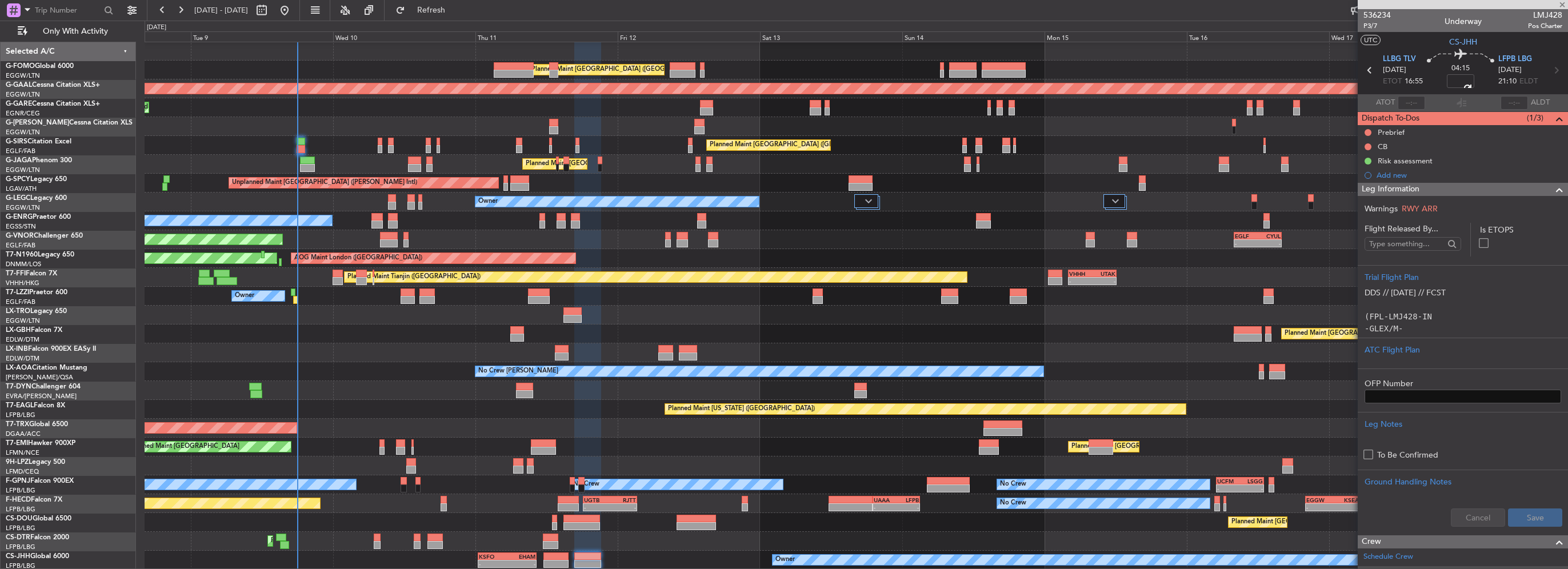
click at [1553, 184] on span at bounding box center [1560, 190] width 13 height 13
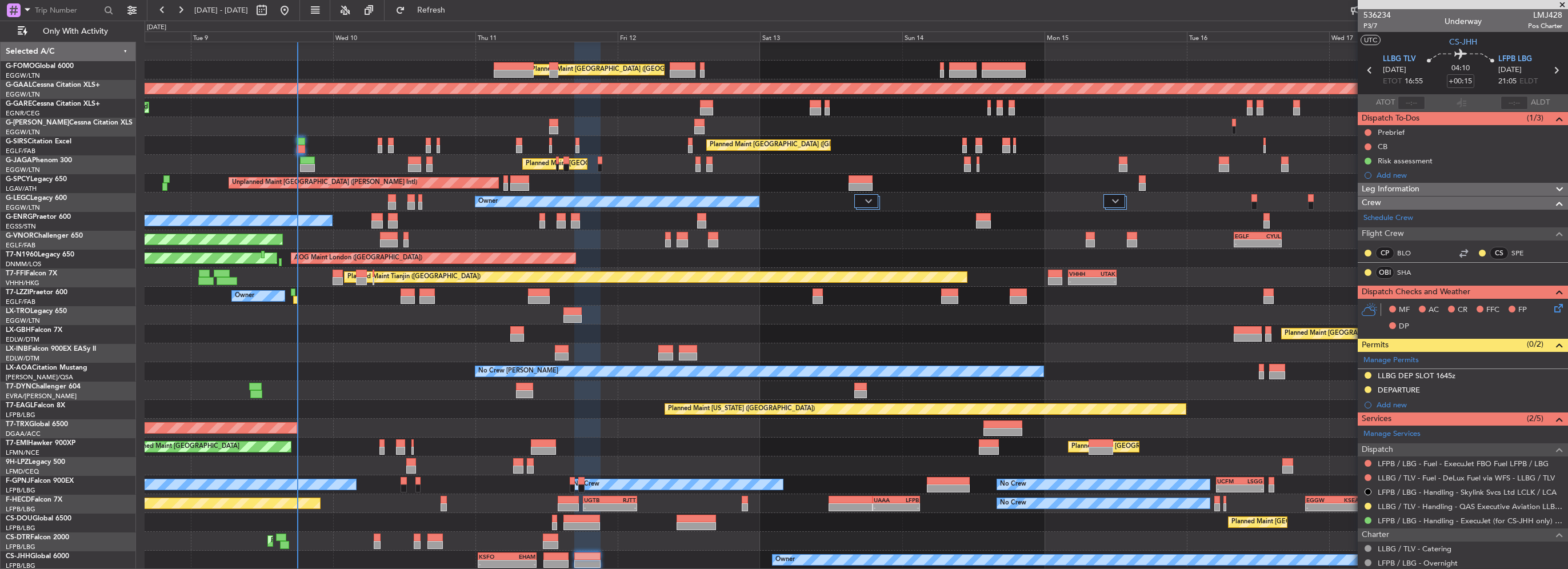
click at [1369, 143] on div "Not Started" at bounding box center [1369, 143] width 0 height 0
click at [1368, 145] on button at bounding box center [1368, 147] width 7 height 7
click at [1374, 196] on span "Completed" at bounding box center [1373, 197] width 38 height 12
click at [1371, 132] on button at bounding box center [1368, 132] width 7 height 7
click at [1365, 169] on span "In Progress" at bounding box center [1374, 166] width 39 height 12
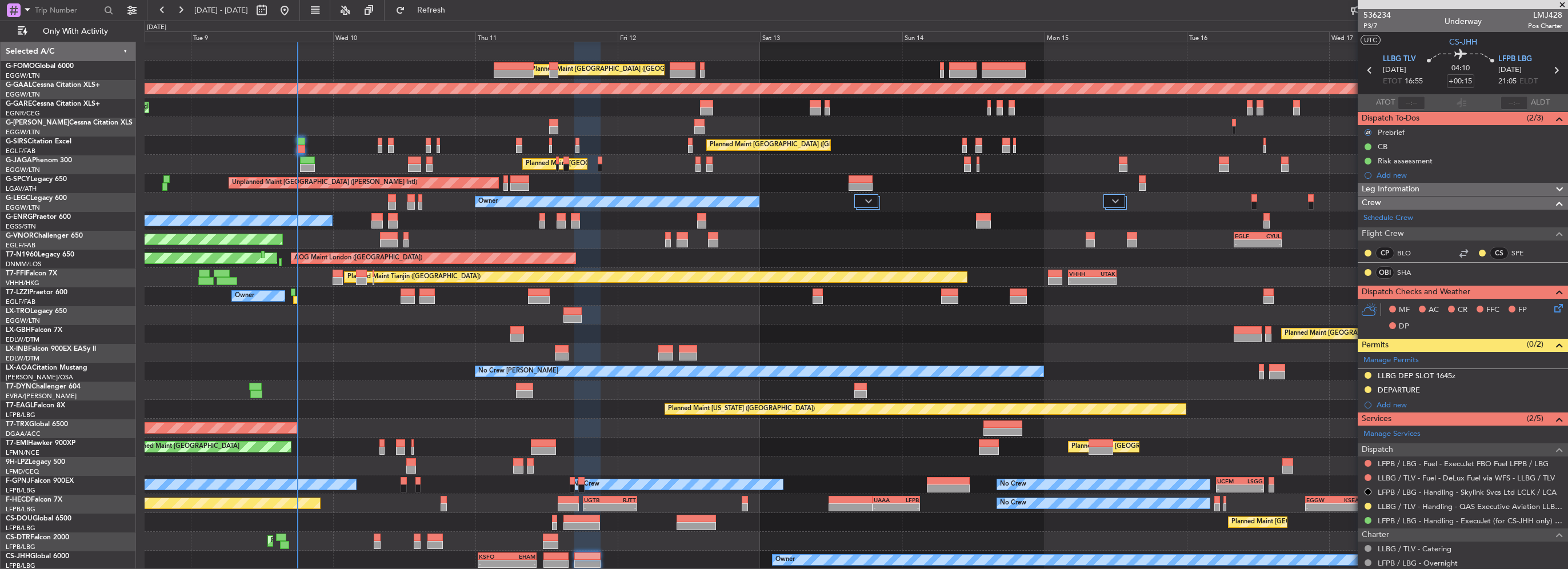
click at [1554, 306] on icon at bounding box center [1556, 306] width 9 height 9
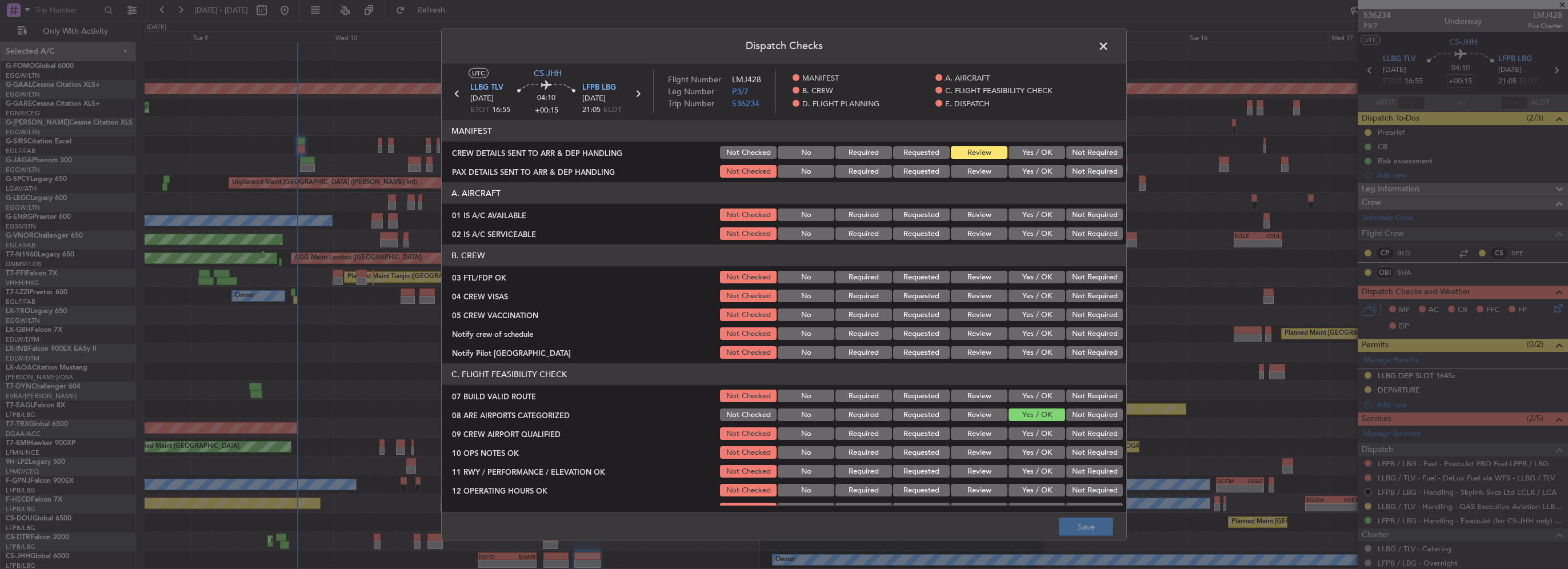
click at [1040, 216] on button "Yes / OK" at bounding box center [1037, 214] width 56 height 13
click at [1039, 234] on button "Yes / OK" at bounding box center [1037, 234] width 56 height 13
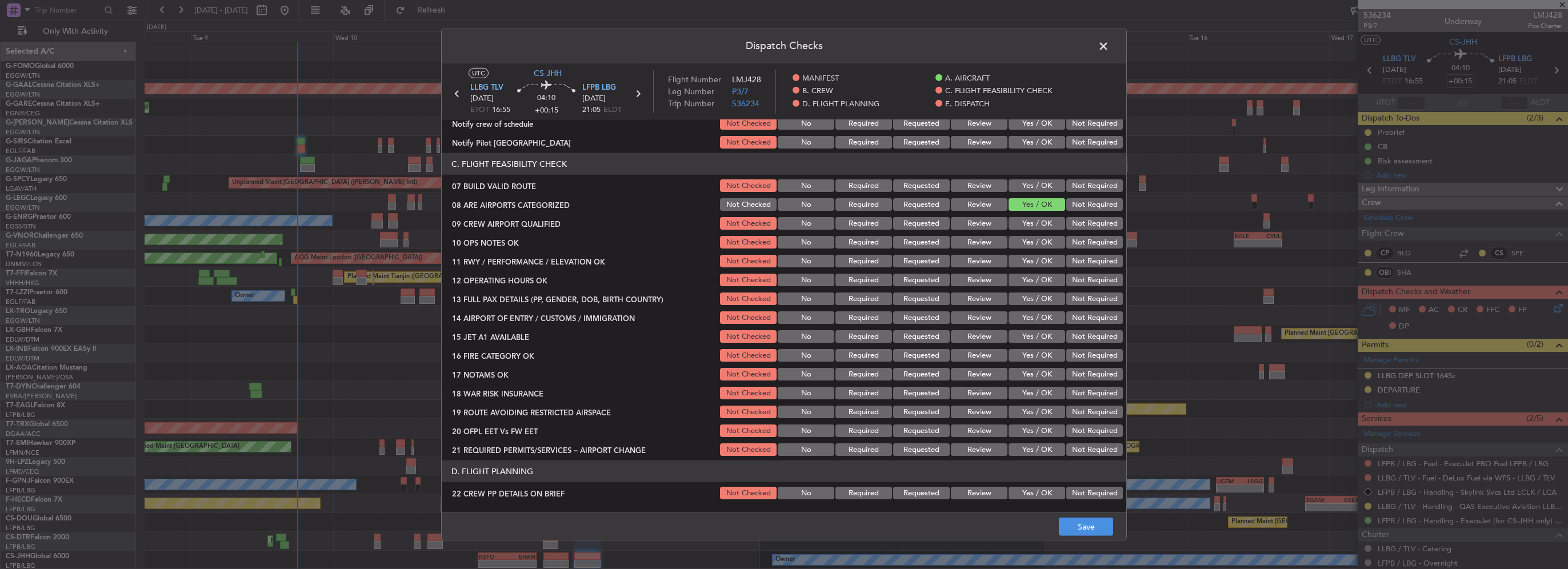
scroll to position [228, 0]
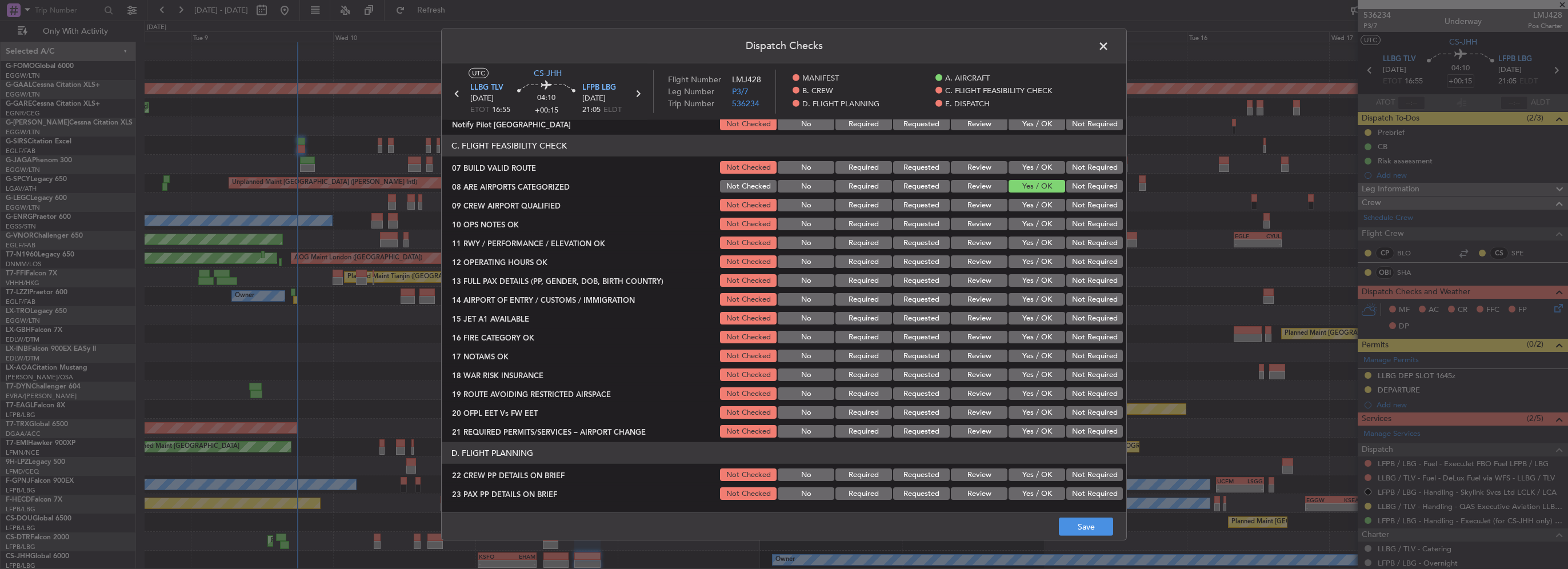
click at [1039, 166] on button "Yes / OK" at bounding box center [1037, 167] width 56 height 13
click at [1038, 220] on button "Yes / OK" at bounding box center [1037, 223] width 56 height 13
click at [1041, 244] on button "Yes / OK" at bounding box center [1037, 243] width 56 height 13
click at [1040, 262] on button "Yes / OK" at bounding box center [1037, 261] width 56 height 13
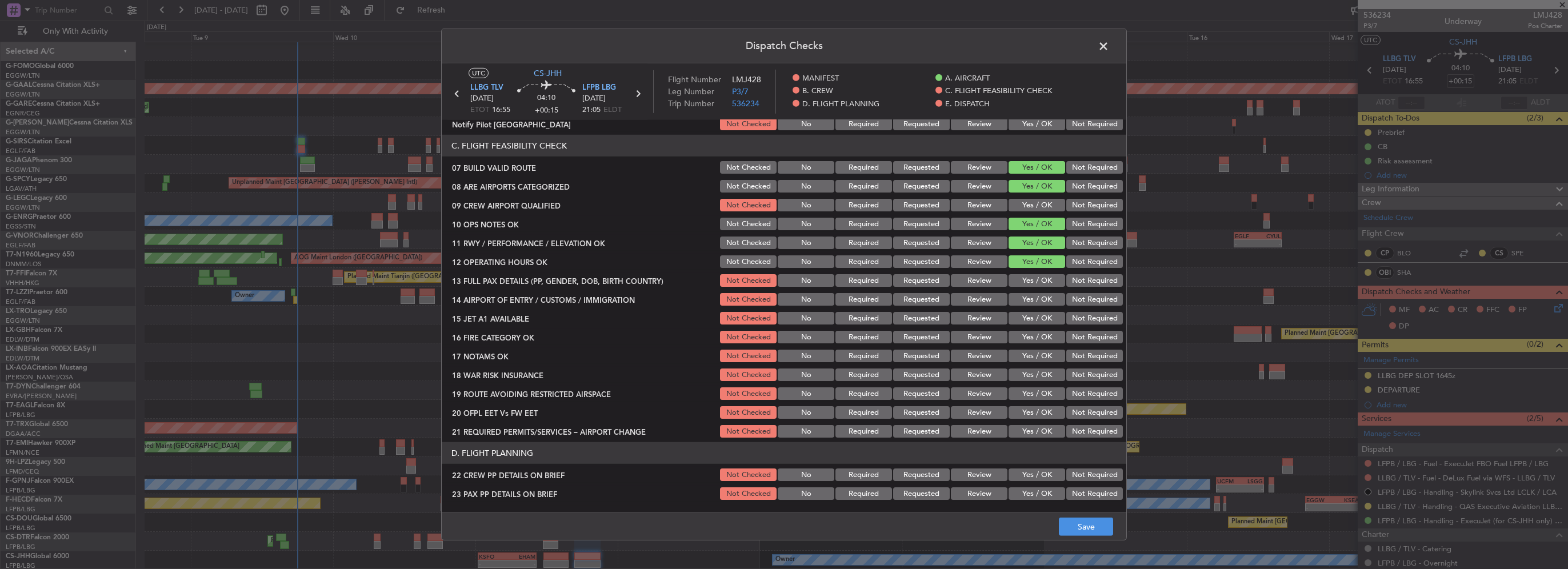
click at [1040, 280] on button "Yes / OK" at bounding box center [1037, 280] width 56 height 13
drag, startPoint x: 1040, startPoint y: 292, endPoint x: 1040, endPoint y: 299, distance: 7.0
click at [1040, 297] on div "Yes / OK" at bounding box center [1035, 299] width 57 height 16
click at [1041, 315] on button "Yes / OK" at bounding box center [1037, 318] width 56 height 13
click at [1039, 303] on button "Yes / OK" at bounding box center [1037, 299] width 56 height 13
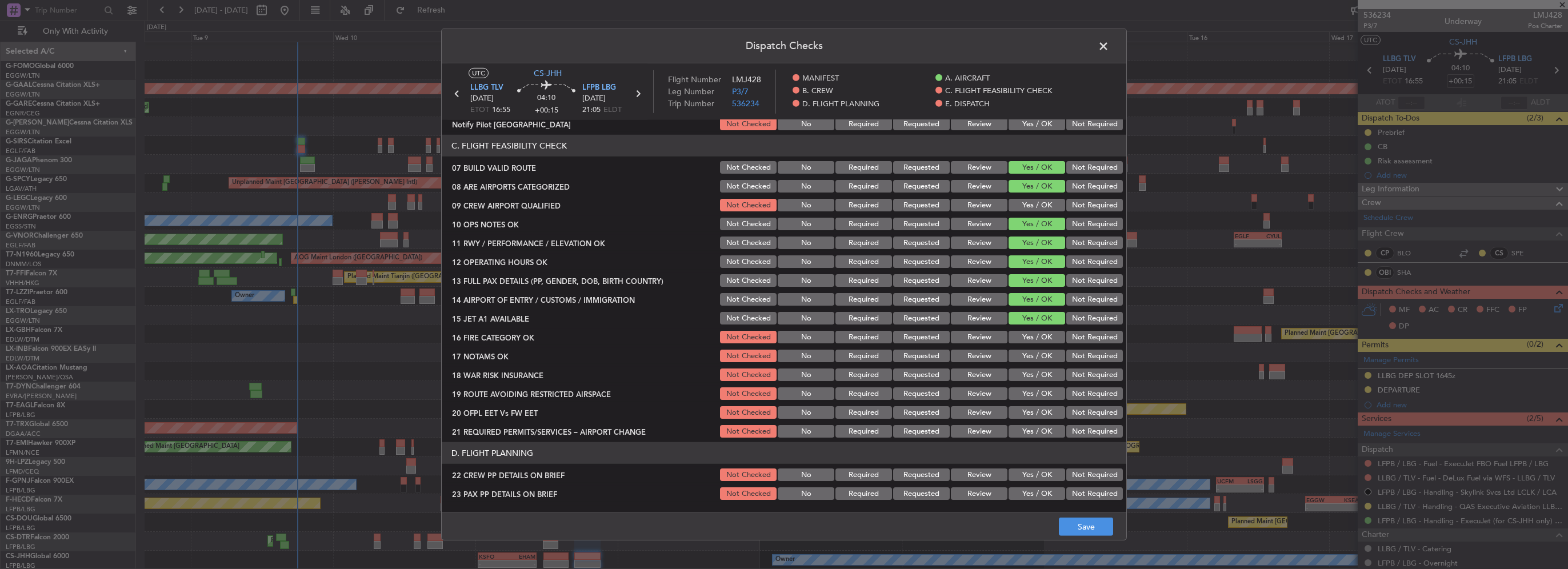
click at [1040, 343] on button "Yes / OK" at bounding box center [1037, 337] width 56 height 13
drag, startPoint x: 1039, startPoint y: 358, endPoint x: 1040, endPoint y: 373, distance: 15.0
click at [1038, 359] on button "Yes / OK" at bounding box center [1037, 356] width 56 height 13
click at [1042, 378] on button "Yes / OK" at bounding box center [1037, 374] width 56 height 13
drag, startPoint x: 1040, startPoint y: 392, endPoint x: 1040, endPoint y: 404, distance: 12.0
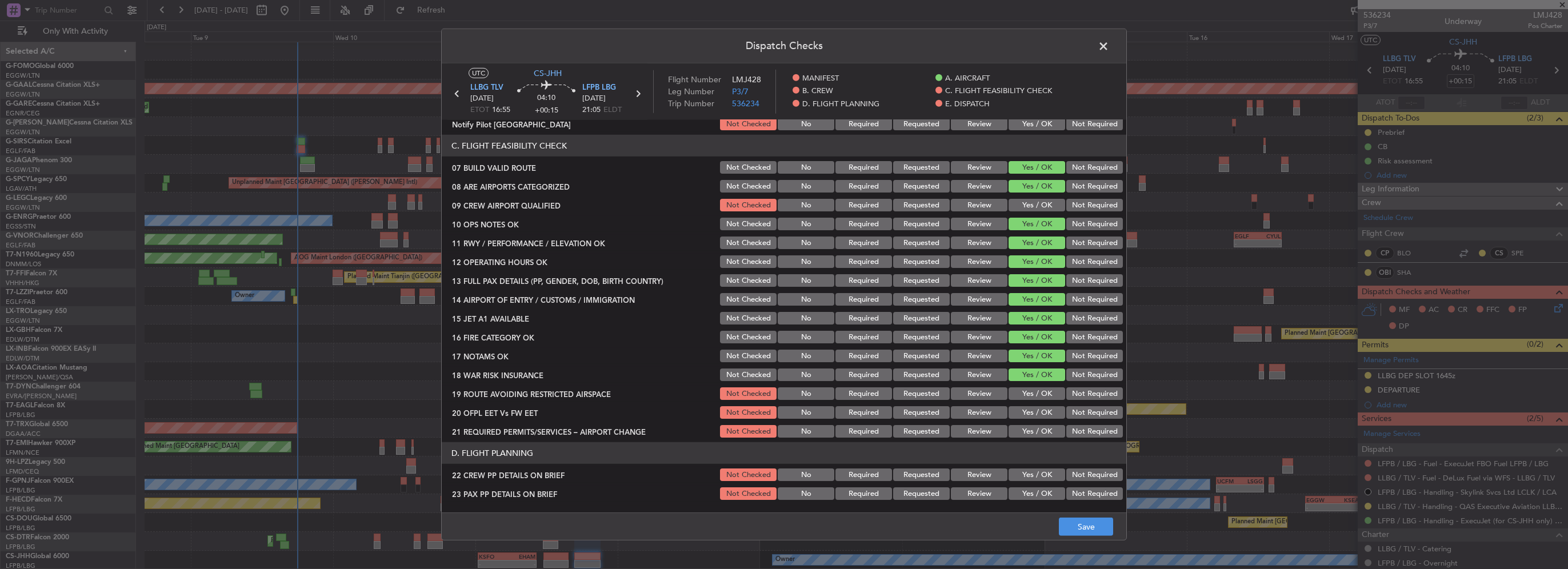
click at [1040, 393] on button "Yes / OK" at bounding box center [1037, 394] width 56 height 13
click at [1039, 416] on button "Yes / OK" at bounding box center [1037, 412] width 56 height 13
click at [1044, 427] on button "Yes / OK" at bounding box center [1037, 431] width 56 height 13
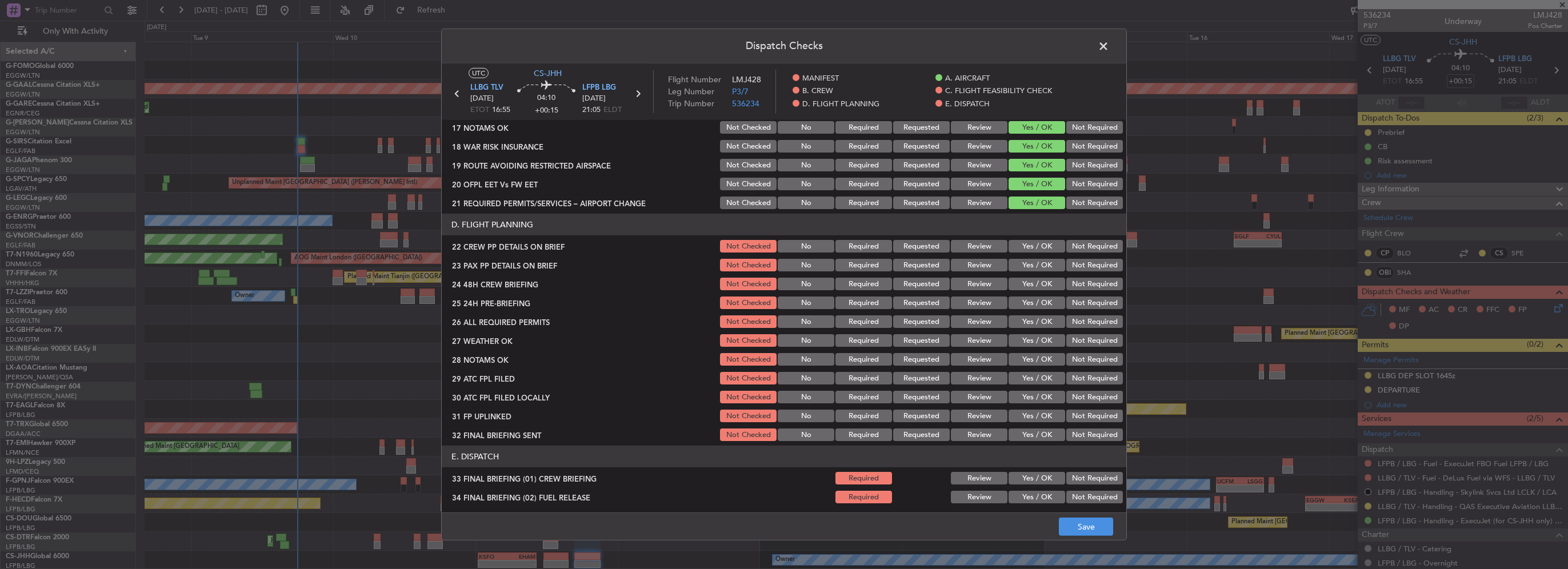
click at [1034, 247] on button "Yes / OK" at bounding box center [1037, 246] width 56 height 13
click at [1037, 269] on button "Yes / OK" at bounding box center [1037, 265] width 56 height 13
click at [1040, 280] on button "Yes / OK" at bounding box center [1037, 283] width 56 height 13
click at [1071, 305] on button "Not Required" at bounding box center [1094, 303] width 56 height 13
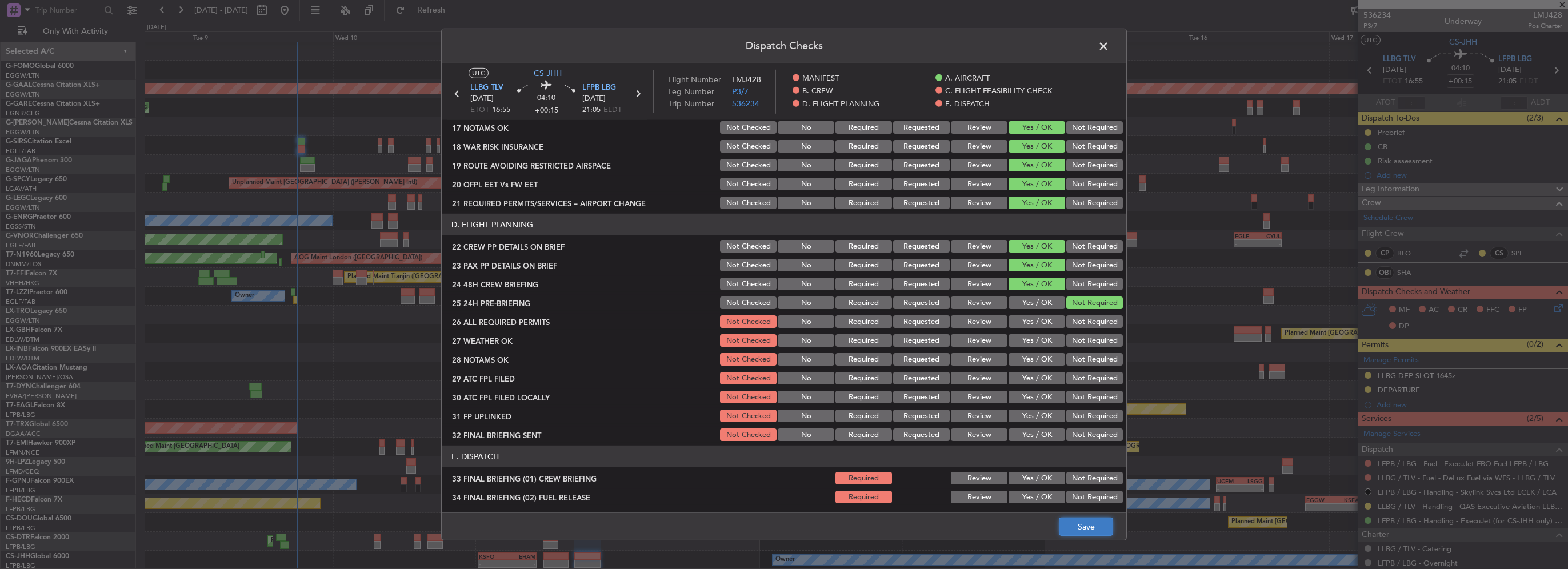
click at [1082, 533] on button "Save" at bounding box center [1086, 527] width 54 height 19
click at [1109, 46] on span at bounding box center [1109, 49] width 0 height 23
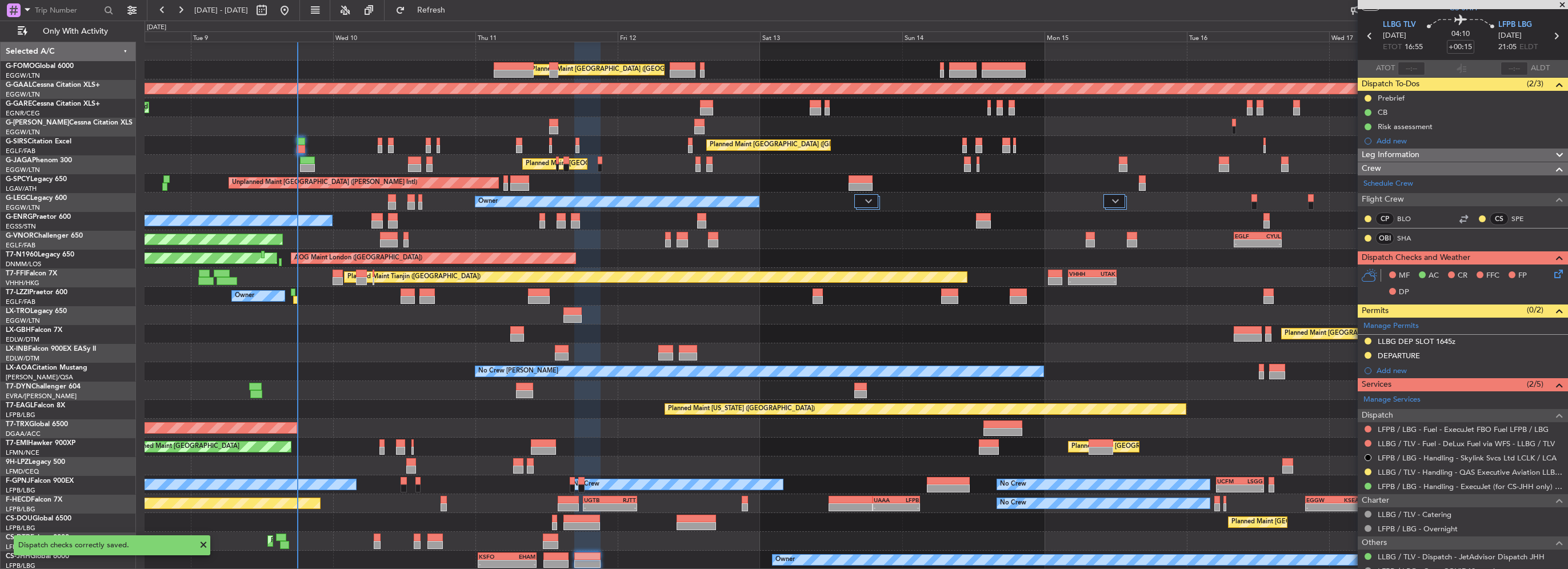
scroll to position [0, 0]
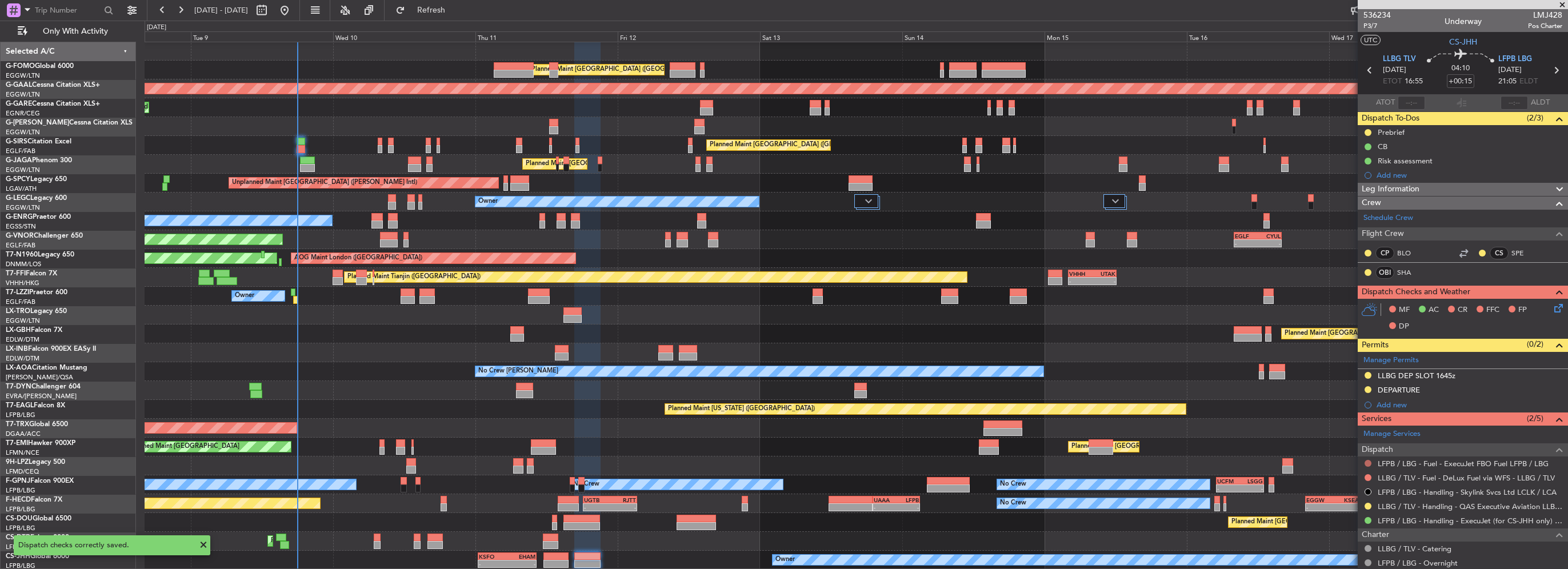
click at [1368, 462] on button at bounding box center [1368, 464] width 7 height 7
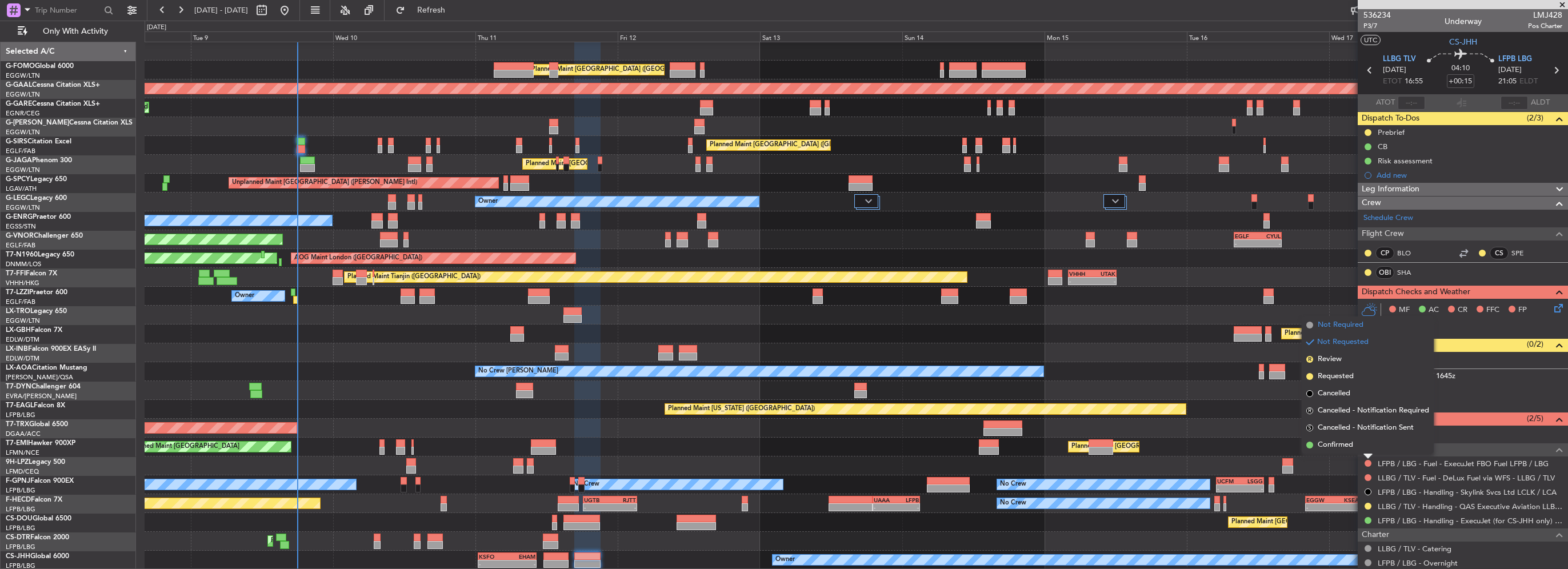
click at [1336, 325] on span "Not Required" at bounding box center [1340, 325] width 46 height 12
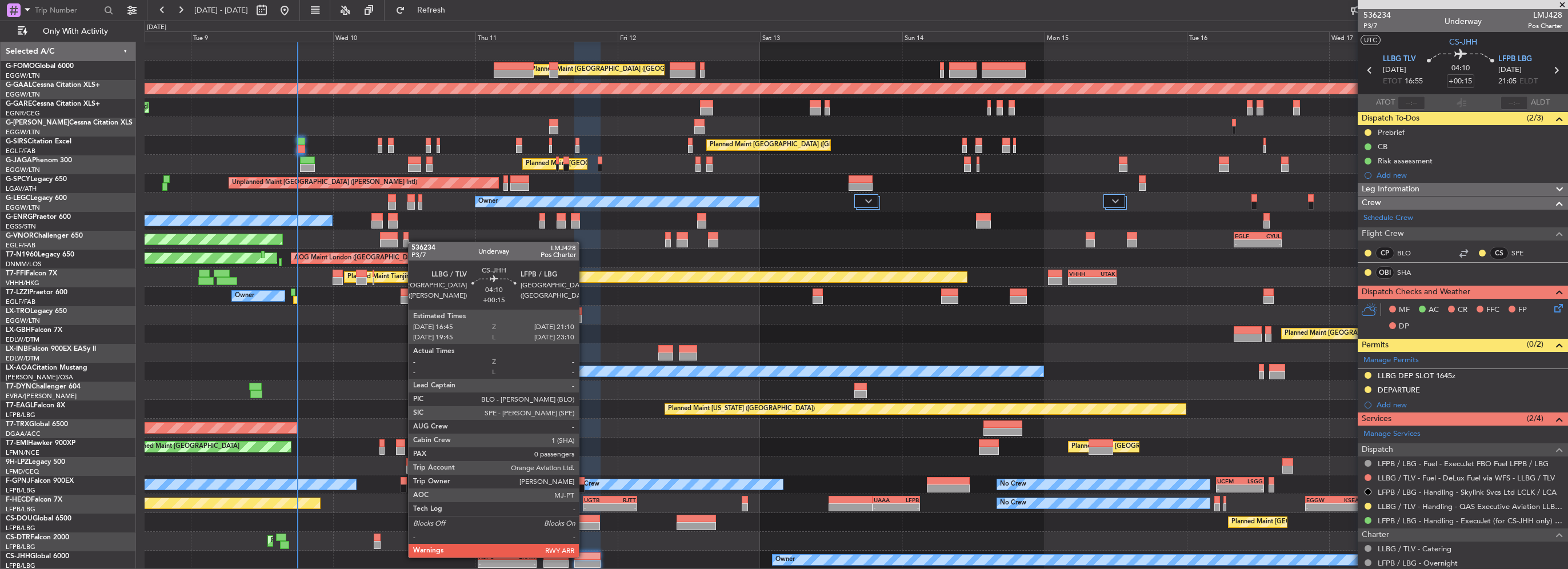
click at [584, 556] on div at bounding box center [587, 556] width 26 height 8
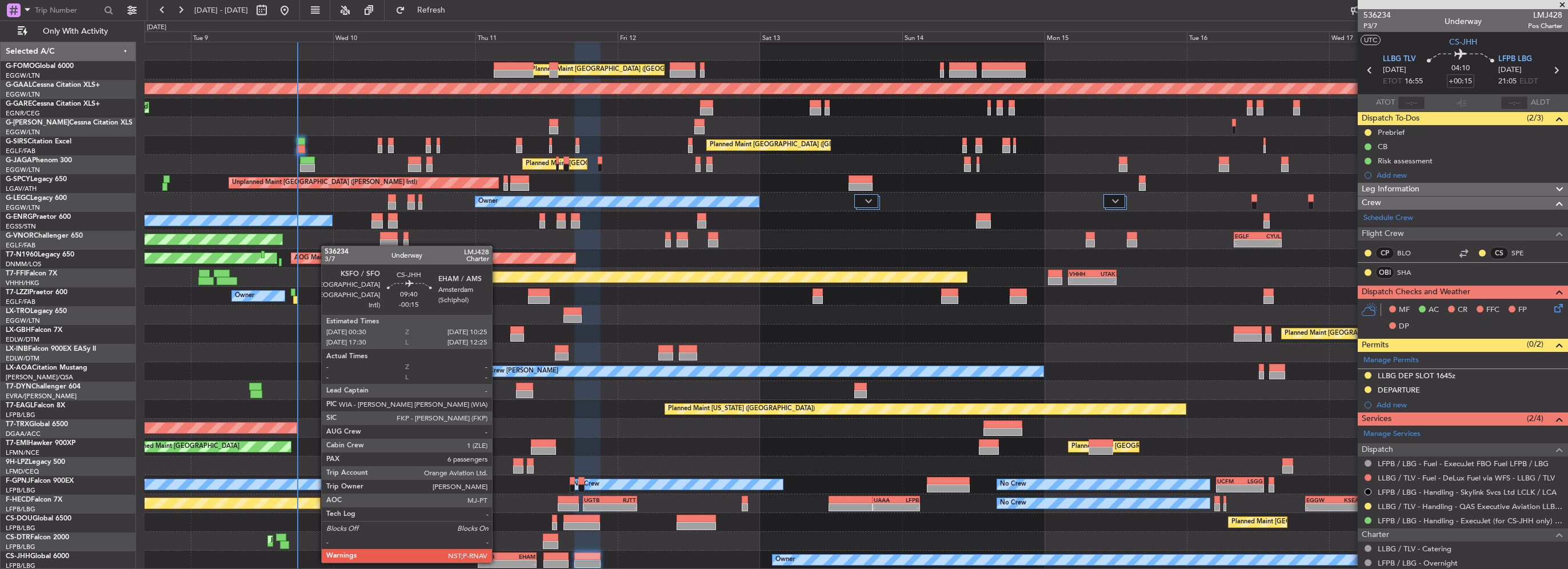
click at [497, 561] on div "-" at bounding box center [493, 564] width 29 height 7
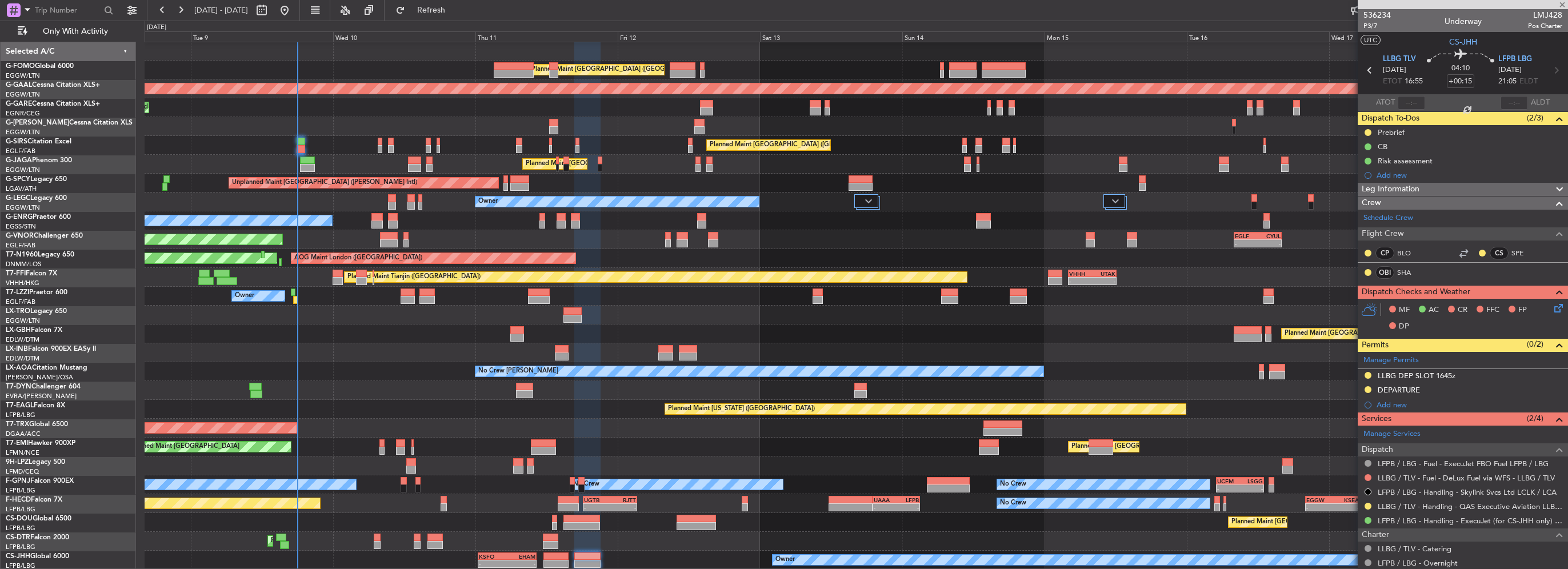
type input "-00:15"
type input "6"
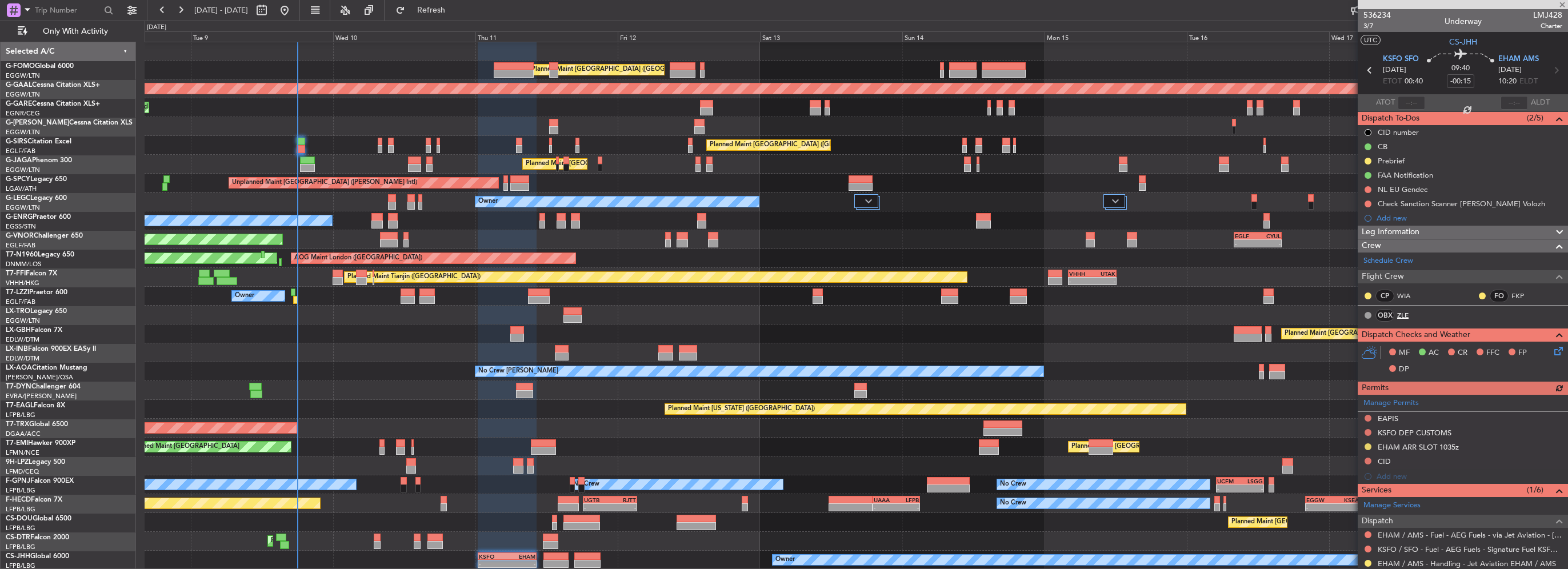
click at [1399, 315] on link "ZLE" at bounding box center [1410, 315] width 26 height 10
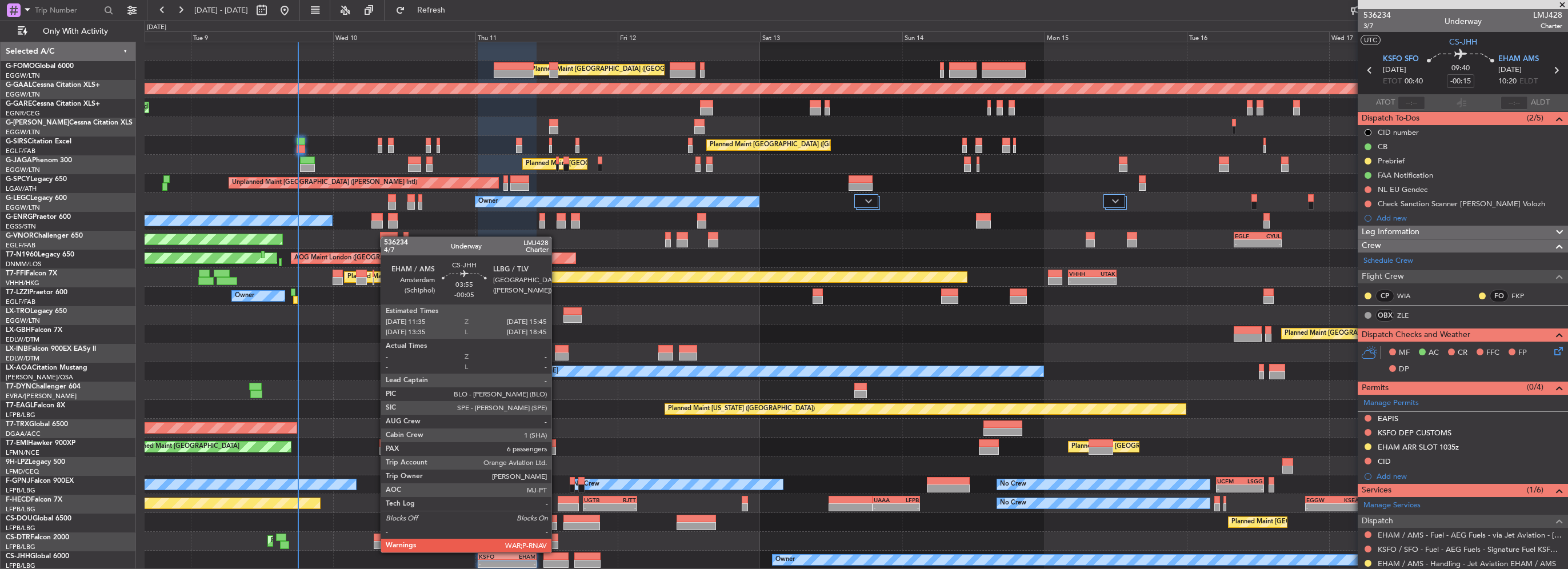
click at [556, 553] on div at bounding box center [556, 556] width 25 height 8
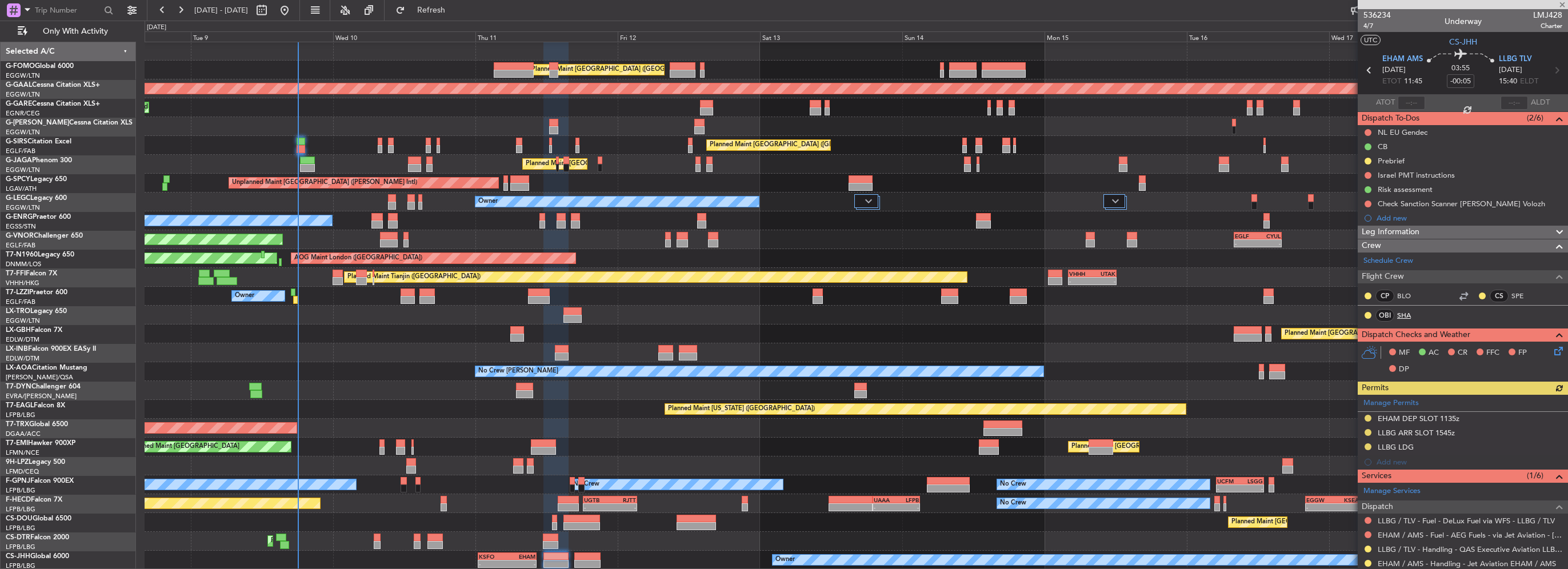
click at [1404, 310] on link "SHA" at bounding box center [1410, 315] width 26 height 10
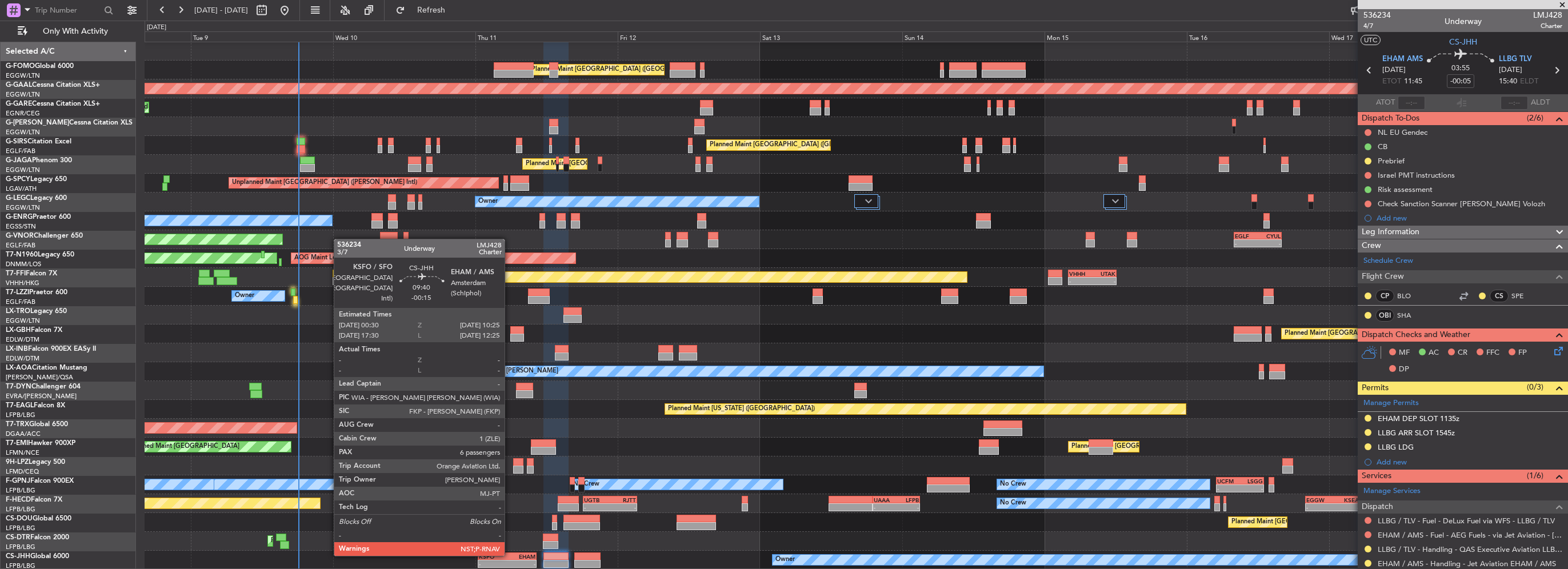
click at [510, 555] on div "EHAM" at bounding box center [522, 556] width 29 height 7
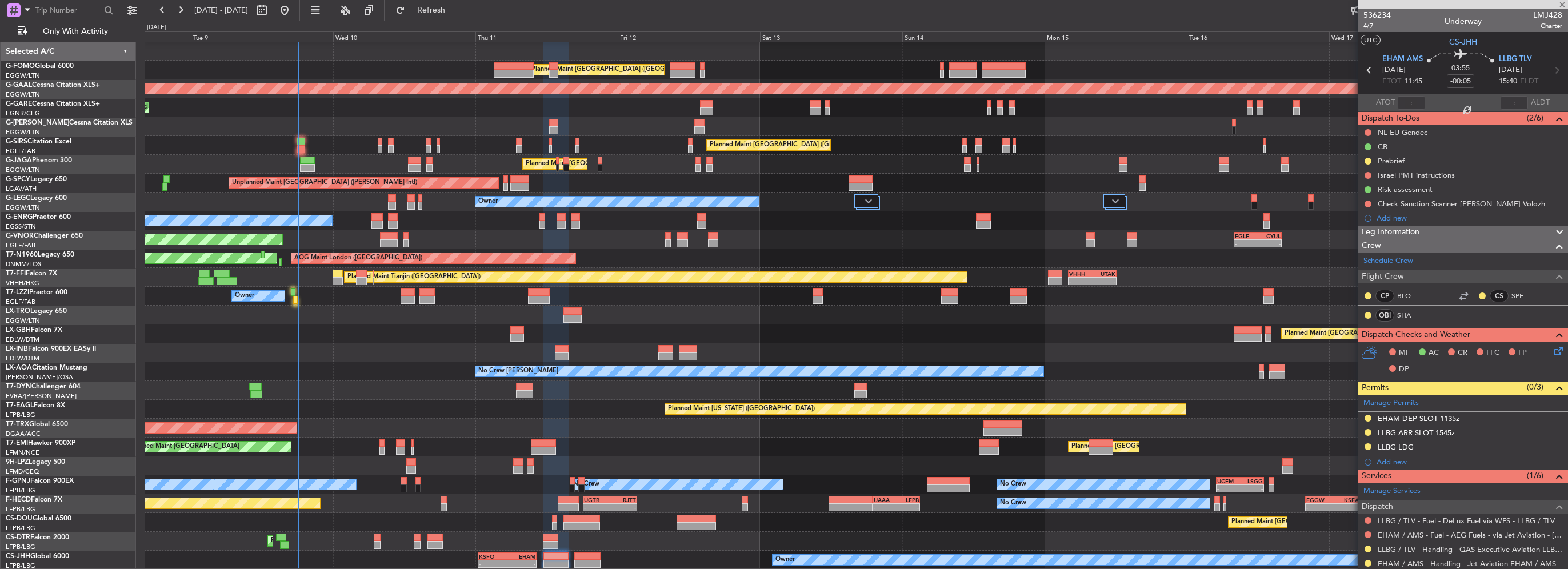
type input "-00:15"
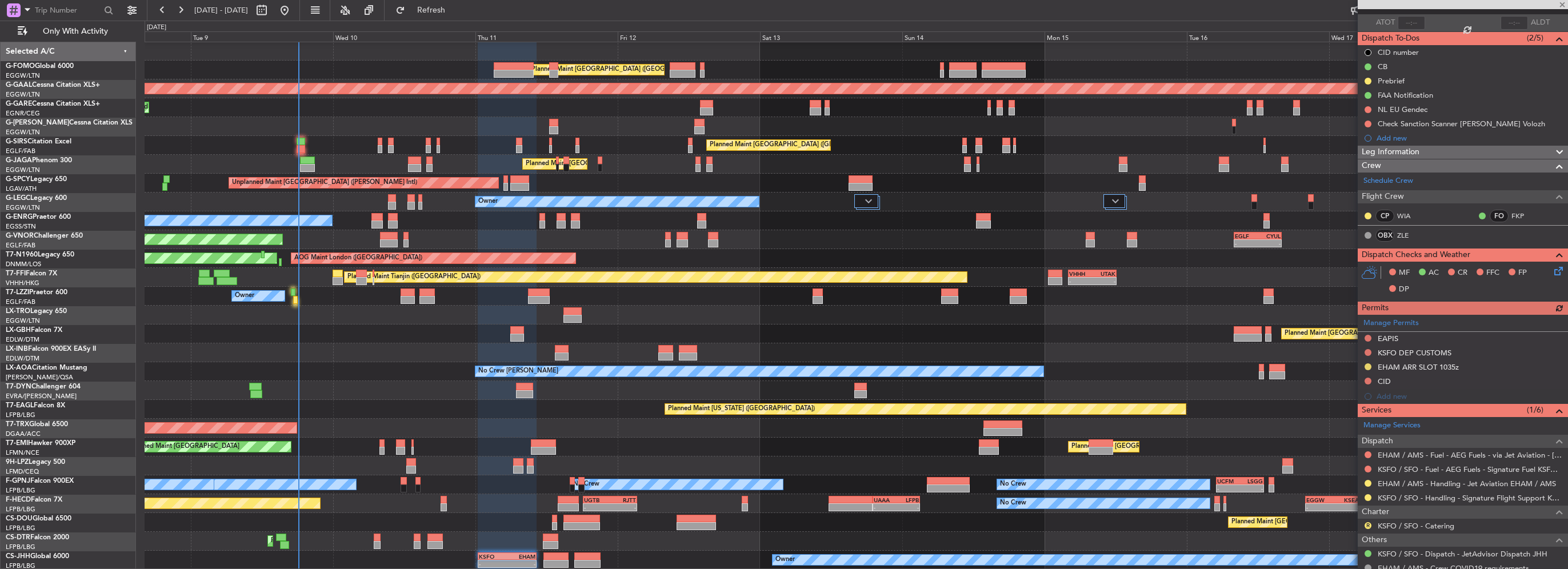
scroll to position [115, 0]
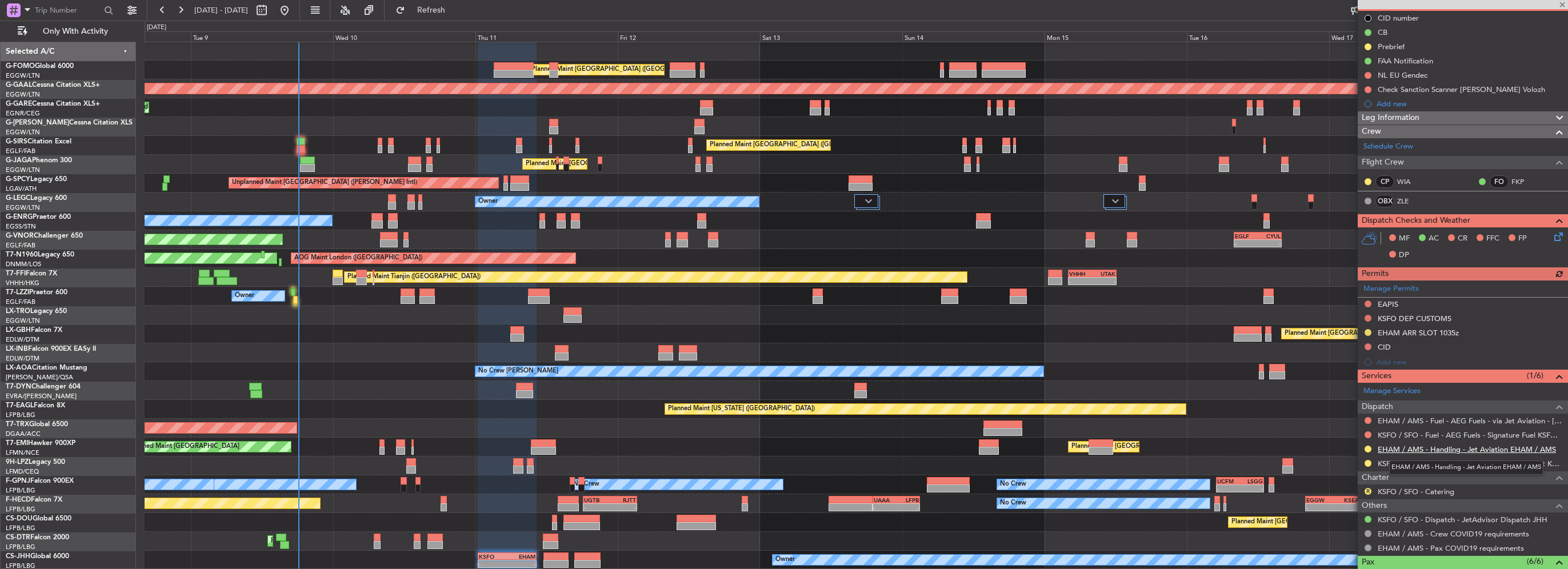
click at [1439, 448] on link "EHAM / AMS - Handling - Jet Aviation EHAM / AMS" at bounding box center [1467, 449] width 179 height 10
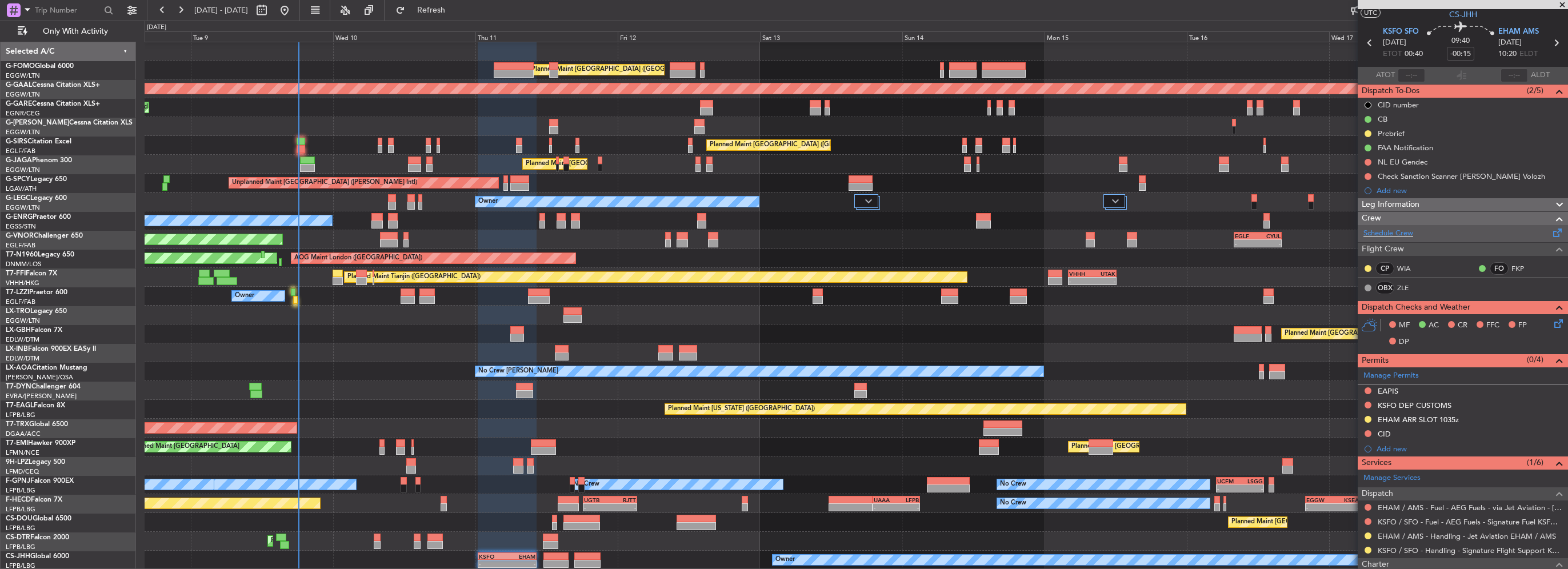
scroll to position [0, 0]
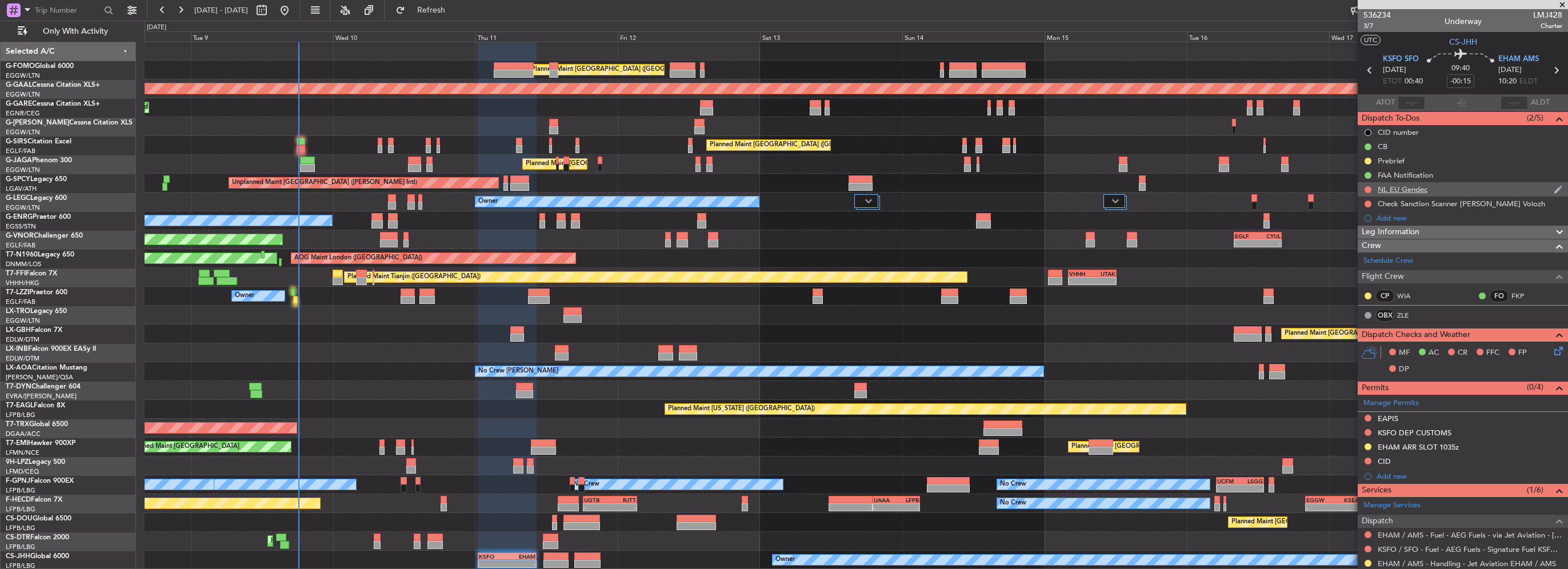
click at [1426, 191] on div "NL EU Gendec" at bounding box center [1402, 190] width 50 height 10
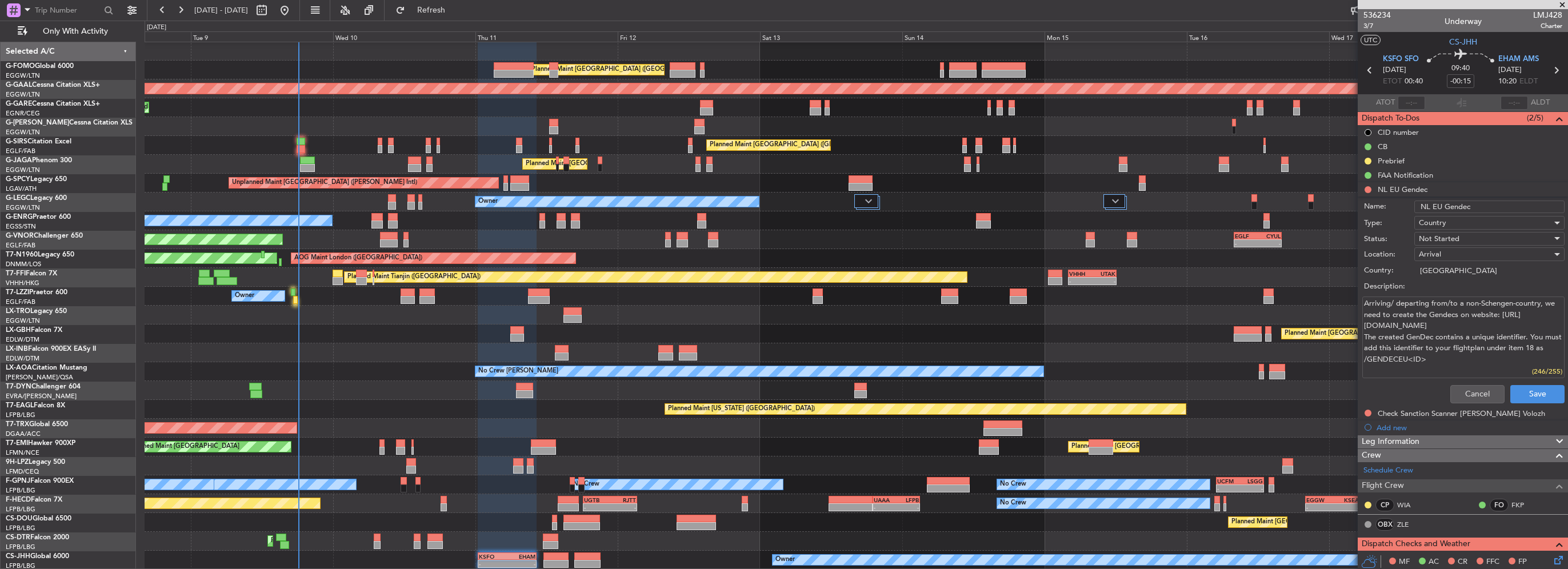
click at [1485, 210] on input "NL EU Gendec" at bounding box center [1490, 207] width 150 height 13
type input "NL EU Gendec"
type textarea "Arriving/ departing from/to a non-Schengen-country, we need to create the Gende…"
paste input "GENDECEU36838"
type input "NL EU Gendec GENDECEU36838"
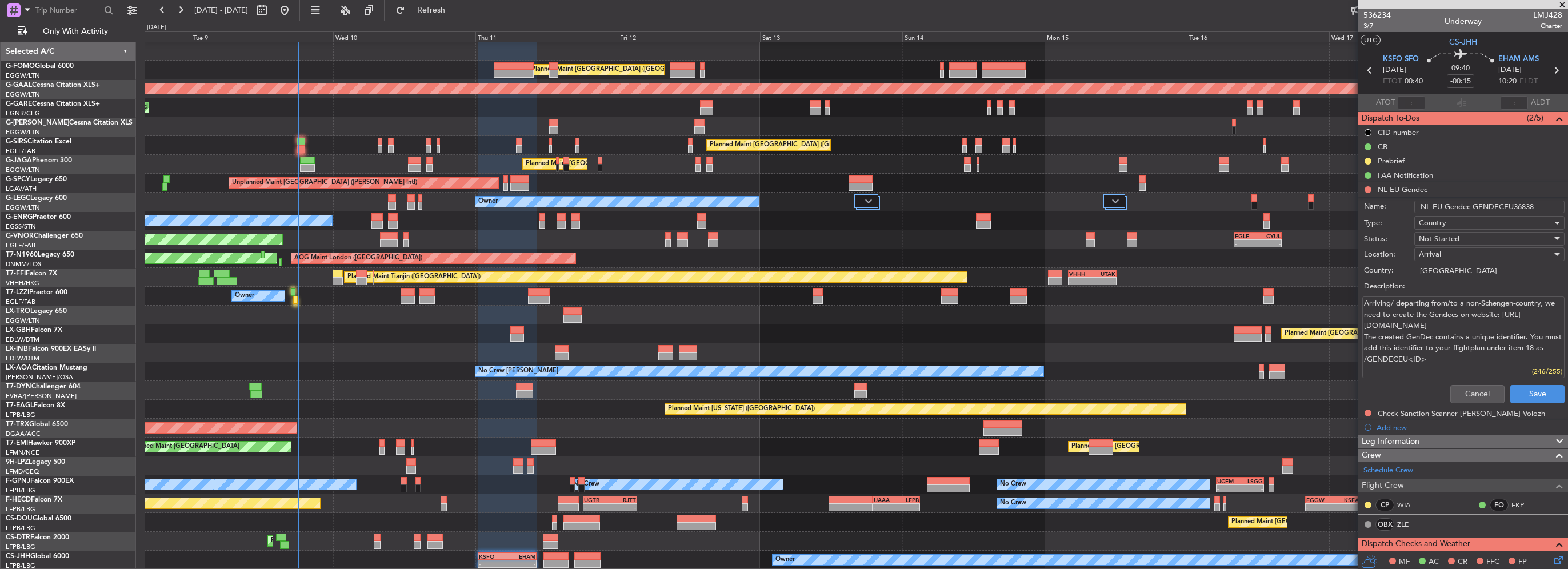
type textarea "Arriving/ departing from/to a non-Schengen-country, we need to create the Gende…"
type input "NL EU Gendec GENDECEU36838"
click at [1449, 234] on span "Not Started" at bounding box center [1439, 239] width 40 height 10
click at [1454, 295] on span "Completed" at bounding box center [1484, 295] width 134 height 17
type textarea "Arriving/ departing from/to a non-Schengen-country, we need to create the Gende…"
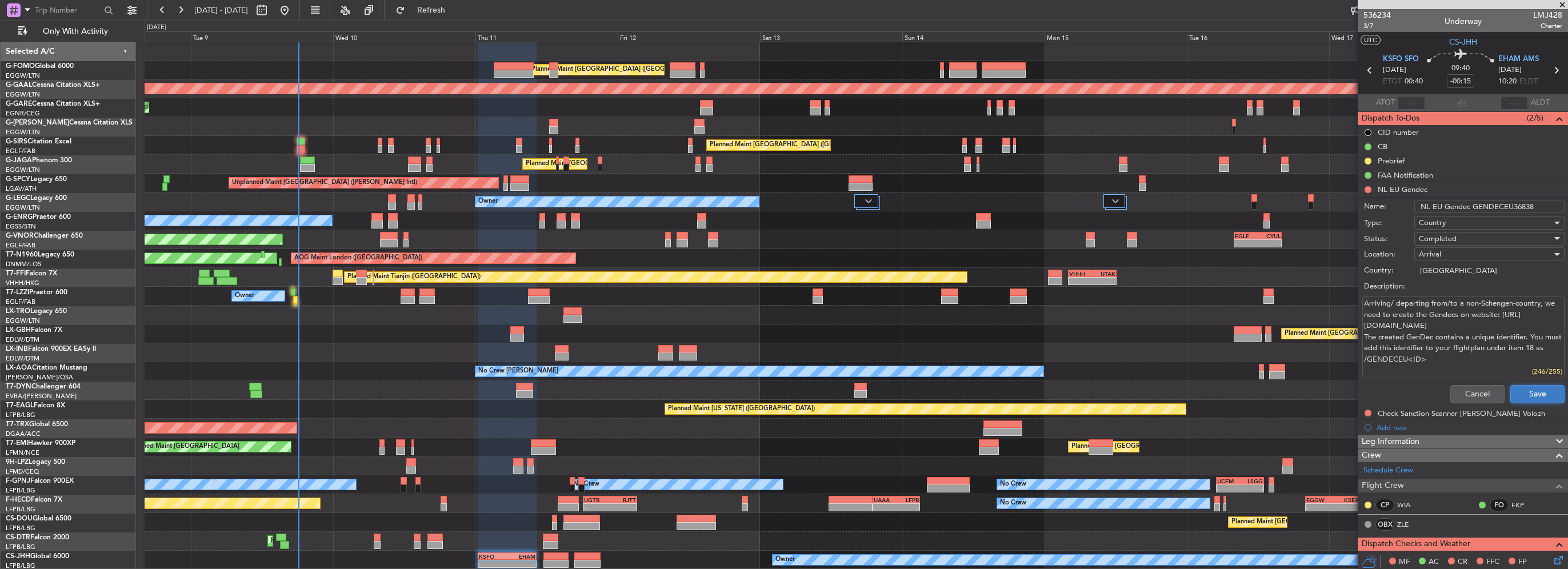
click at [1527, 395] on button "Save" at bounding box center [1538, 395] width 54 height 19
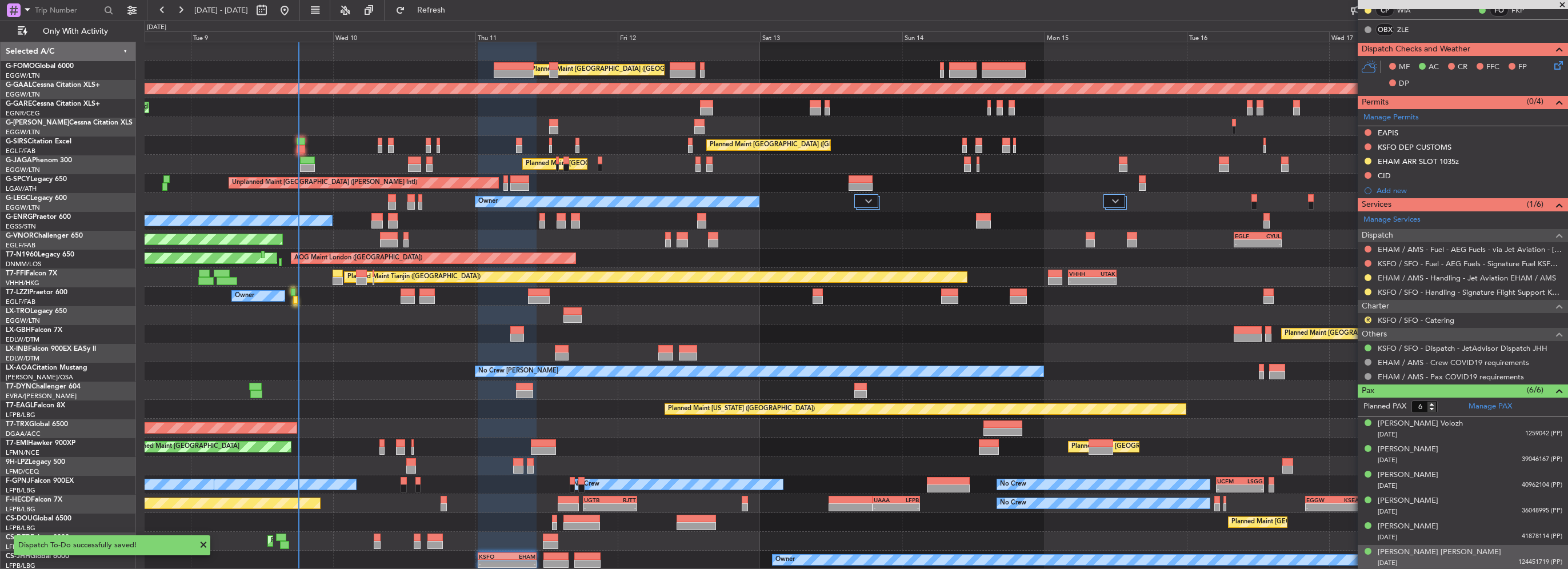
scroll to position [115, 0]
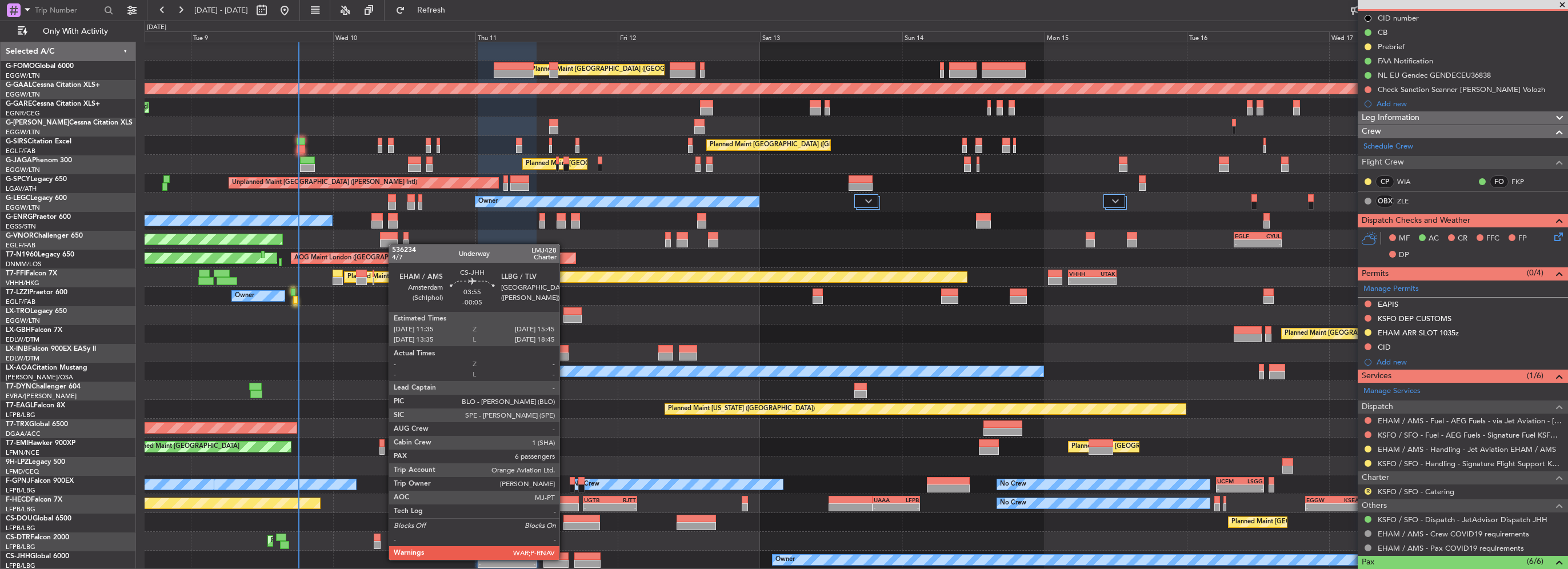
click at [565, 559] on div at bounding box center [556, 556] width 25 height 8
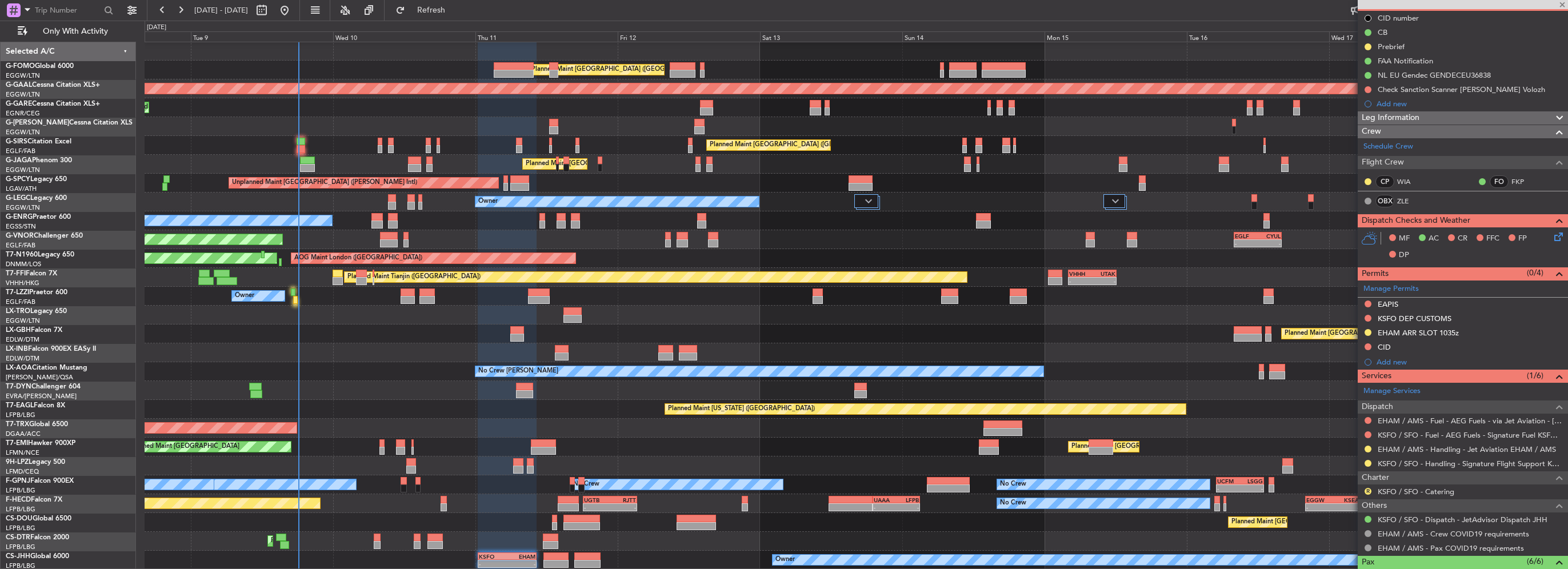
type input "-00:05"
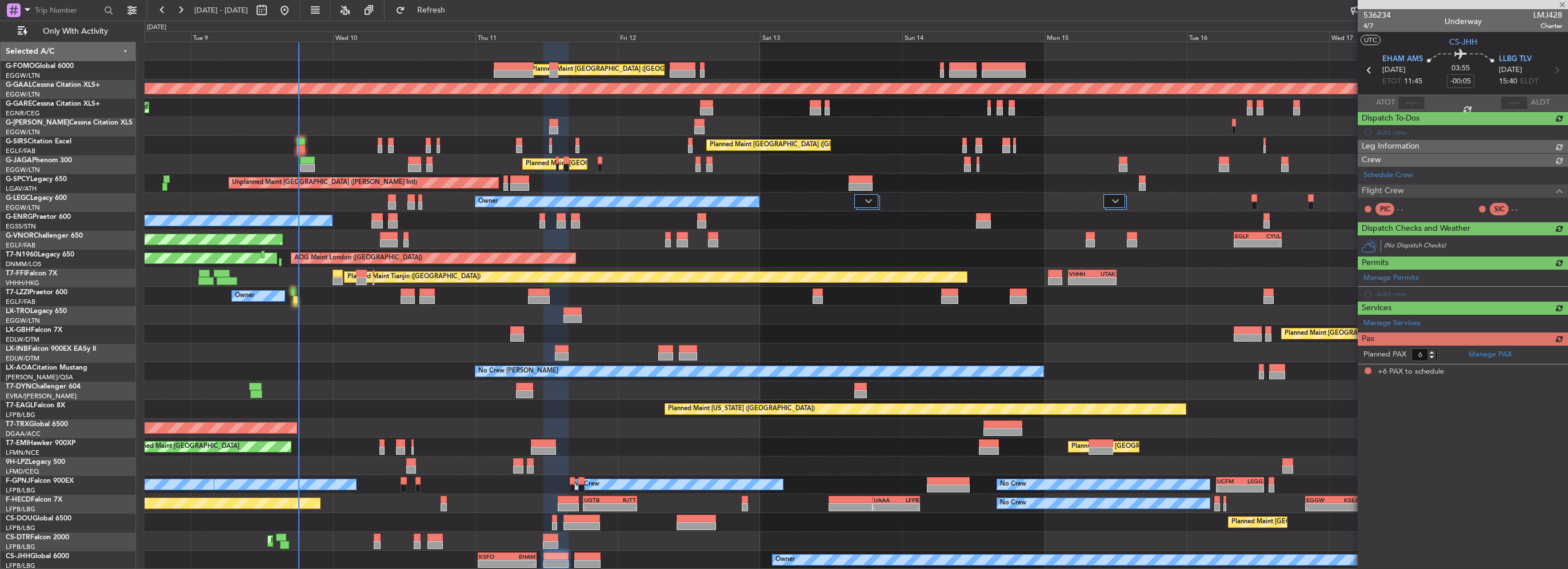
scroll to position [0, 0]
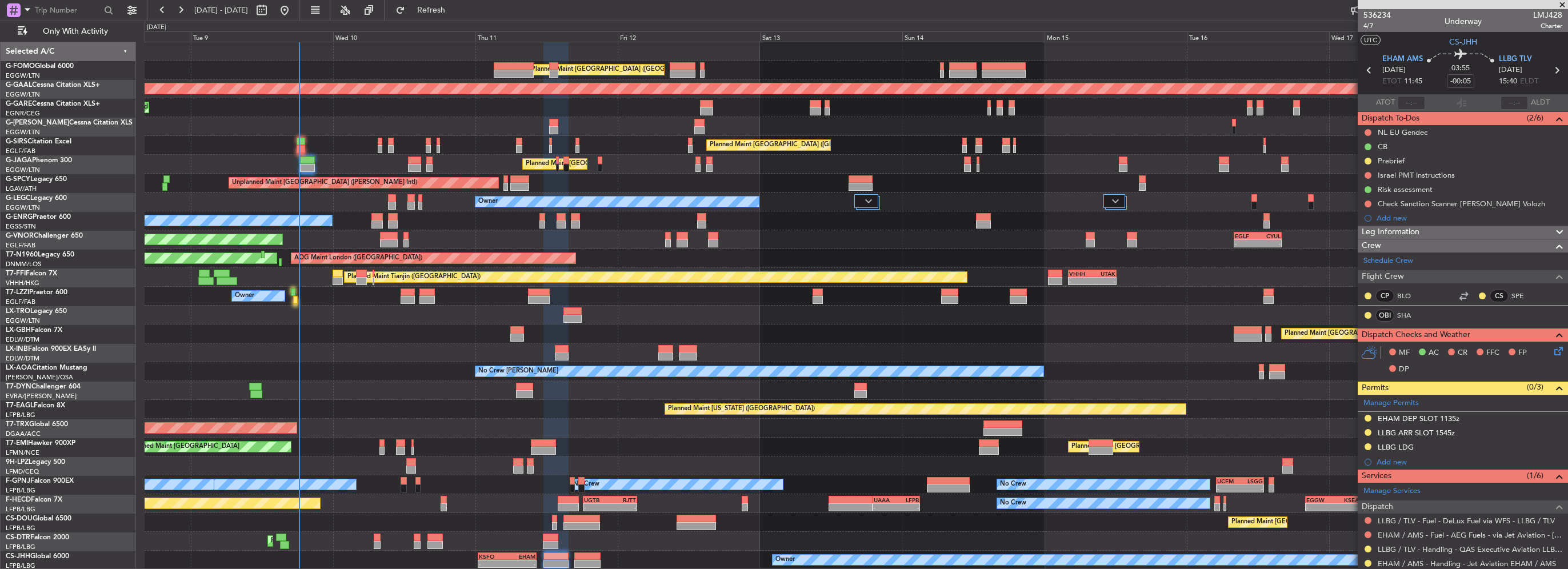
click at [1455, 131] on div "NL EU Gendec" at bounding box center [1463, 132] width 210 height 14
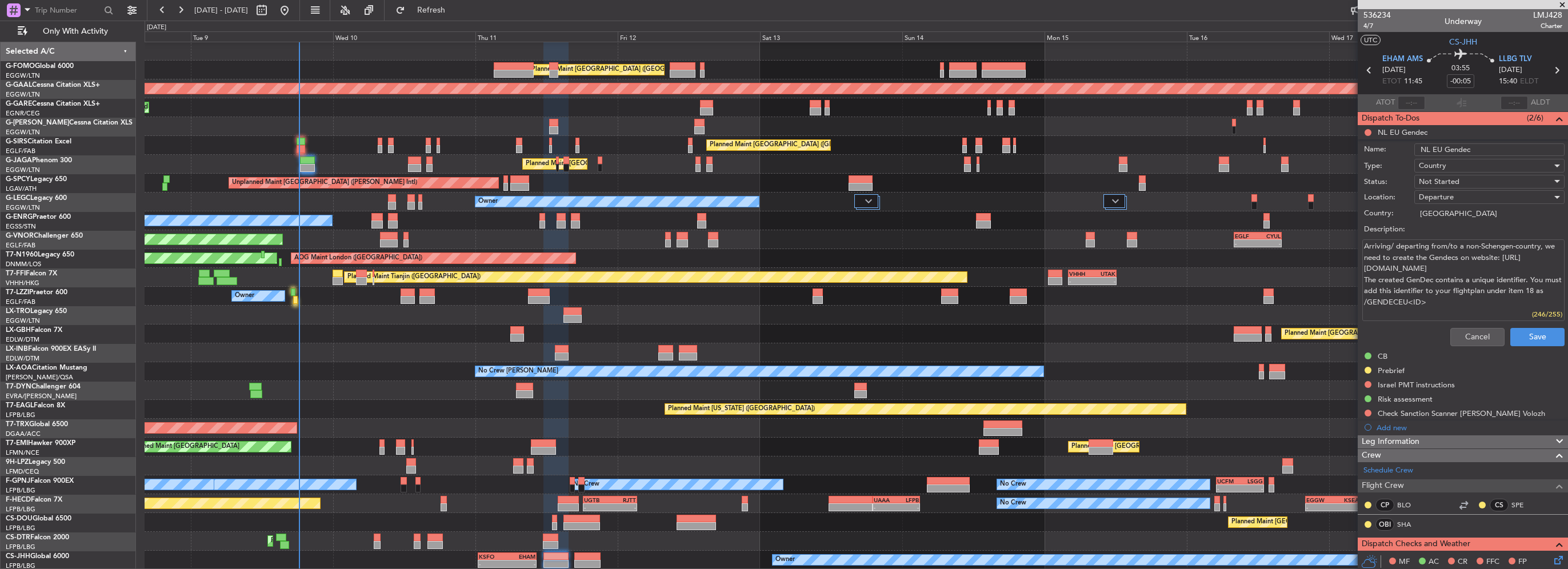
click at [1495, 148] on input "NL EU Gendec" at bounding box center [1490, 149] width 150 height 13
type input "NL EU Gendec"
type textarea "Arriving/ departing from/to a non-Schengen-country, we need to create the Gende…"
paste input "GENDECEU36839"
type input "NL EU Gendec GENDECEU36839"
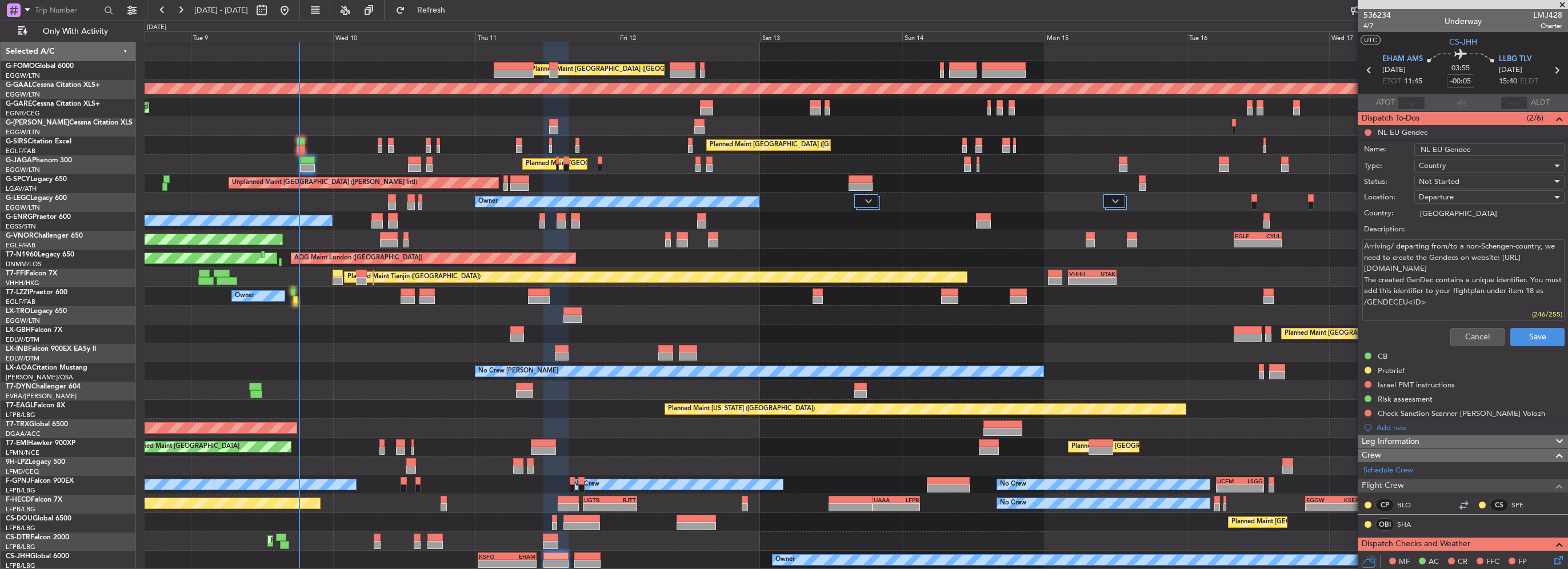
type textarea "Arriving/ departing from/to a non-Schengen-country, we need to create the Gende…"
type input "NL EU Gendec GENDECEU36839"
click at [1443, 178] on span "Not Started" at bounding box center [1439, 181] width 40 height 10
click at [1445, 239] on span "Completed" at bounding box center [1484, 239] width 134 height 17
type textarea "Arriving/ departing from/to a non-Schengen-country, we need to create the Gende…"
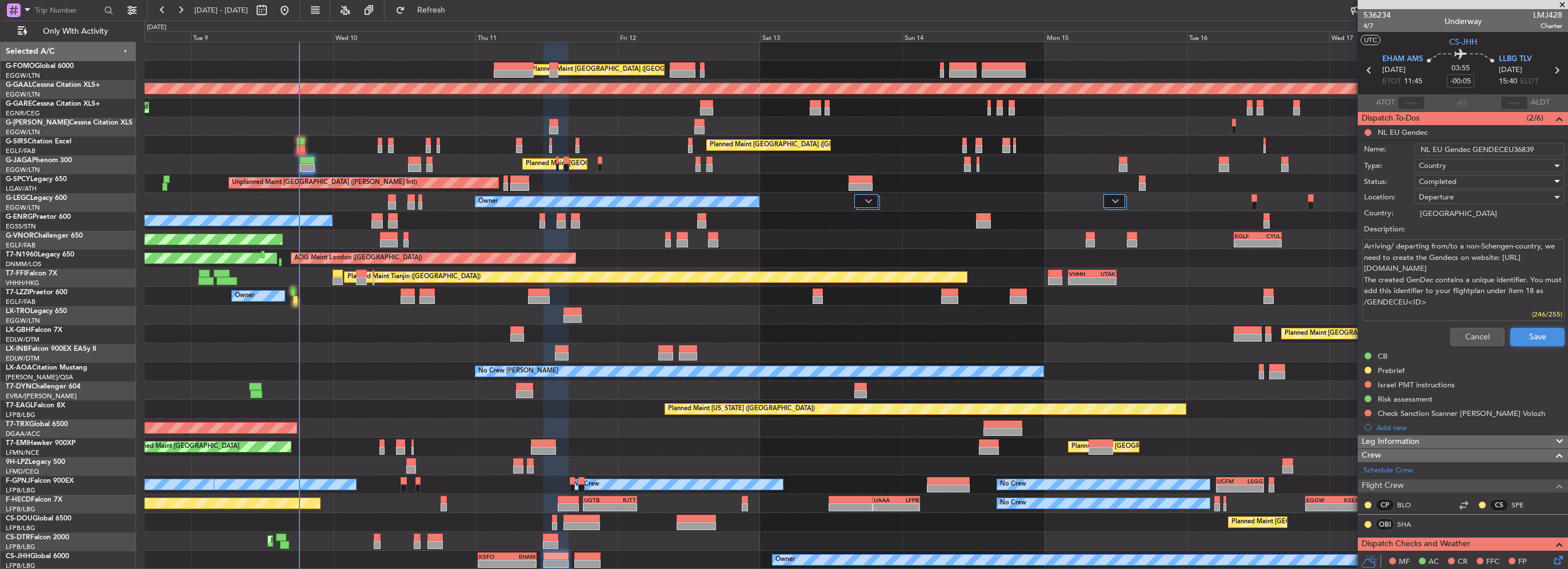
click at [1518, 328] on button "Save" at bounding box center [1538, 337] width 54 height 19
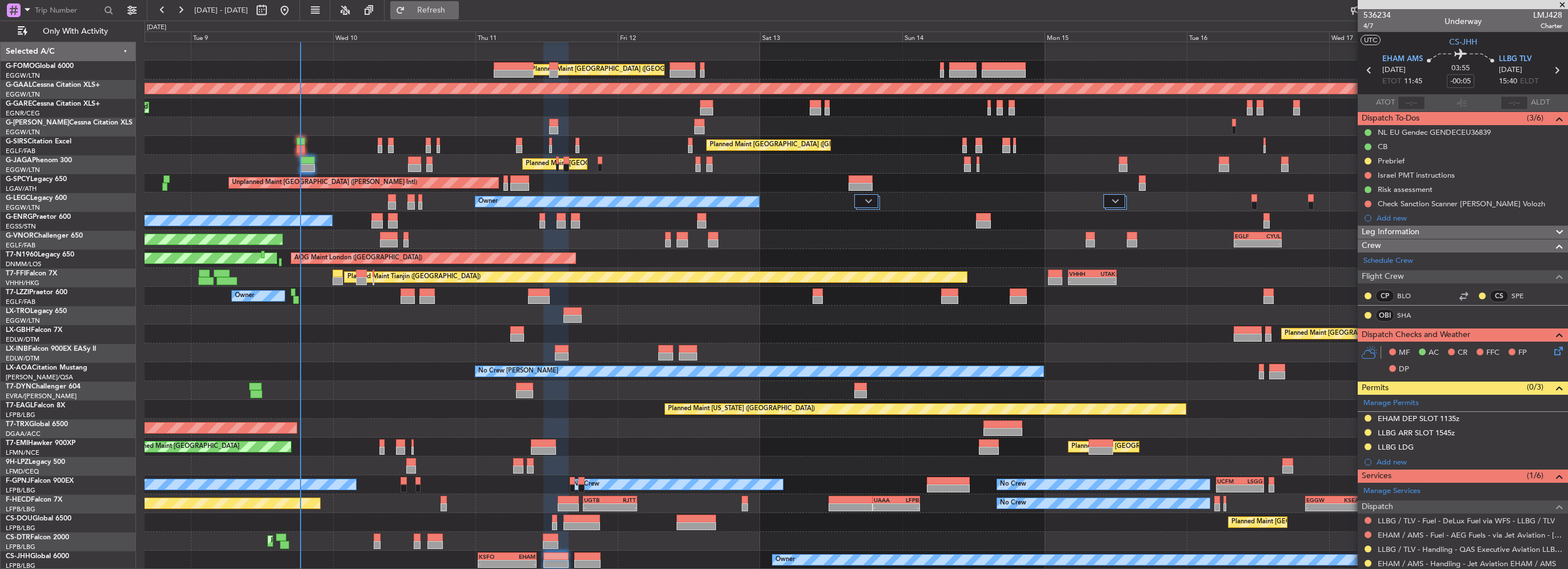
click at [459, 15] on button "Refresh" at bounding box center [424, 10] width 68 height 19
click at [169, 179] on div "Unplanned Maint [GEOGRAPHIC_DATA] ([PERSON_NAME] Intl)" at bounding box center [856, 183] width 1423 height 19
click at [455, 11] on span "Refresh" at bounding box center [431, 9] width 48 height 8
click at [453, 6] on span "Refresh" at bounding box center [431, 9] width 48 height 8
click at [455, 12] on span "Refresh" at bounding box center [431, 9] width 48 height 8
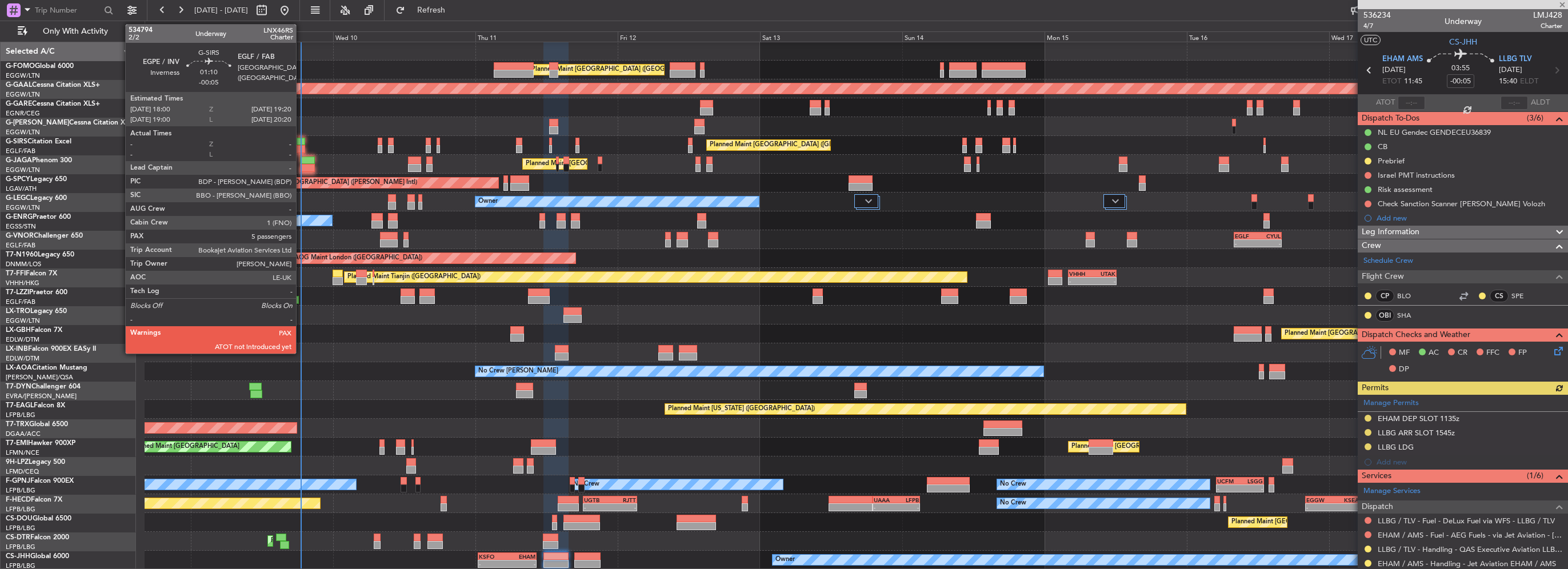
click at [301, 147] on div at bounding box center [300, 148] width 8 height 8
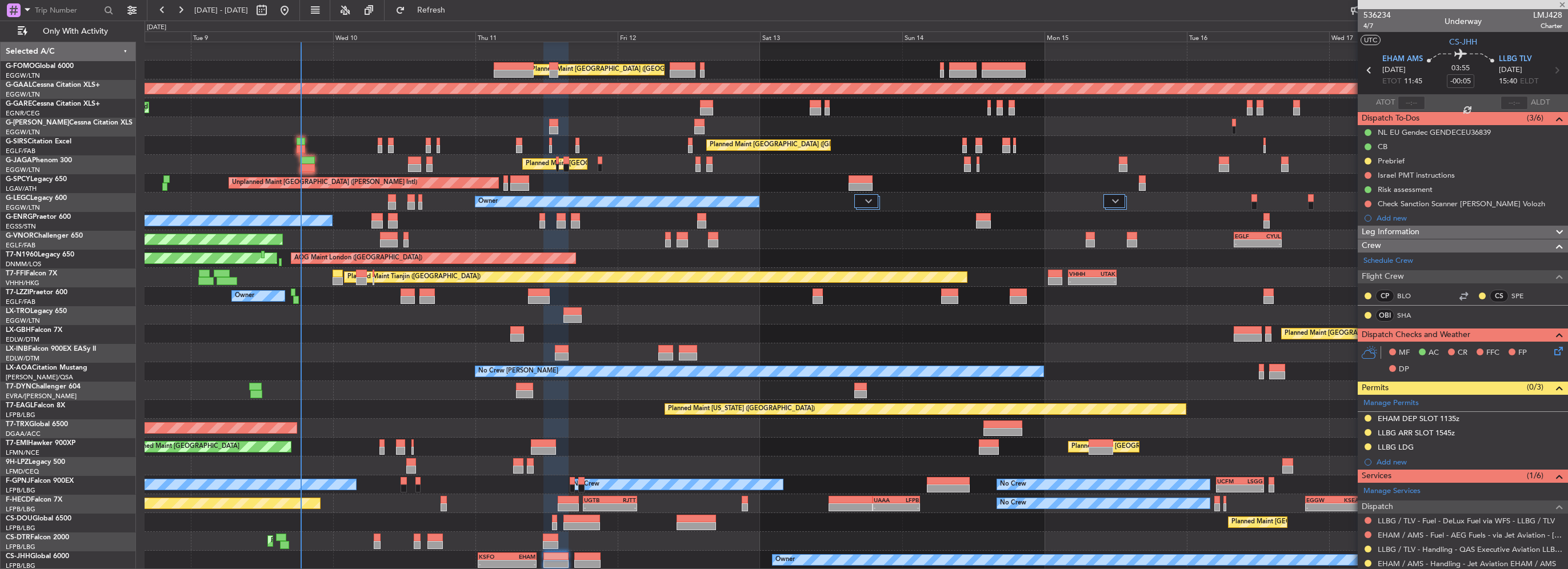
type input "5"
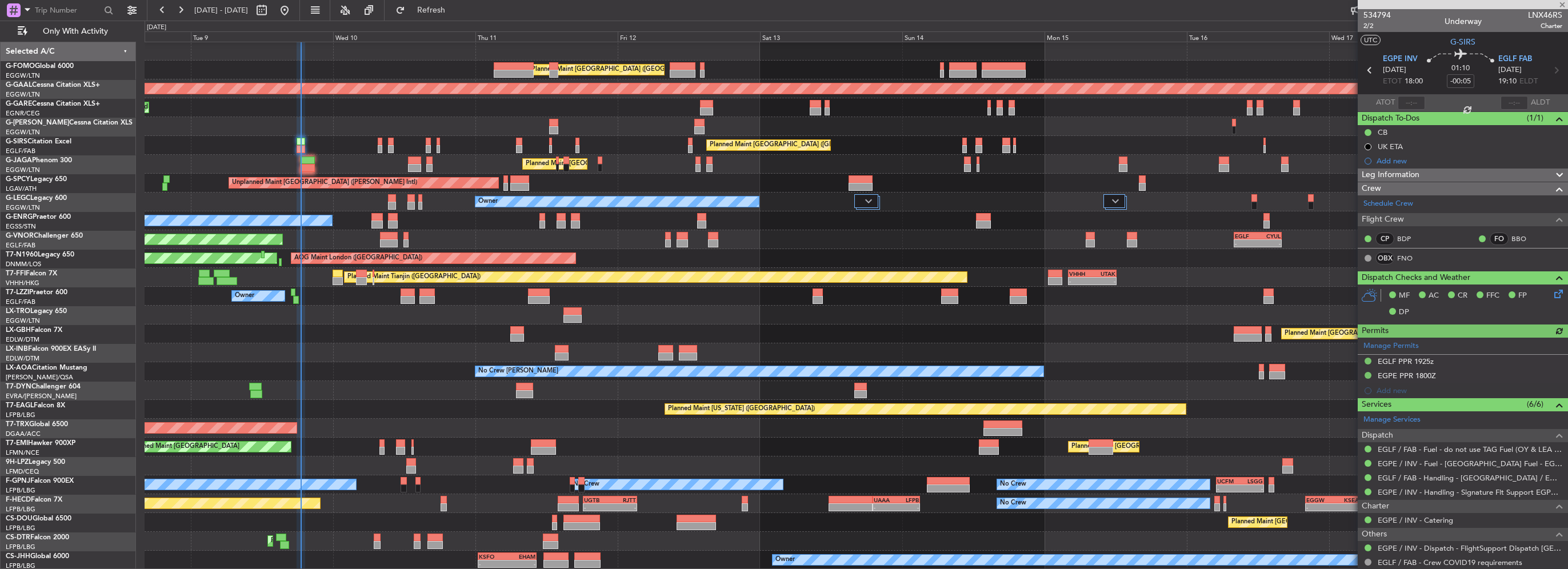
click at [1398, 104] on div at bounding box center [1411, 103] width 28 height 13
click at [1406, 104] on input "text" at bounding box center [1411, 103] width 28 height 13
type input "18:35"
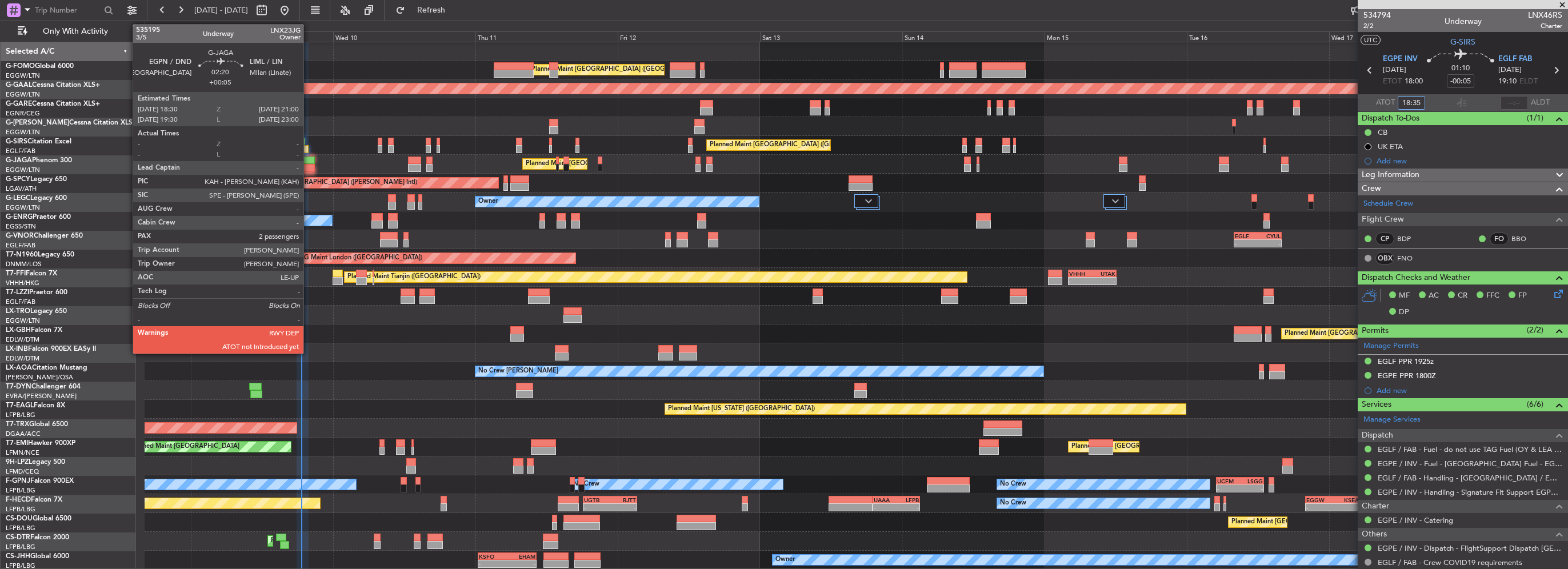
click at [306, 164] on div at bounding box center [308, 168] width 15 height 8
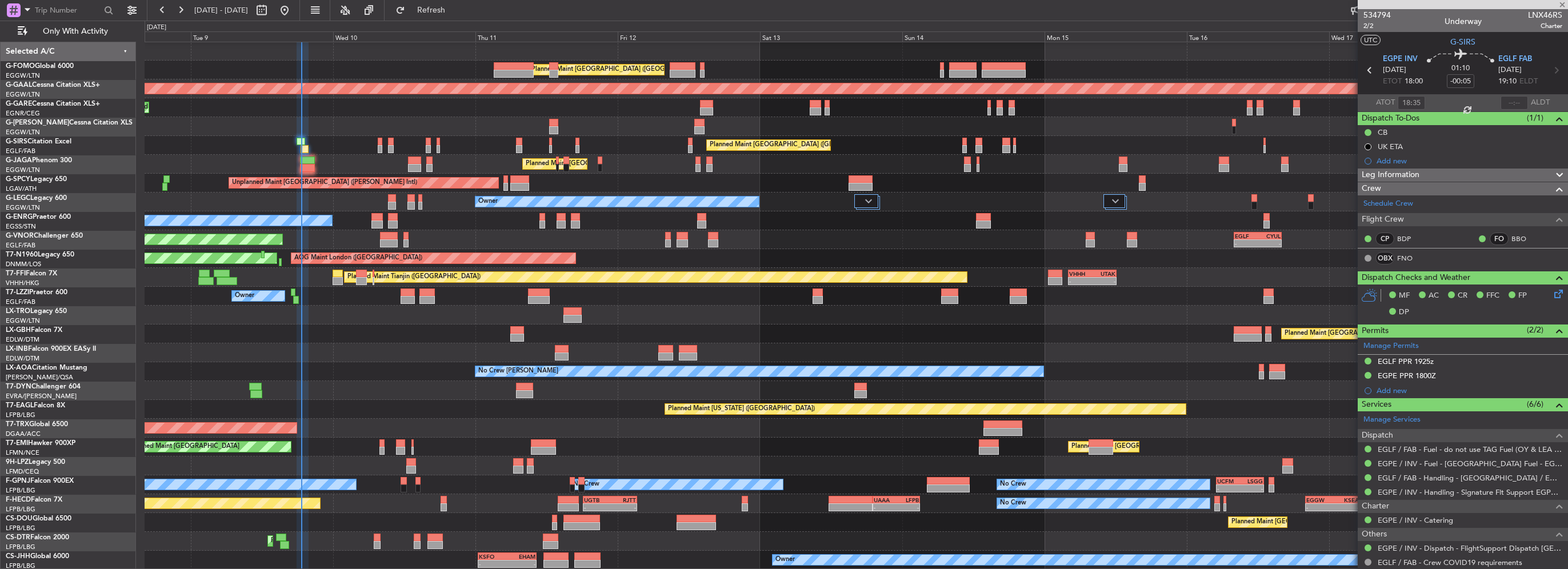
type input "+00:05"
type input "2"
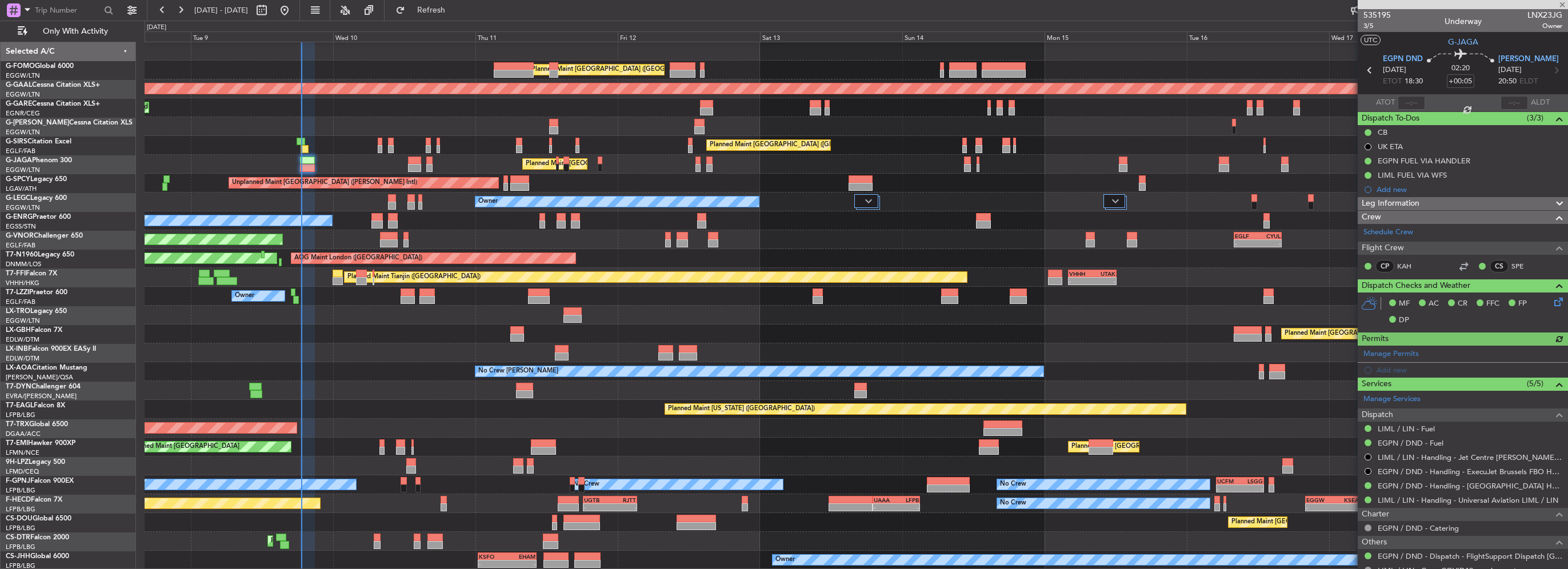
click at [1408, 103] on div at bounding box center [1411, 103] width 28 height 13
click at [1409, 107] on input "text" at bounding box center [1411, 103] width 28 height 13
type input "18:37"
click at [455, 8] on span "Refresh" at bounding box center [431, 9] width 48 height 8
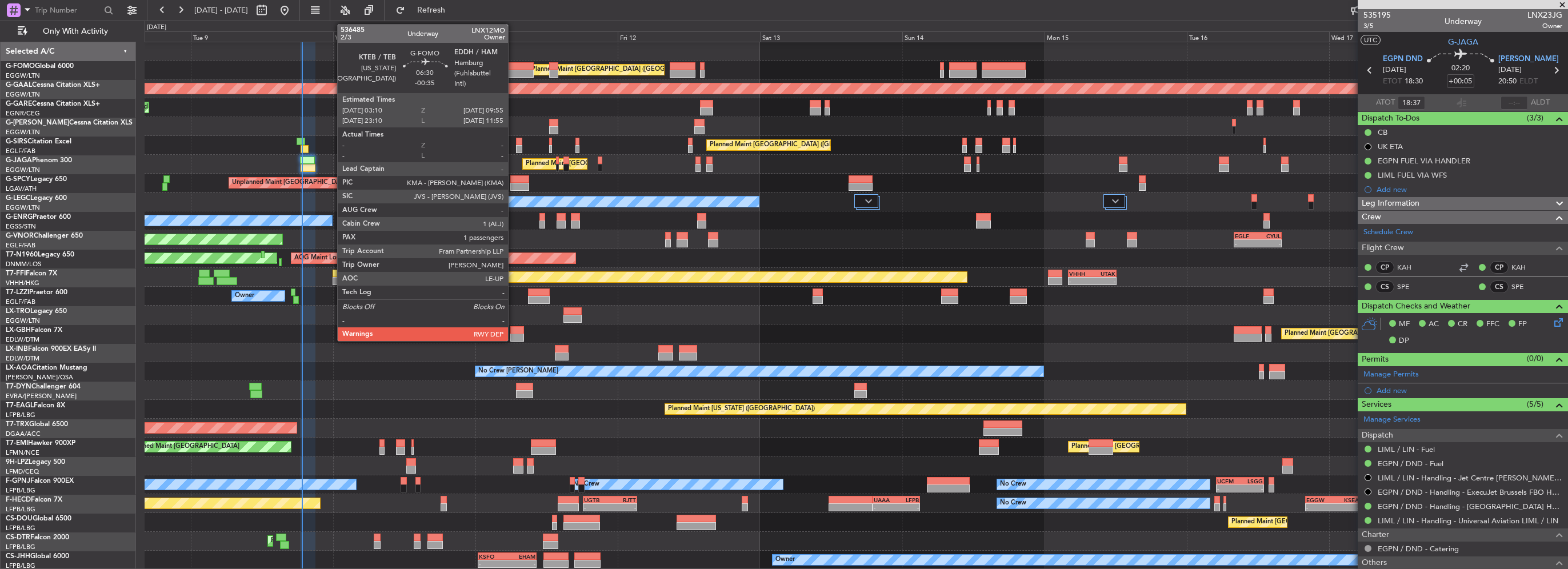
click at [513, 68] on div at bounding box center [514, 66] width 40 height 8
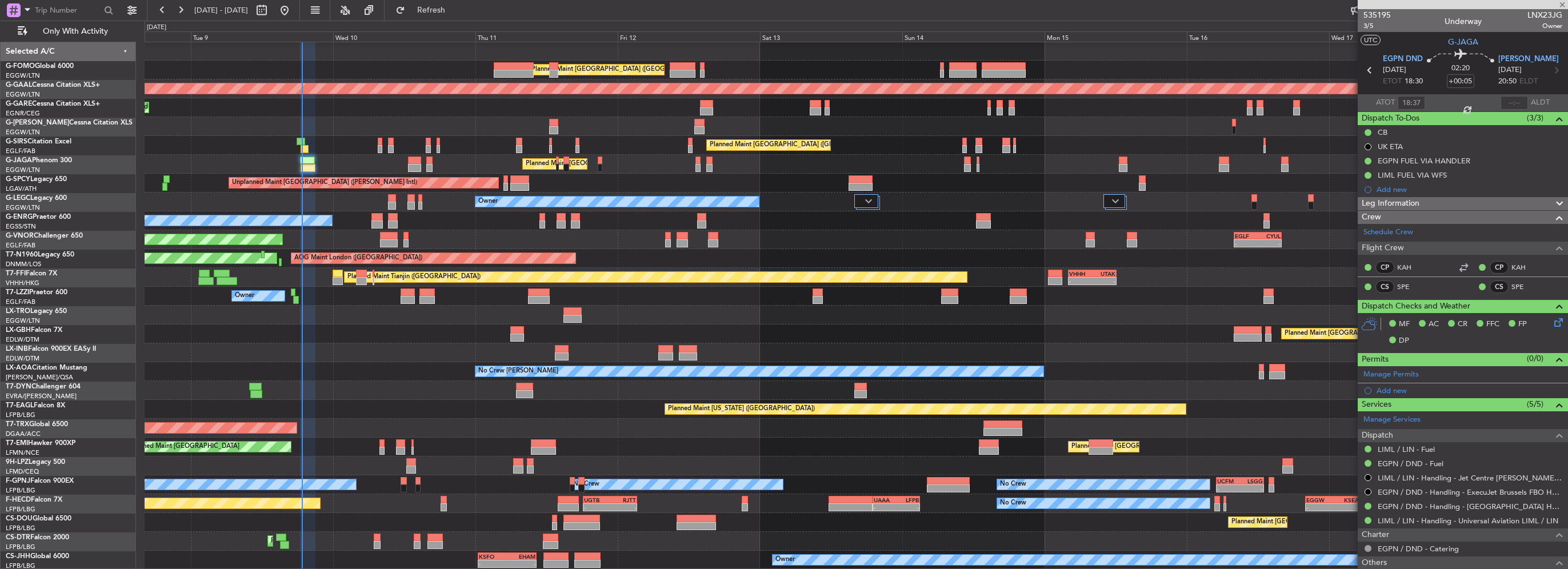
type input "-00:35"
type input "1"
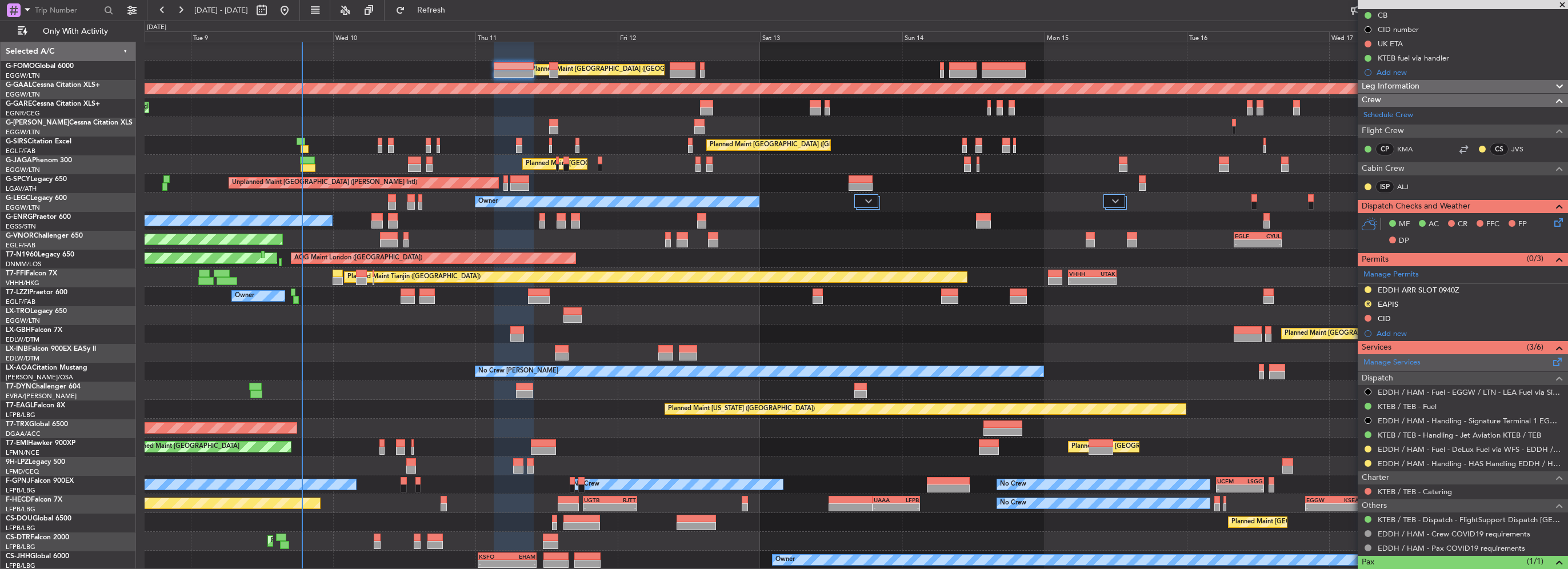
scroll to position [171, 0]
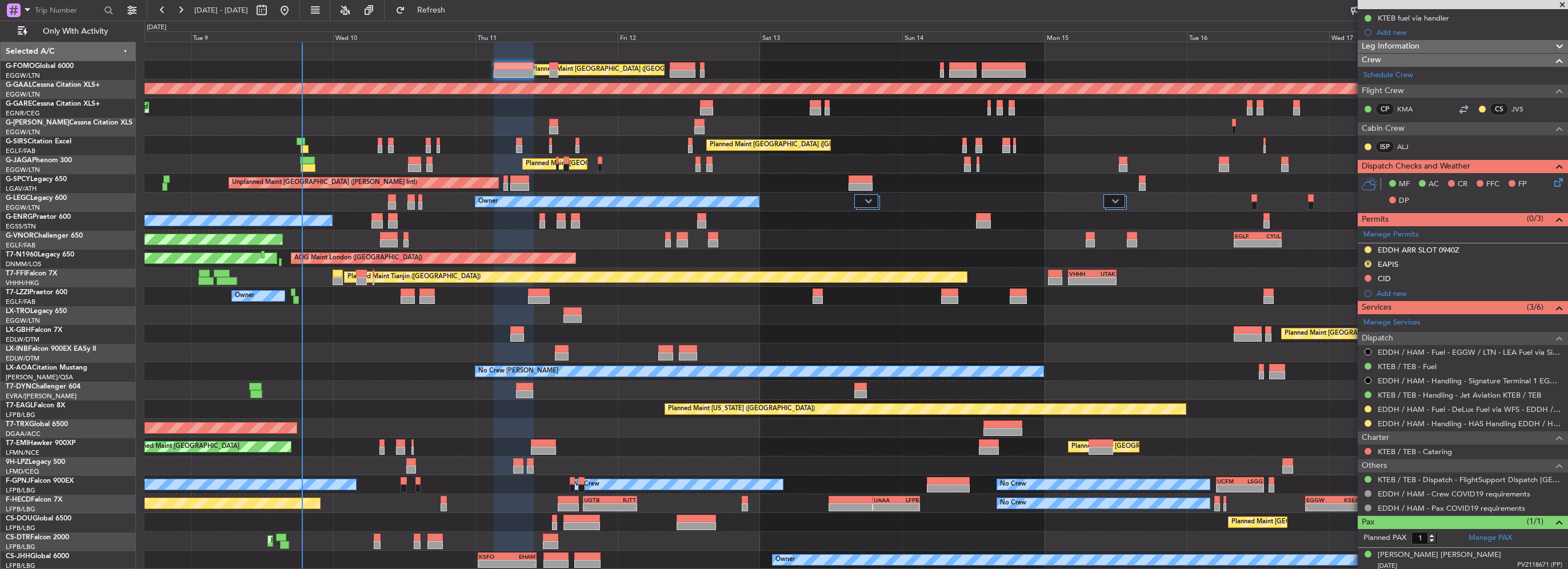
drag, startPoint x: 1447, startPoint y: 250, endPoint x: 1465, endPoint y: 253, distance: 18.2
click at [1447, 250] on div "EDDH ARR SLOT 0940Z" at bounding box center [1418, 250] width 82 height 10
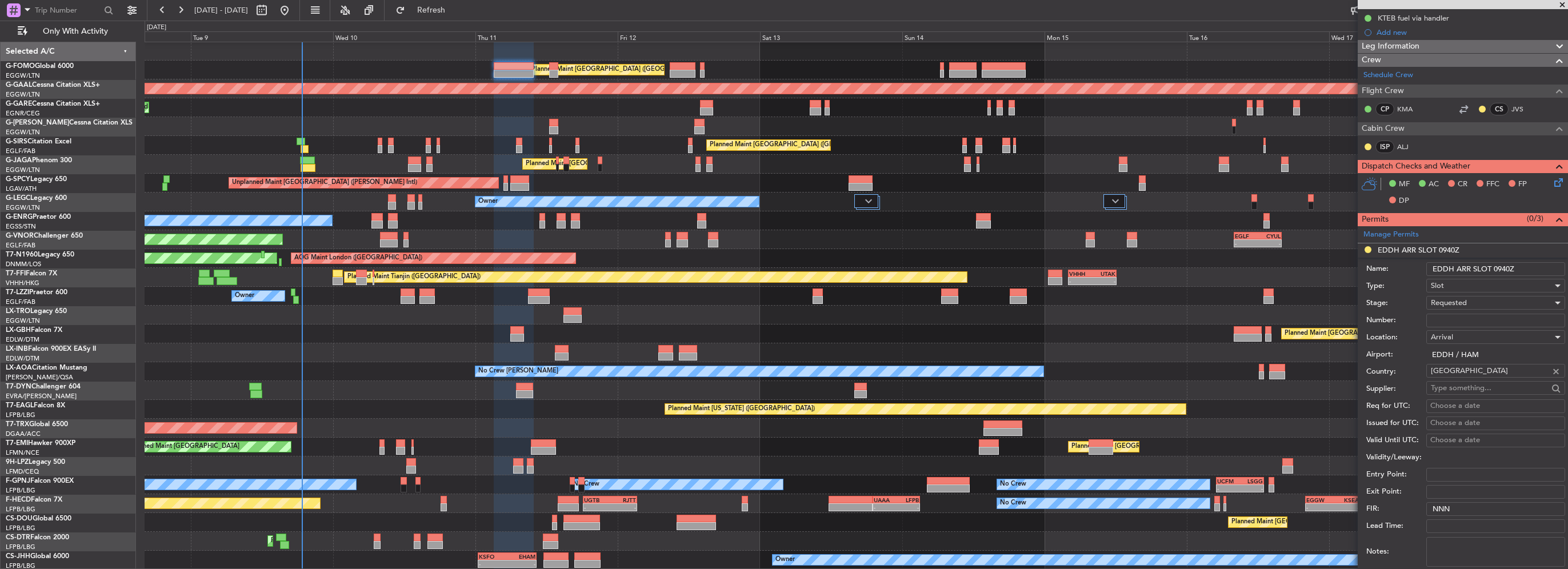
drag, startPoint x: 1507, startPoint y: 269, endPoint x: 1501, endPoint y: 267, distance: 6.3
click at [1501, 267] on input "EDDH ARR SLOT 0940Z" at bounding box center [1496, 269] width 139 height 13
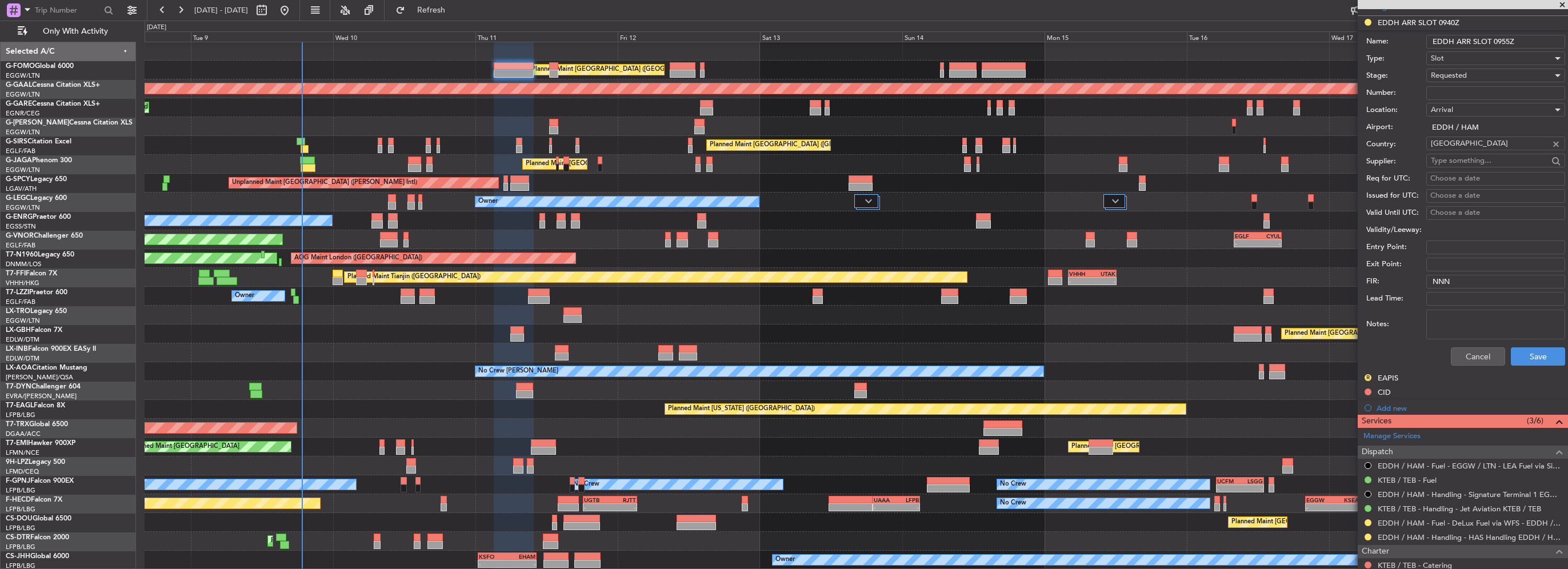
scroll to position [400, 0]
type input "EDDH ARR SLOT 0955Z"
click at [1541, 351] on button "Save" at bounding box center [1538, 356] width 54 height 19
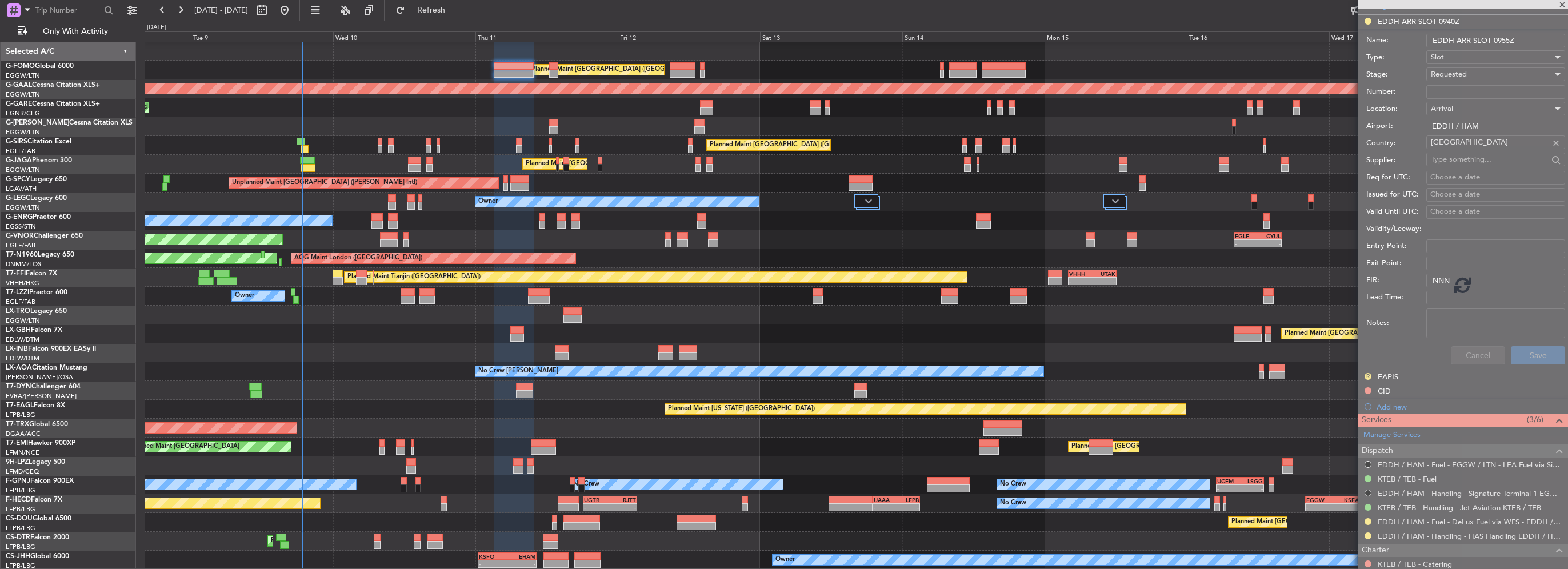
scroll to position [174, 0]
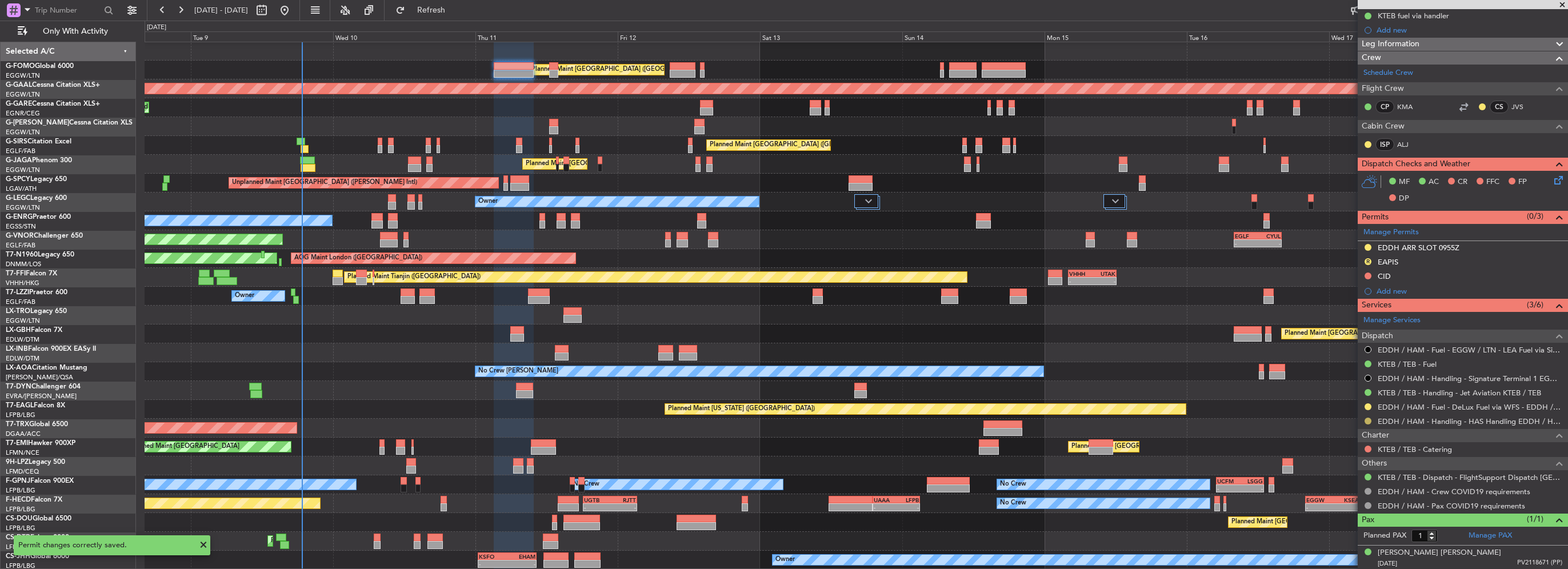
click at [1368, 421] on button at bounding box center [1368, 421] width 7 height 7
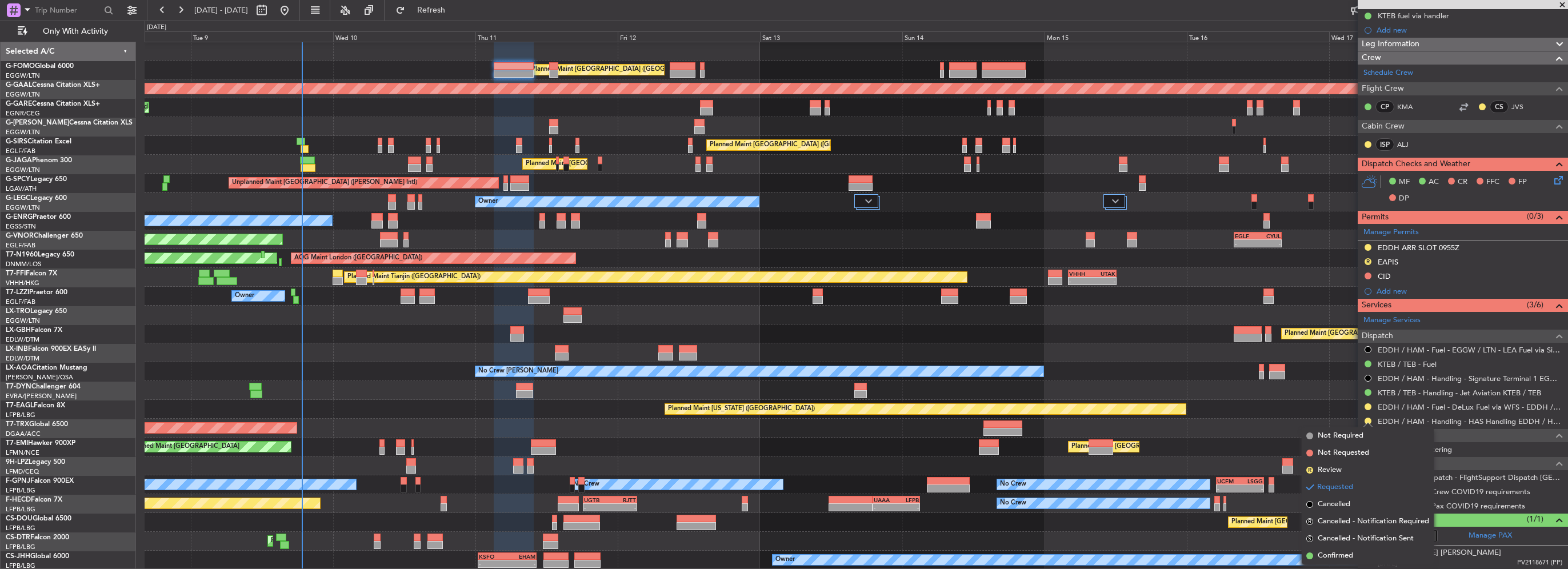
click at [1340, 562] on li "Confirmed" at bounding box center [1367, 556] width 132 height 17
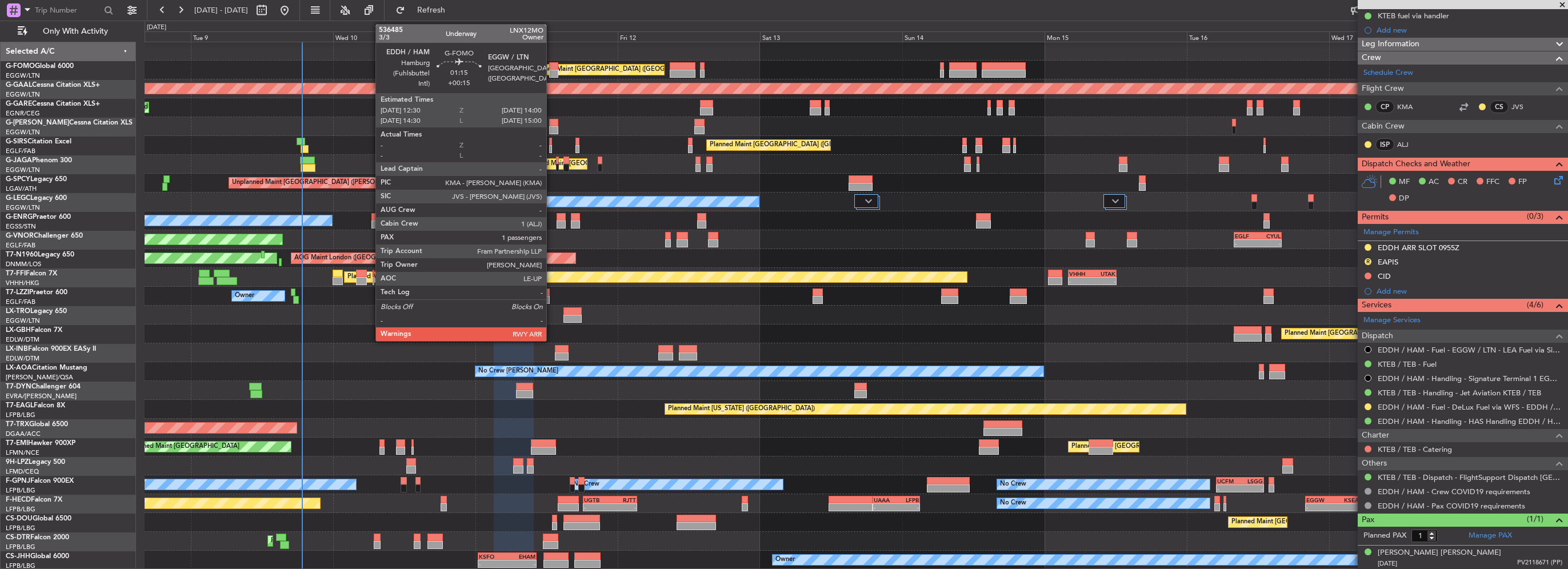
click at [551, 70] on div at bounding box center [553, 73] width 9 height 8
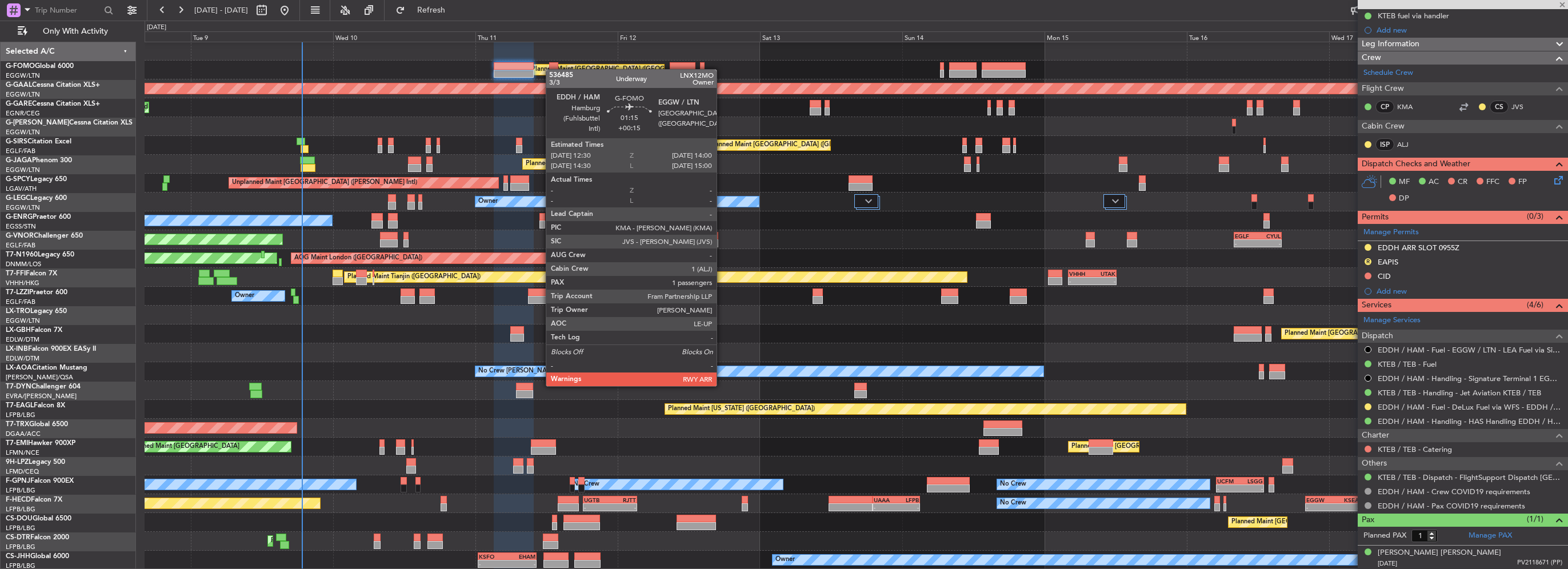
type input "+00:15"
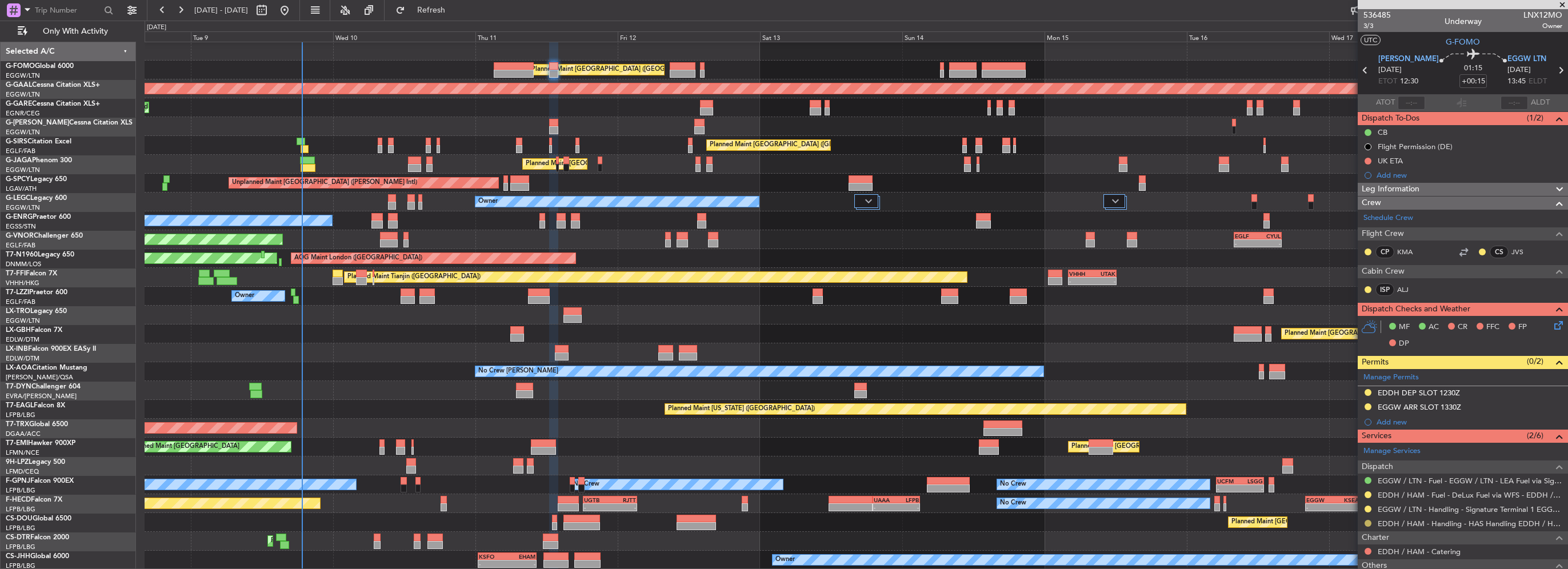
click at [1369, 521] on button at bounding box center [1368, 523] width 7 height 7
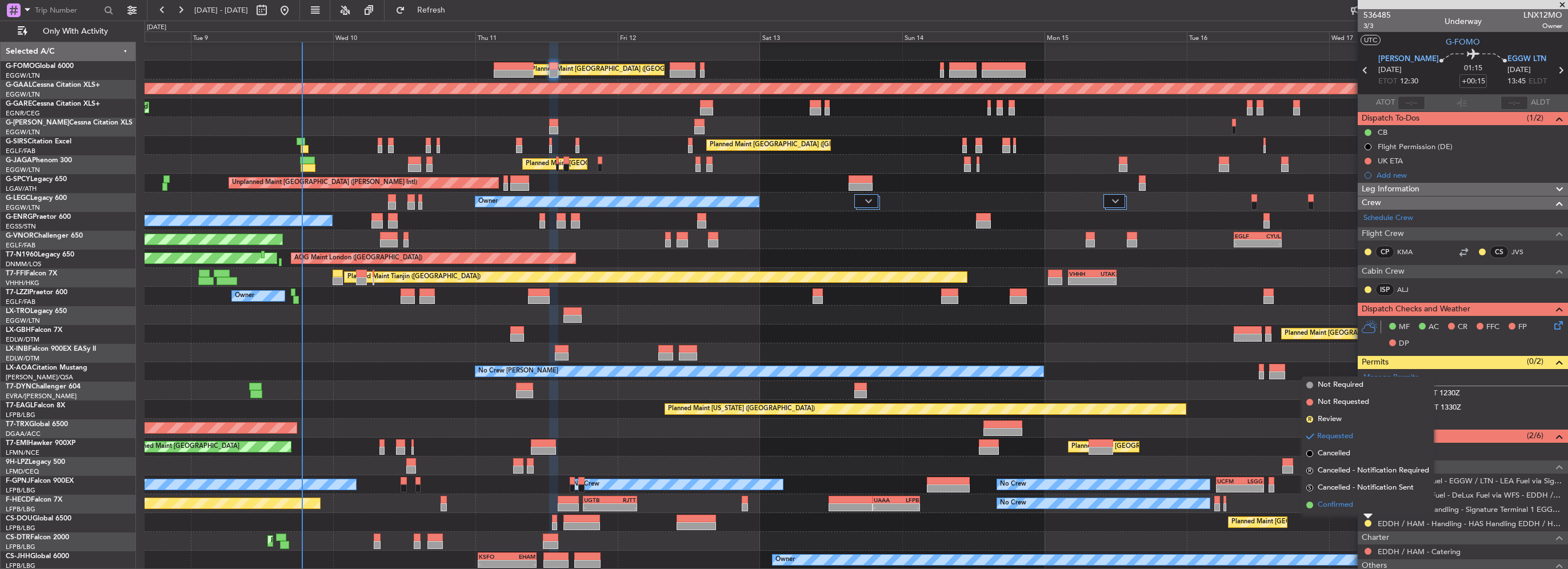
click at [1345, 511] on li "Confirmed" at bounding box center [1367, 505] width 132 height 17
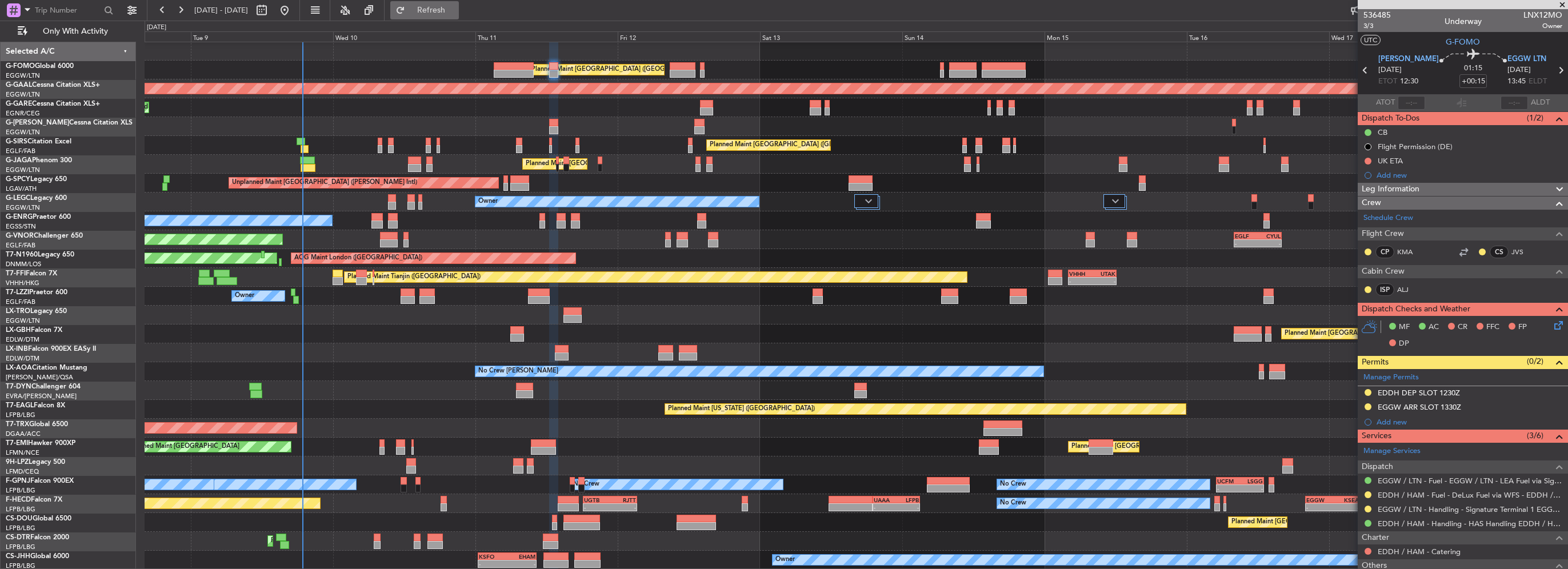
click at [434, 8] on button "Refresh" at bounding box center [424, 10] width 68 height 19
